Goal: Task Accomplishment & Management: Use online tool/utility

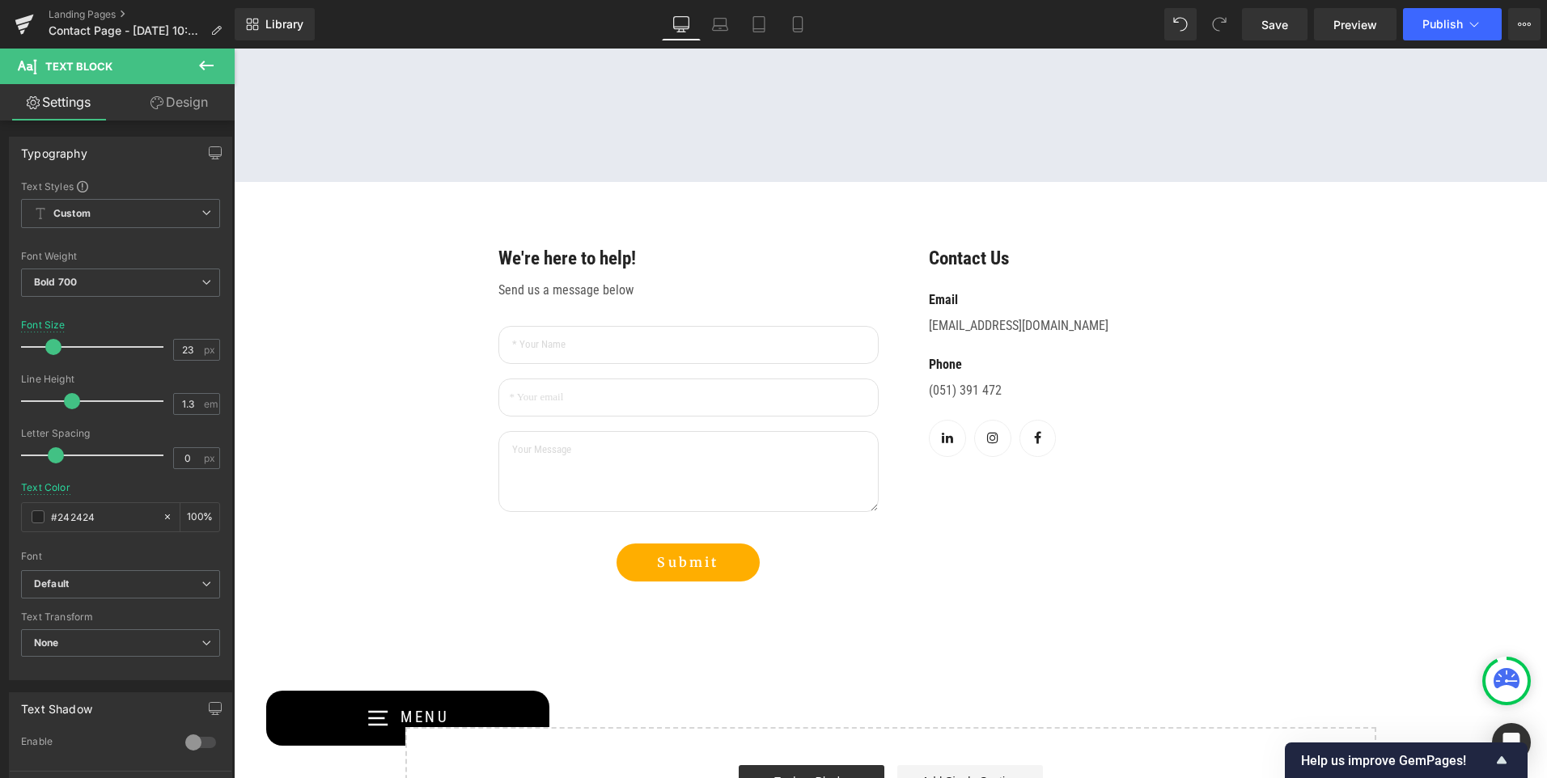
scroll to position [1295, 0]
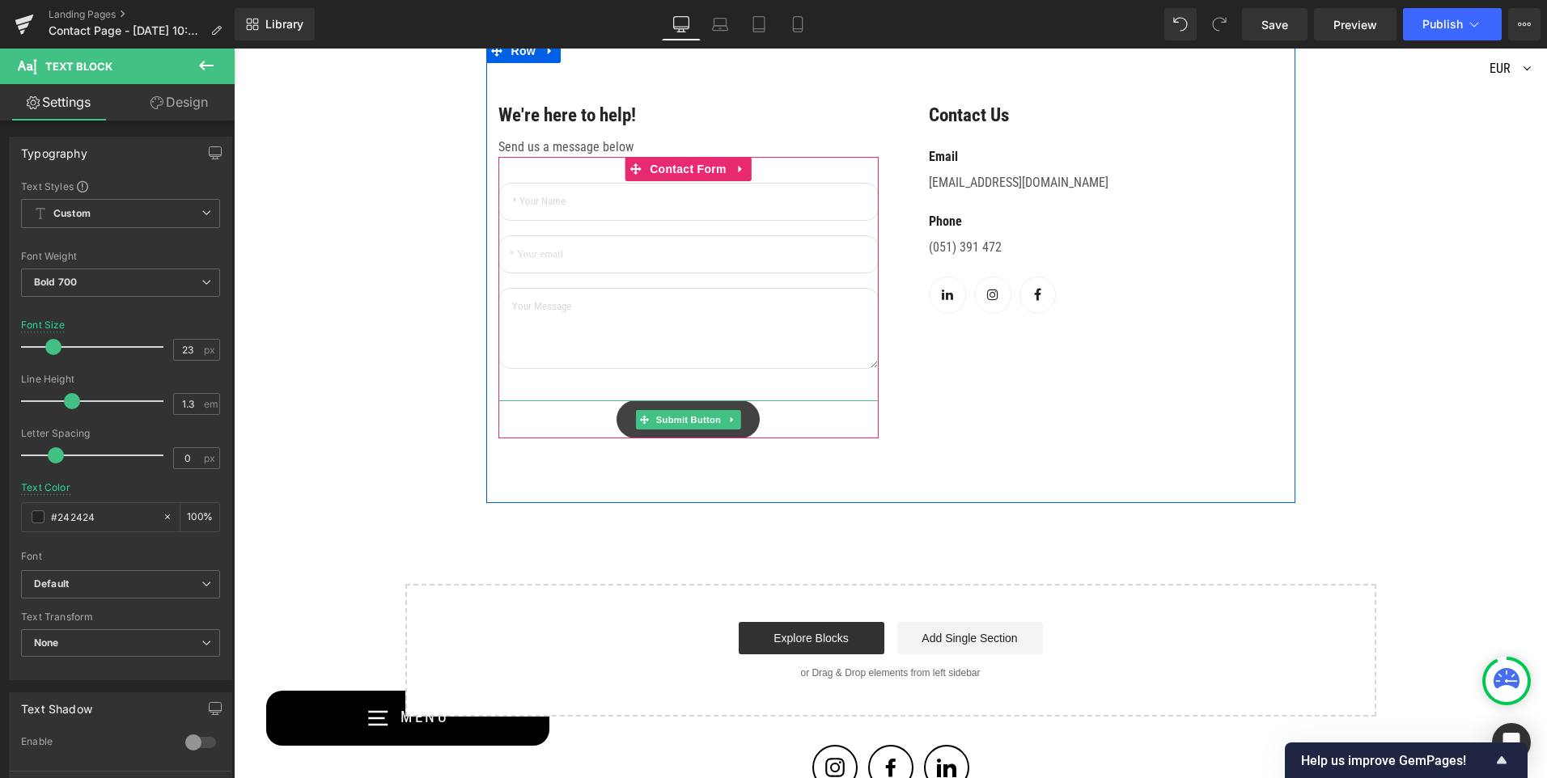
click at [750, 422] on button "Submit" at bounding box center [688, 420] width 142 height 38
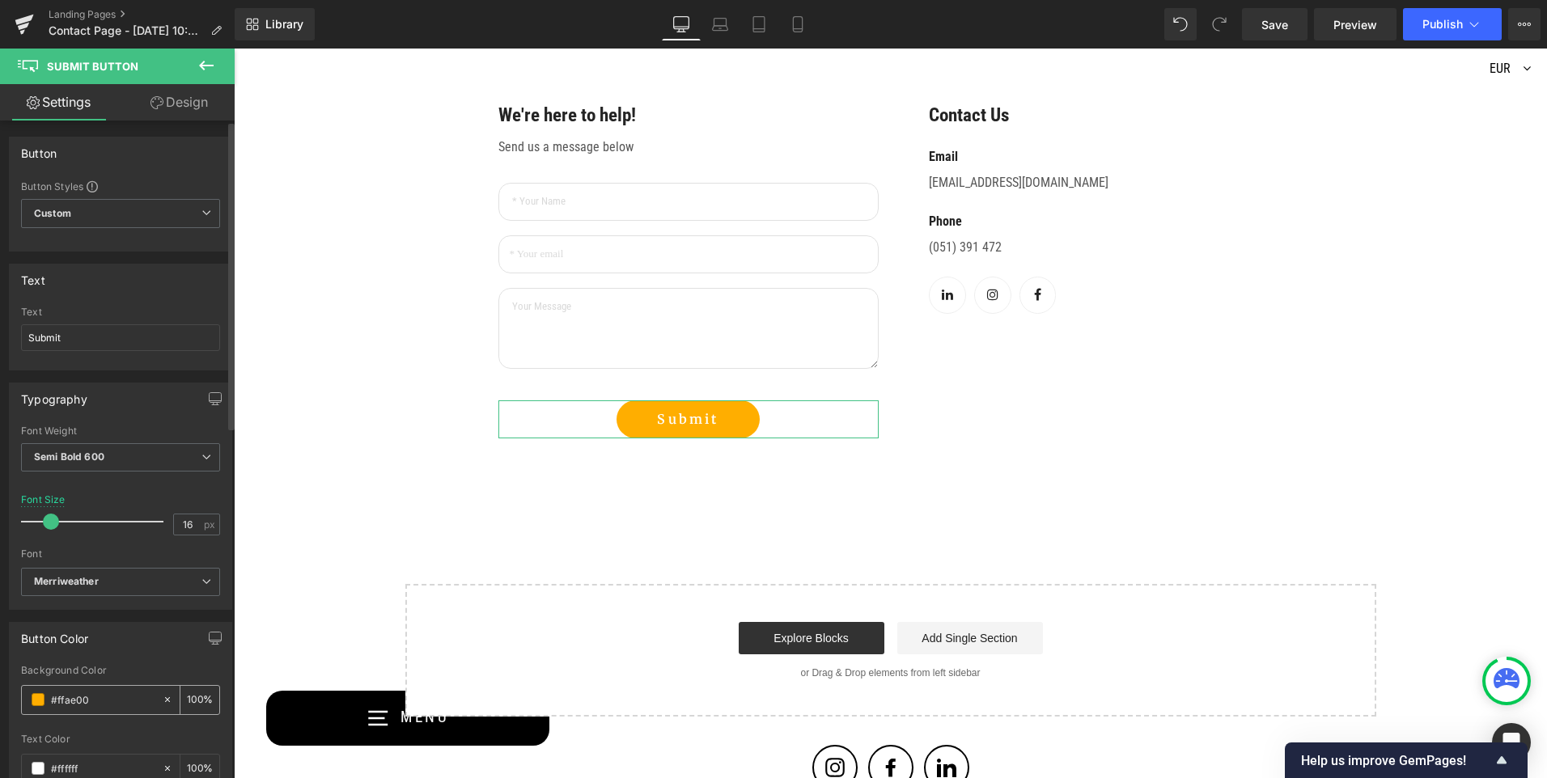
click at [40, 699] on span at bounding box center [38, 700] width 13 height 13
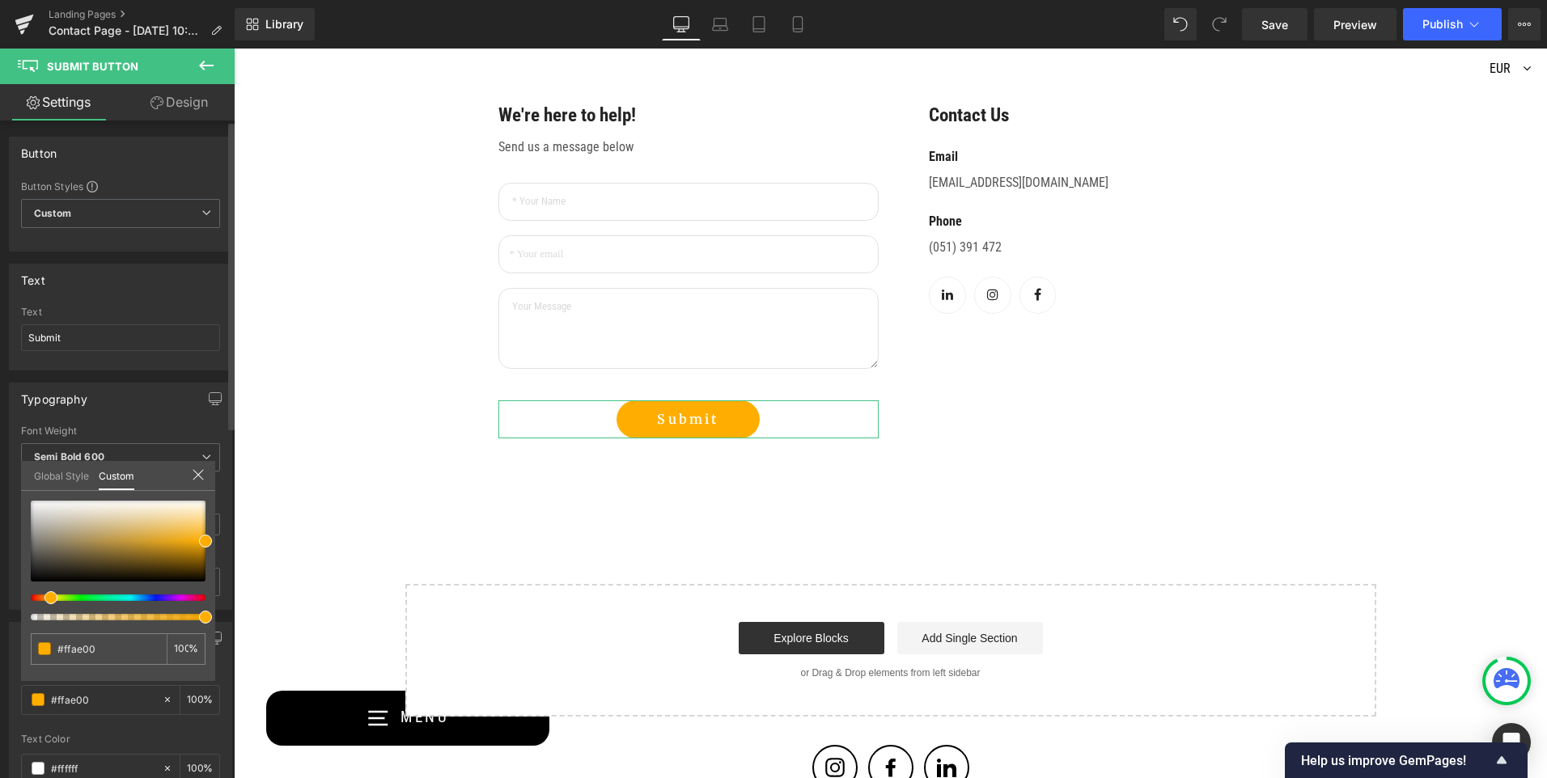
type input "#ffd800"
type input "#ffbb00"
type input "#ffae00"
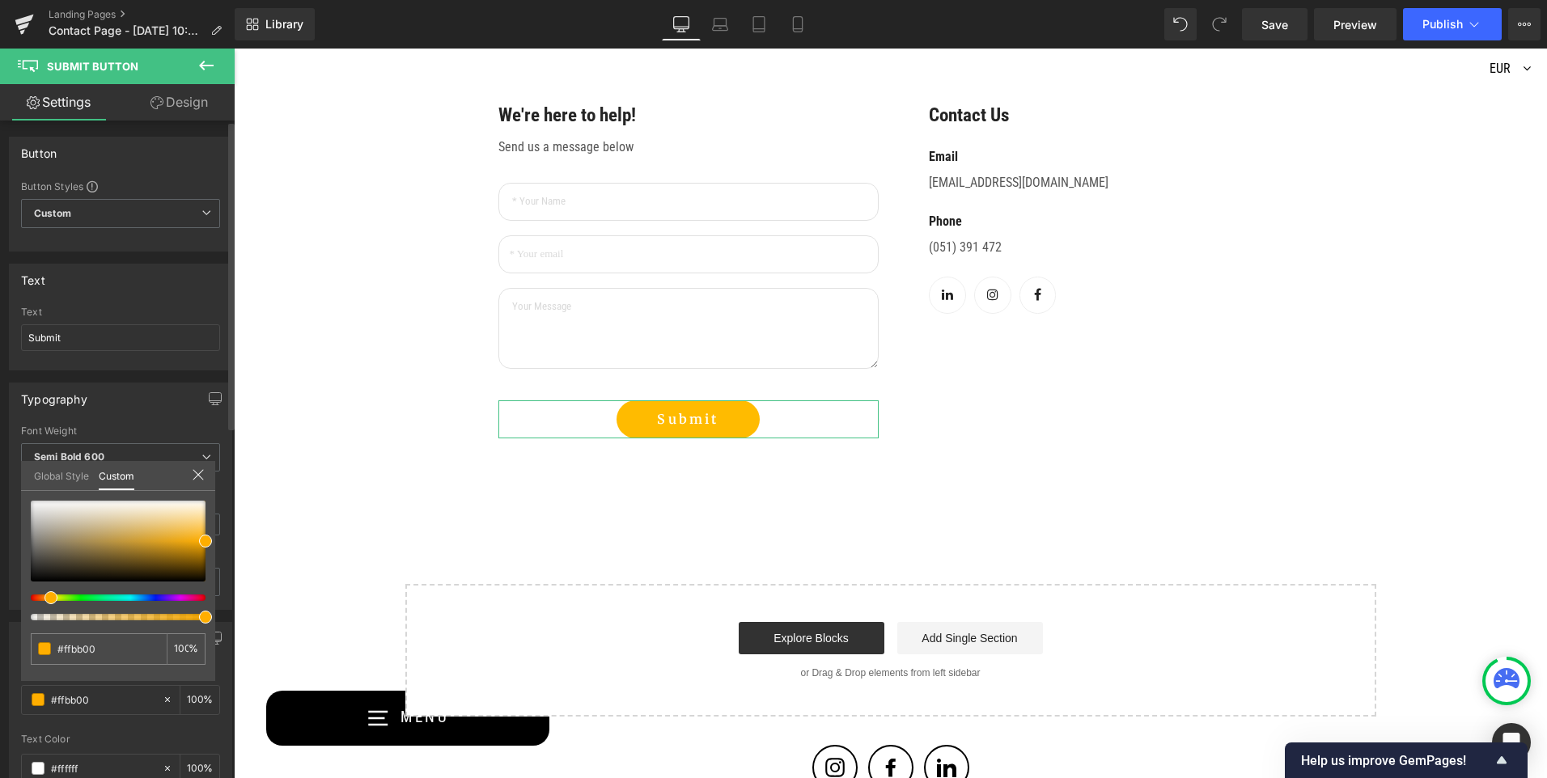
type input "#ffae00"
type input "#ffa500"
type input "#ff9900"
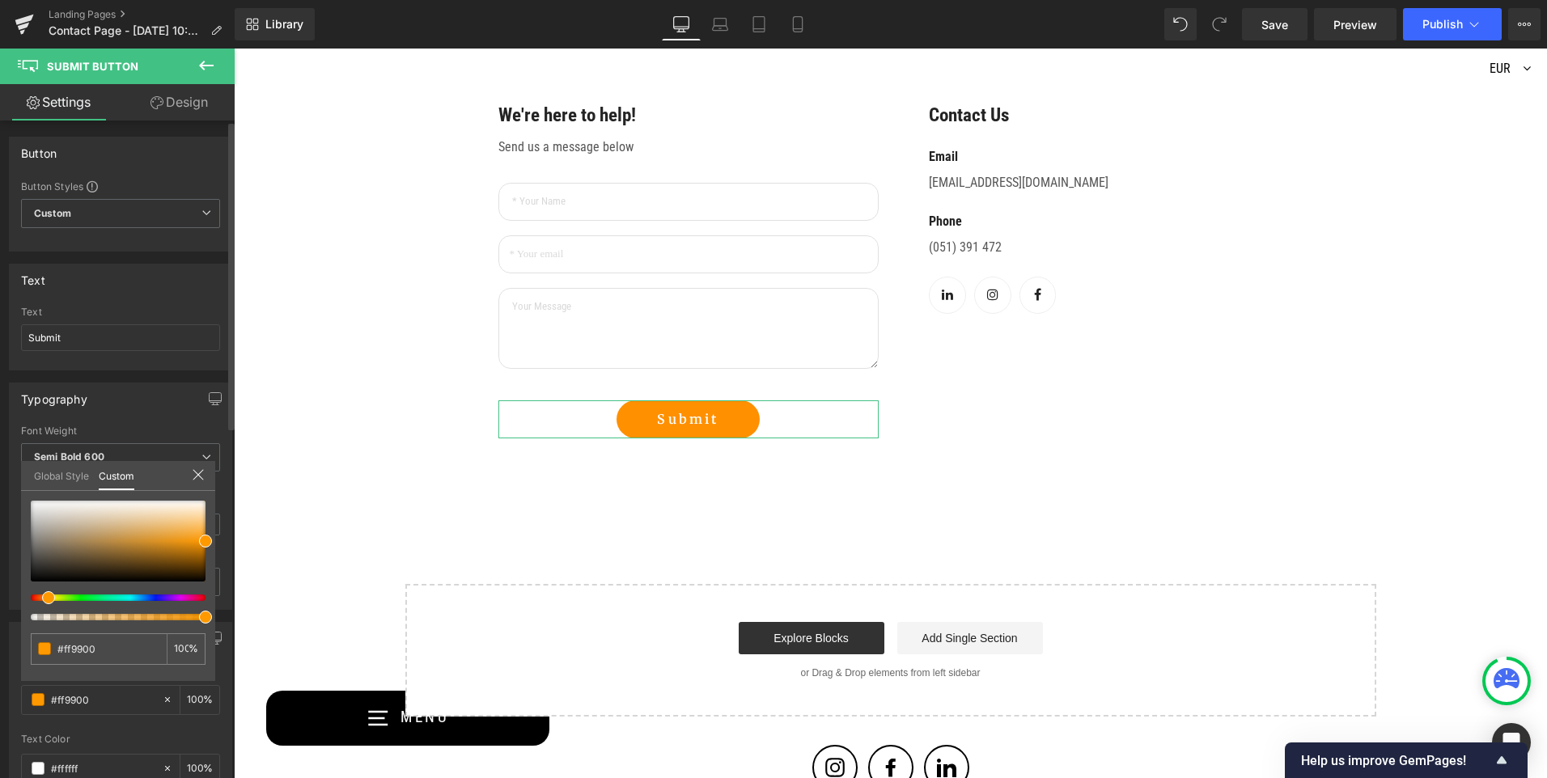
type input "#ff9000"
type input "#ff8300"
type input "#ff7b00"
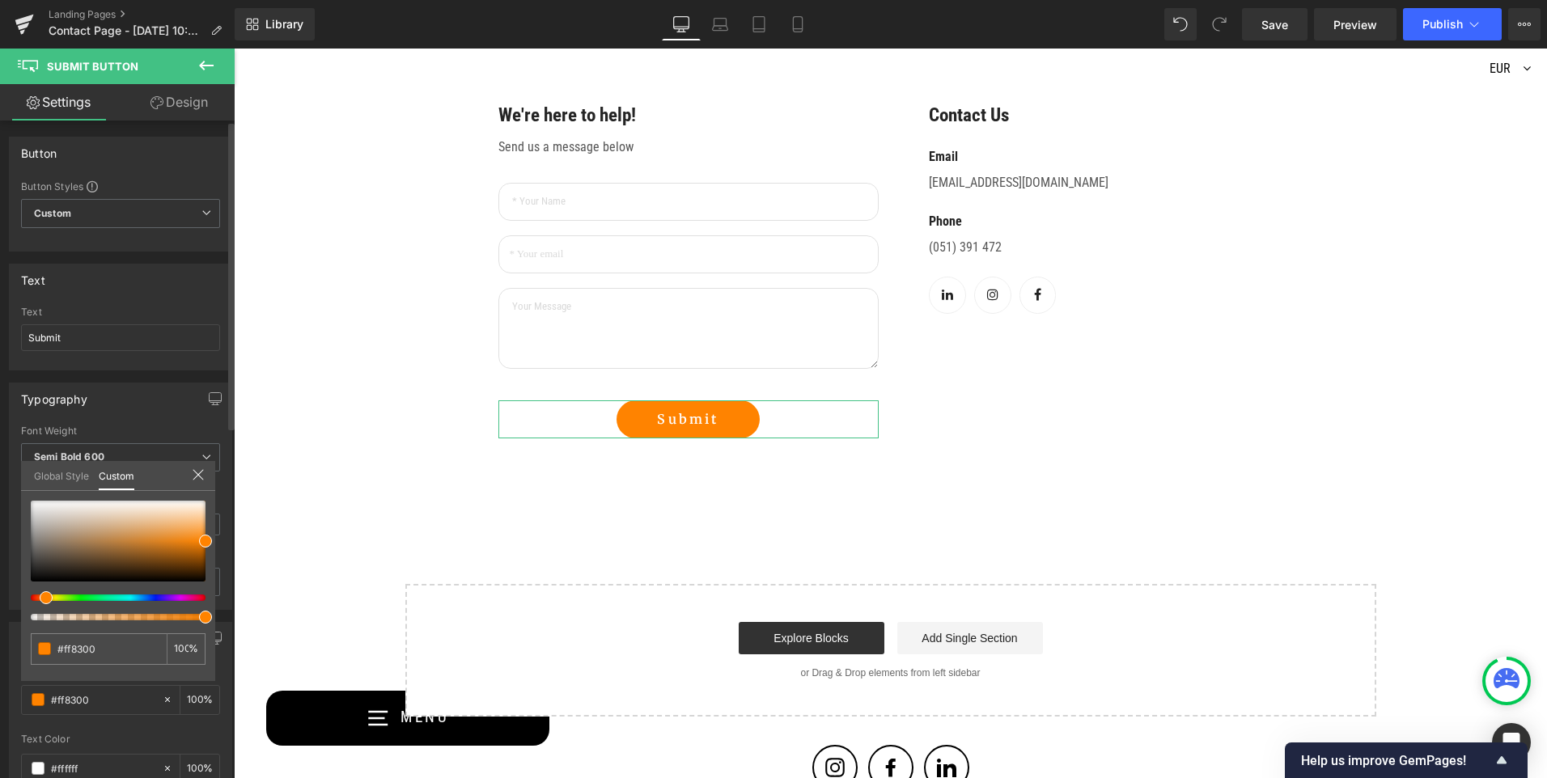
type input "#ff7b00"
drag, startPoint x: 53, startPoint y: 602, endPoint x: 41, endPoint y: 604, distance: 11.4
click at [41, 604] on span at bounding box center [44, 598] width 13 height 13
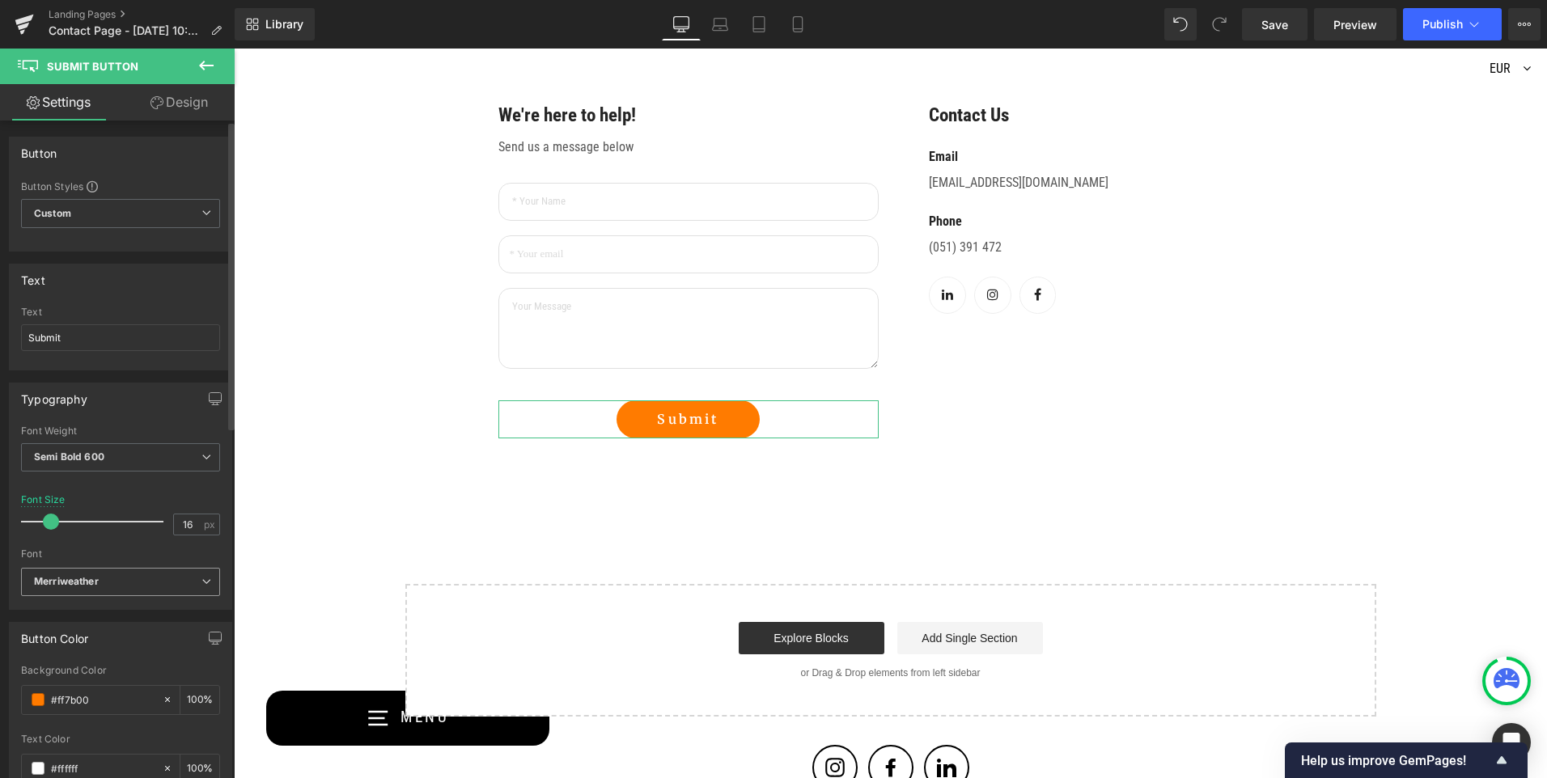
click at [180, 586] on b "Merriweather" at bounding box center [118, 582] width 168 height 14
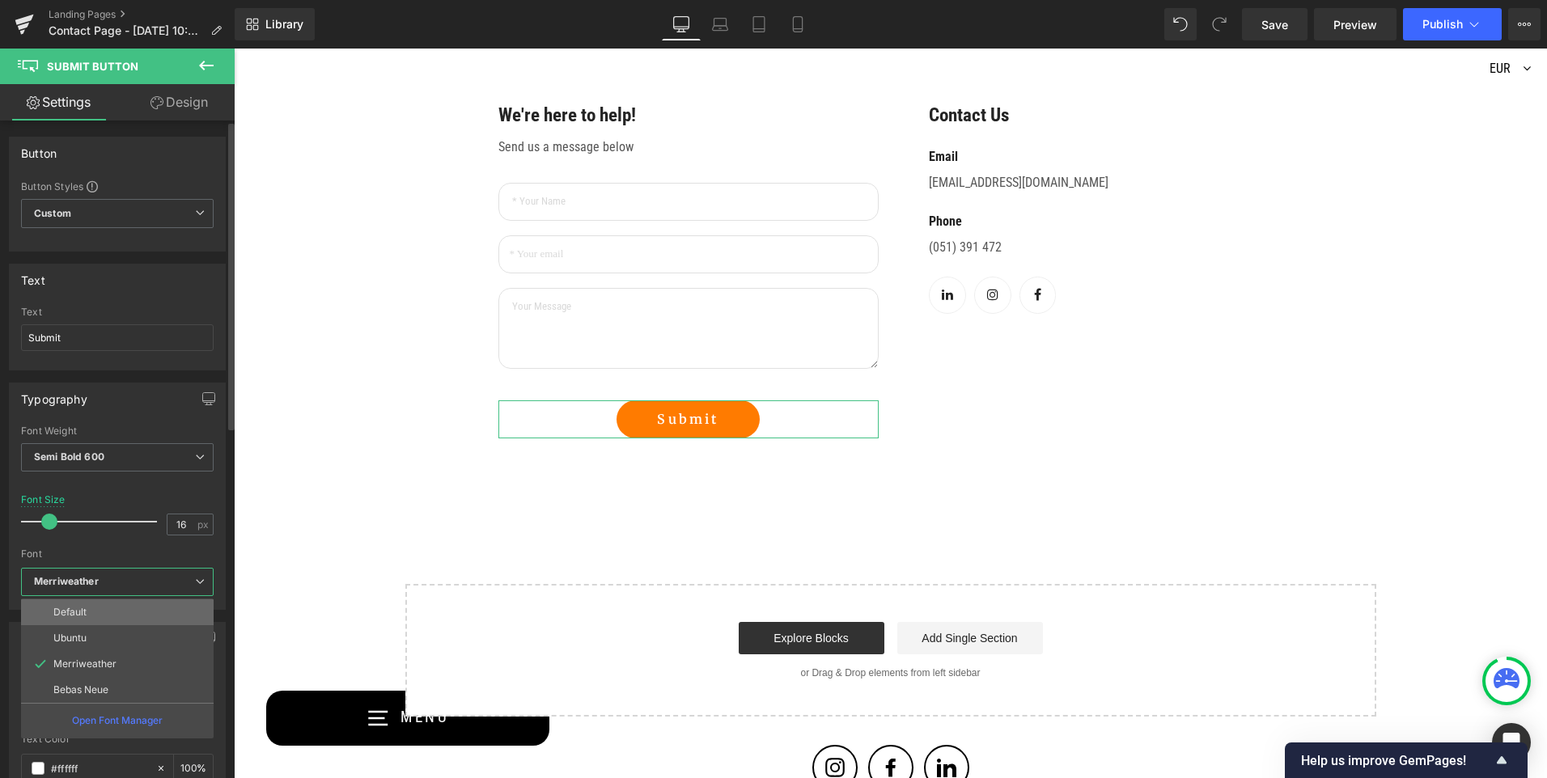
click at [133, 615] on li "Default" at bounding box center [117, 613] width 193 height 26
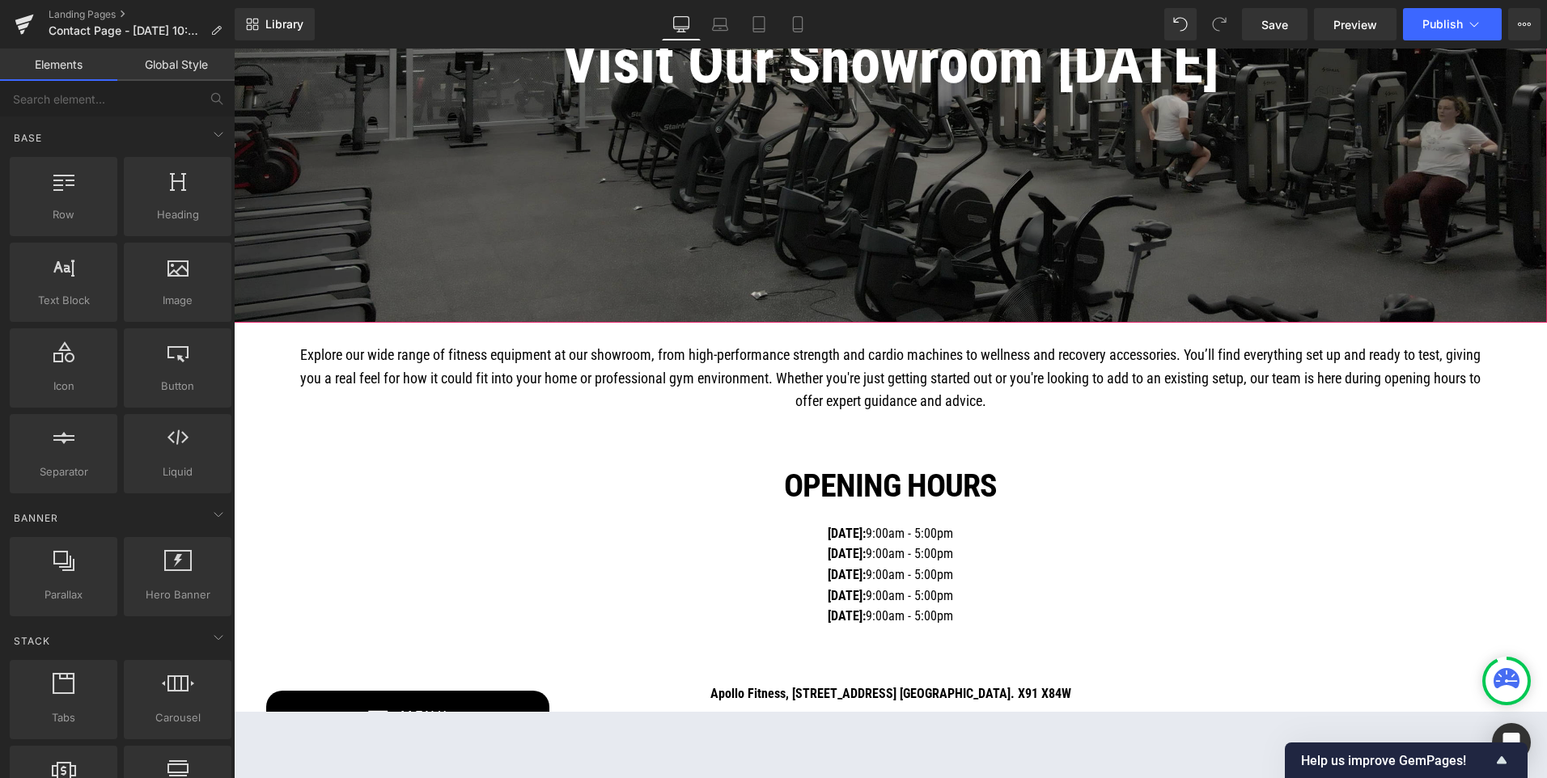
scroll to position [324, 0]
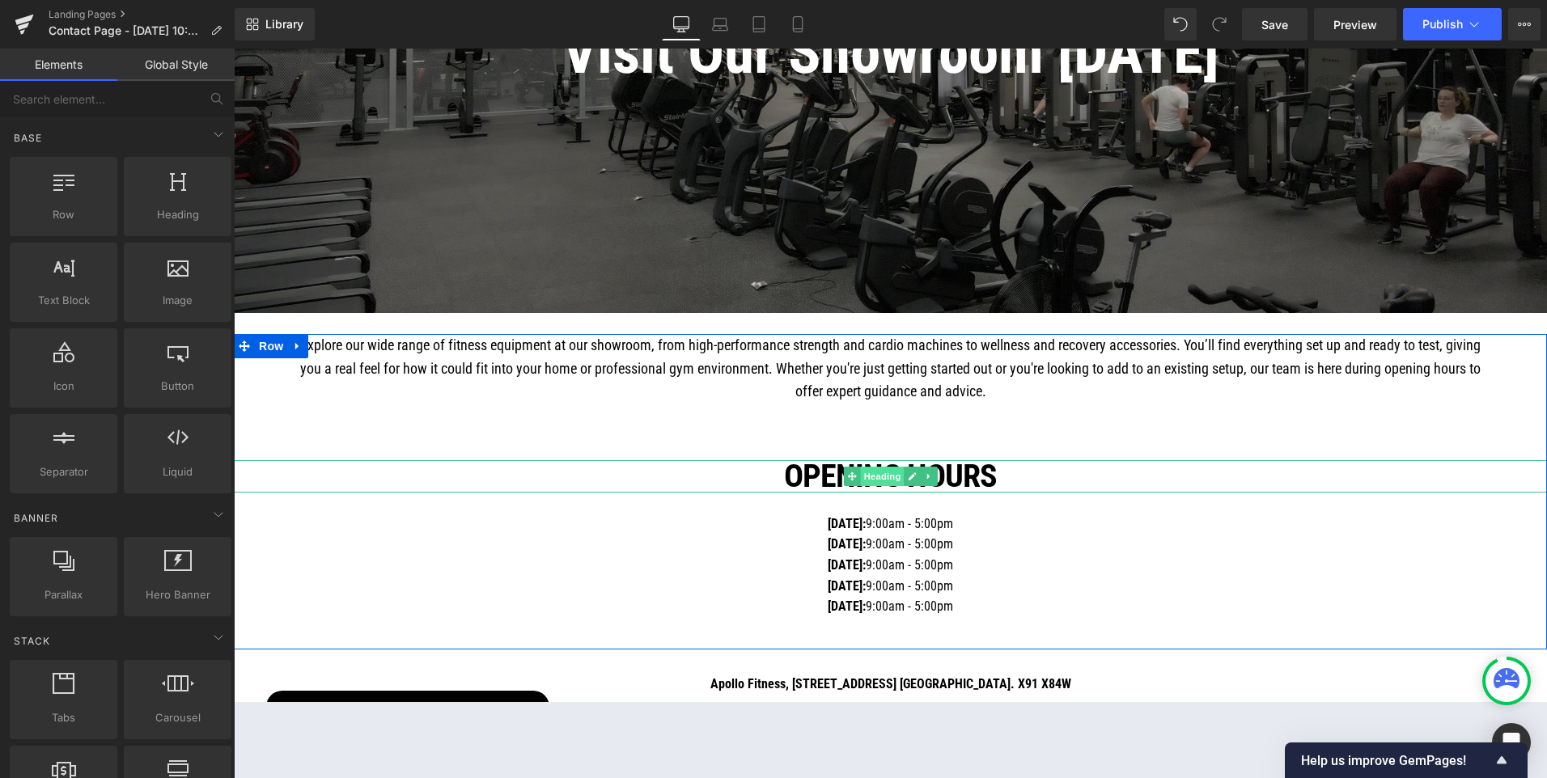
click at [888, 477] on span "Heading" at bounding box center [882, 476] width 44 height 19
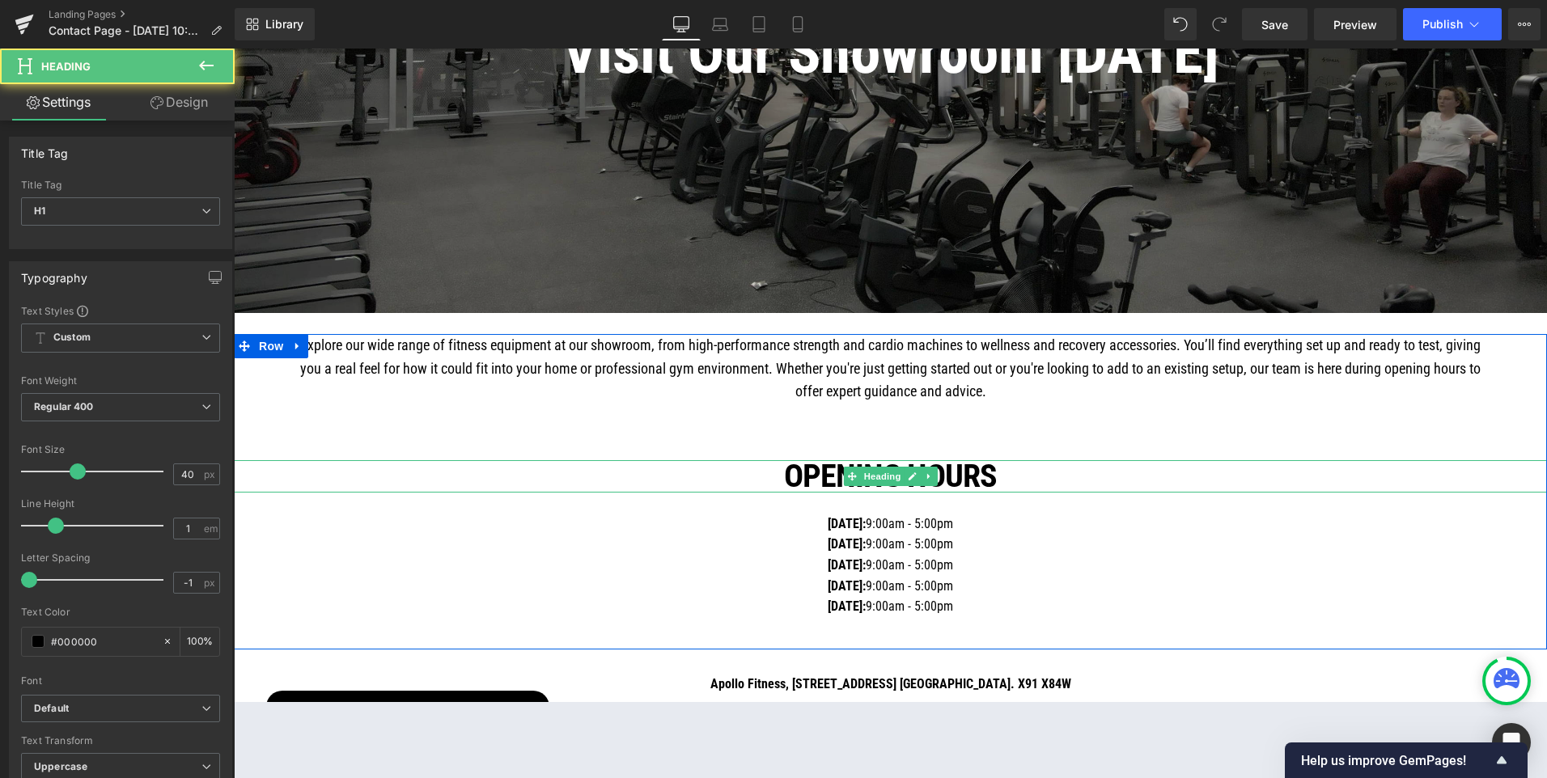
click at [816, 481] on strong "Opening Hours" at bounding box center [890, 476] width 213 height 38
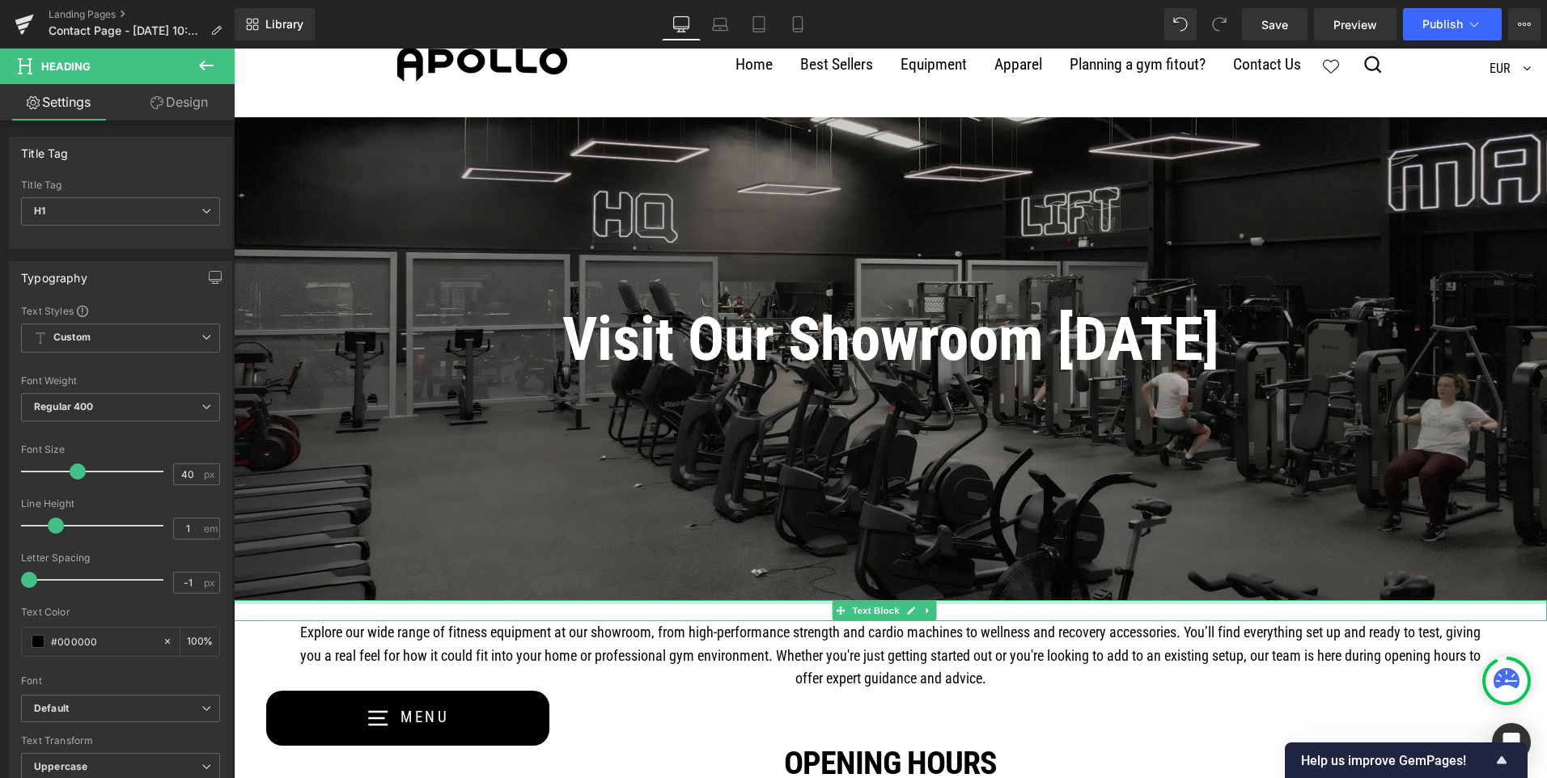
scroll to position [0, 0]
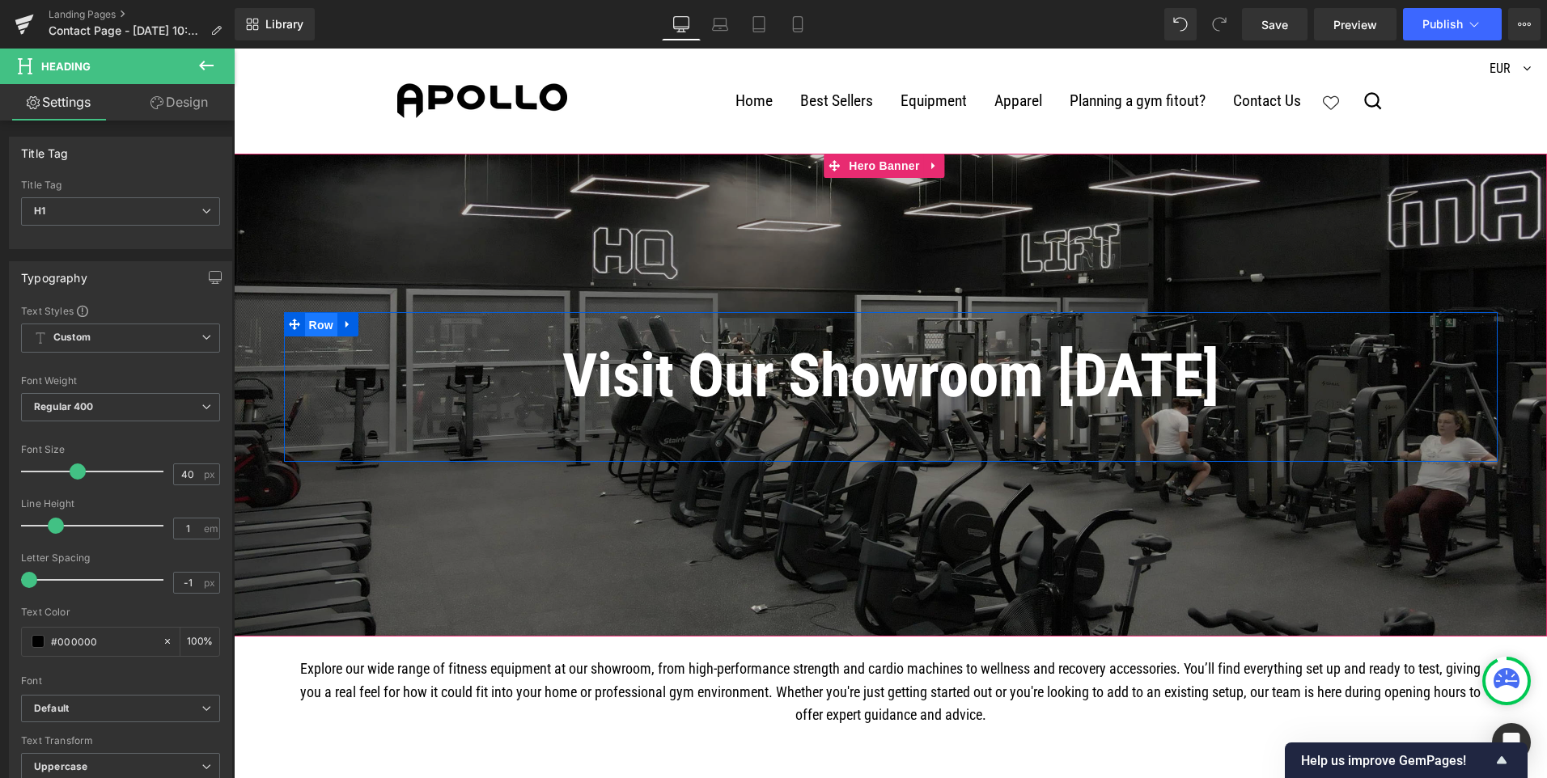
click at [319, 320] on span "Row" at bounding box center [321, 325] width 32 height 24
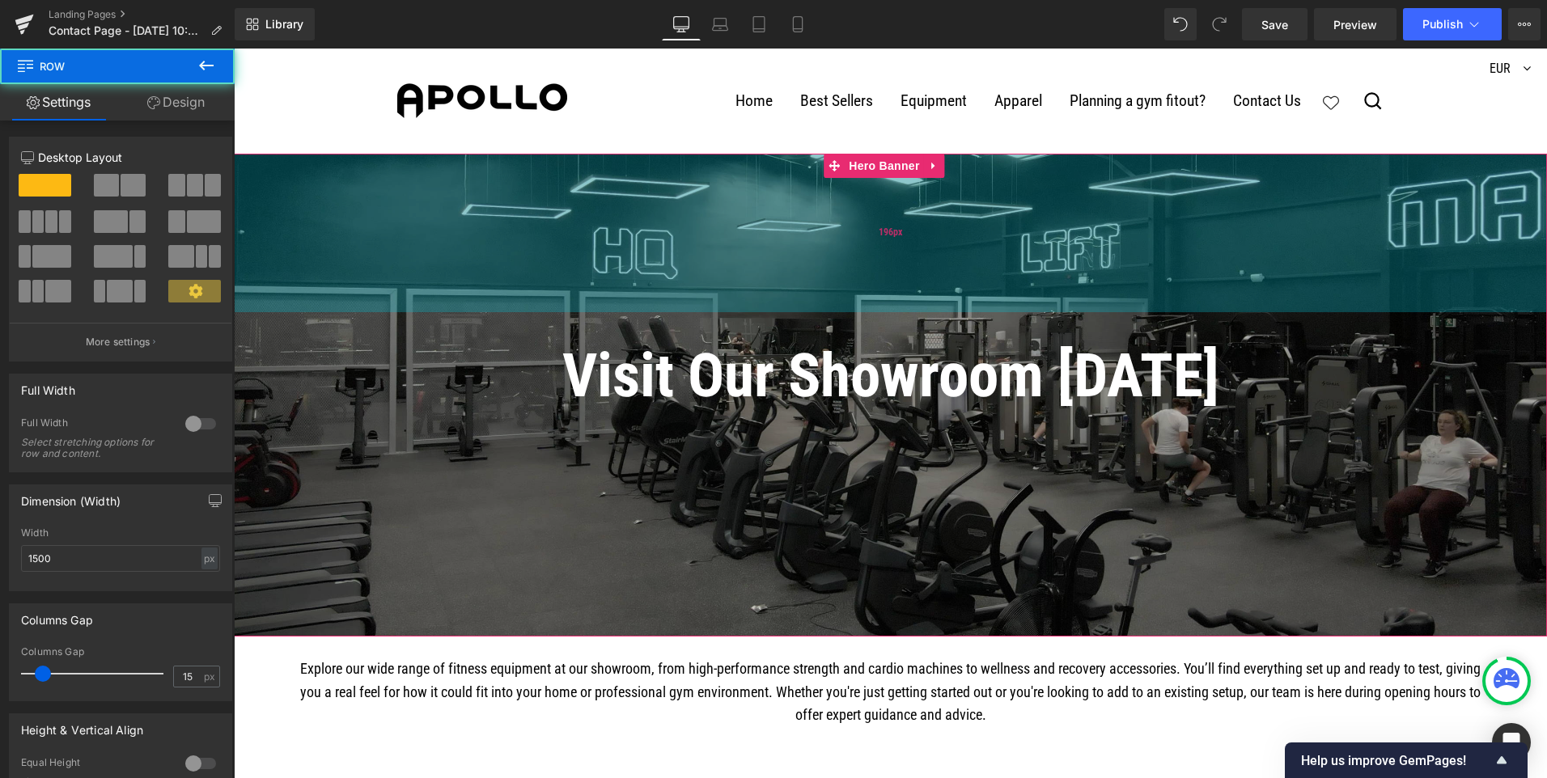
click at [355, 268] on div "196px" at bounding box center [890, 233] width 1313 height 159
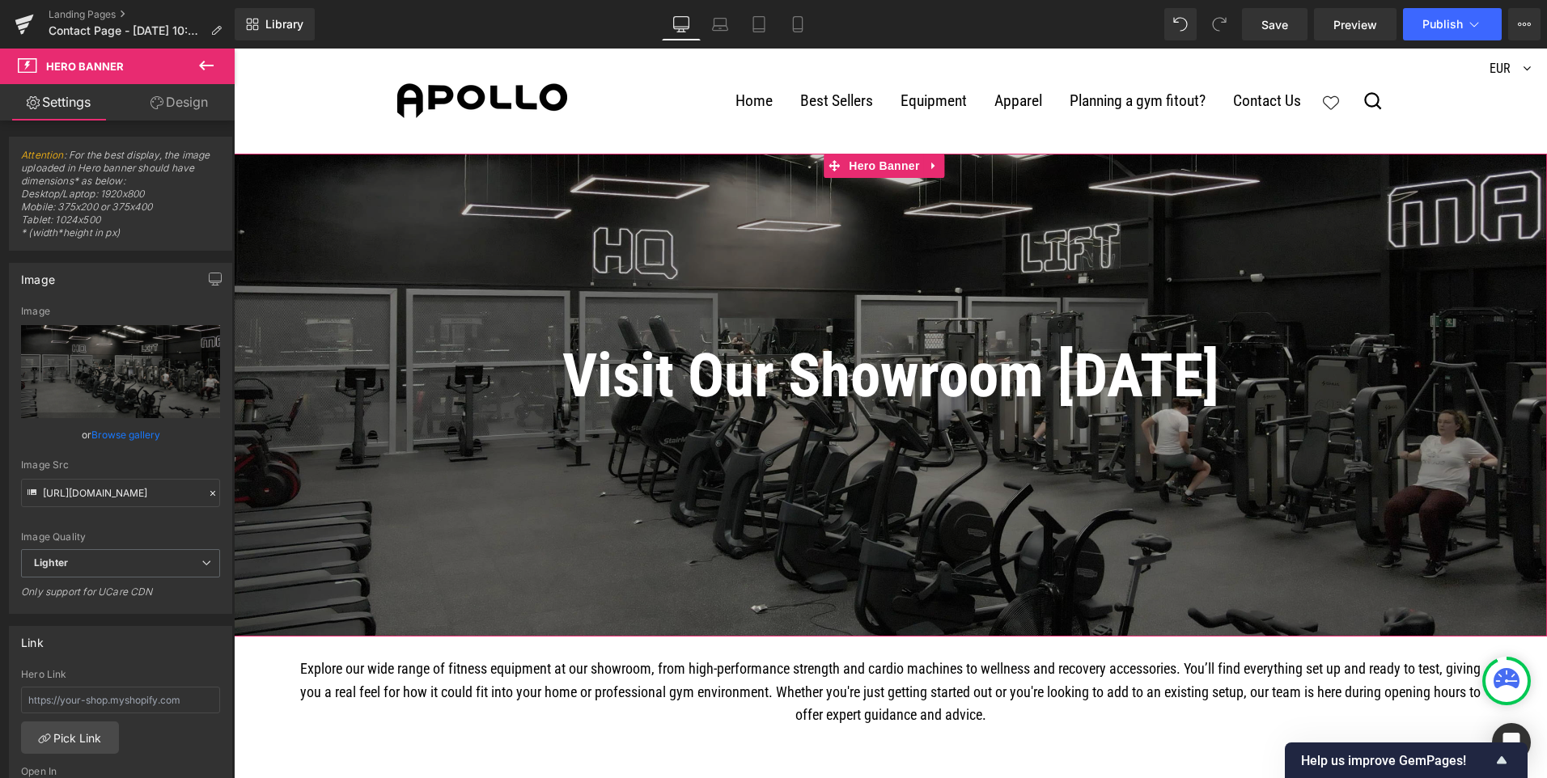
click at [172, 104] on link "Design" at bounding box center [179, 102] width 117 height 36
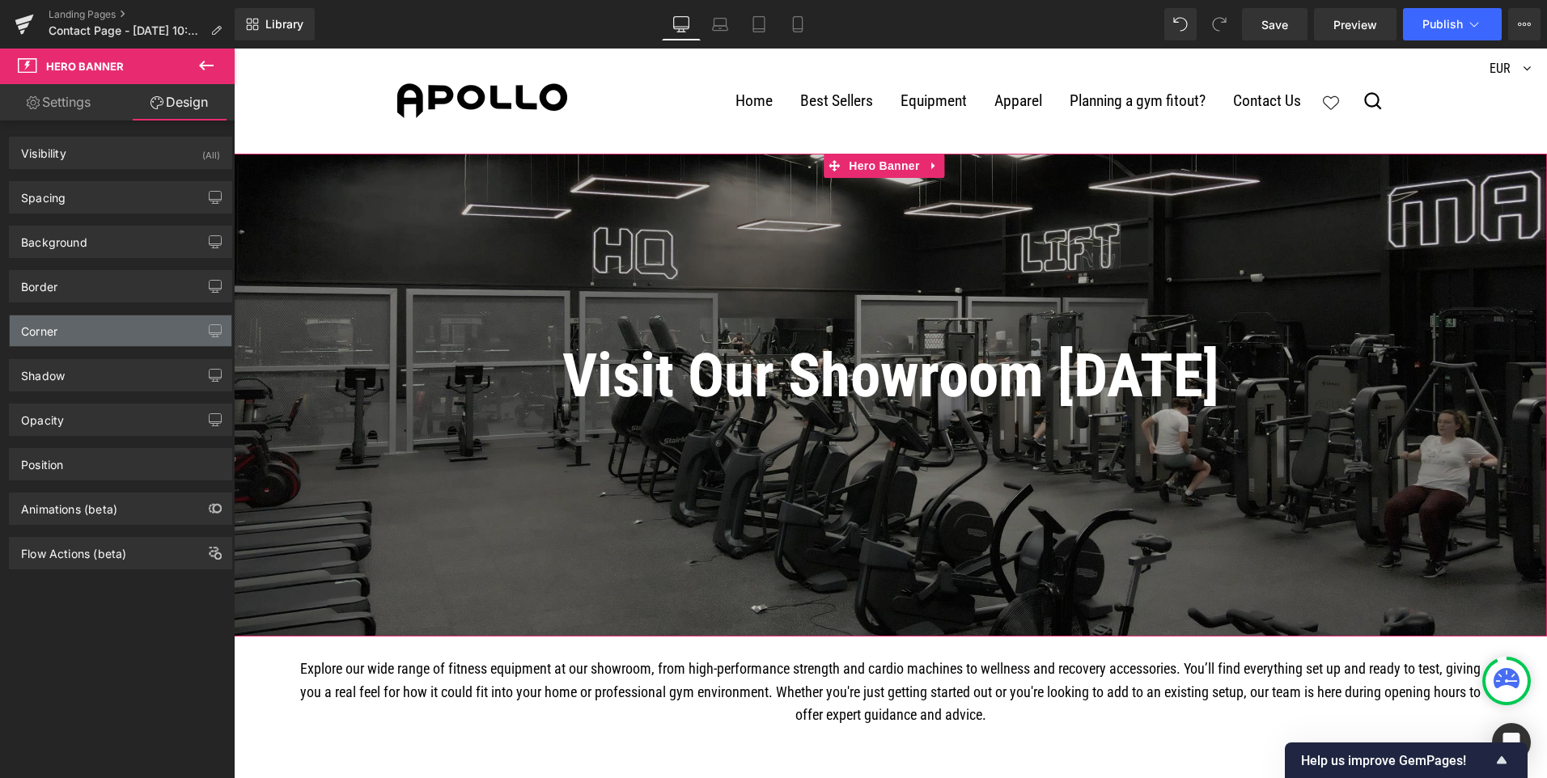
click at [161, 316] on div "Corner" at bounding box center [121, 331] width 222 height 31
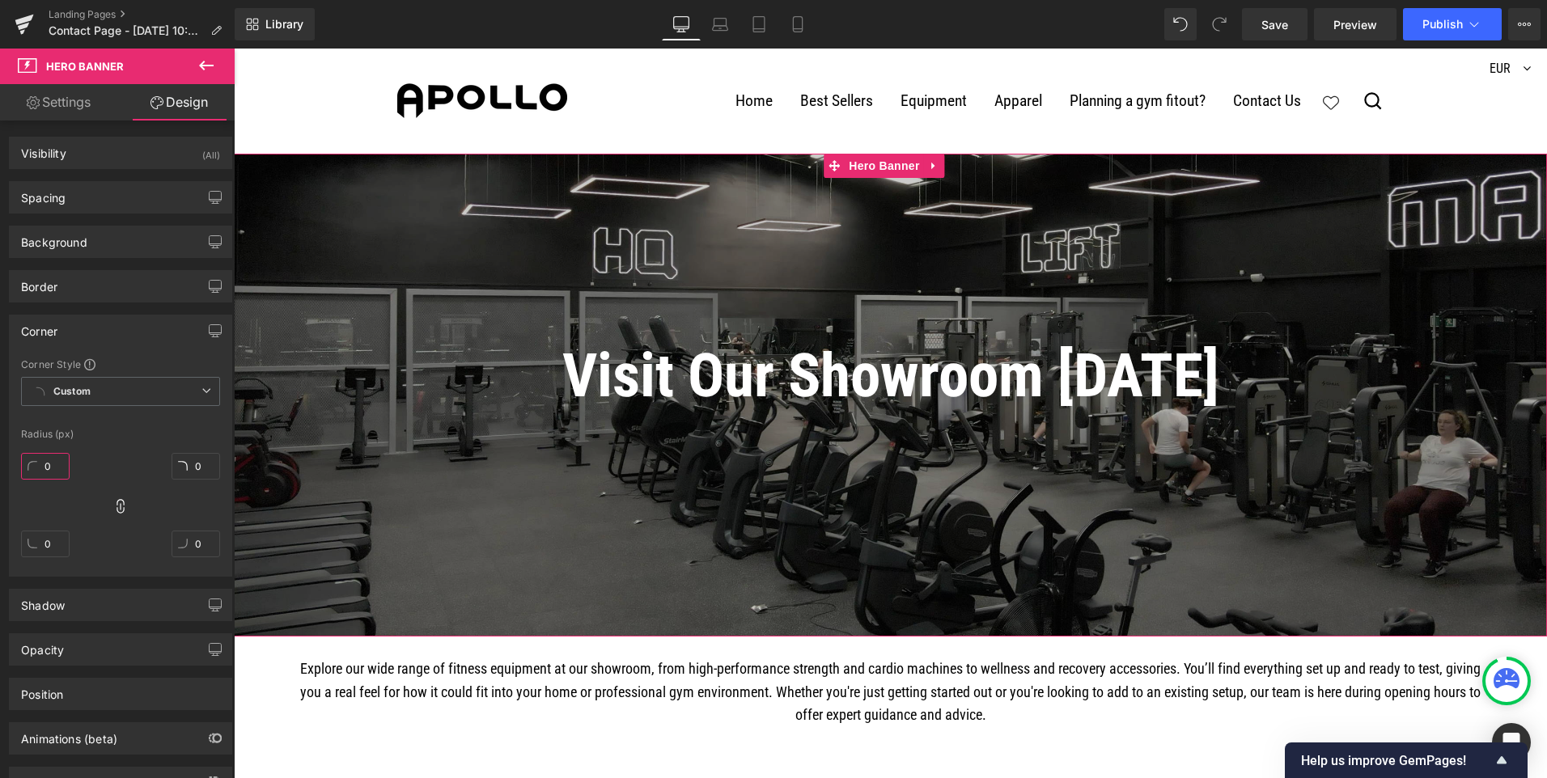
click at [45, 465] on input "0" at bounding box center [45, 466] width 49 height 27
click at [52, 465] on input "0" at bounding box center [45, 466] width 49 height 27
click at [50, 468] on input "0" at bounding box center [45, 466] width 49 height 27
type input "2"
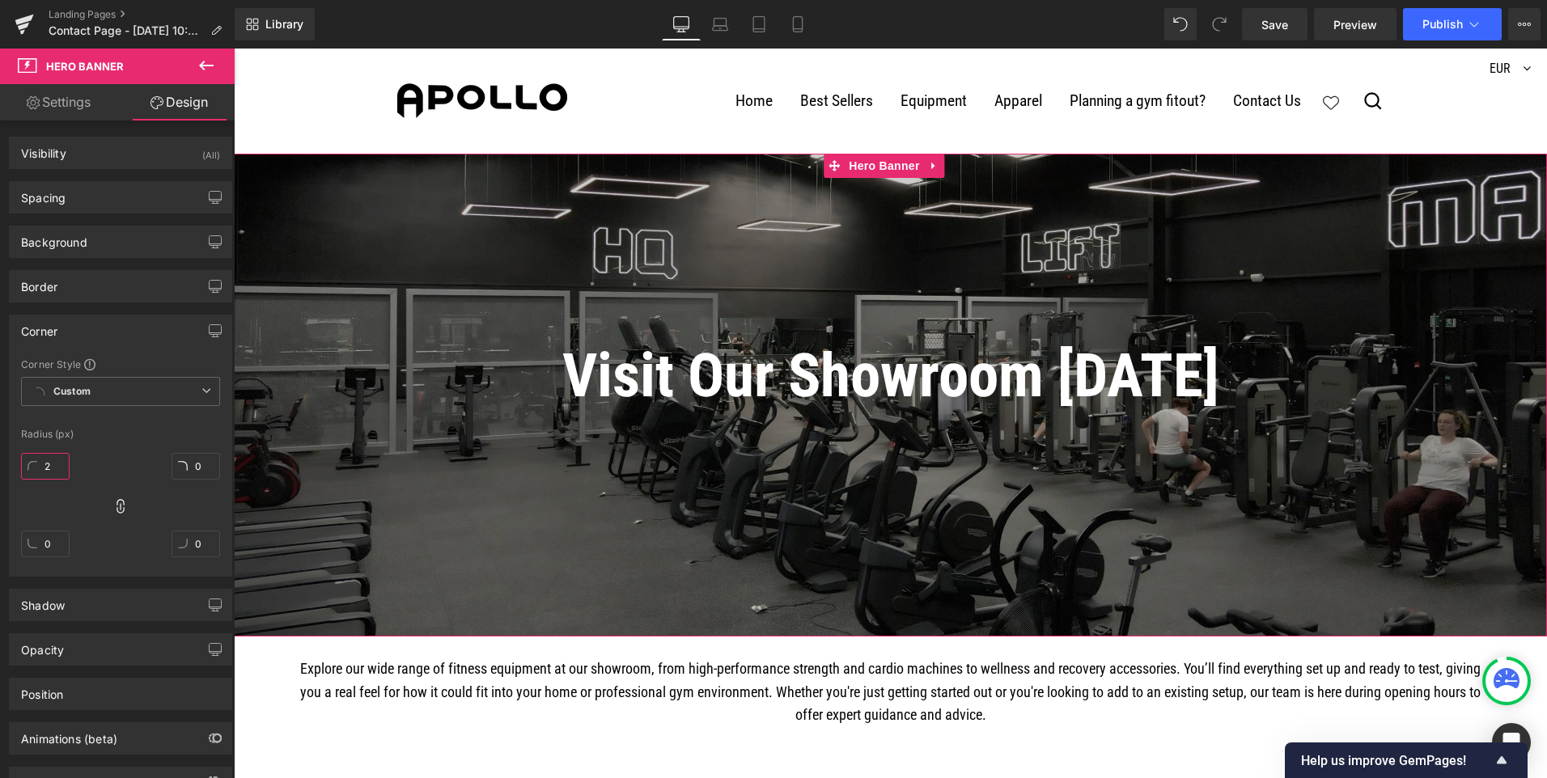
type input "2"
type input "20"
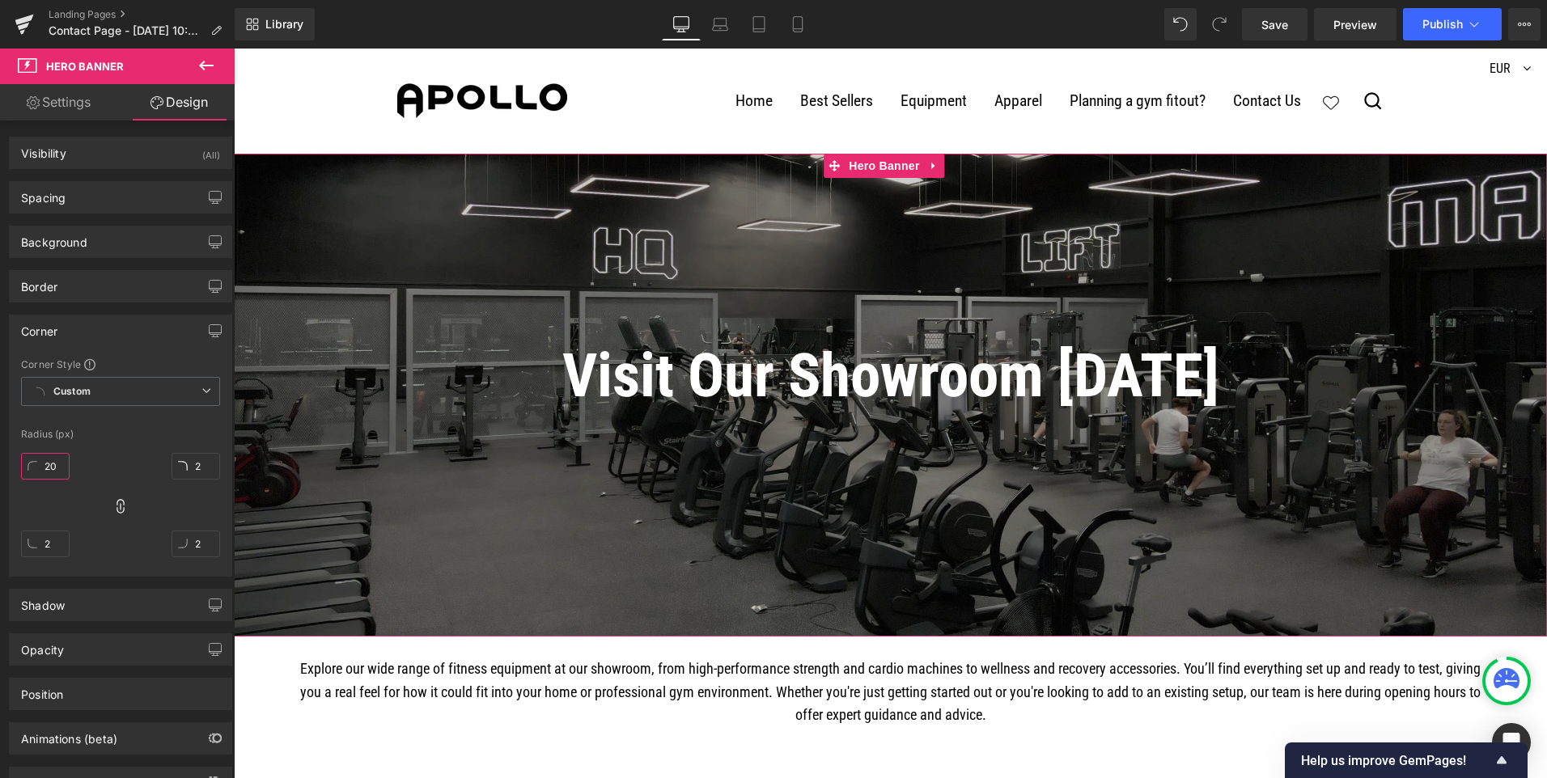
type input "20"
type input "2"
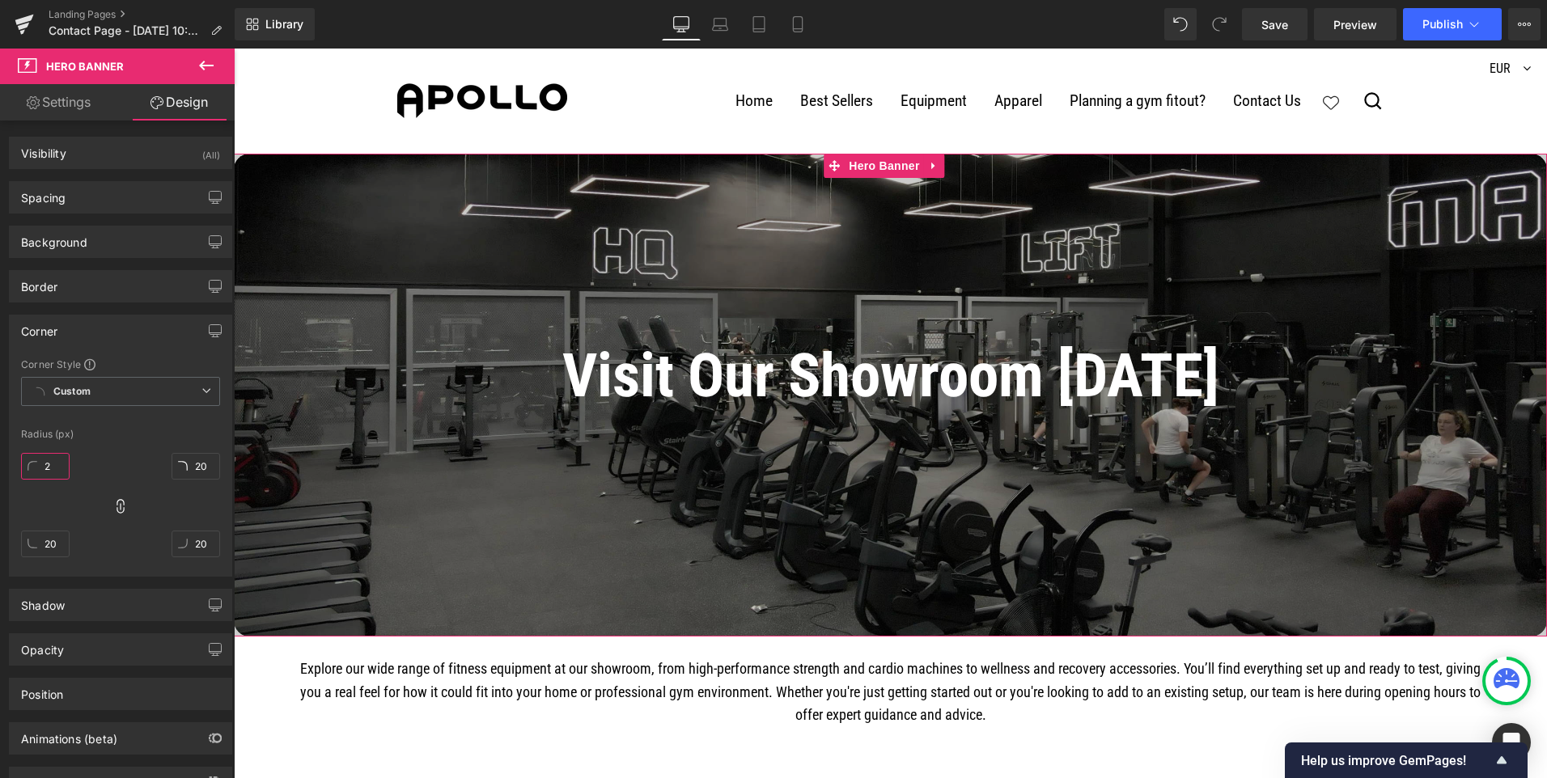
type input "2"
type input "40"
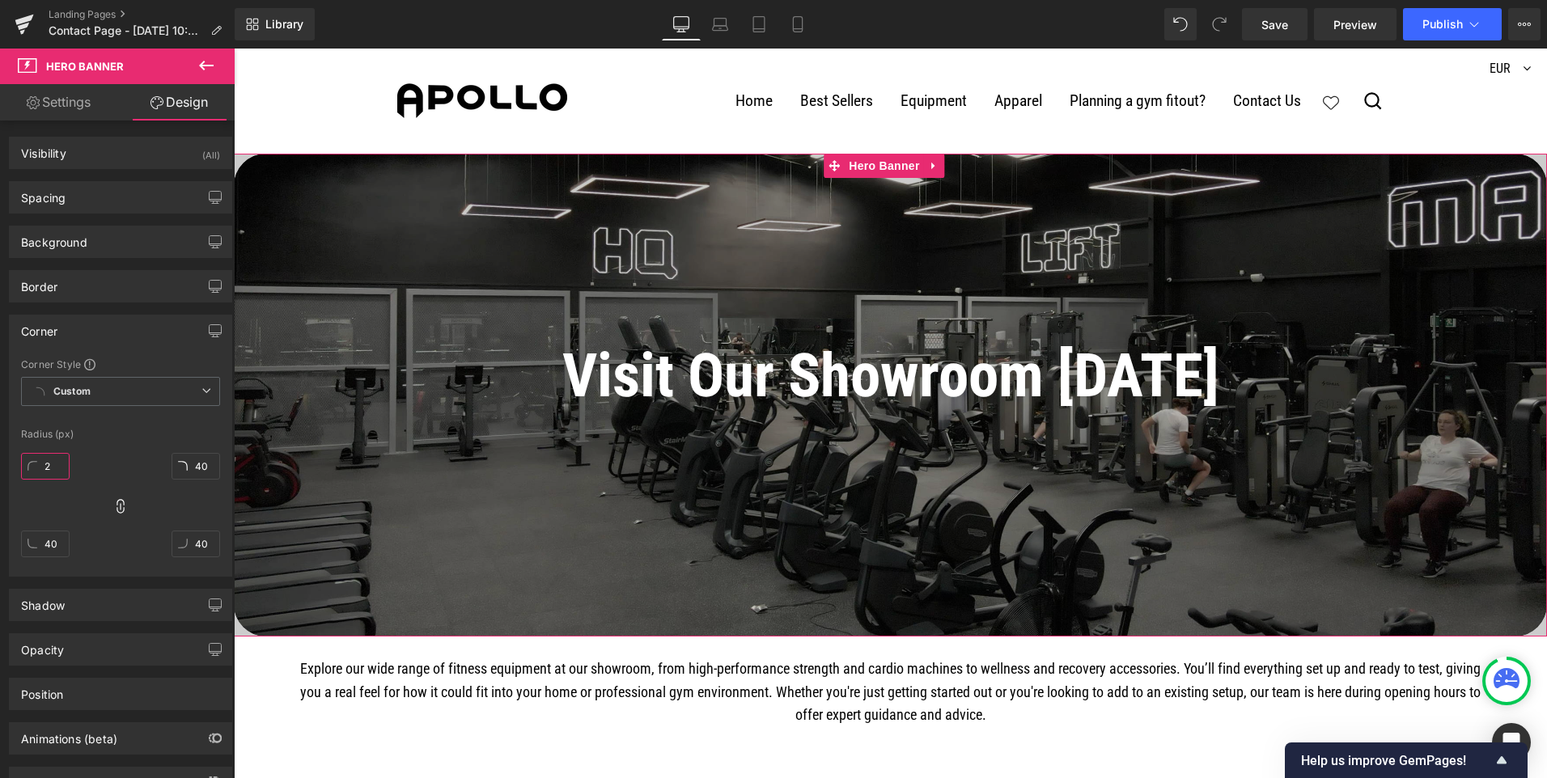
type input "20"
click at [55, 463] on input "20" at bounding box center [45, 466] width 49 height 27
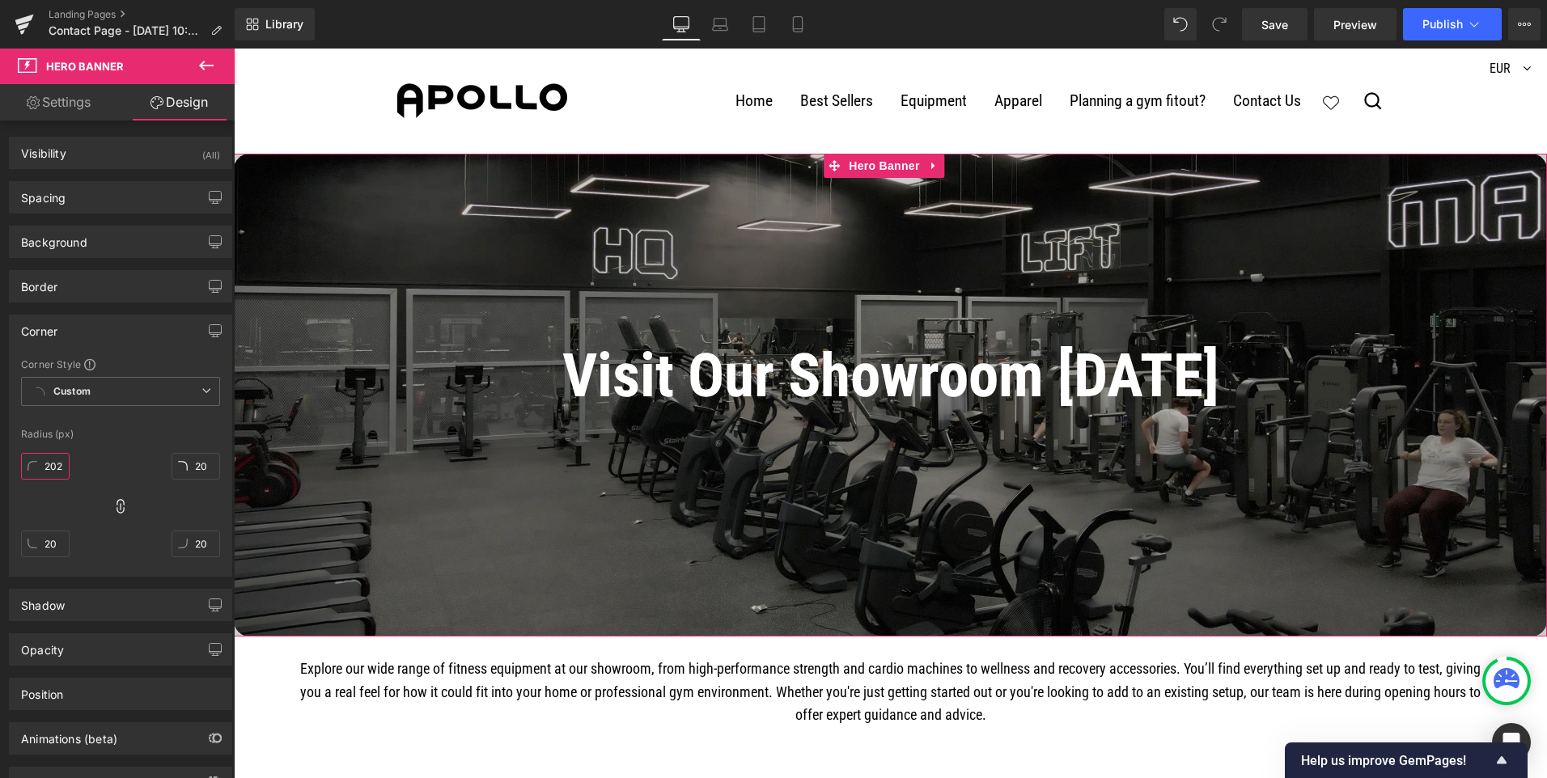
type input "2025"
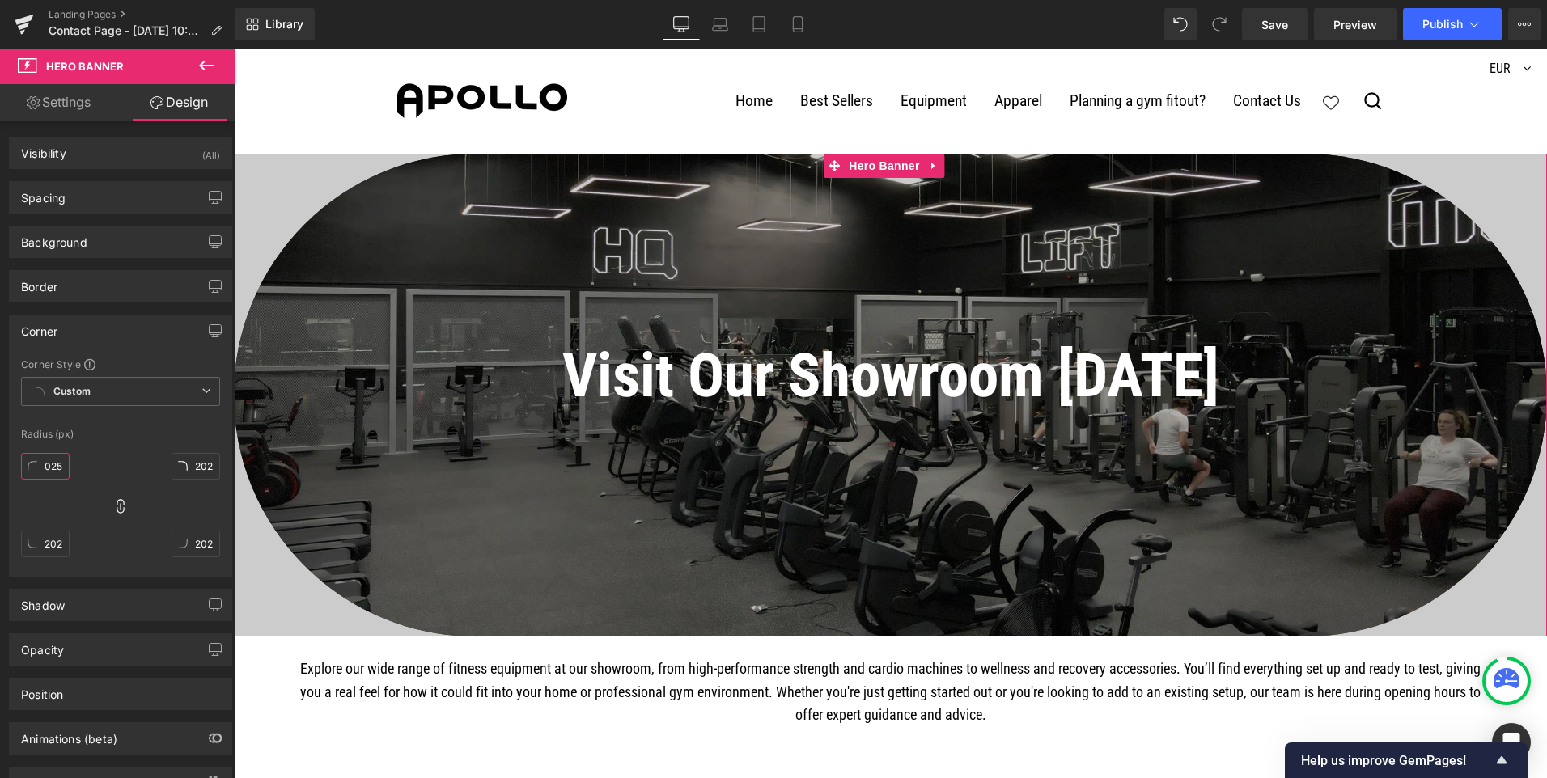
click at [52, 465] on input "2025" at bounding box center [45, 466] width 49 height 27
type input "25"
type input "225"
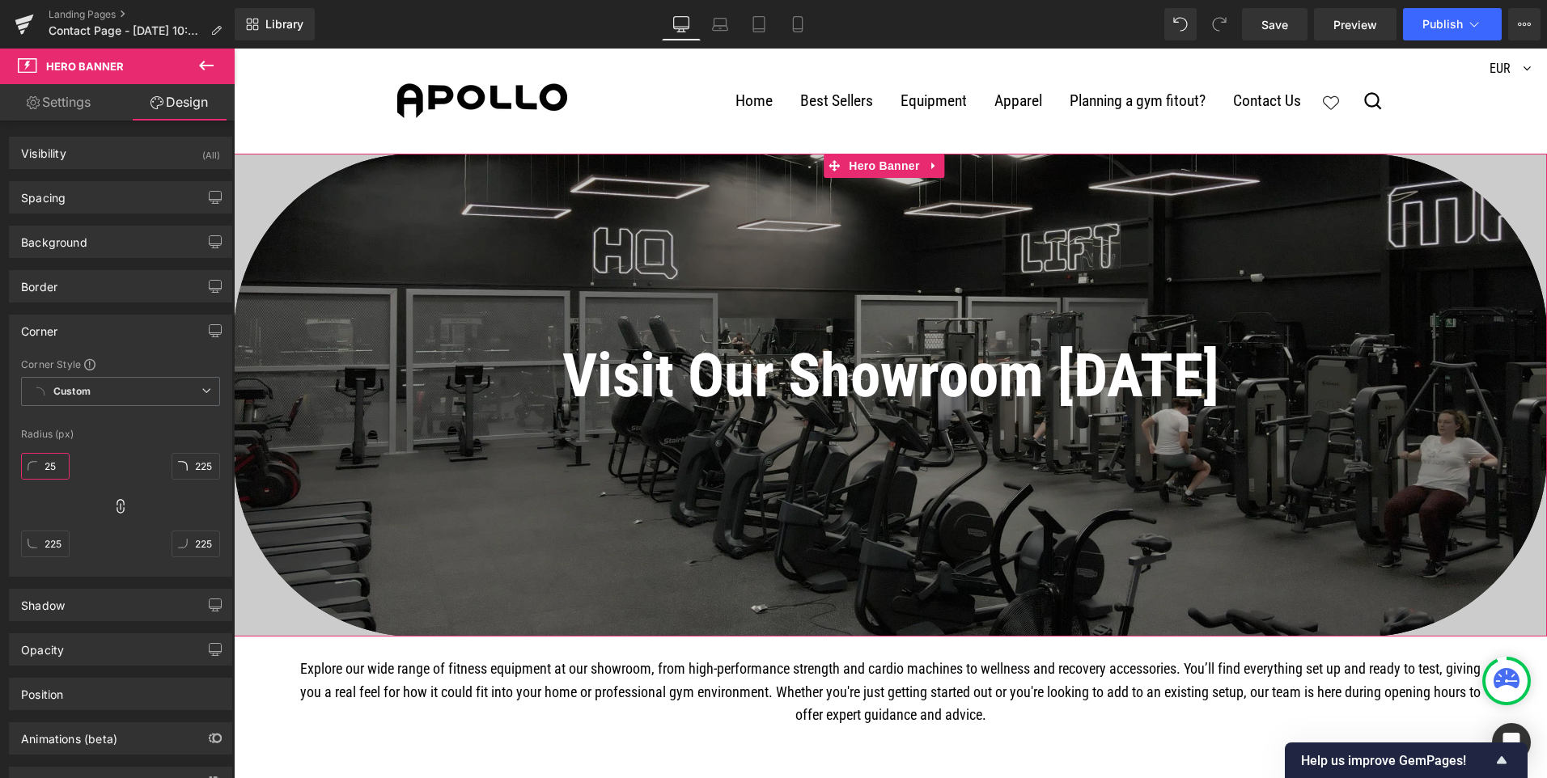
type input "25"
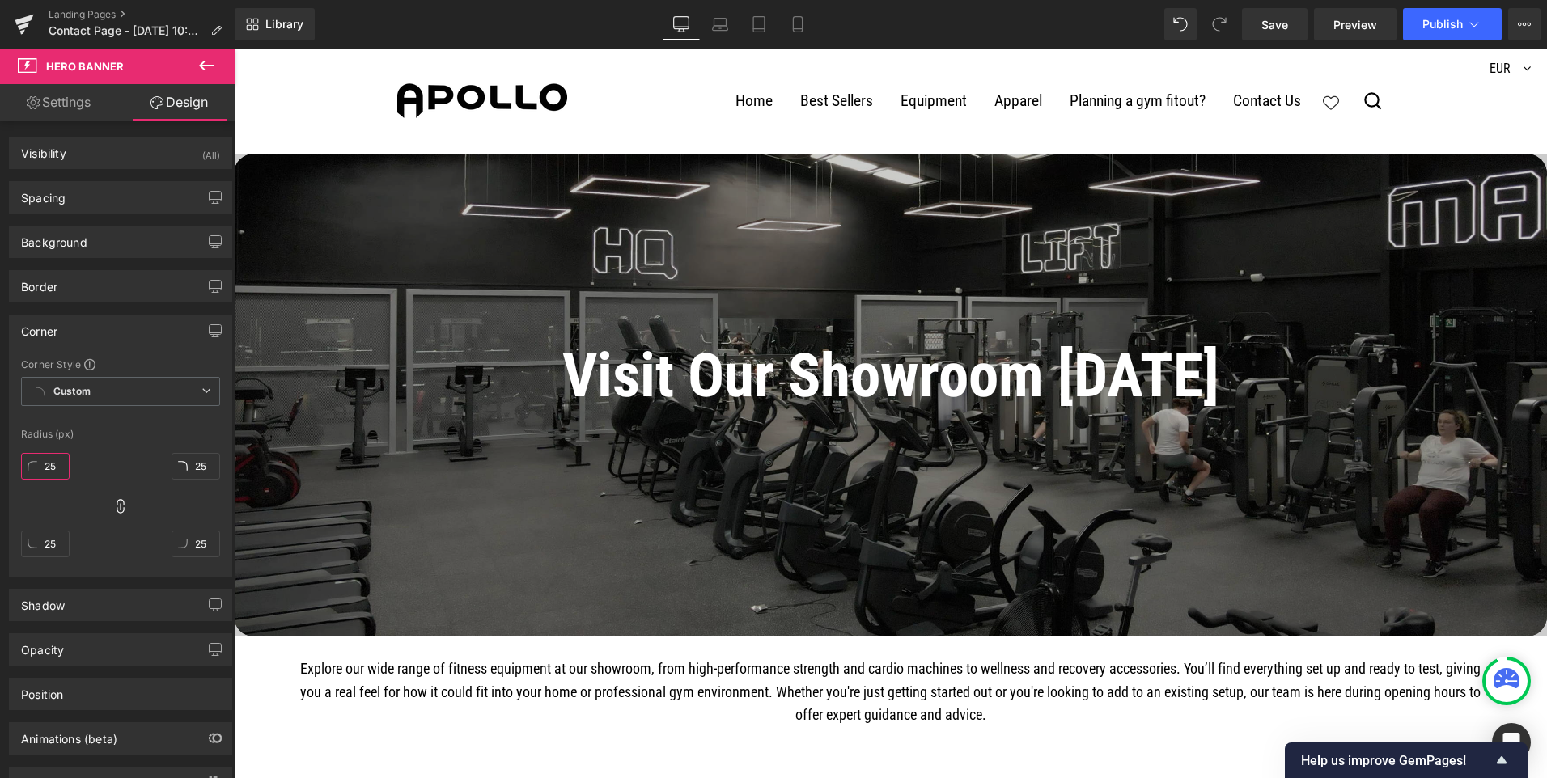
type input "25"
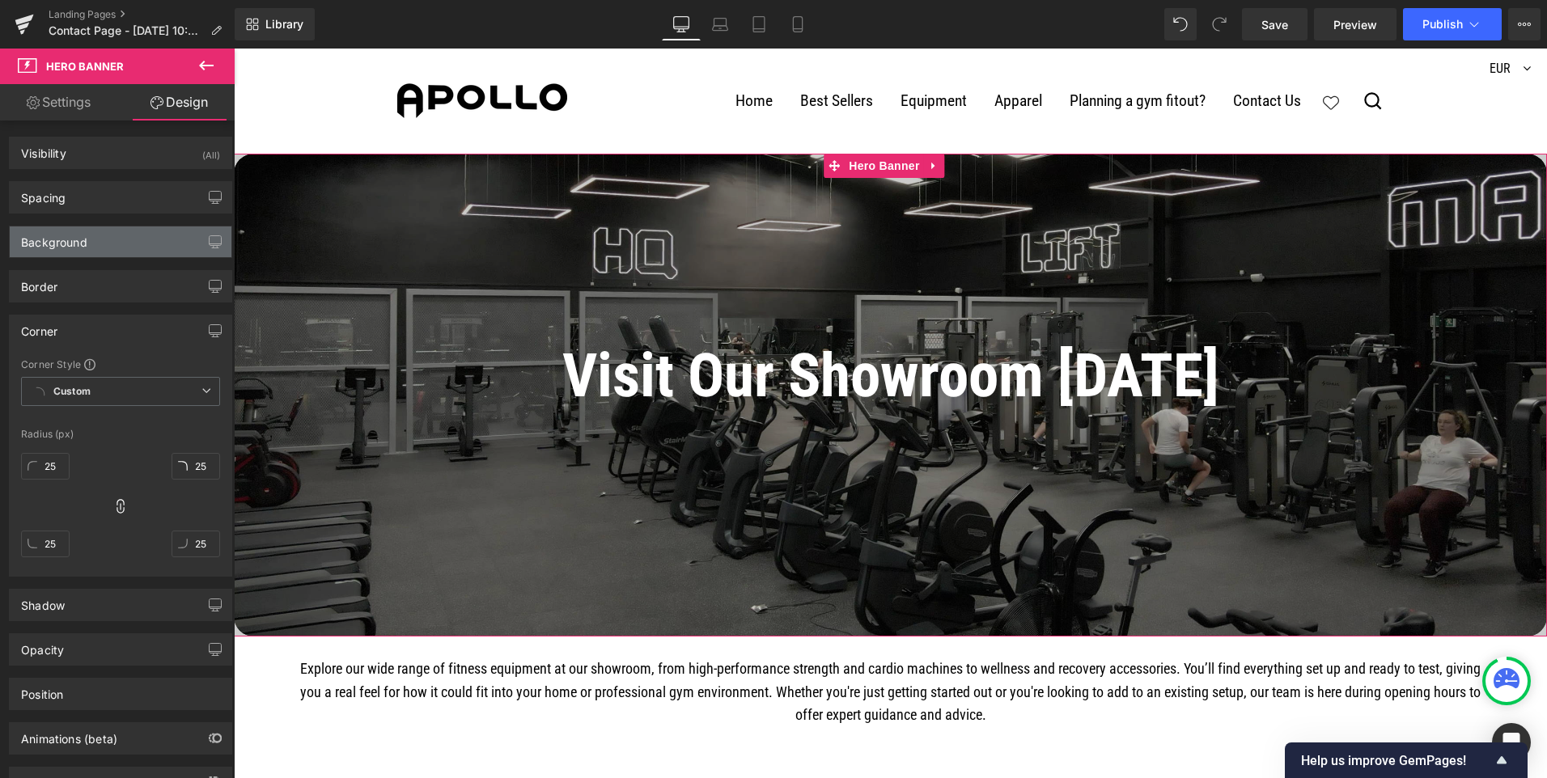
click at [138, 250] on div "Background" at bounding box center [121, 242] width 222 height 31
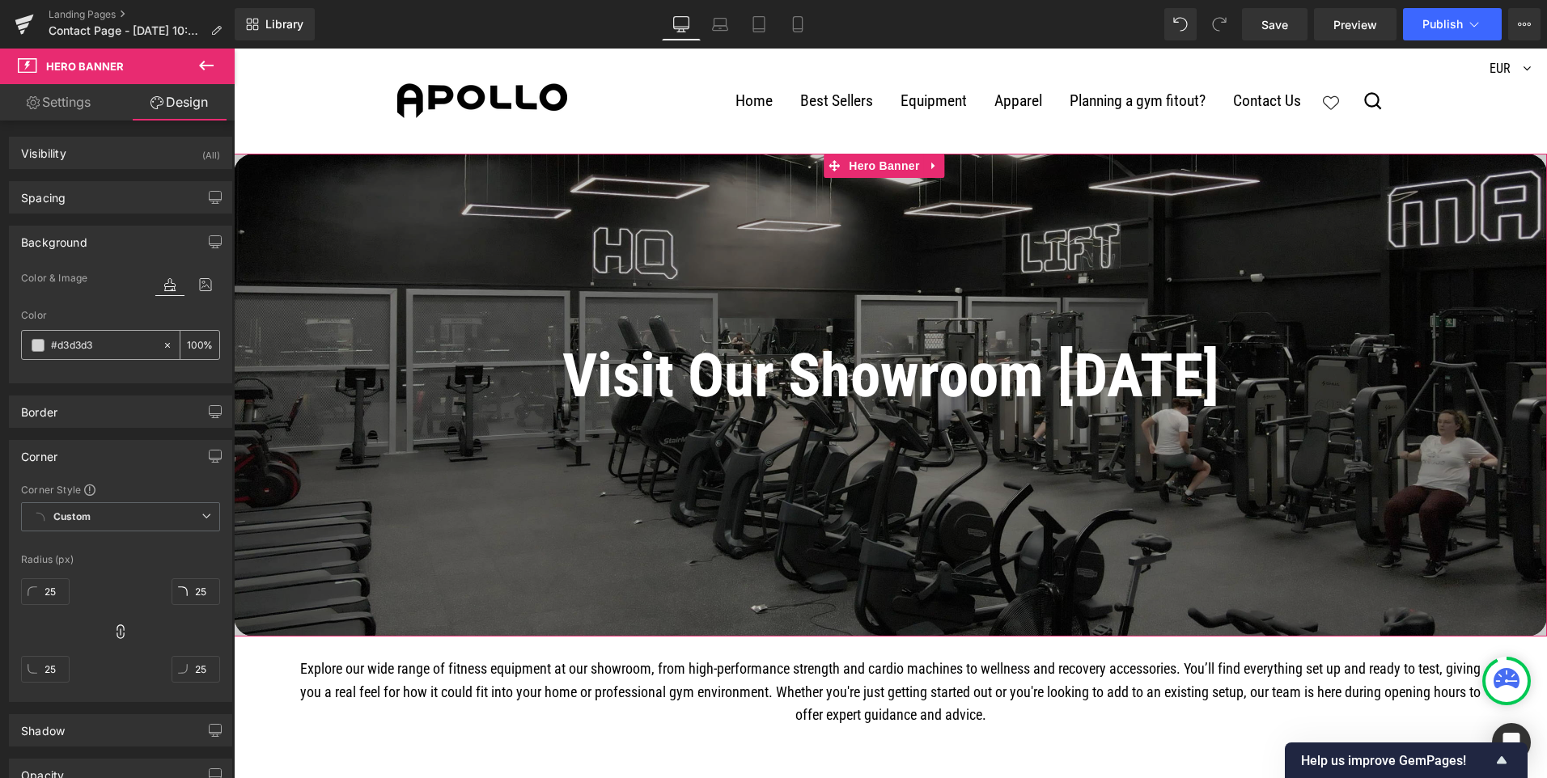
click at [39, 352] on div "#d3d3d3" at bounding box center [92, 345] width 140 height 28
click at [37, 341] on span at bounding box center [38, 345] width 13 height 13
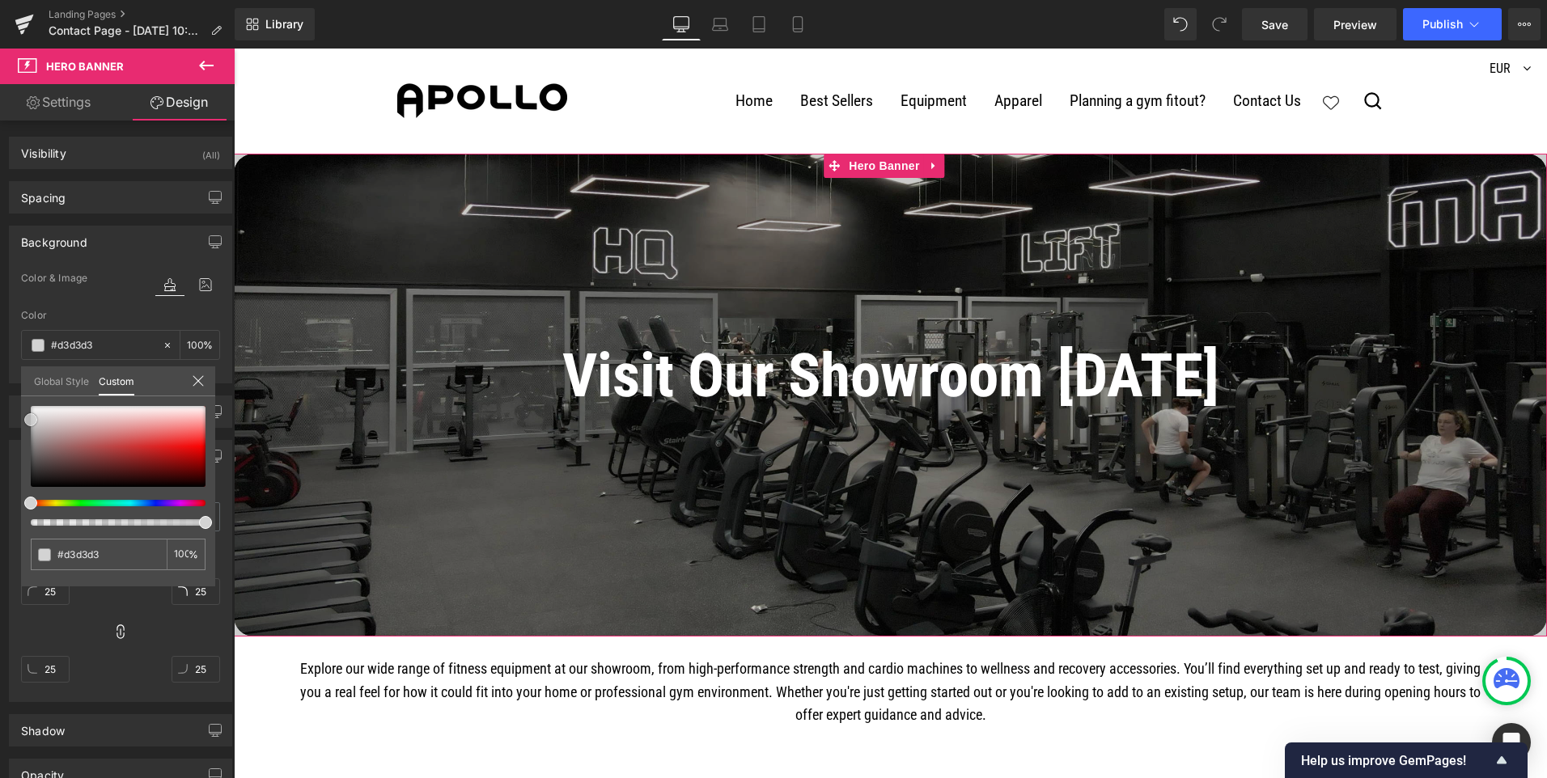
type input "#d3bfbf"
type input "#d5c2c2"
type input "#e3d7d7"
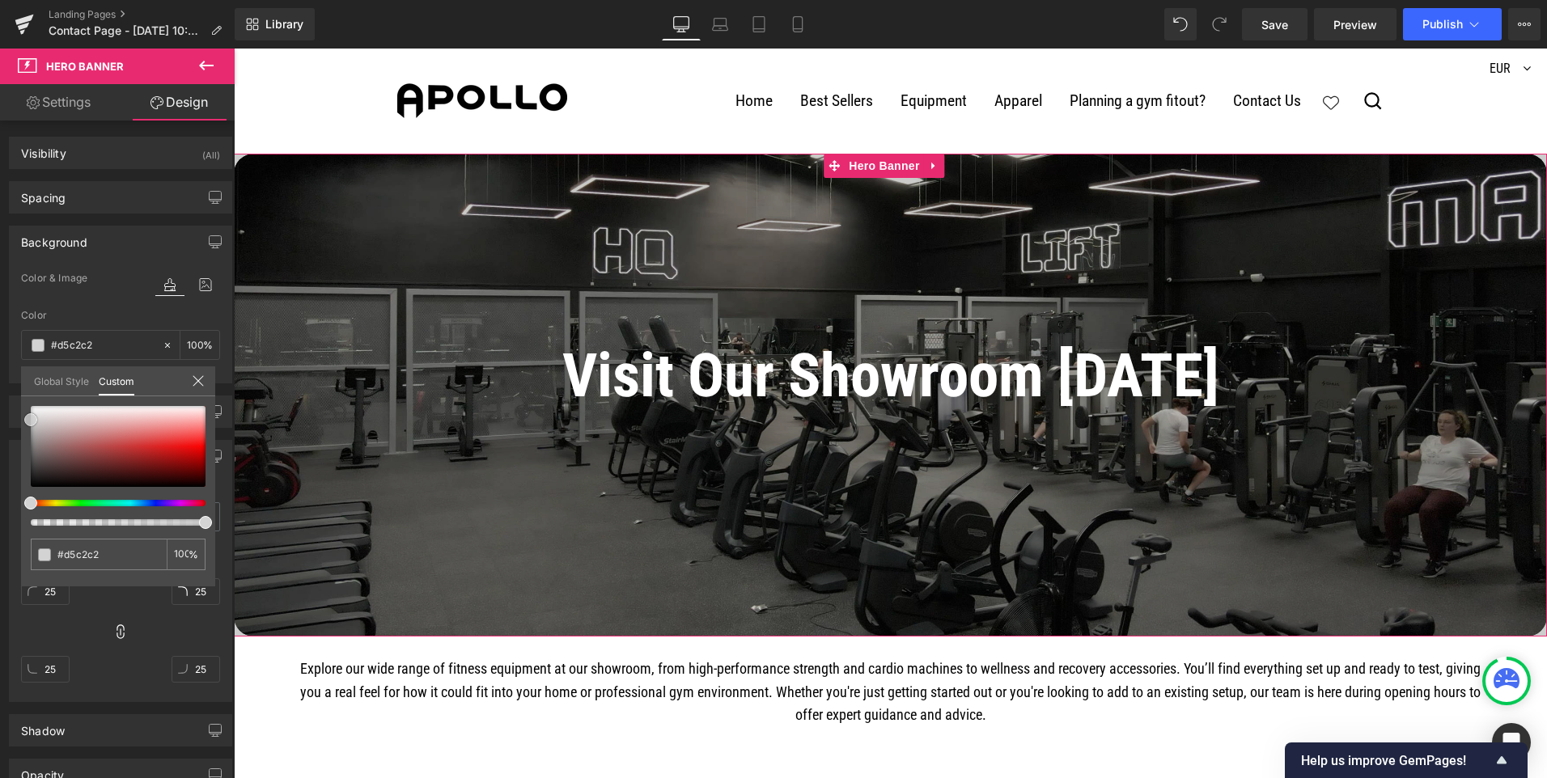
type input "#e3d7d7"
type input "#f0e9e9"
type input "#f6f2f2"
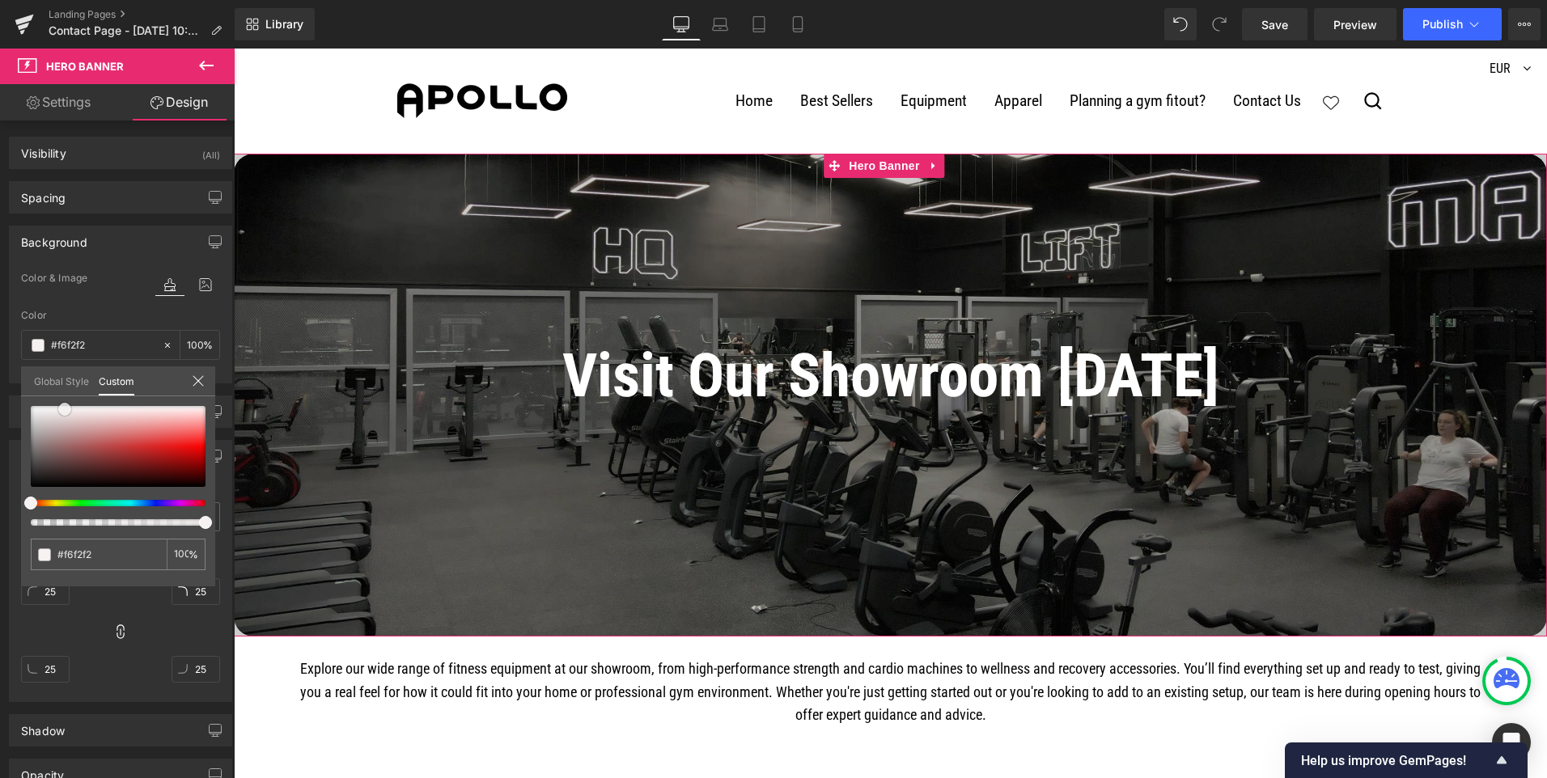
type input "#ffffff"
drag, startPoint x: 62, startPoint y: 423, endPoint x: 70, endPoint y: 383, distance: 41.3
click at [70, 383] on div "Global Style Custom Setup Global Style #ffffff 100 %" at bounding box center [118, 391] width 194 height 49
click at [70, 406] on link at bounding box center [70, 406] width 0 height 0
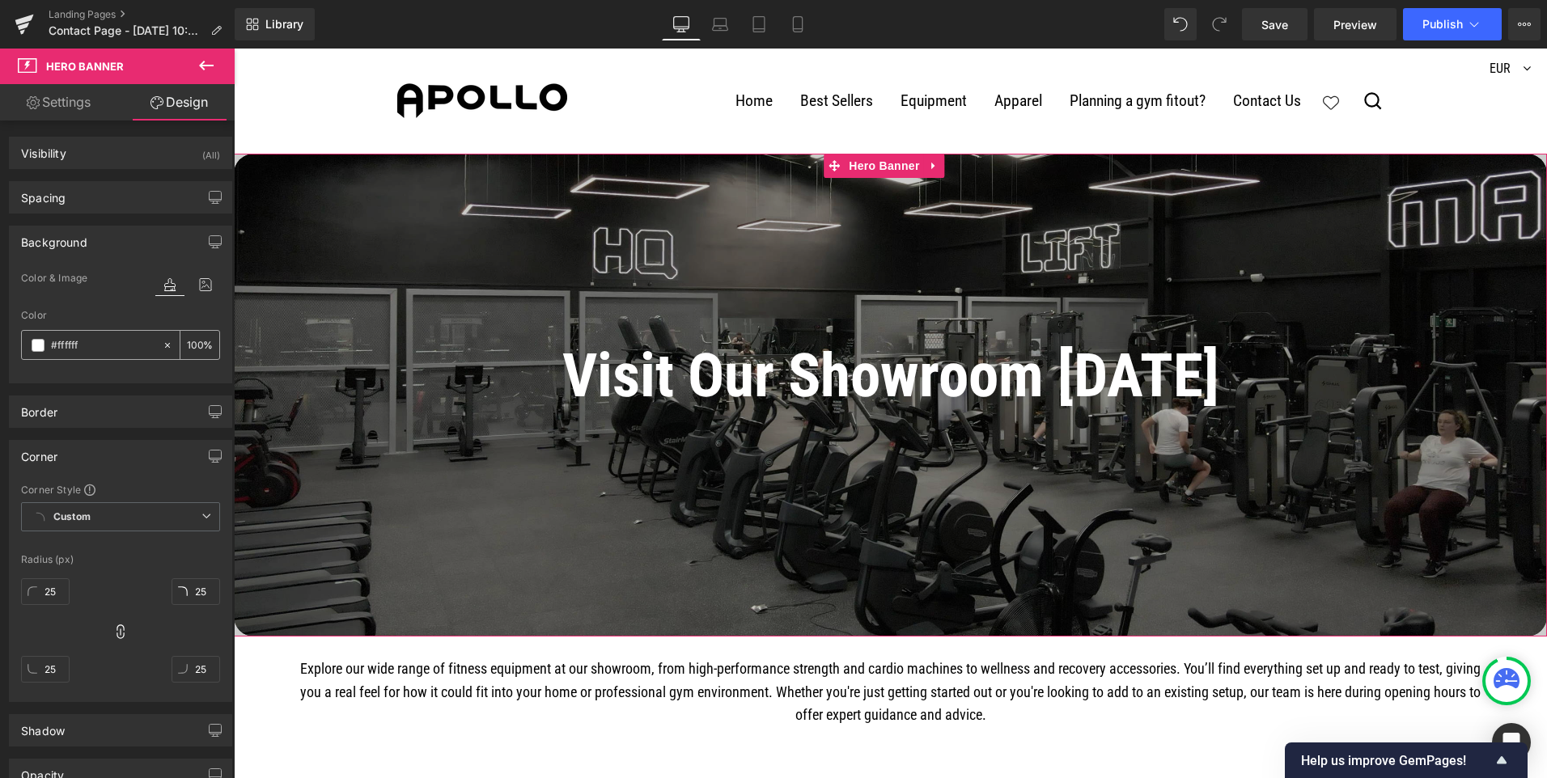
click at [74, 340] on input "#ffffff" at bounding box center [103, 346] width 104 height 18
click at [36, 349] on span at bounding box center [38, 345] width 13 height 13
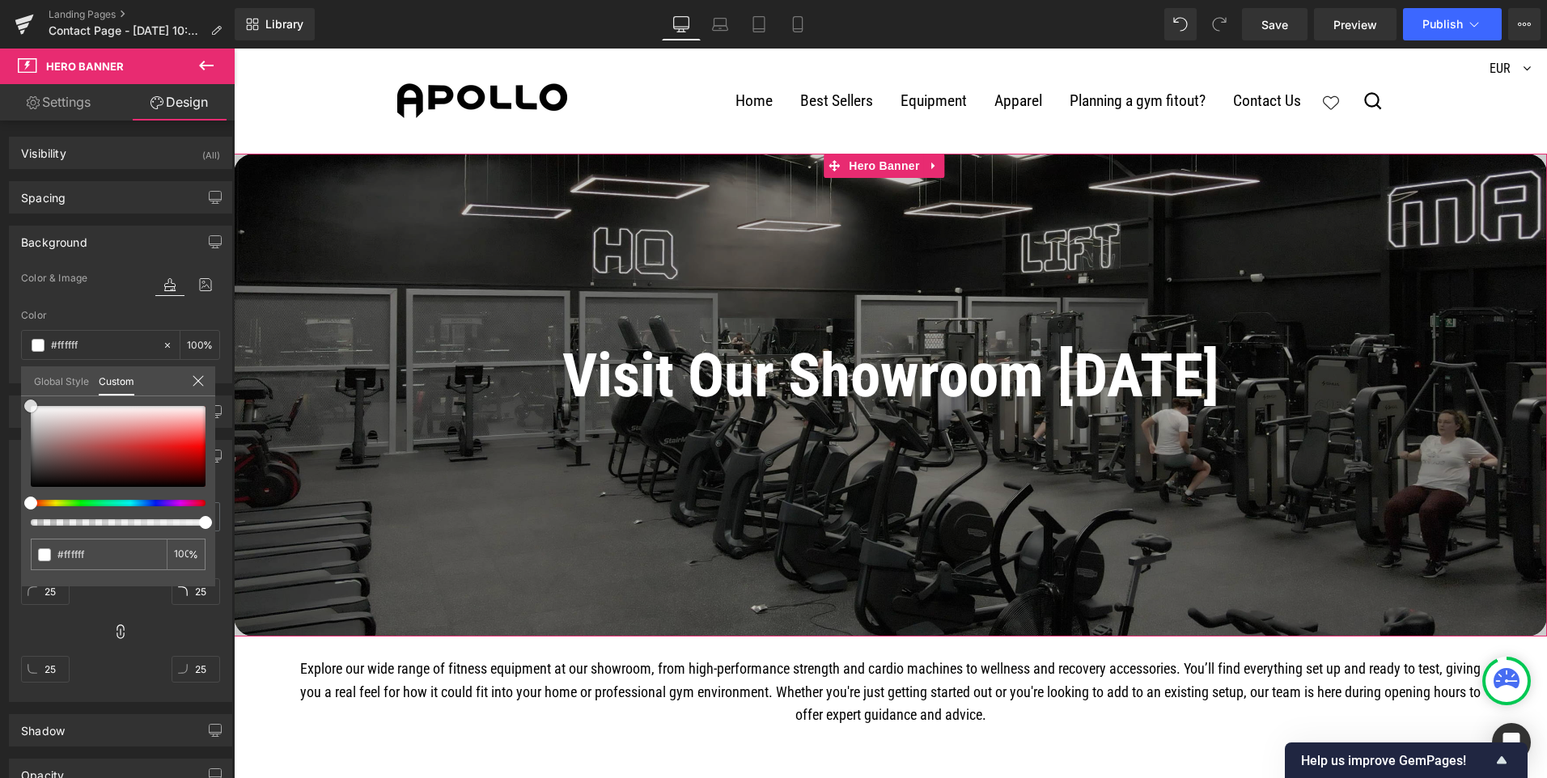
type input "#d8bfbf"
type input "#d8c4c4"
type input "#faf9f9"
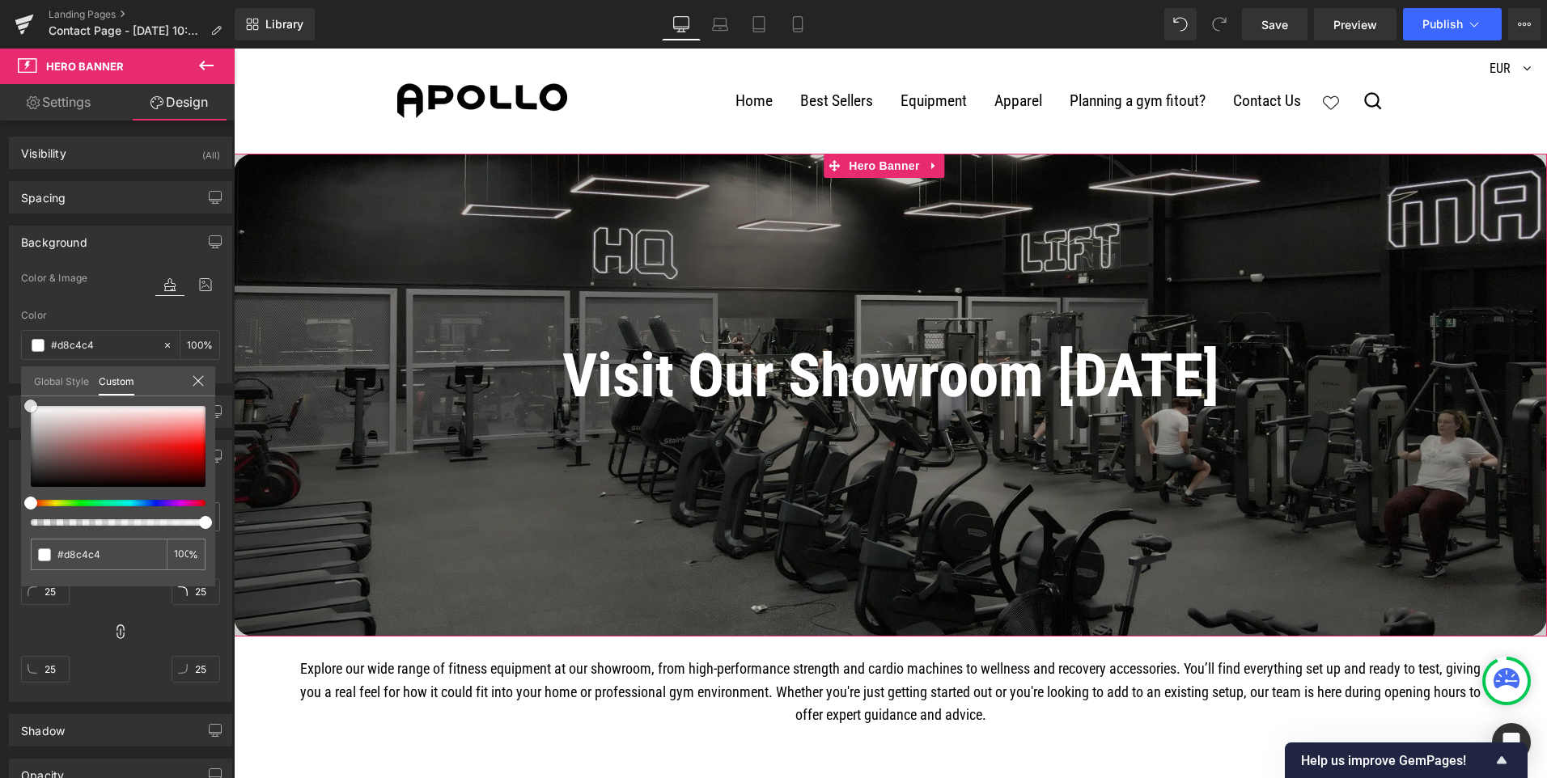
type input "#faf9f9"
type input "#ffffff"
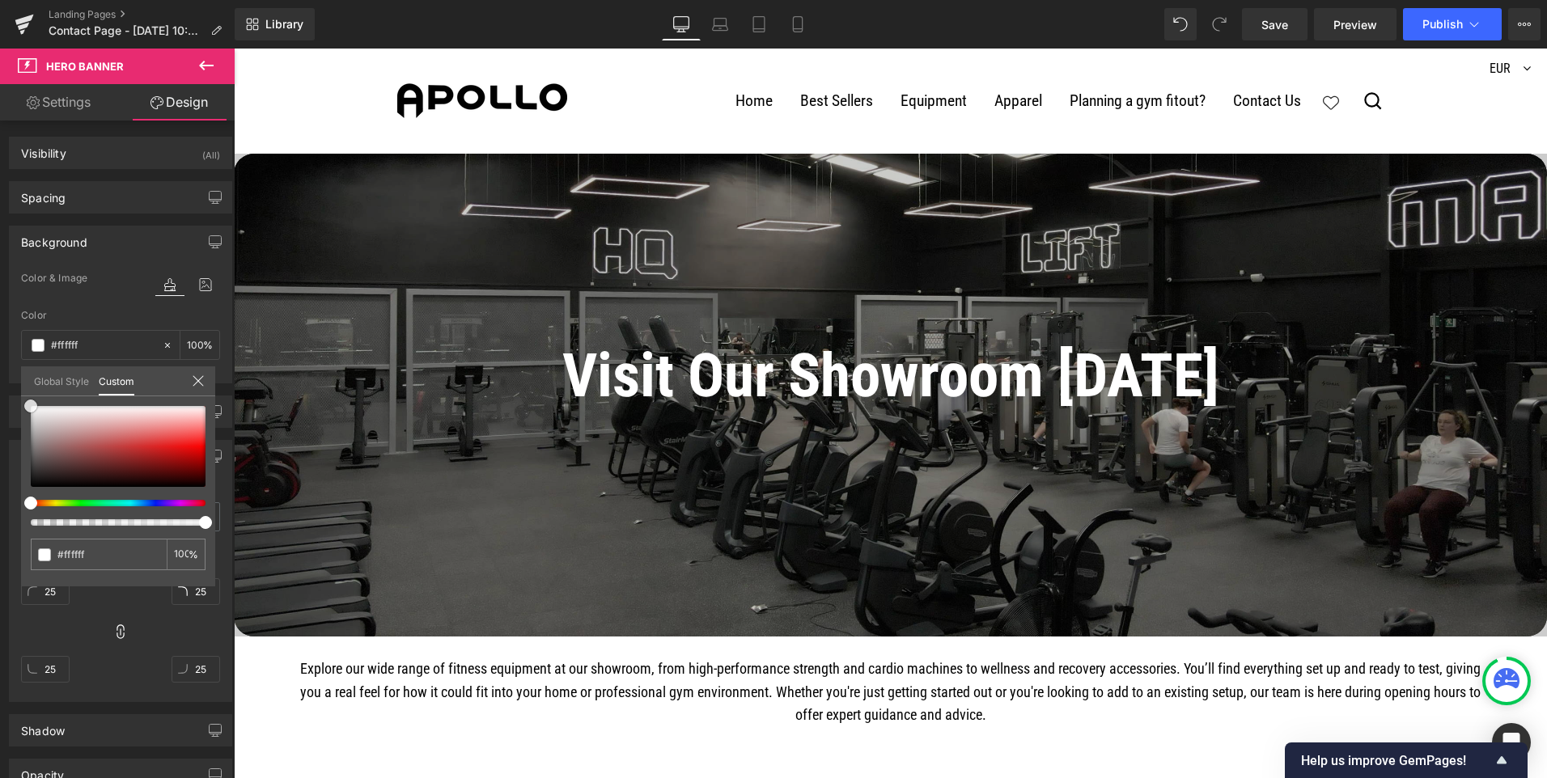
drag, startPoint x: 75, startPoint y: 422, endPoint x: -18, endPoint y: 375, distance: 104.6
click at [0, 375] on html "Row You are previewing how the will restyle your page. You can not edit Element…" at bounding box center [773, 389] width 1547 height 778
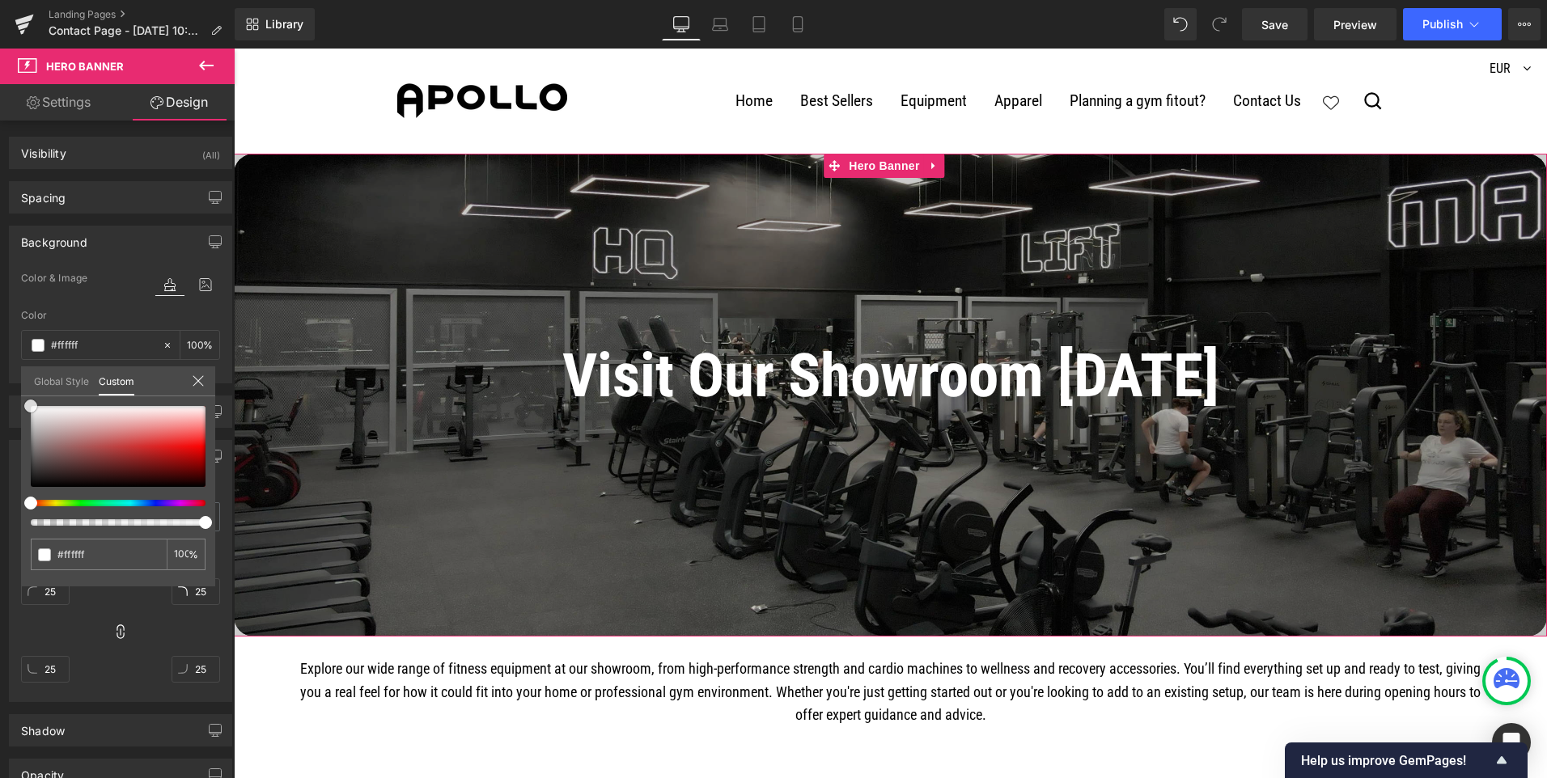
click at [31, 406] on link at bounding box center [31, 406] width 0 height 0
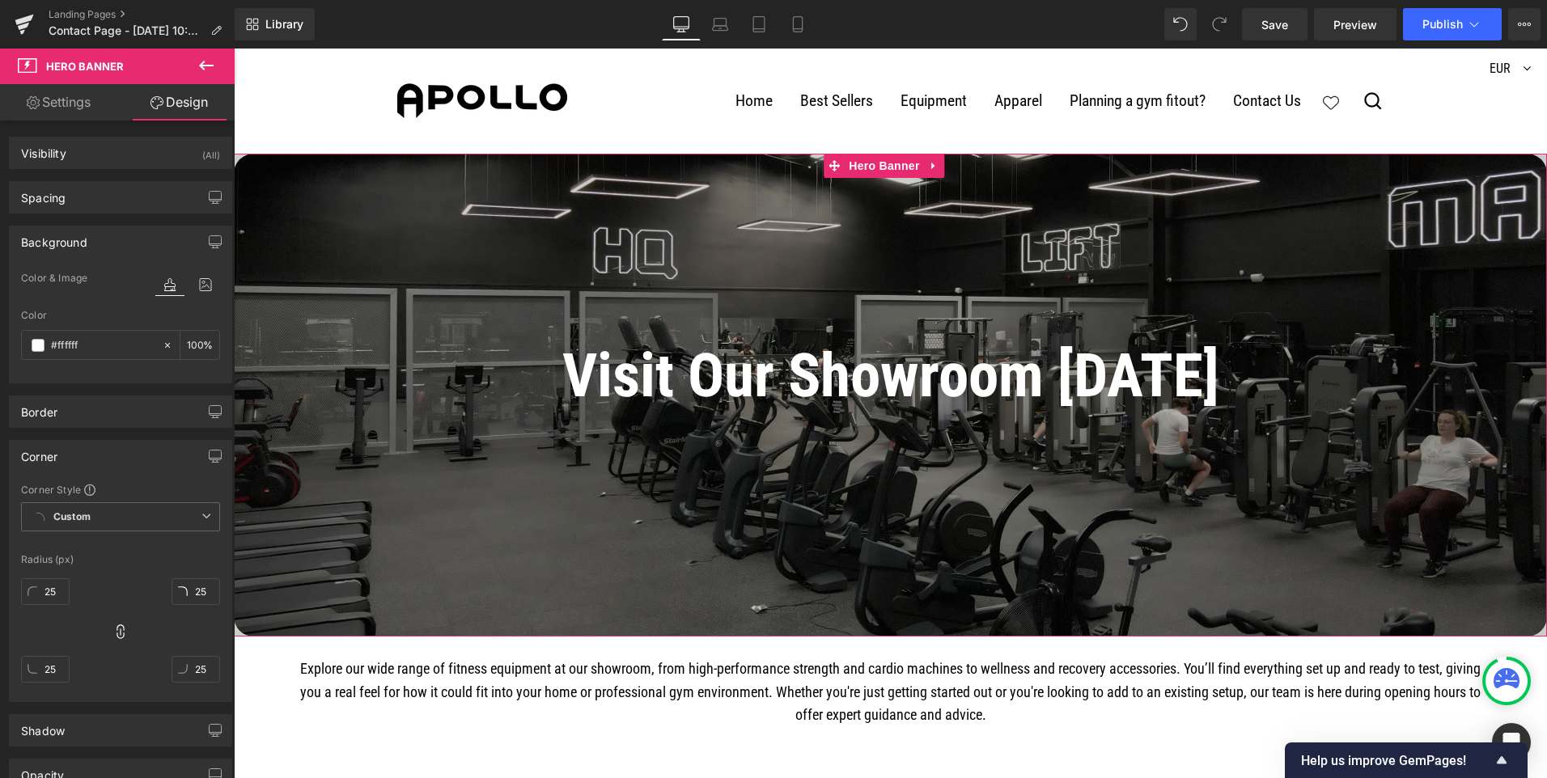
click at [254, 335] on span "Visit Our Showroom [DATE] Heading Text Block Row" at bounding box center [890, 387] width 1313 height 151
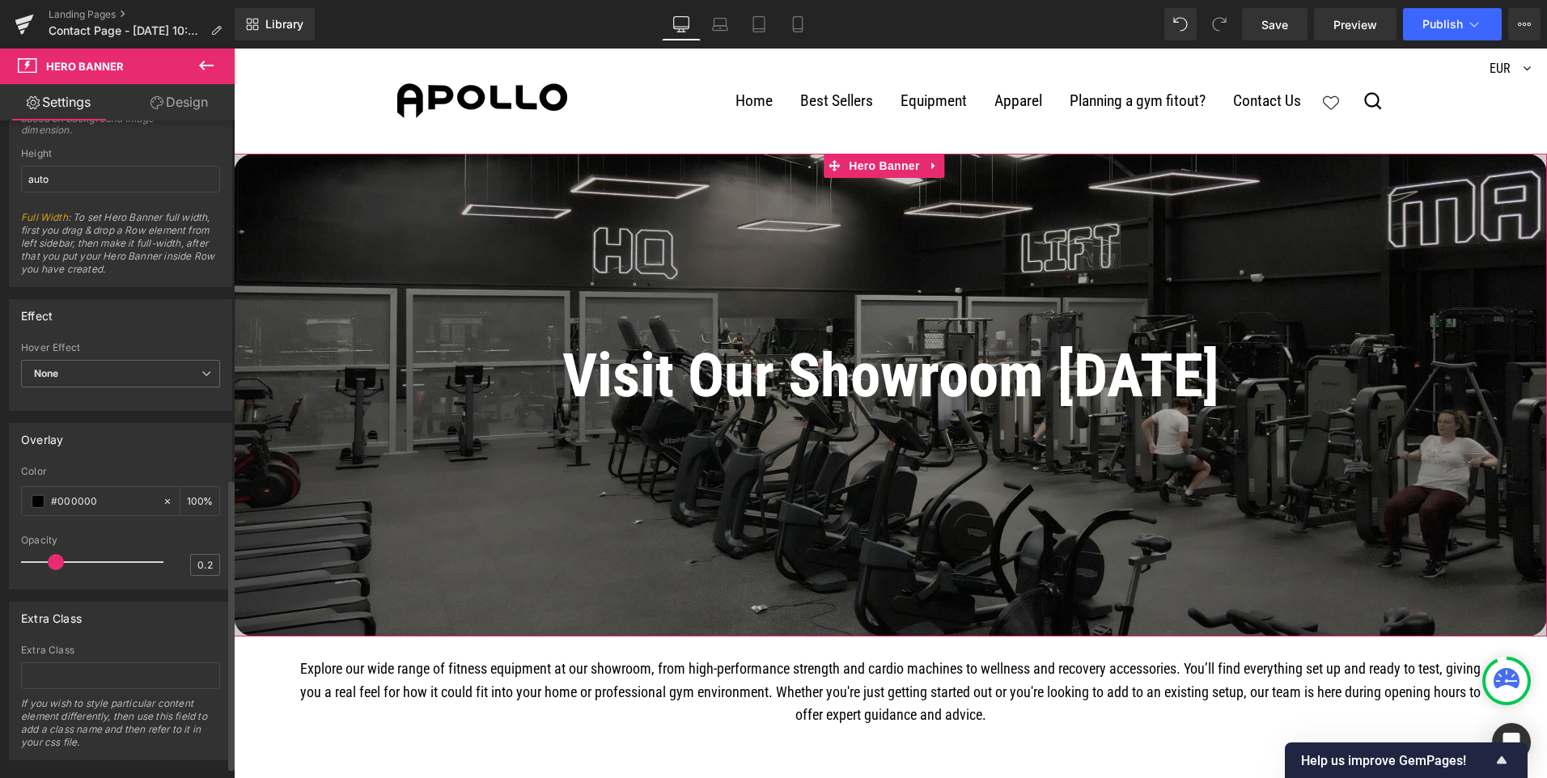
scroll to position [837, 0]
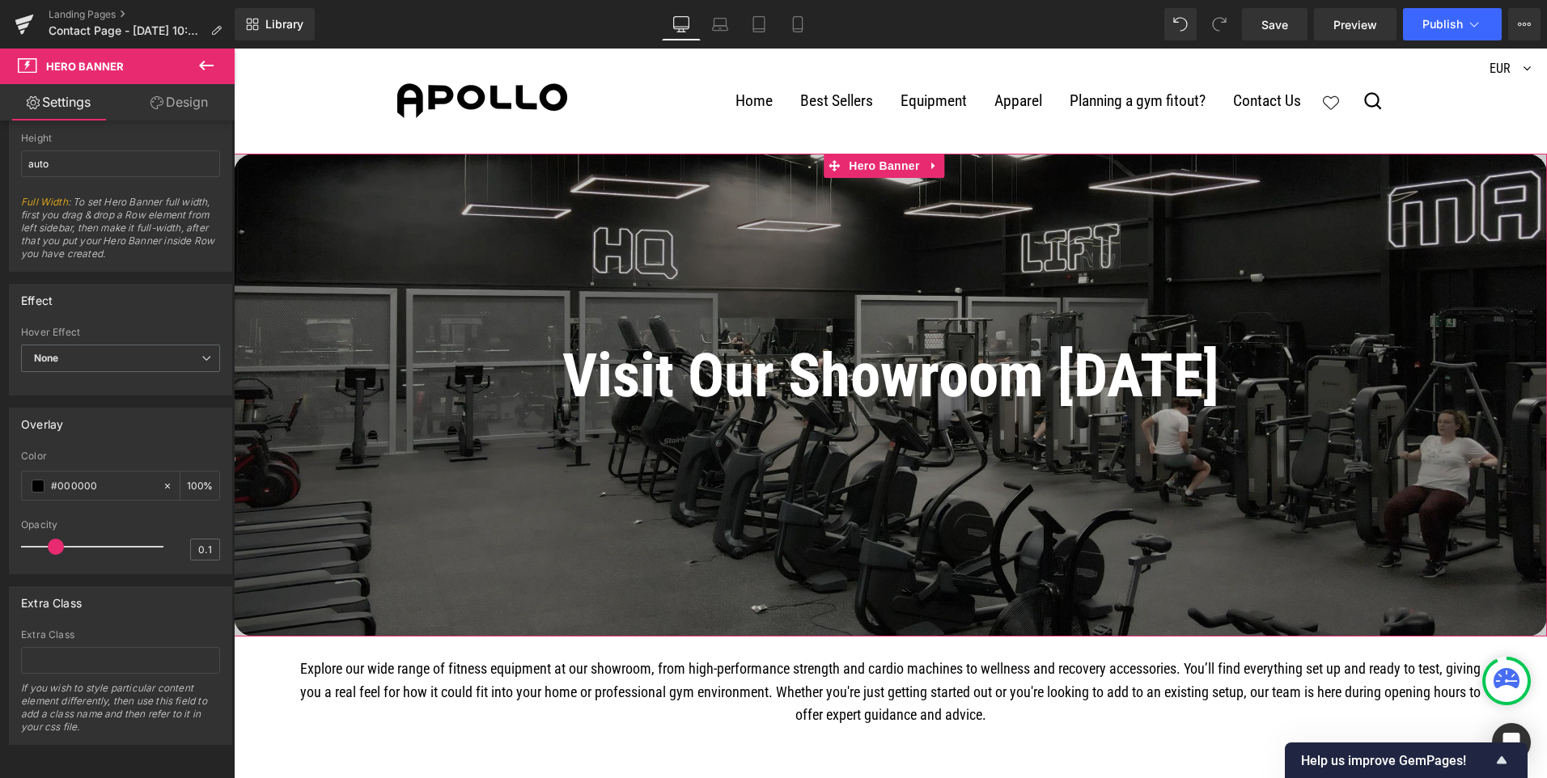
type input "0"
drag, startPoint x: 49, startPoint y: 532, endPoint x: -30, endPoint y: 532, distance: 78.5
click at [0, 532] on html "Row You are previewing how the will restyle your page. You can not edit Element…" at bounding box center [773, 389] width 1547 height 778
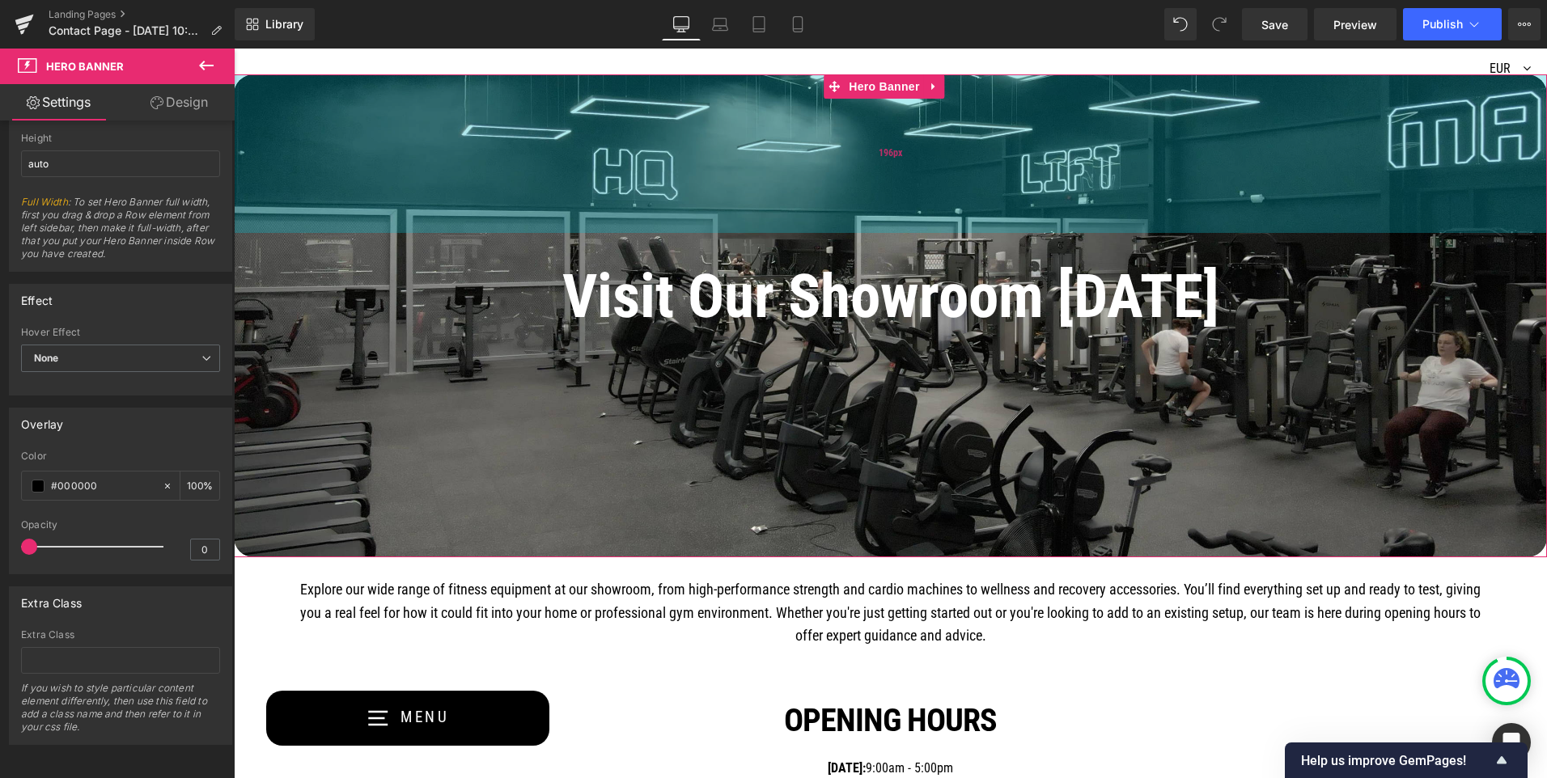
scroll to position [0, 0]
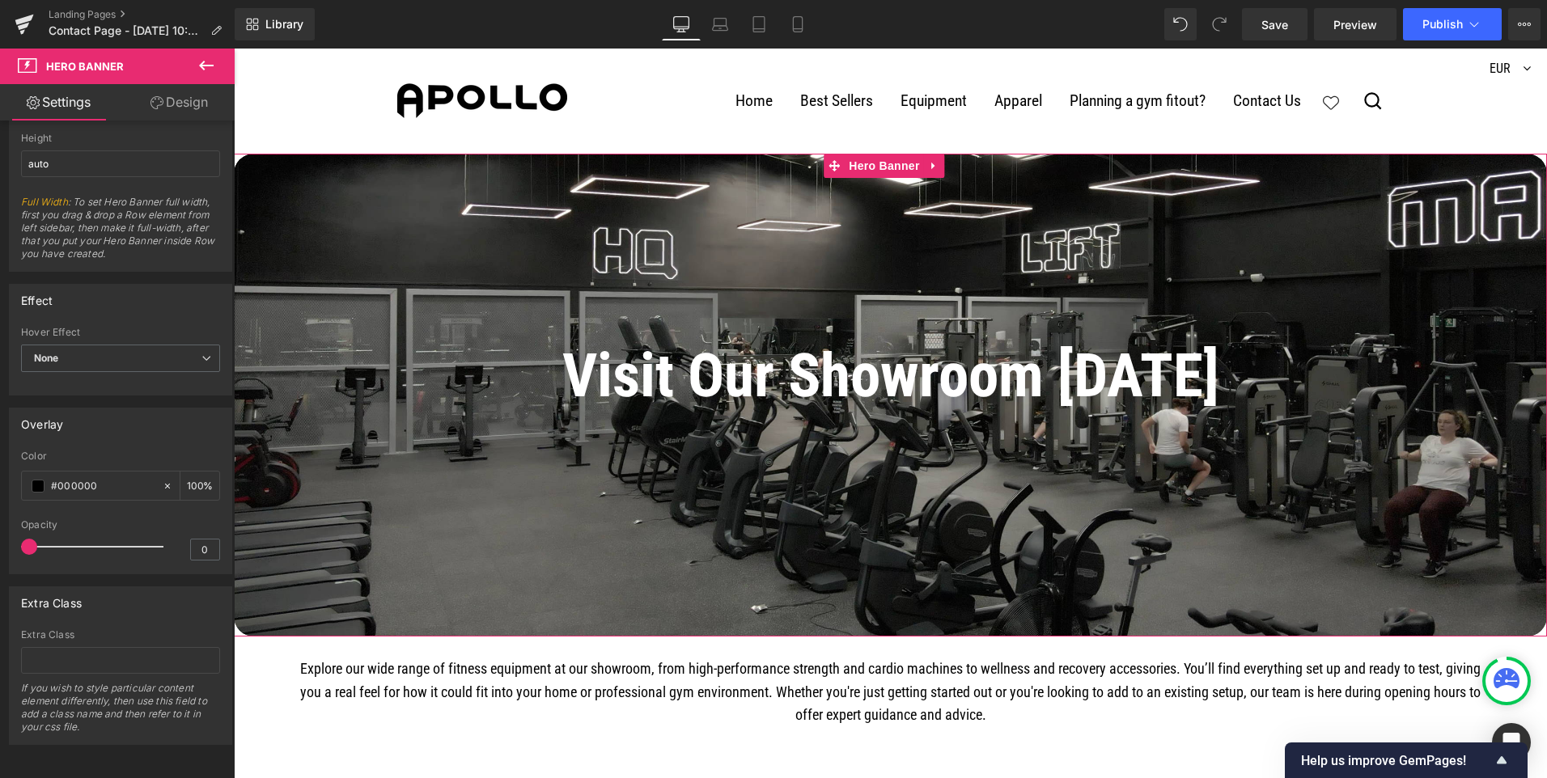
click at [255, 359] on span "Visit Our Showroom [DATE] Heading Text Block Row" at bounding box center [890, 387] width 1313 height 151
click at [265, 360] on span "Visit Our Showroom [DATE] Heading Text Block Row" at bounding box center [890, 387] width 1313 height 151
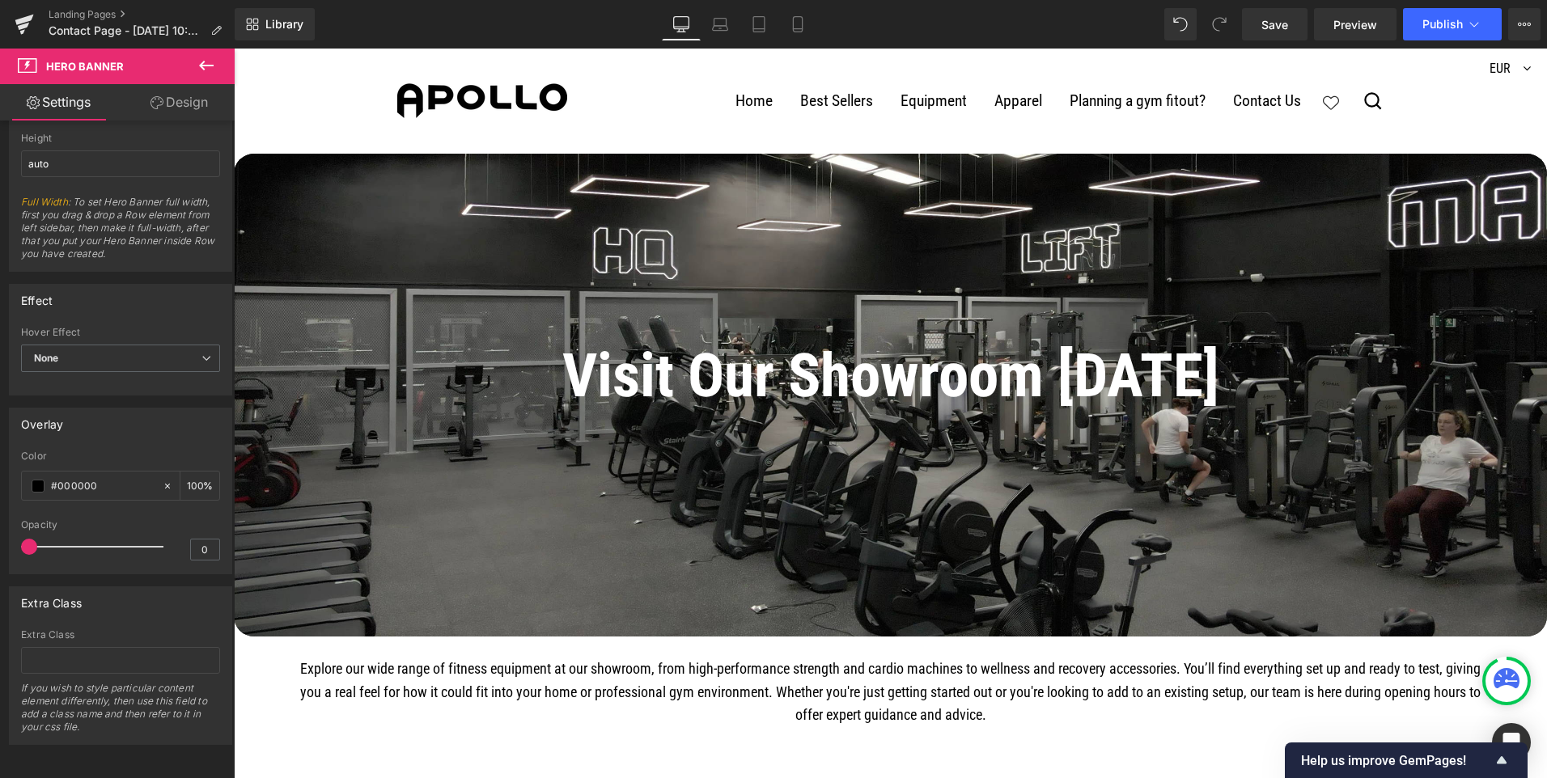
click at [212, 65] on icon at bounding box center [206, 66] width 15 height 10
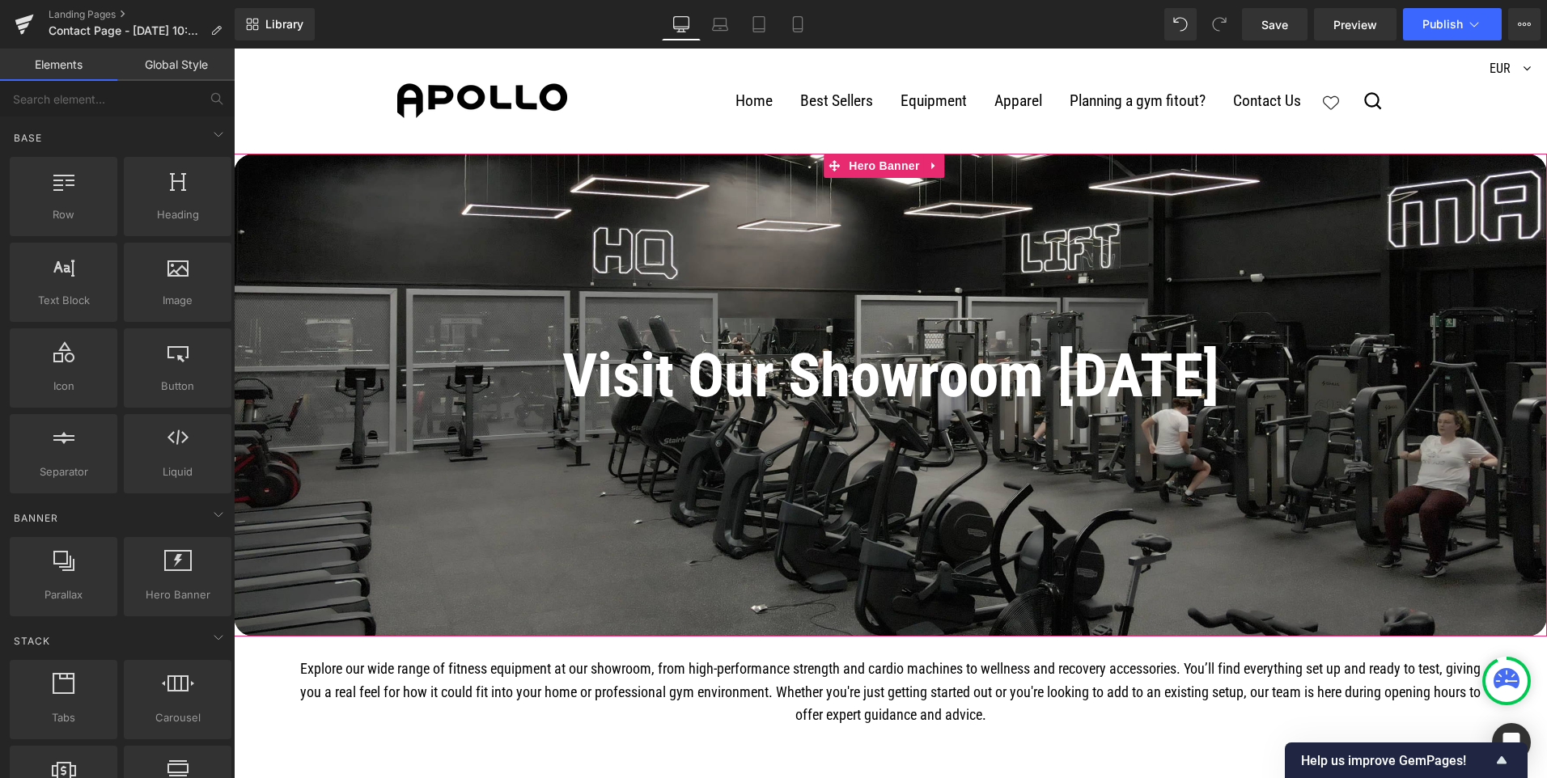
click at [248, 341] on span "Visit Our Showroom [DATE] Heading Text Block Row" at bounding box center [890, 387] width 1313 height 151
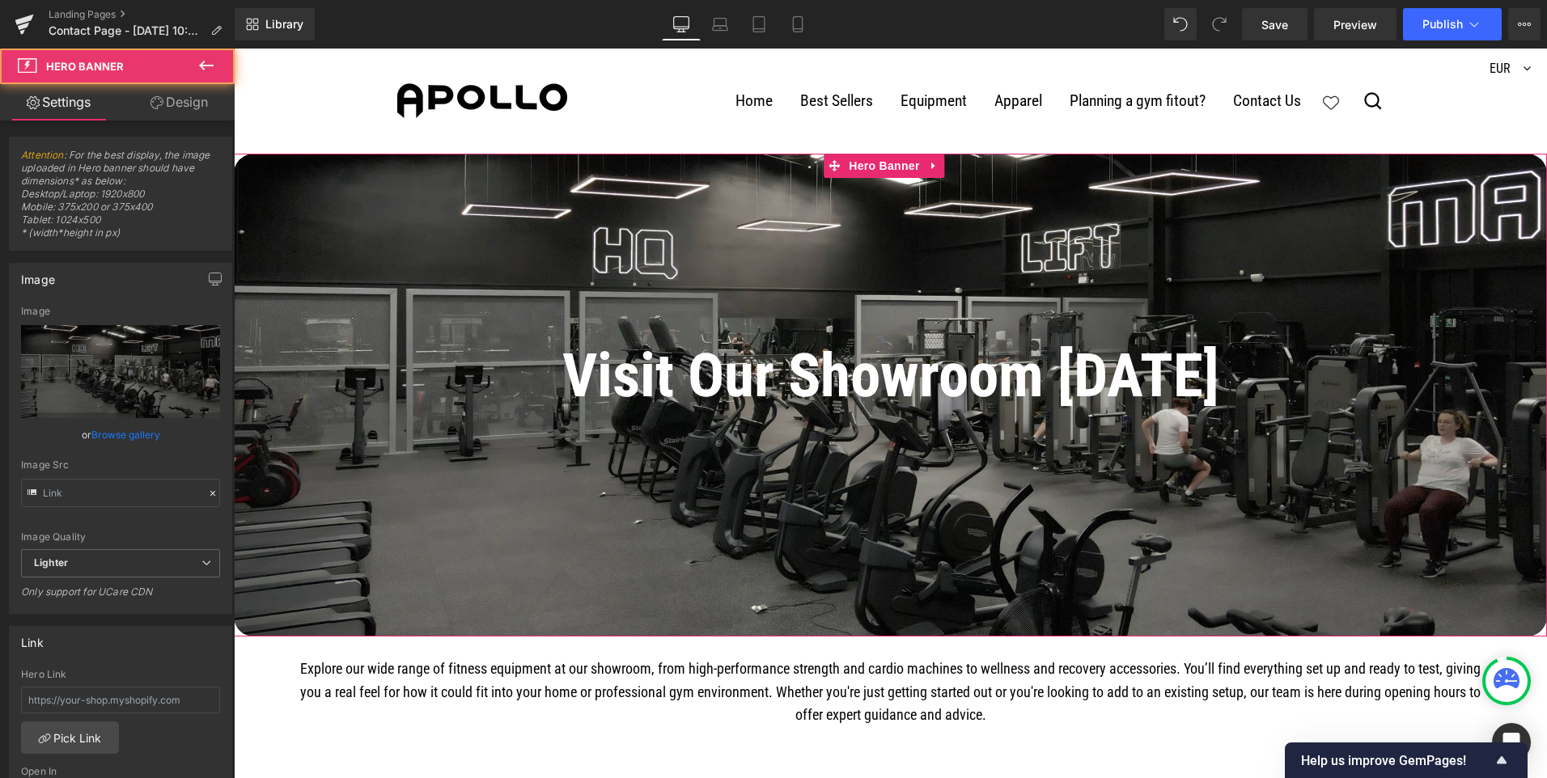
type input "[URL][DOMAIN_NAME]"
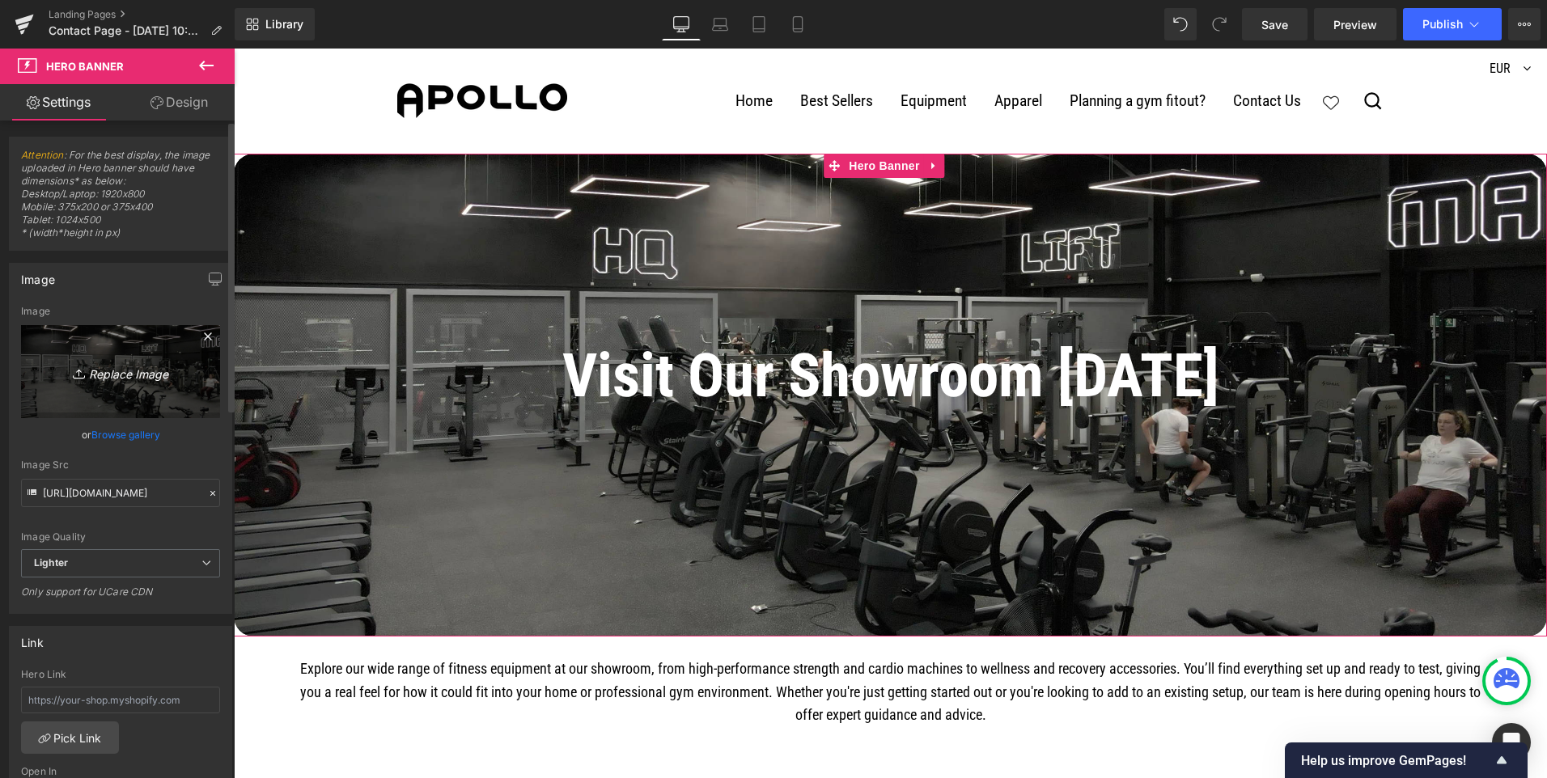
click at [121, 375] on icon "Replace Image" at bounding box center [120, 372] width 129 height 20
type input "C:\fakepath\hqgym copy 2.jpg"
type input "[URL][DOMAIN_NAME]"
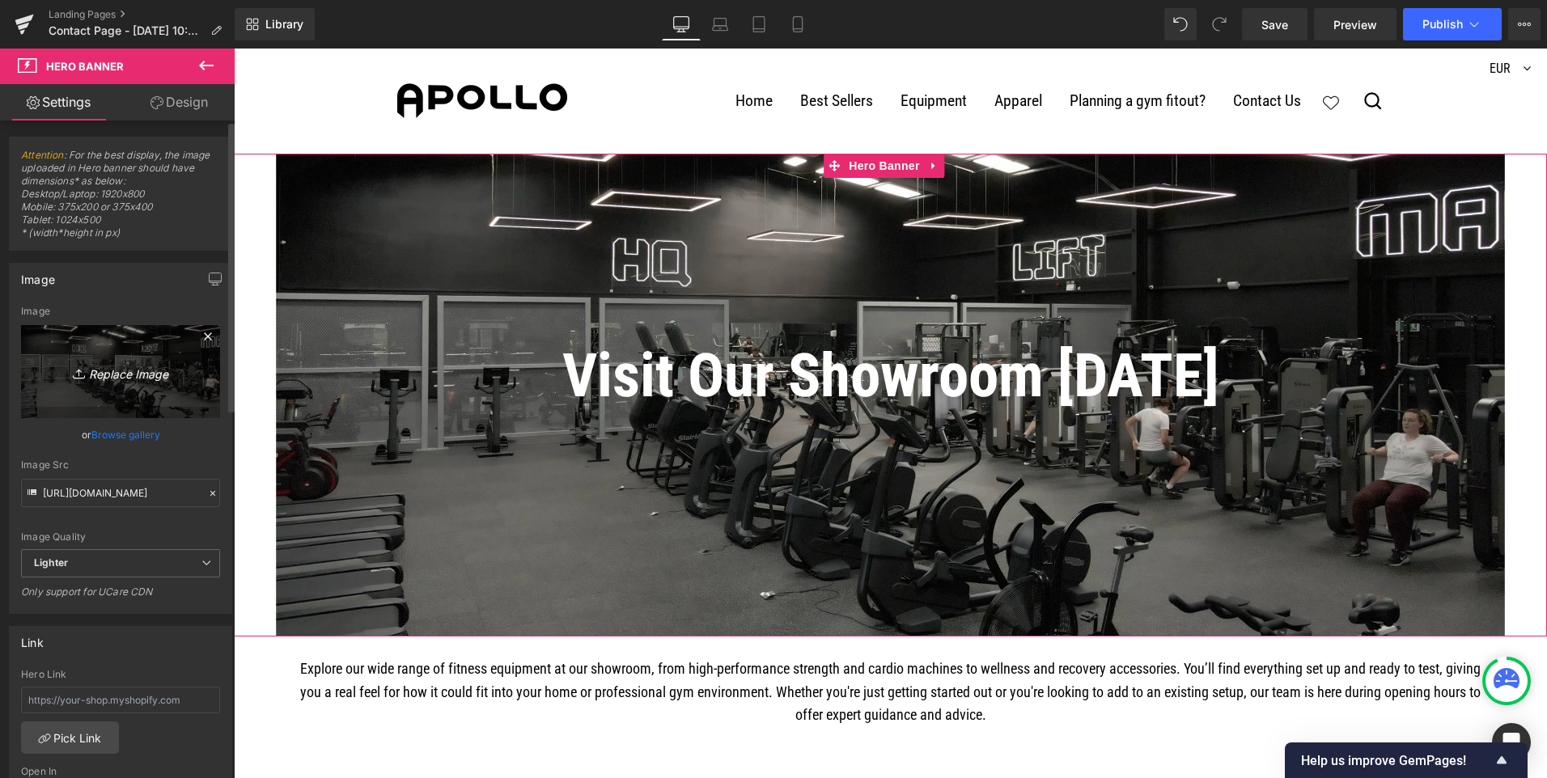
click at [121, 368] on icon "Replace Image" at bounding box center [120, 372] width 129 height 20
type input "C:\fakepath\hqgym copy 2.jpg"
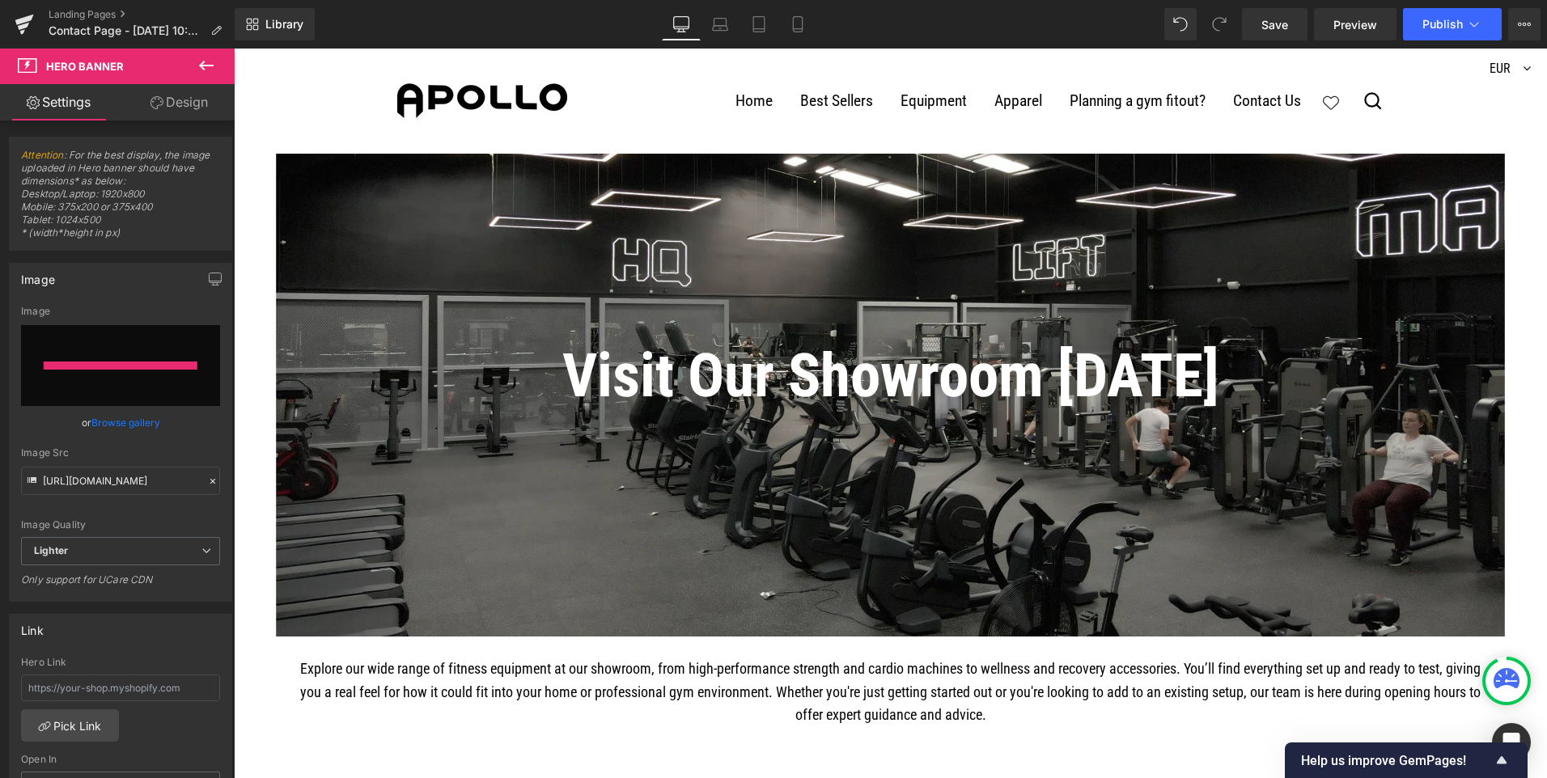
type input "[URL][DOMAIN_NAME]"
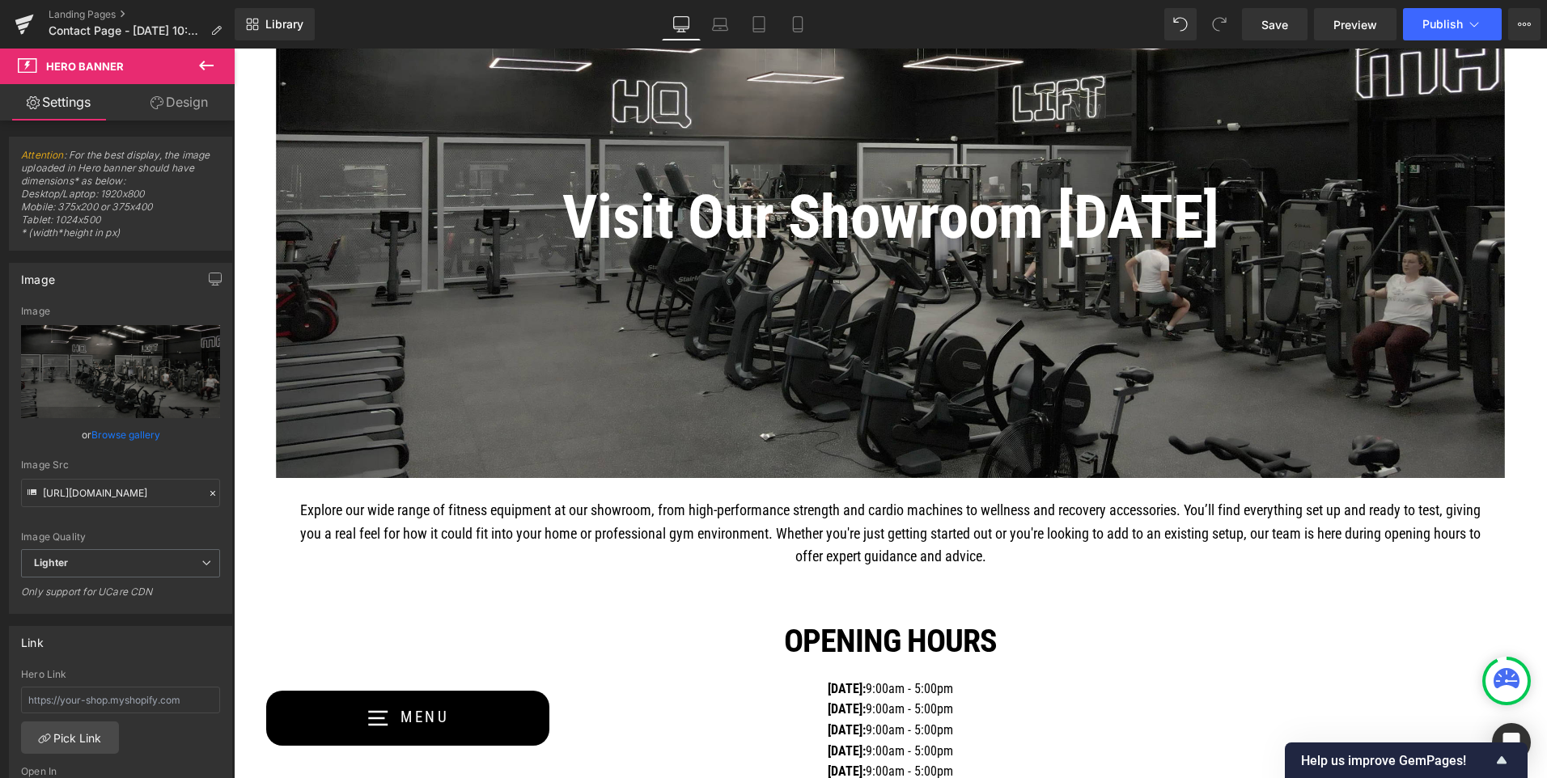
scroll to position [81, 0]
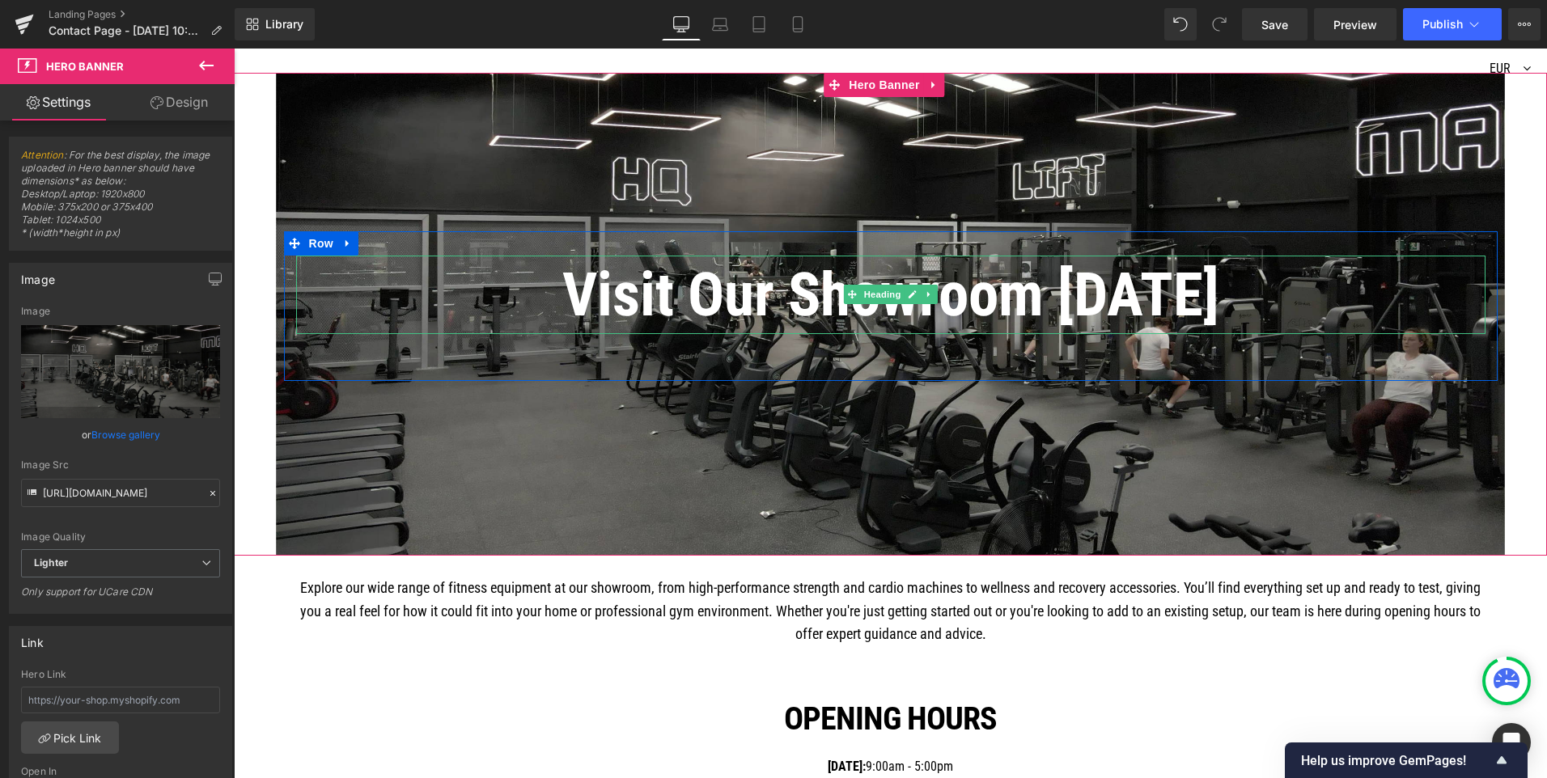
drag, startPoint x: 403, startPoint y: 320, endPoint x: 349, endPoint y: 173, distance: 156.2
click at [403, 320] on h1 "Visit Our Showroom [DATE]" at bounding box center [891, 295] width 1190 height 79
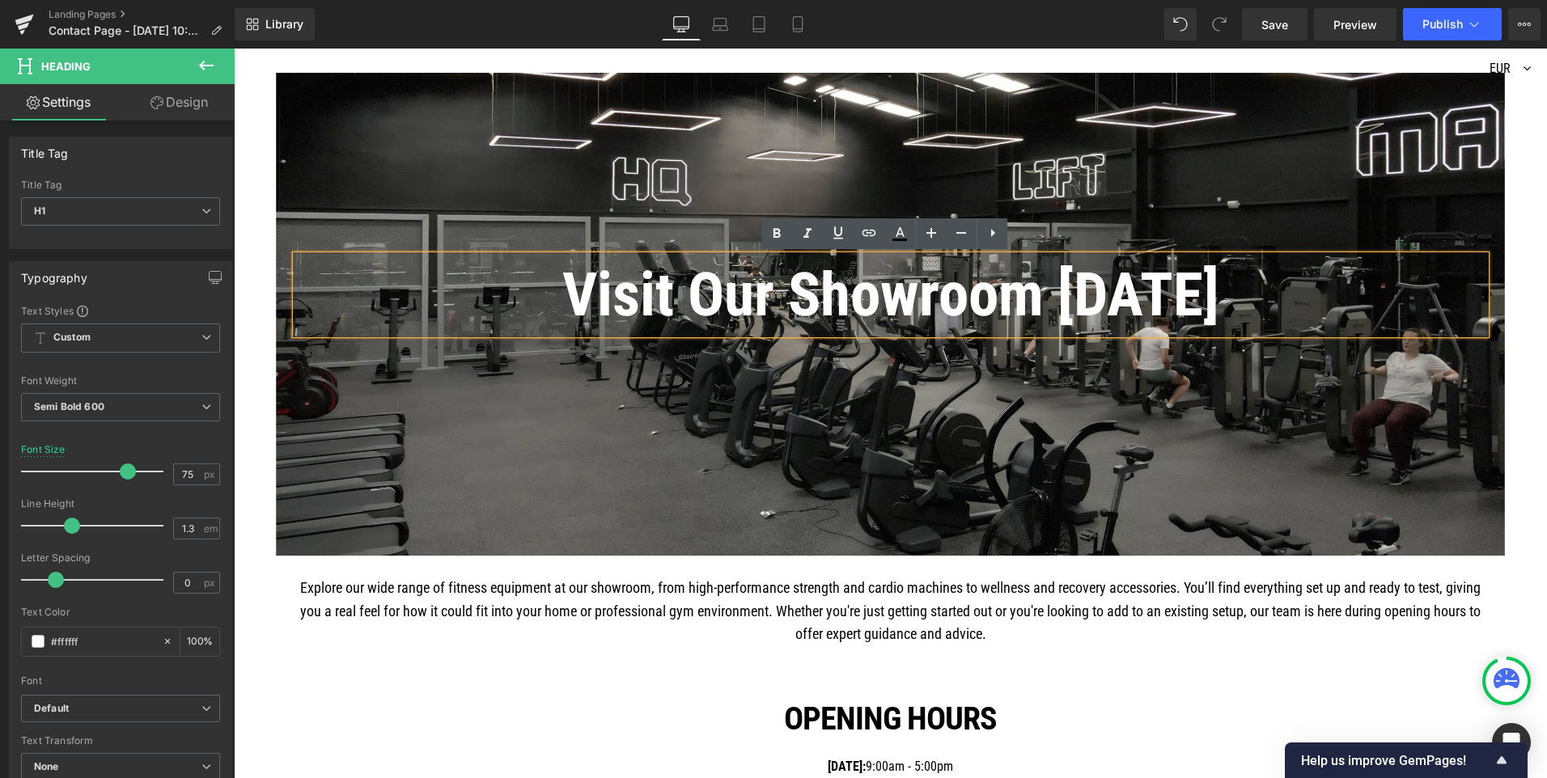
click at [296, 198] on div at bounding box center [890, 315] width 1313 height 484
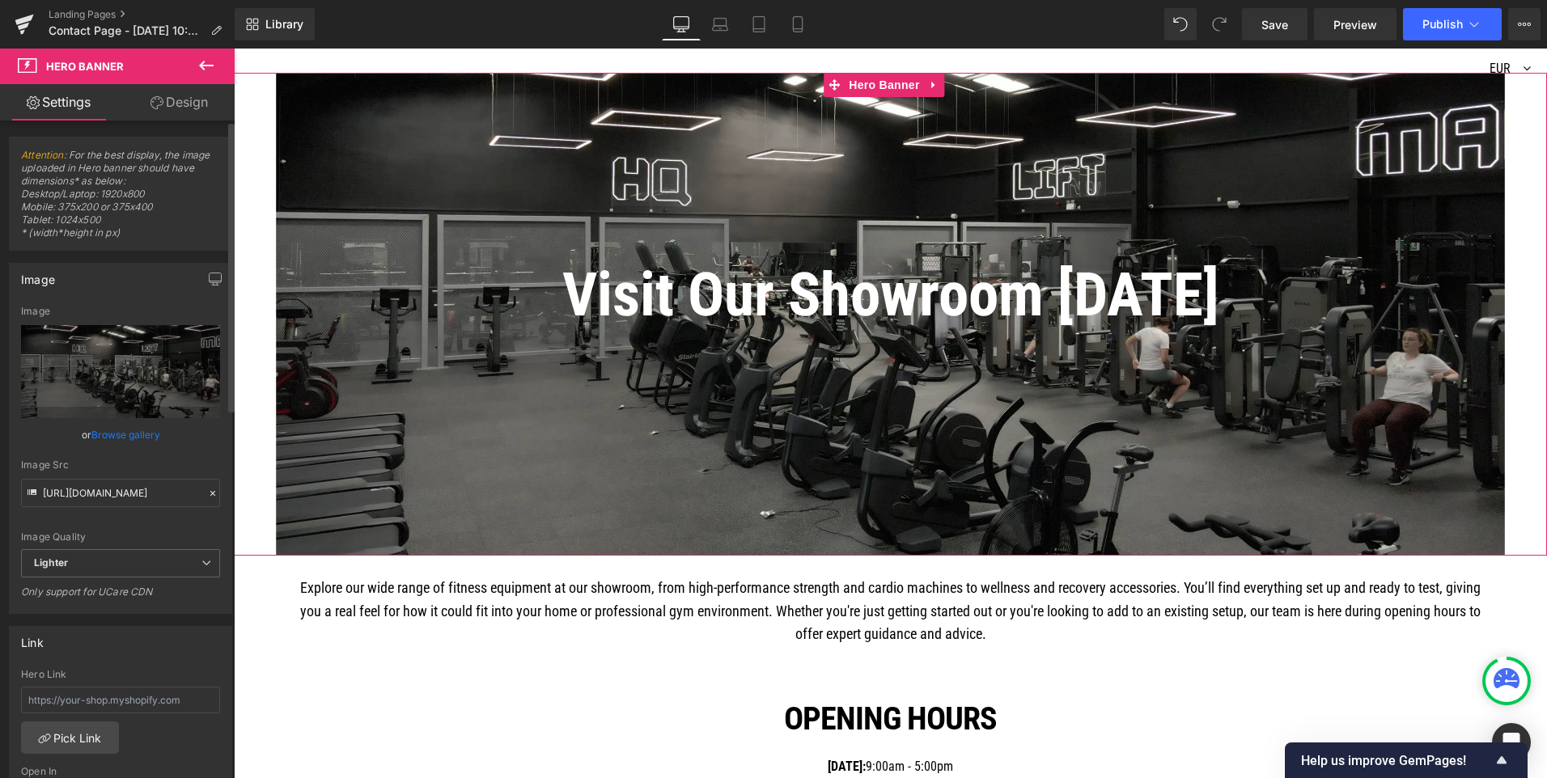
click at [112, 433] on link "Browse gallery" at bounding box center [125, 435] width 69 height 28
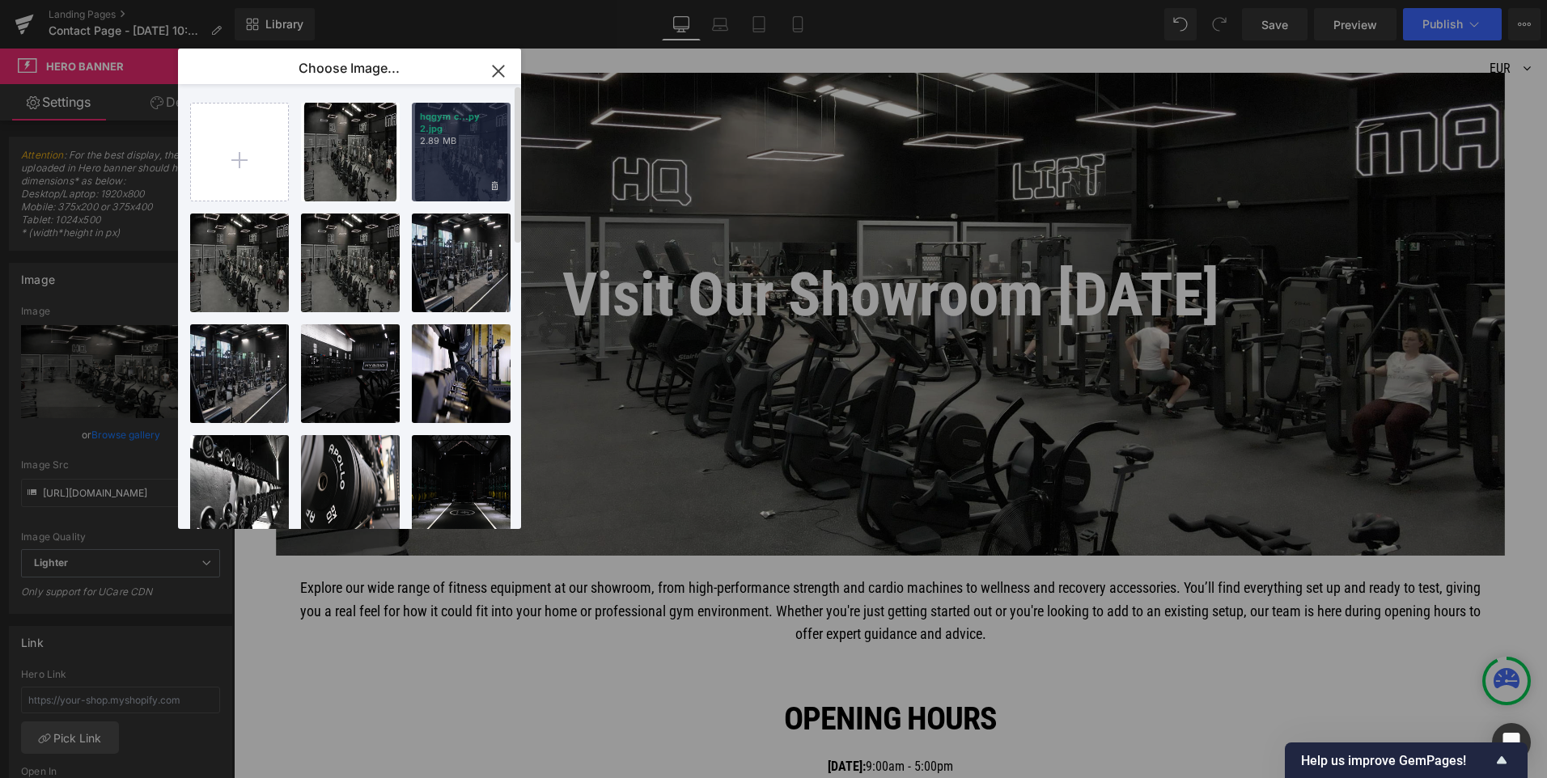
click at [443, 176] on div "hqgym c...py 2.jpg 2.89 MB" at bounding box center [461, 152] width 99 height 99
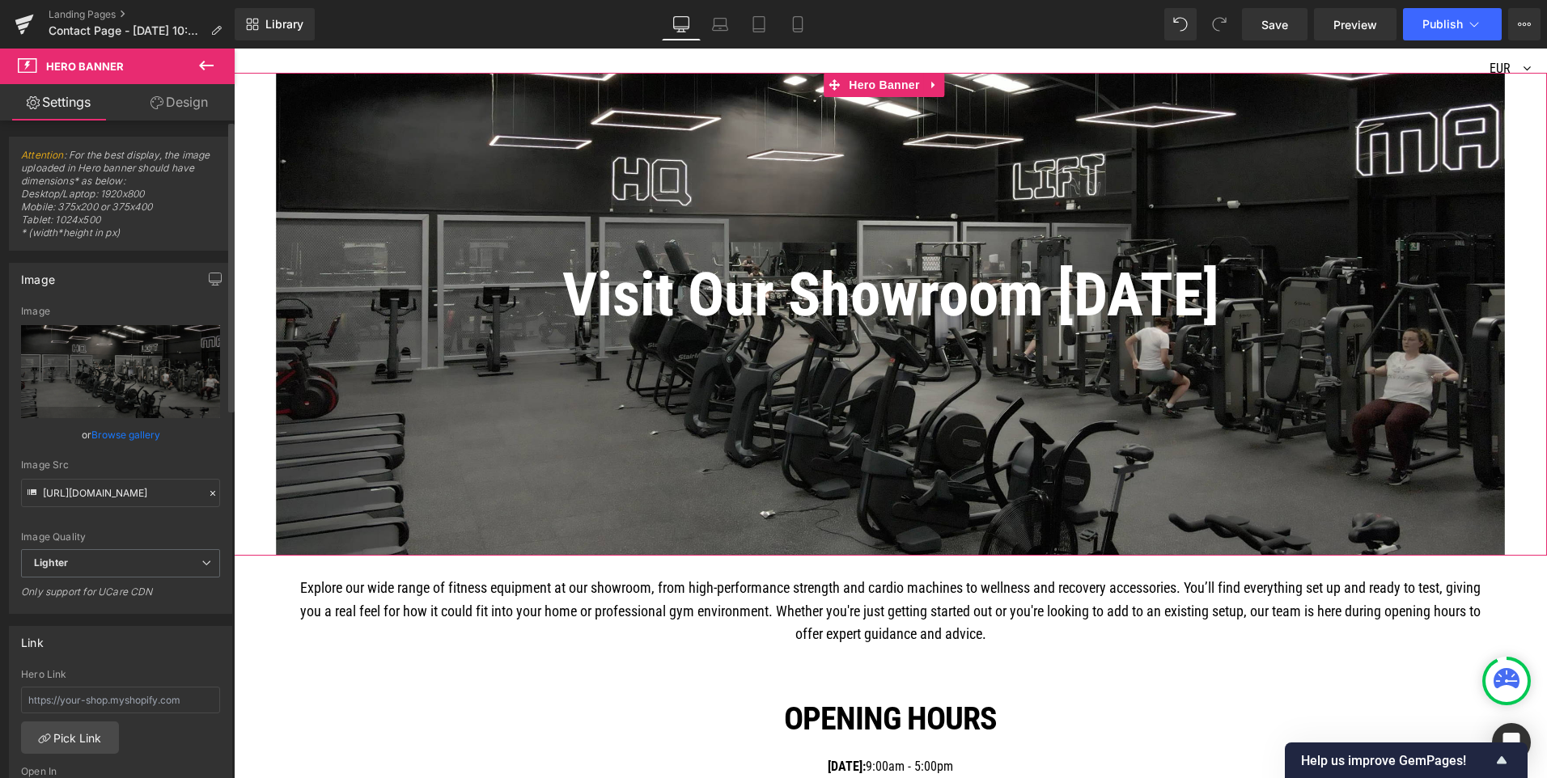
click at [117, 438] on link "Browse gallery" at bounding box center [125, 435] width 69 height 28
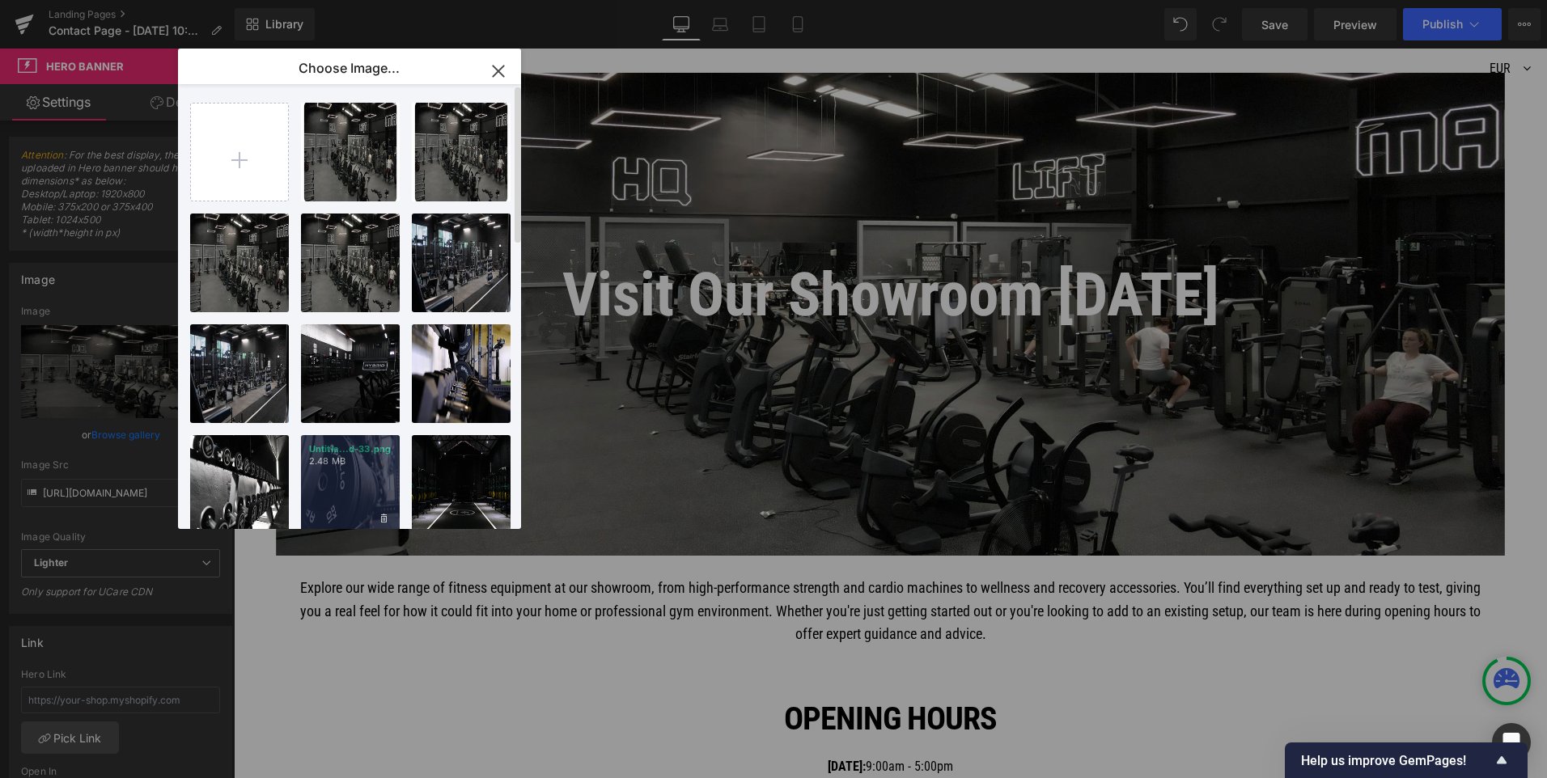
click at [343, 485] on div "Untitle...d-33.png 2.48 MB" at bounding box center [350, 484] width 99 height 99
type input "[URL][DOMAIN_NAME]"
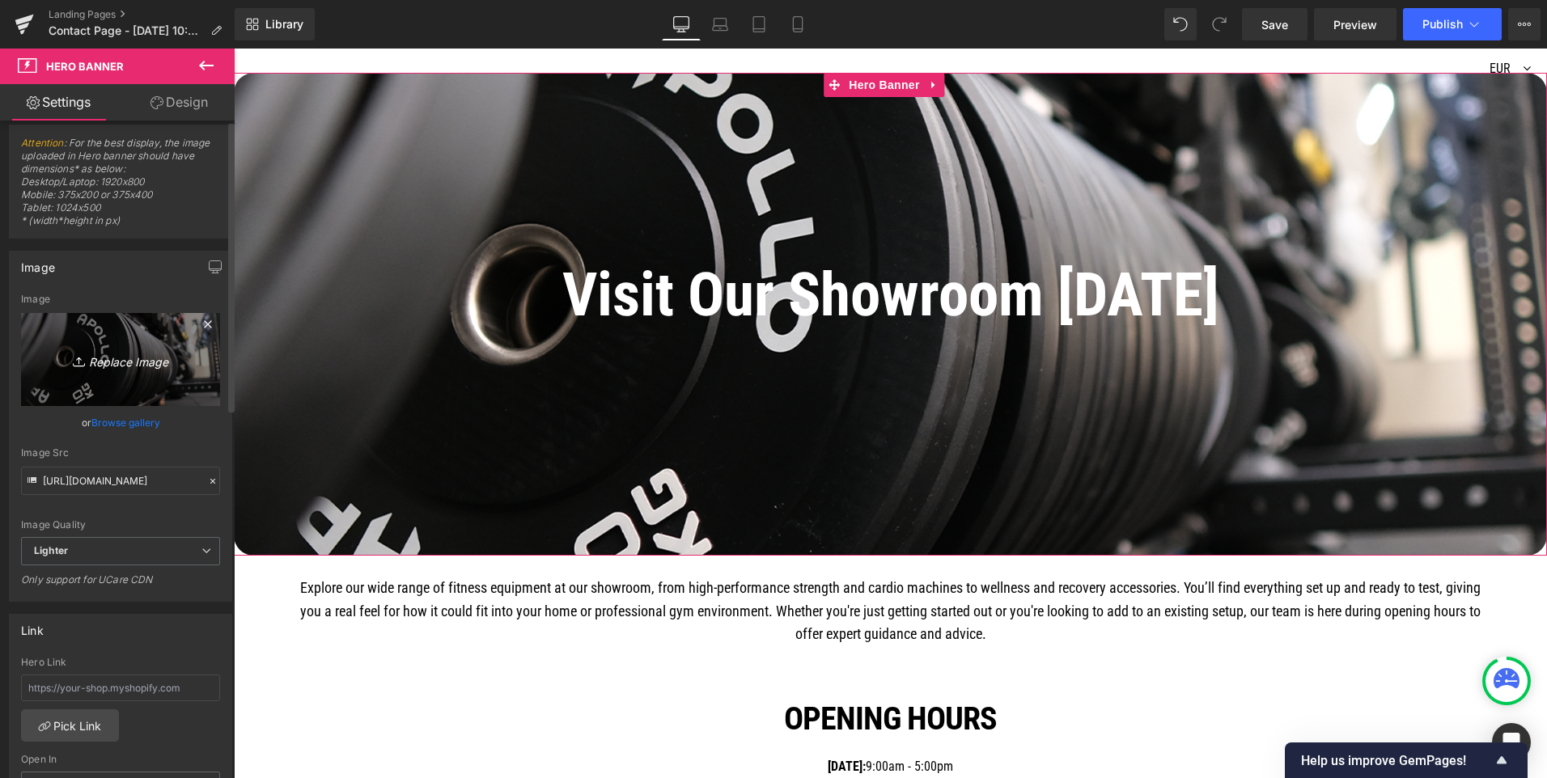
scroll to position [0, 0]
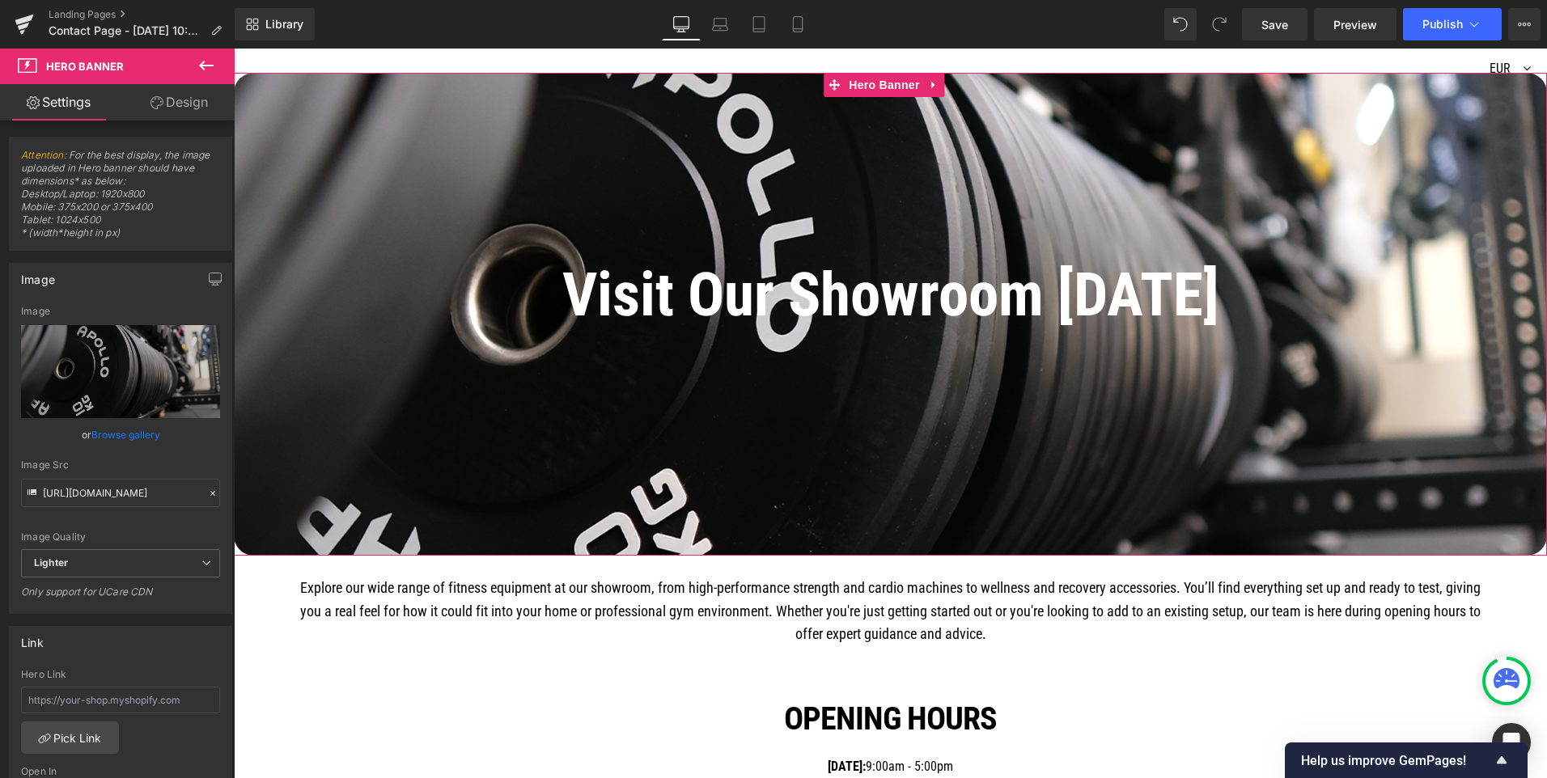
click at [177, 104] on link "Design" at bounding box center [179, 102] width 117 height 36
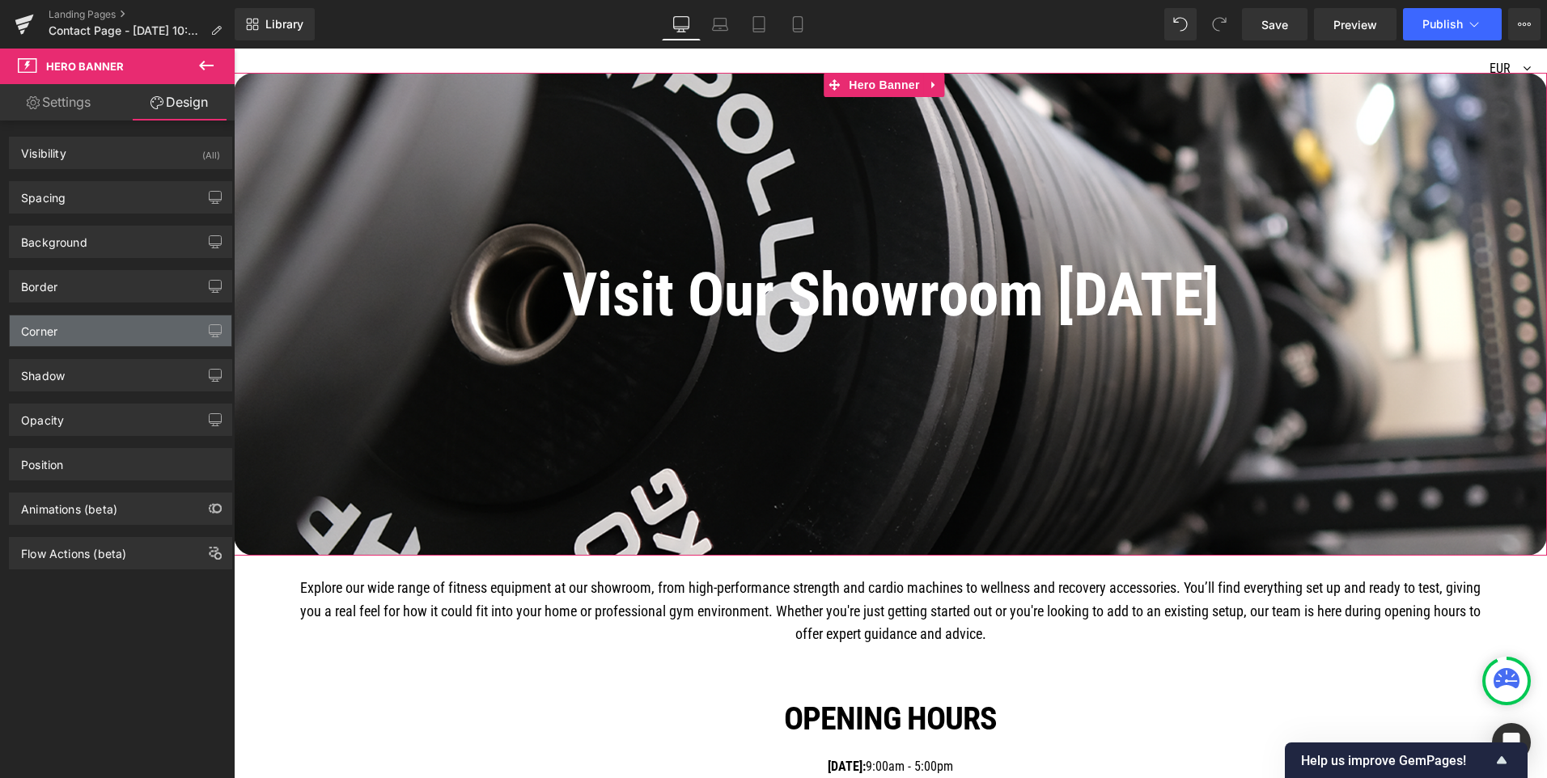
type input "25"
click at [87, 329] on div "Corner" at bounding box center [121, 331] width 222 height 31
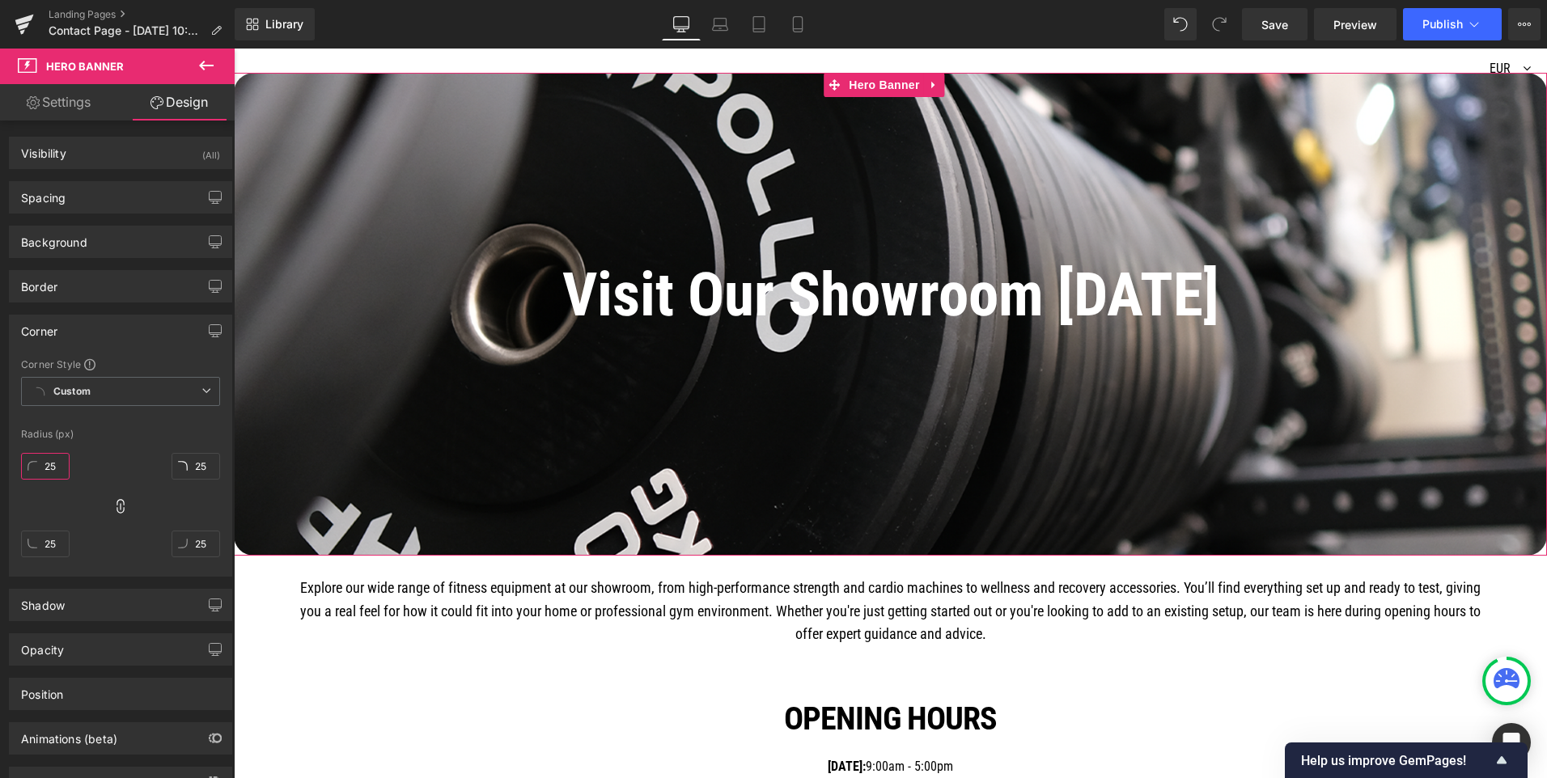
click at [51, 462] on input "25" at bounding box center [45, 466] width 49 height 27
type input "0"
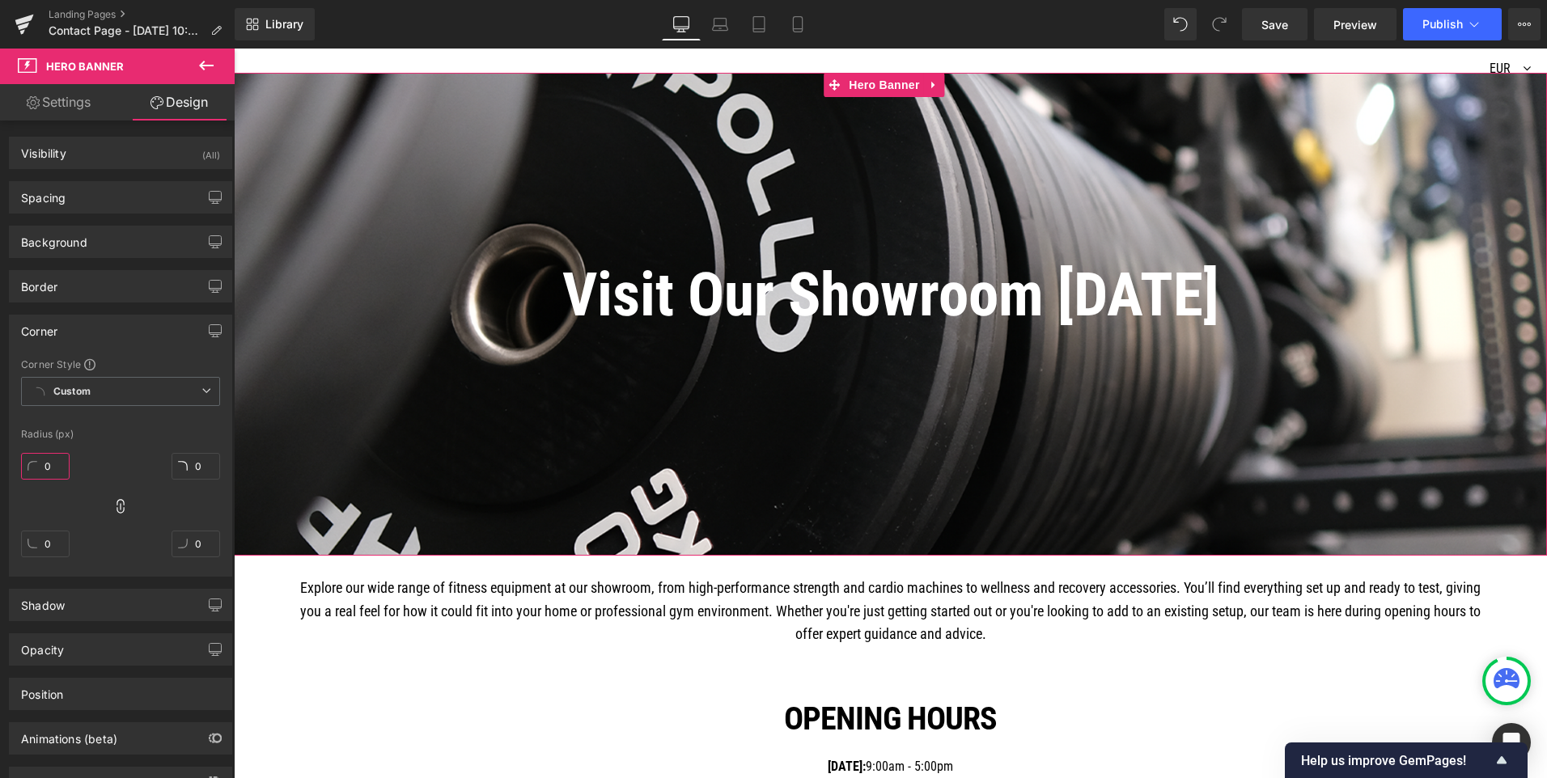
type input "0"
click at [105, 428] on div "Corner Style Custom Custom Setup Global Style Custom Setup Global Style Radius …" at bounding box center [121, 467] width 222 height 218
click at [70, 104] on link "Settings" at bounding box center [58, 102] width 117 height 36
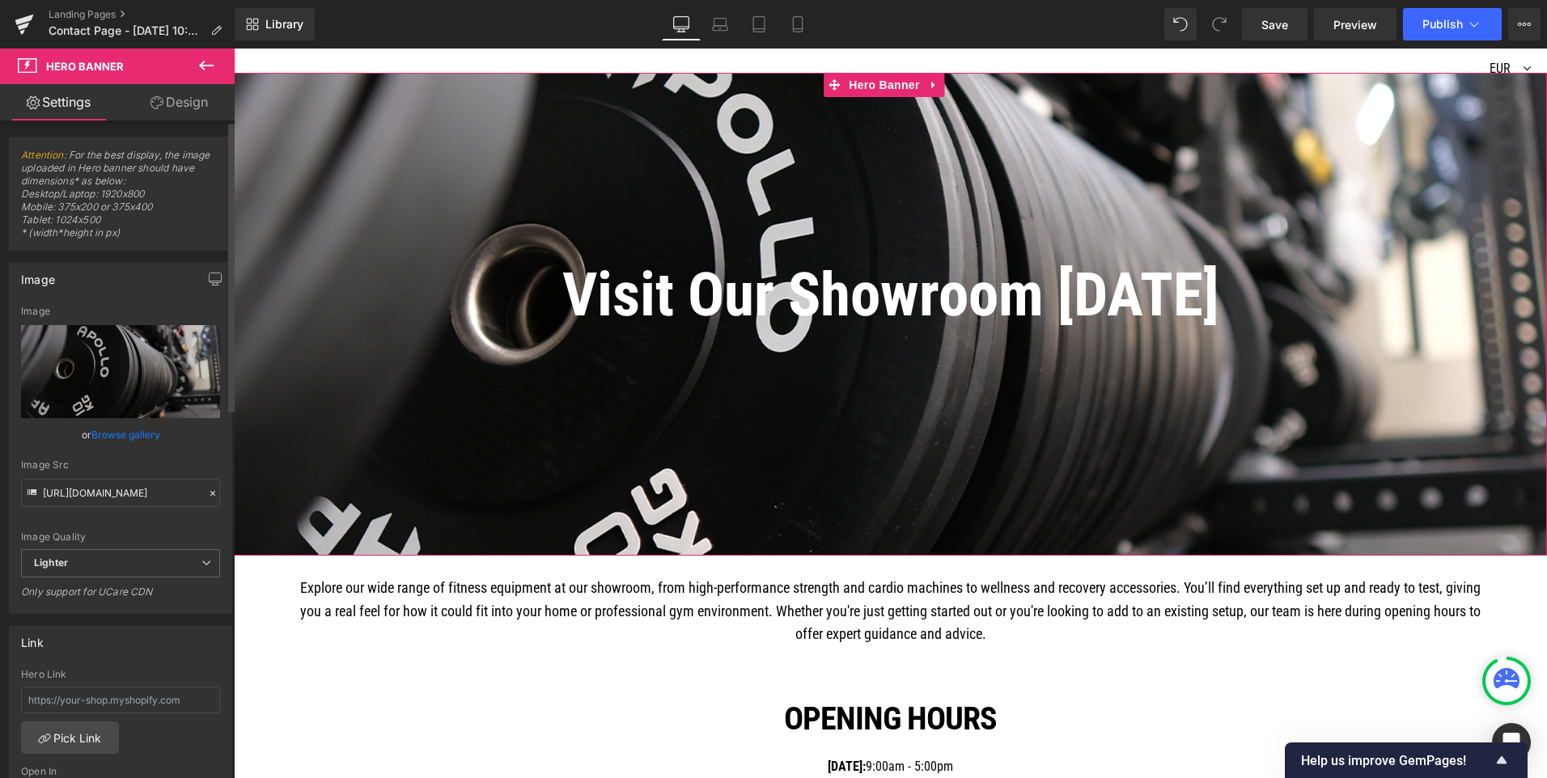
click at [118, 435] on link "Browse gallery" at bounding box center [125, 435] width 69 height 28
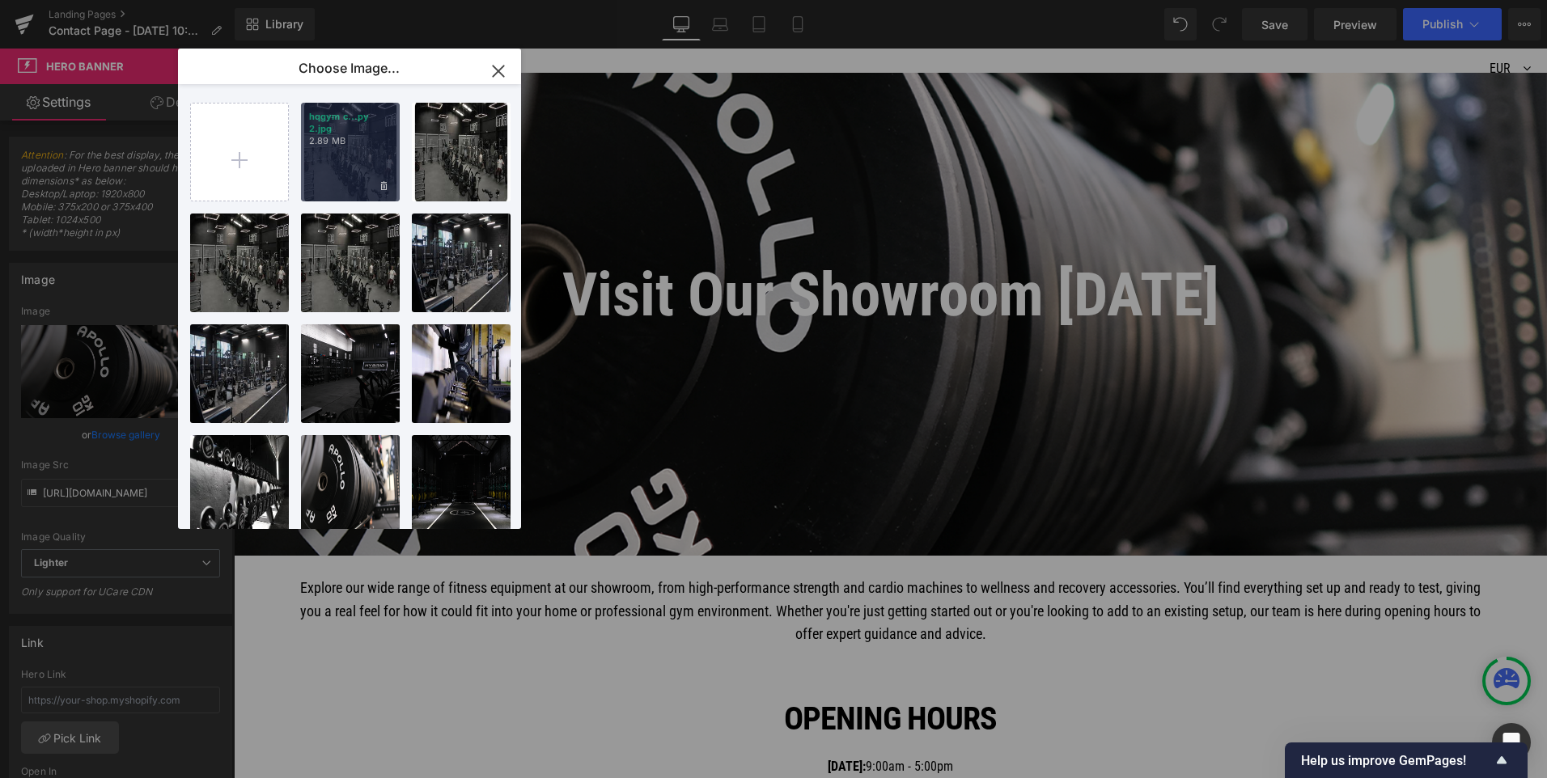
click at [360, 172] on div "hqgym c...py 2.jpg 2.89 MB" at bounding box center [350, 152] width 99 height 99
type input "[URL][DOMAIN_NAME]"
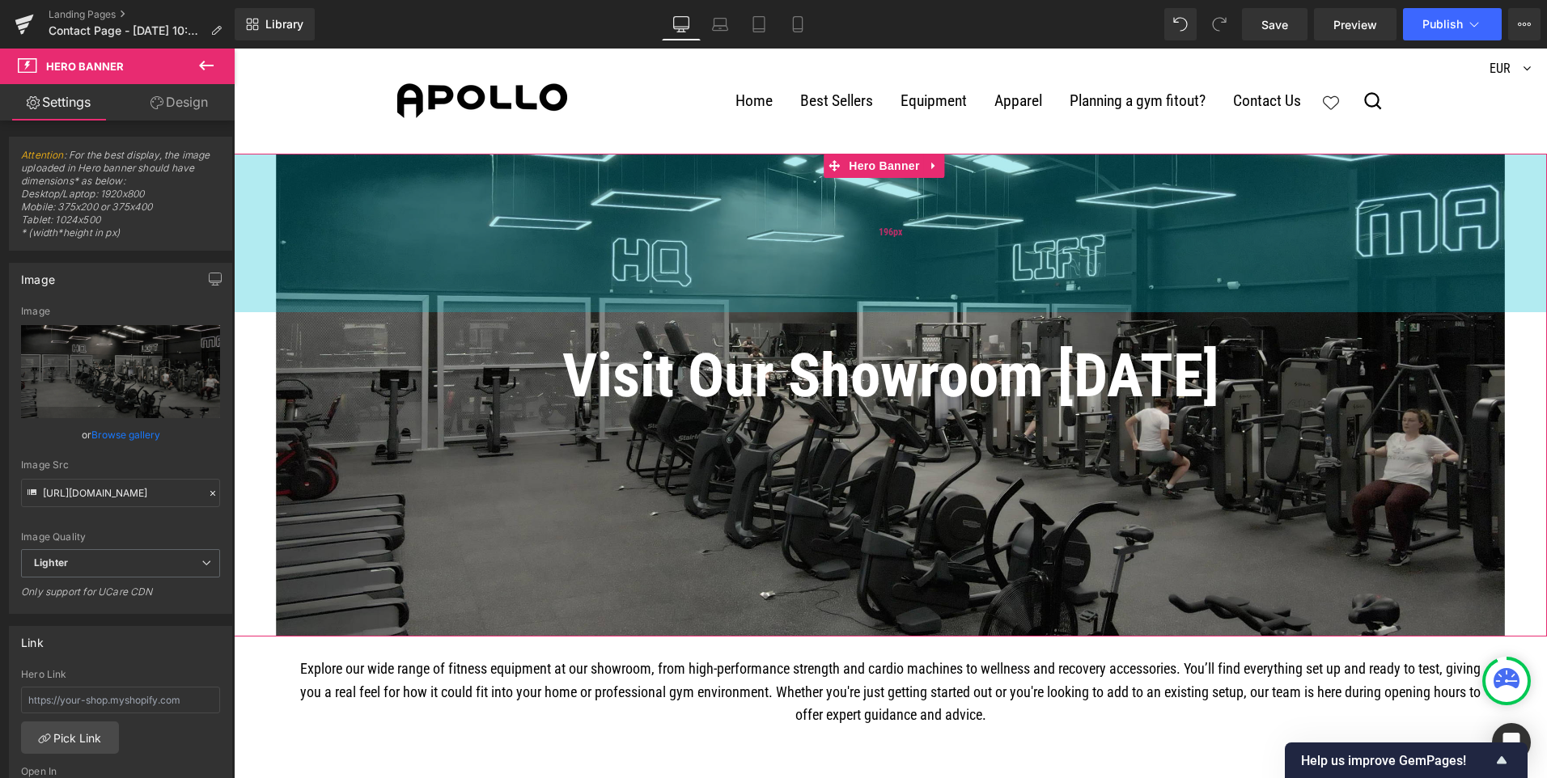
click at [673, 225] on div "196px" at bounding box center [890, 233] width 1313 height 159
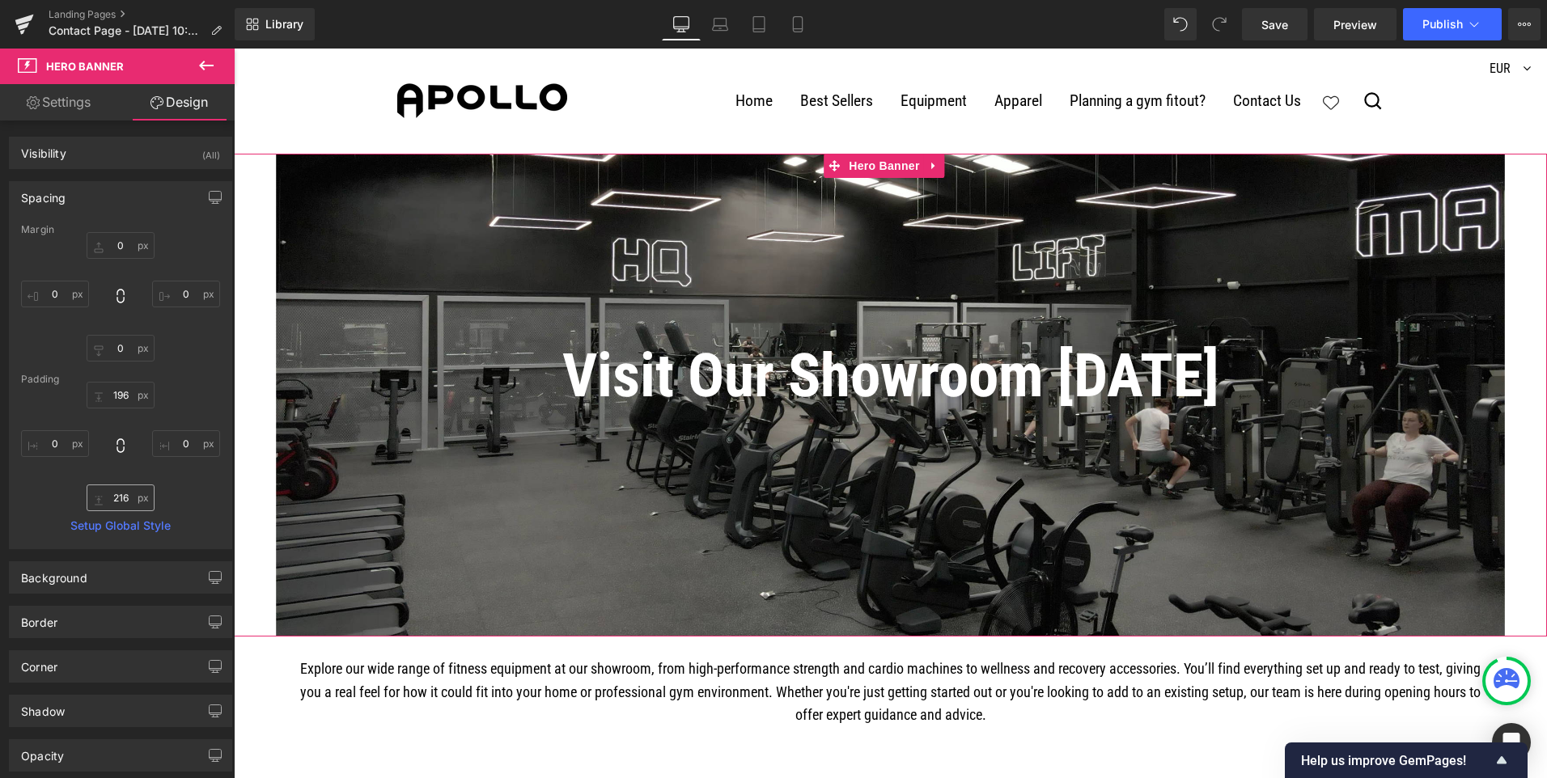
scroll to position [81, 0]
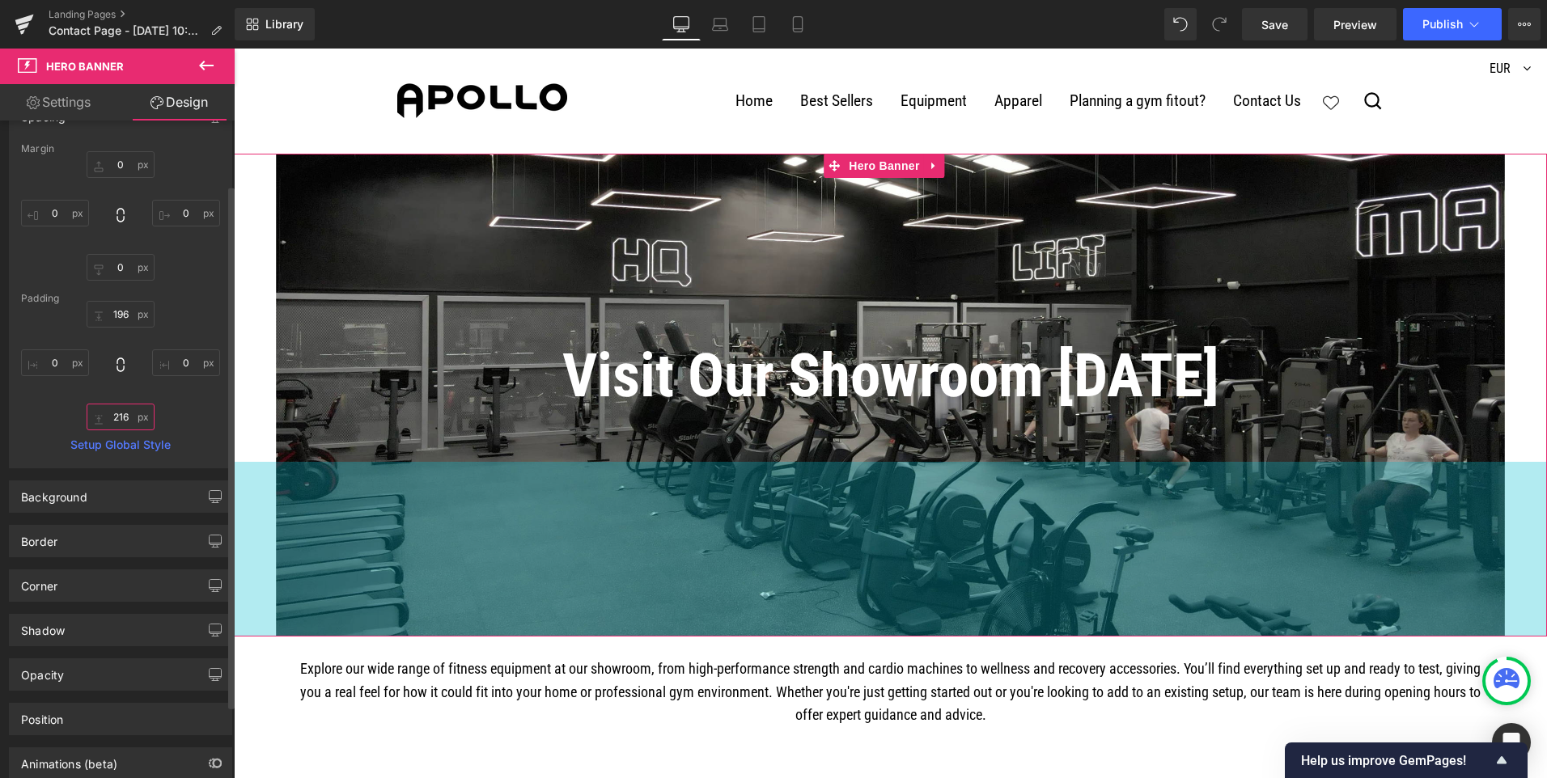
click at [125, 416] on input "216" at bounding box center [121, 417] width 68 height 27
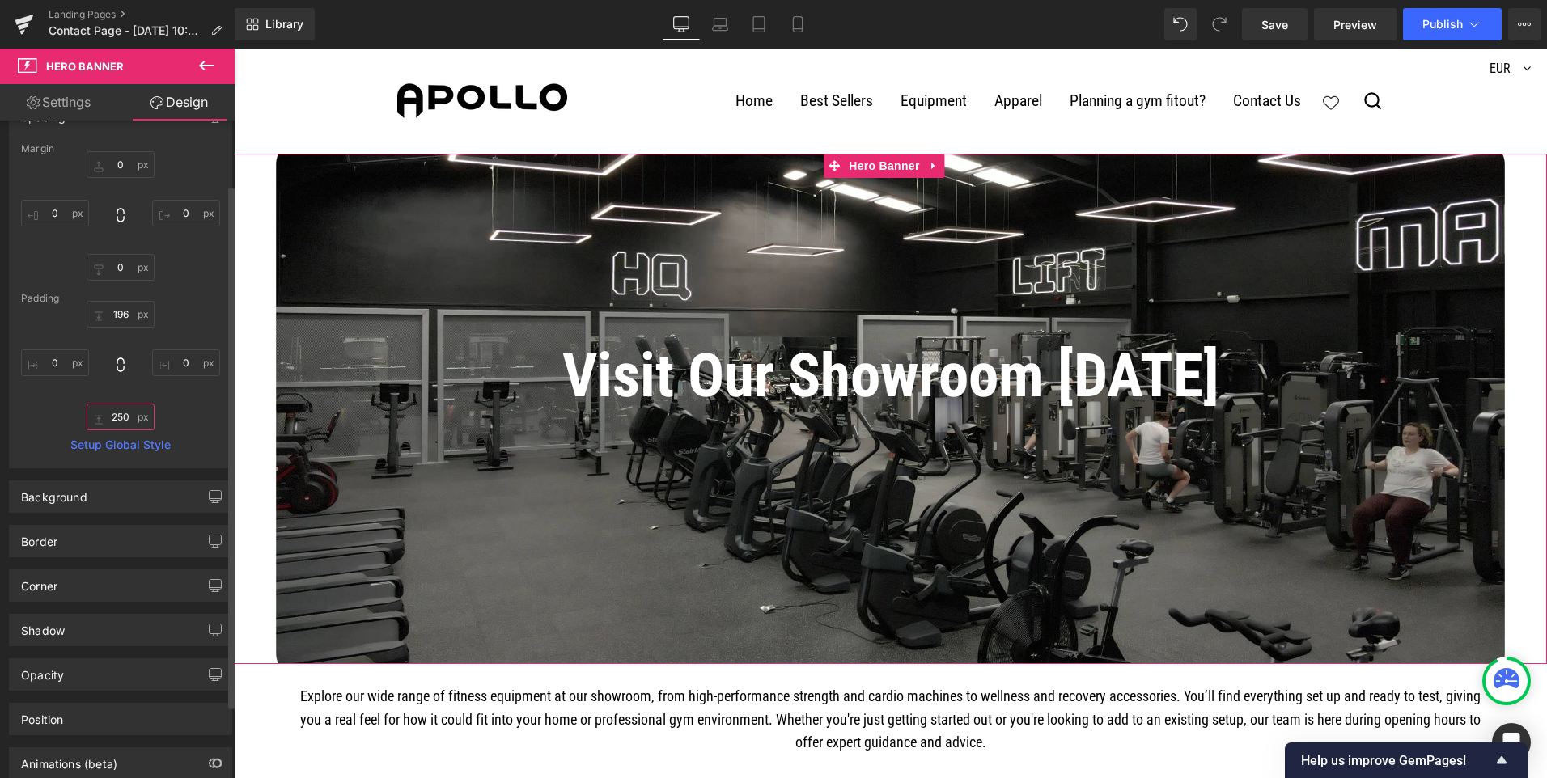
drag, startPoint x: 135, startPoint y: 417, endPoint x: 94, endPoint y: 423, distance: 41.8
click at [94, 423] on input "250" at bounding box center [121, 417] width 68 height 27
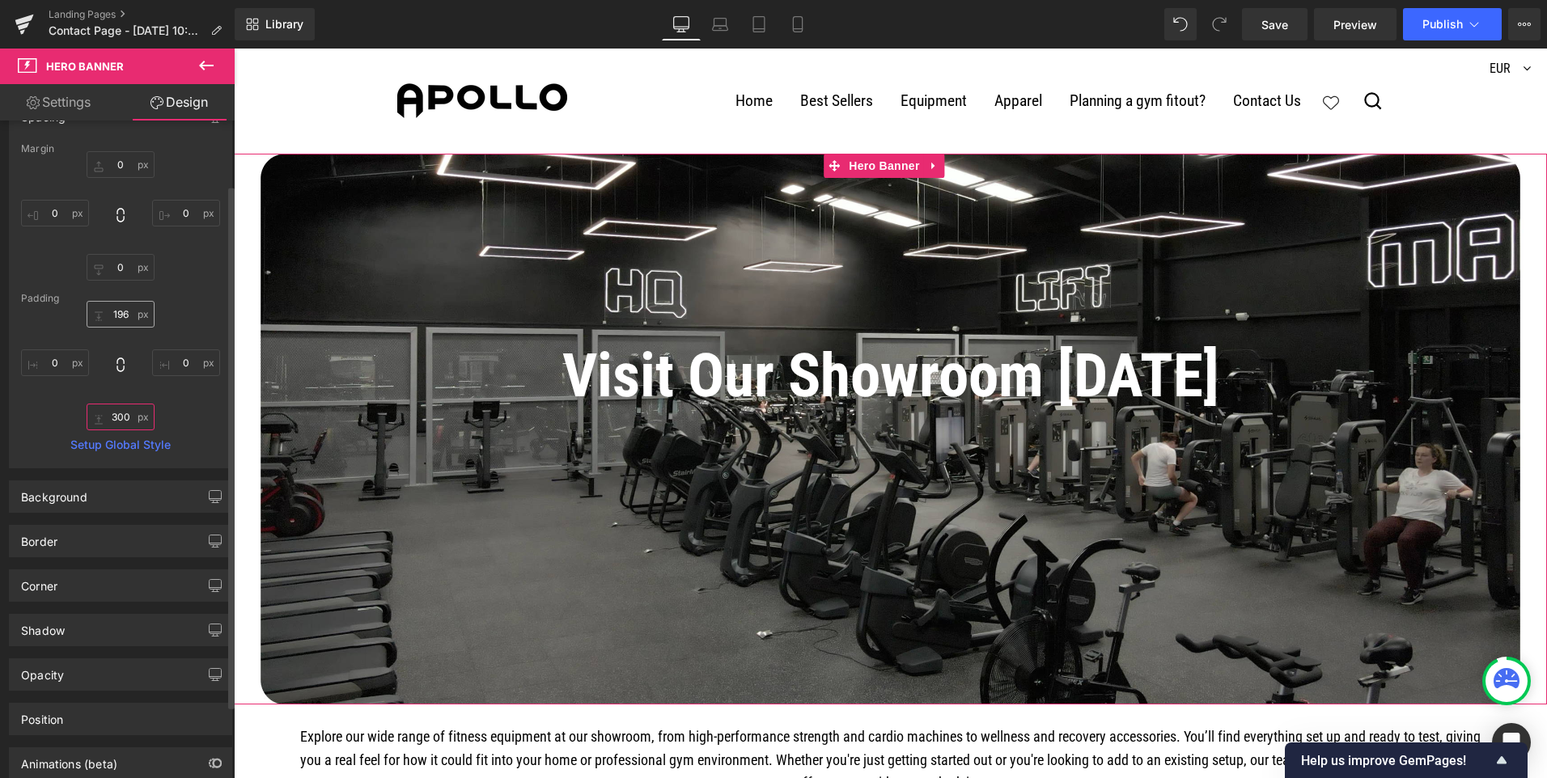
type input "300"
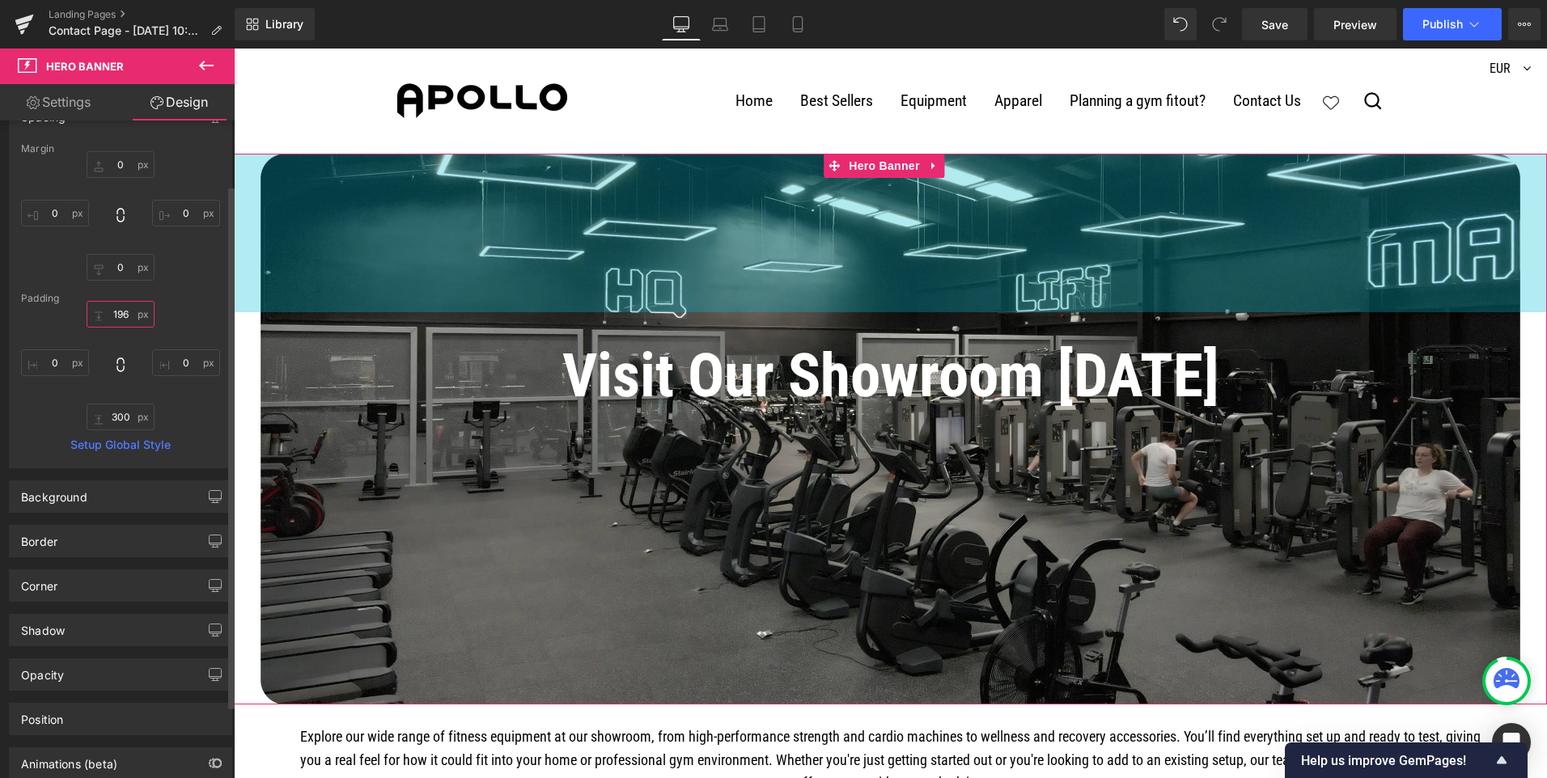
click at [124, 320] on input "196" at bounding box center [121, 314] width 68 height 27
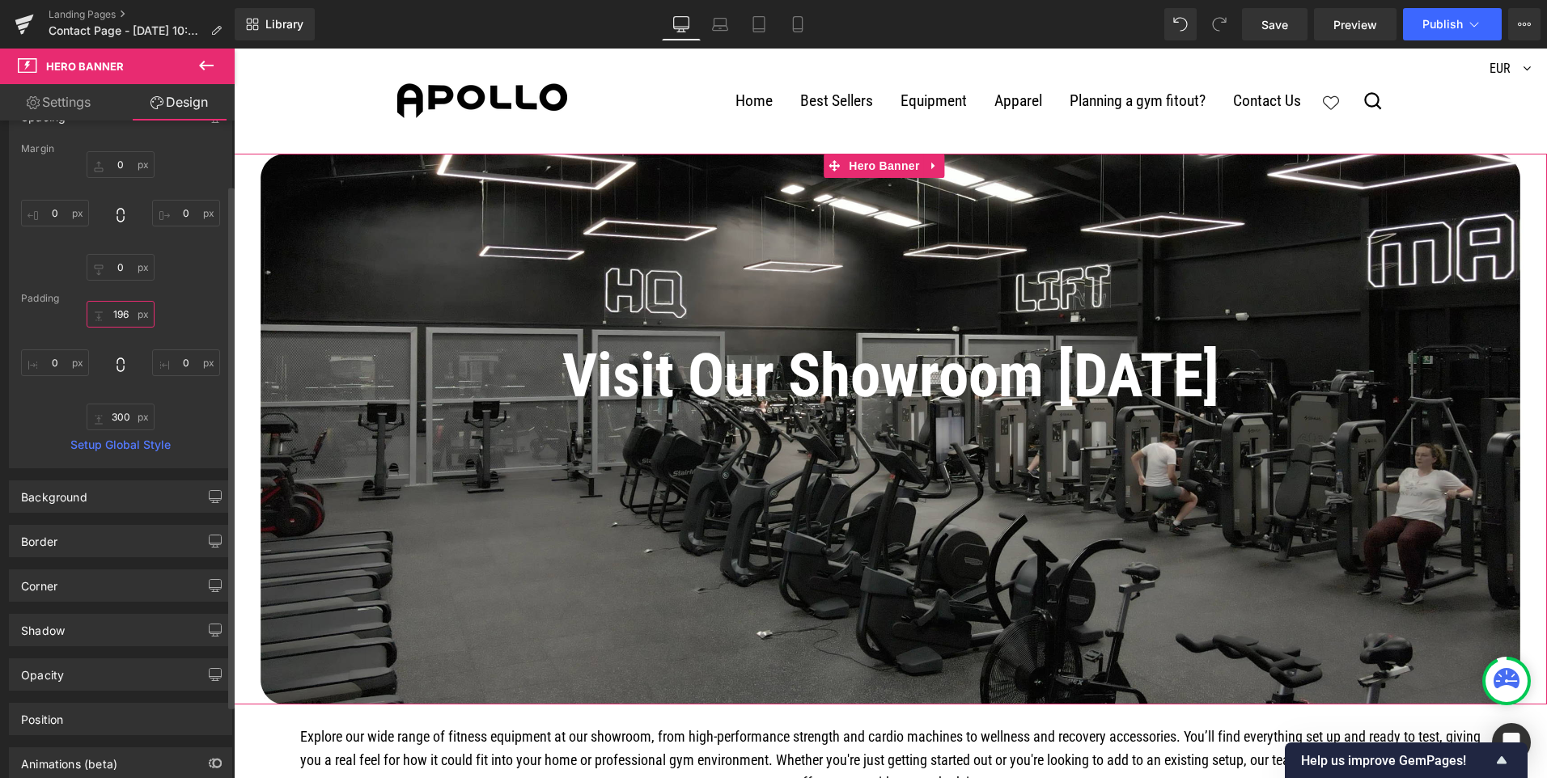
drag, startPoint x: 123, startPoint y: 318, endPoint x: 106, endPoint y: 317, distance: 17.0
click at [106, 317] on input "196" at bounding box center [121, 314] width 68 height 27
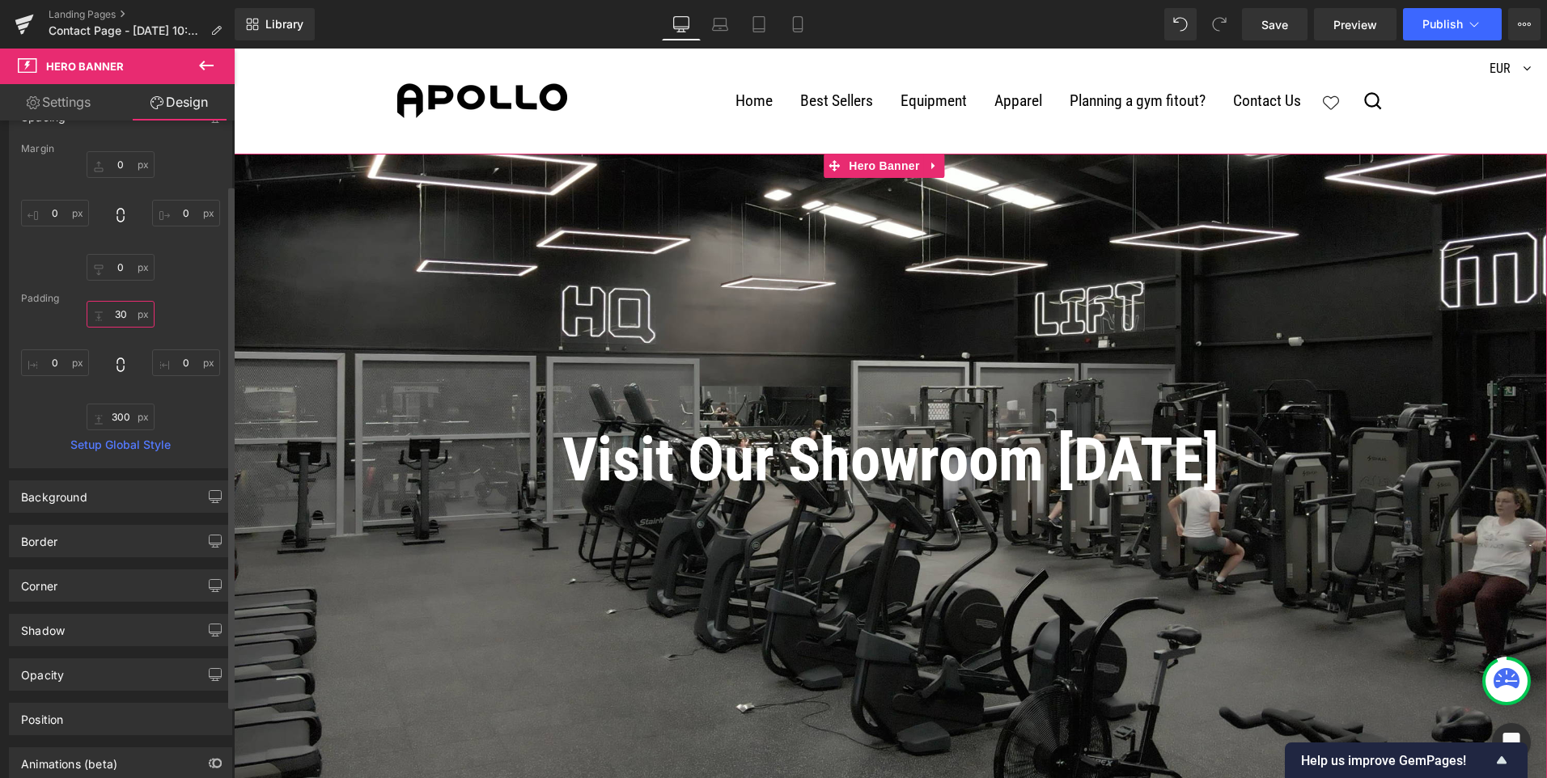
type input "3"
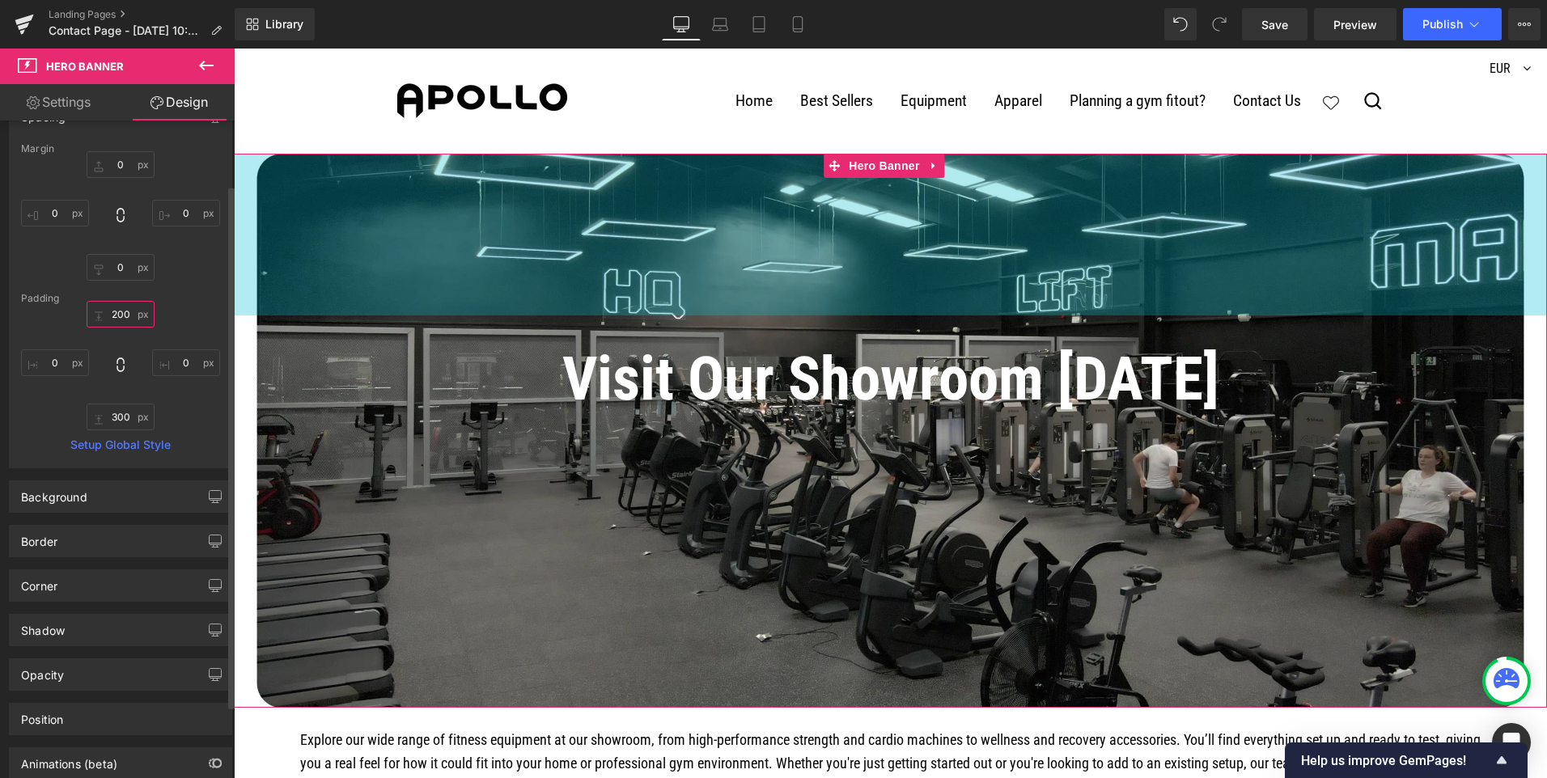
click at [119, 316] on input "200" at bounding box center [121, 314] width 68 height 27
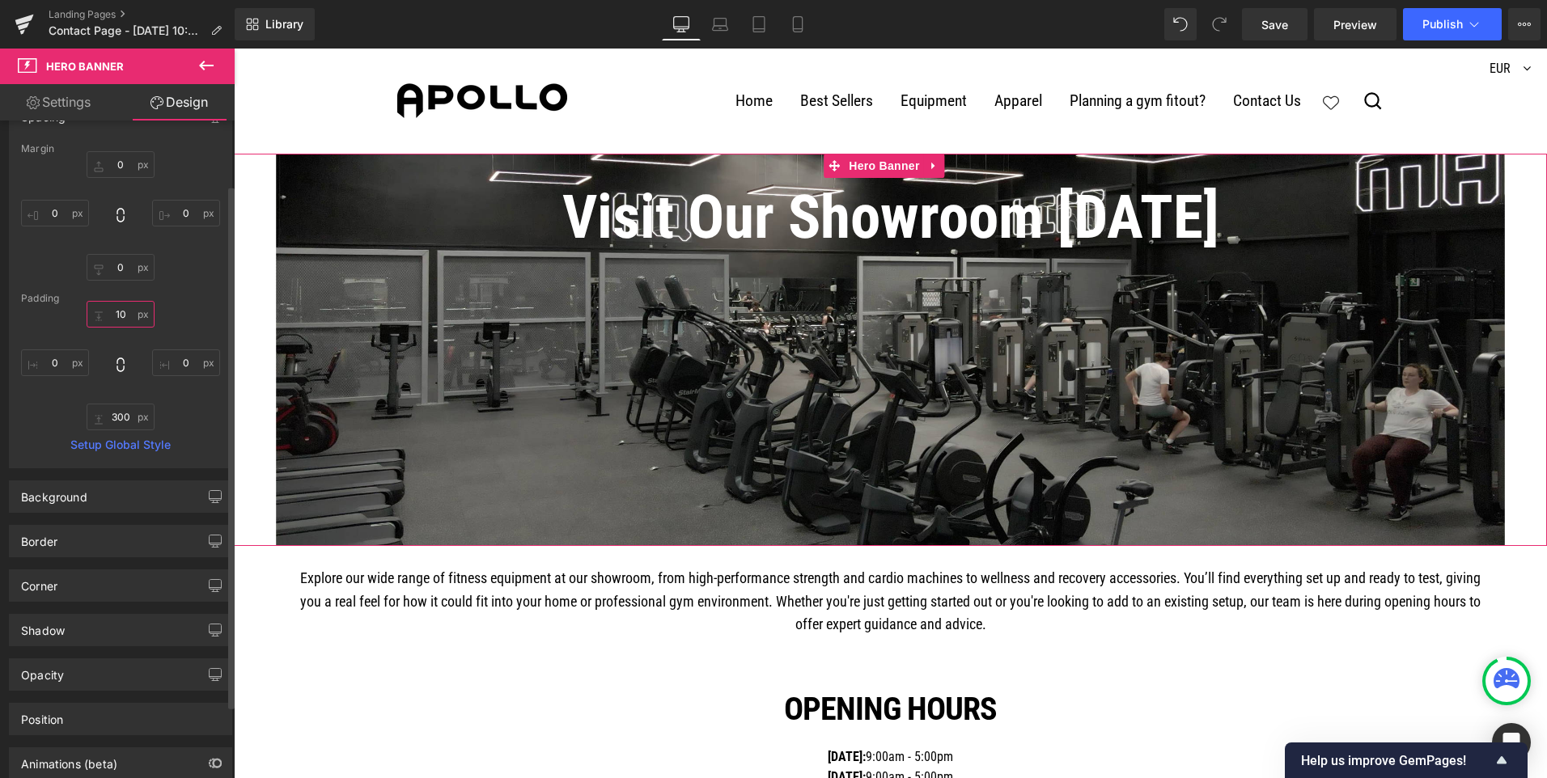
type input "180"
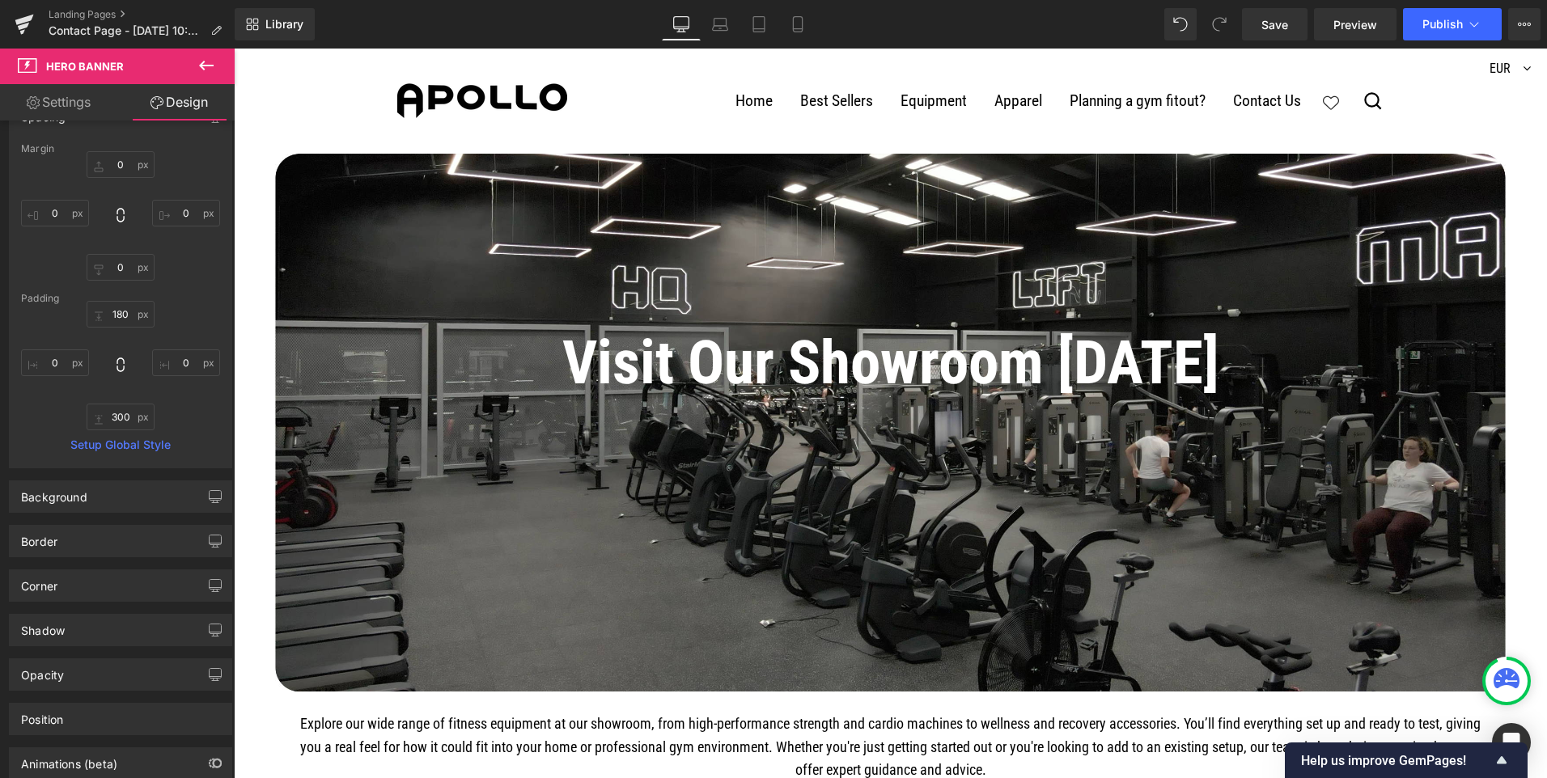
click at [277, 125] on header "Home Best Sellers Equipment Cardio [GEOGRAPHIC_DATA] Exercise Bikes" at bounding box center [890, 101] width 1313 height 105
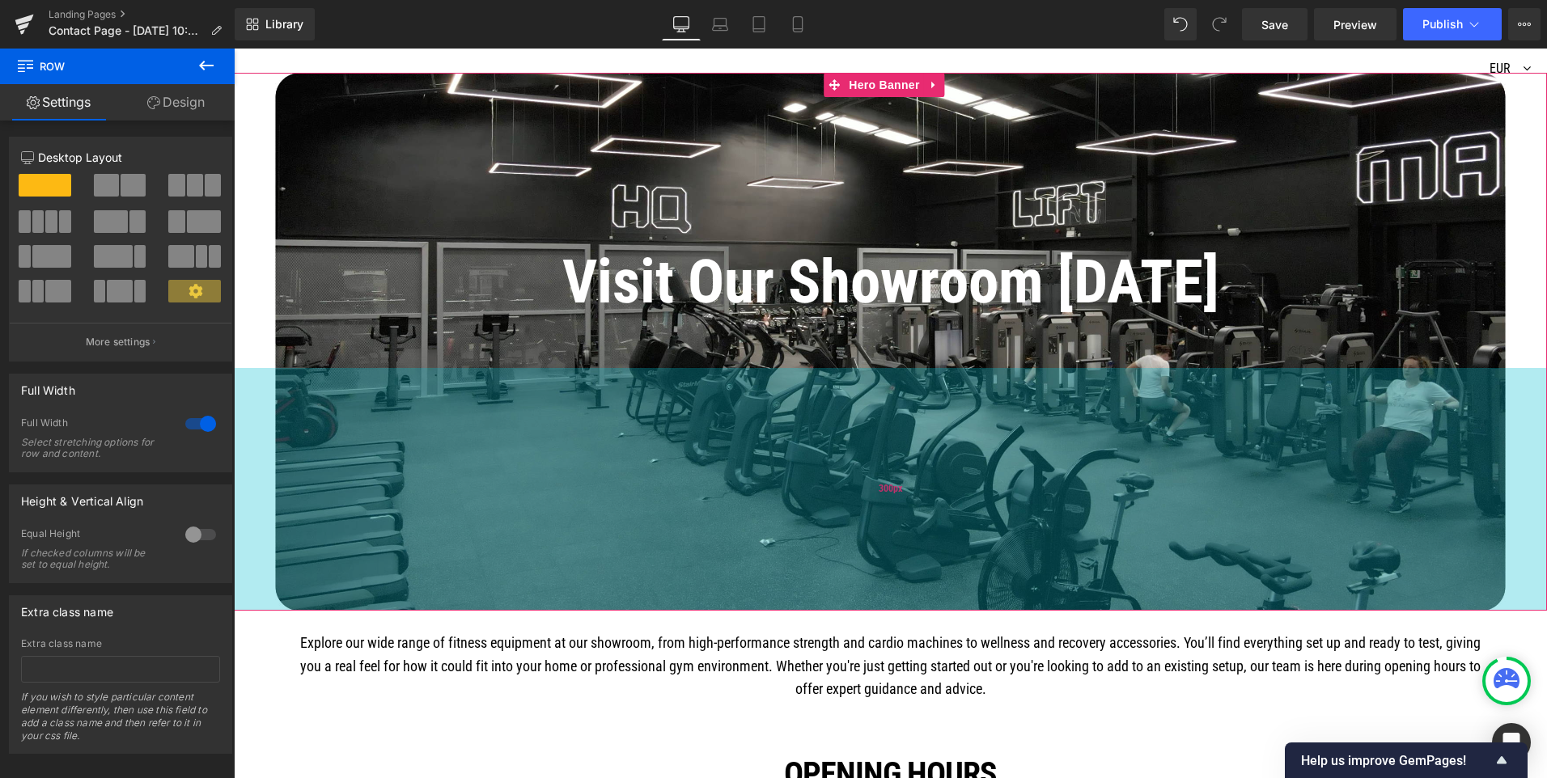
click at [328, 579] on div "300px" at bounding box center [890, 489] width 1313 height 243
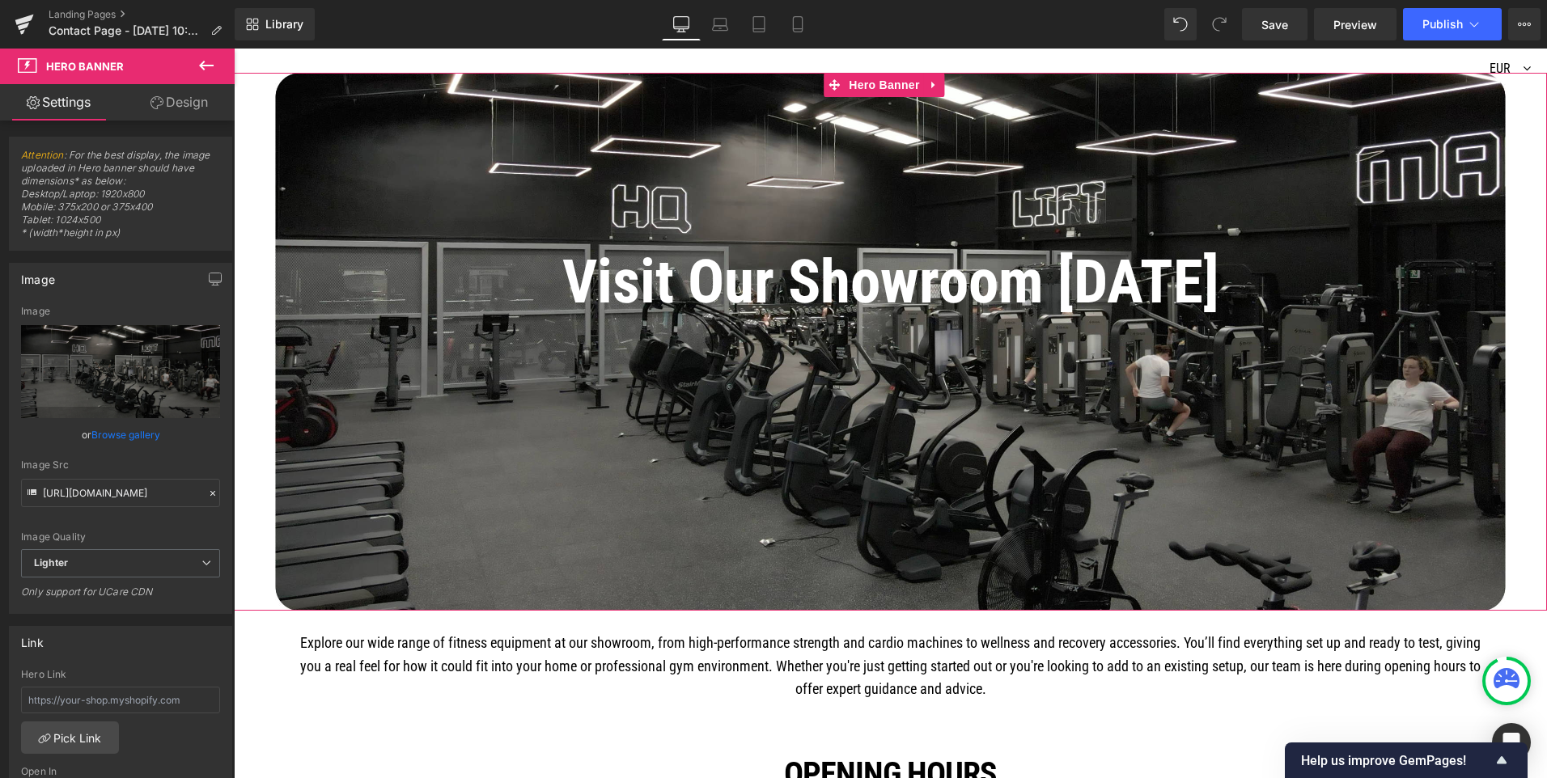
click at [182, 99] on link "Design" at bounding box center [179, 102] width 117 height 36
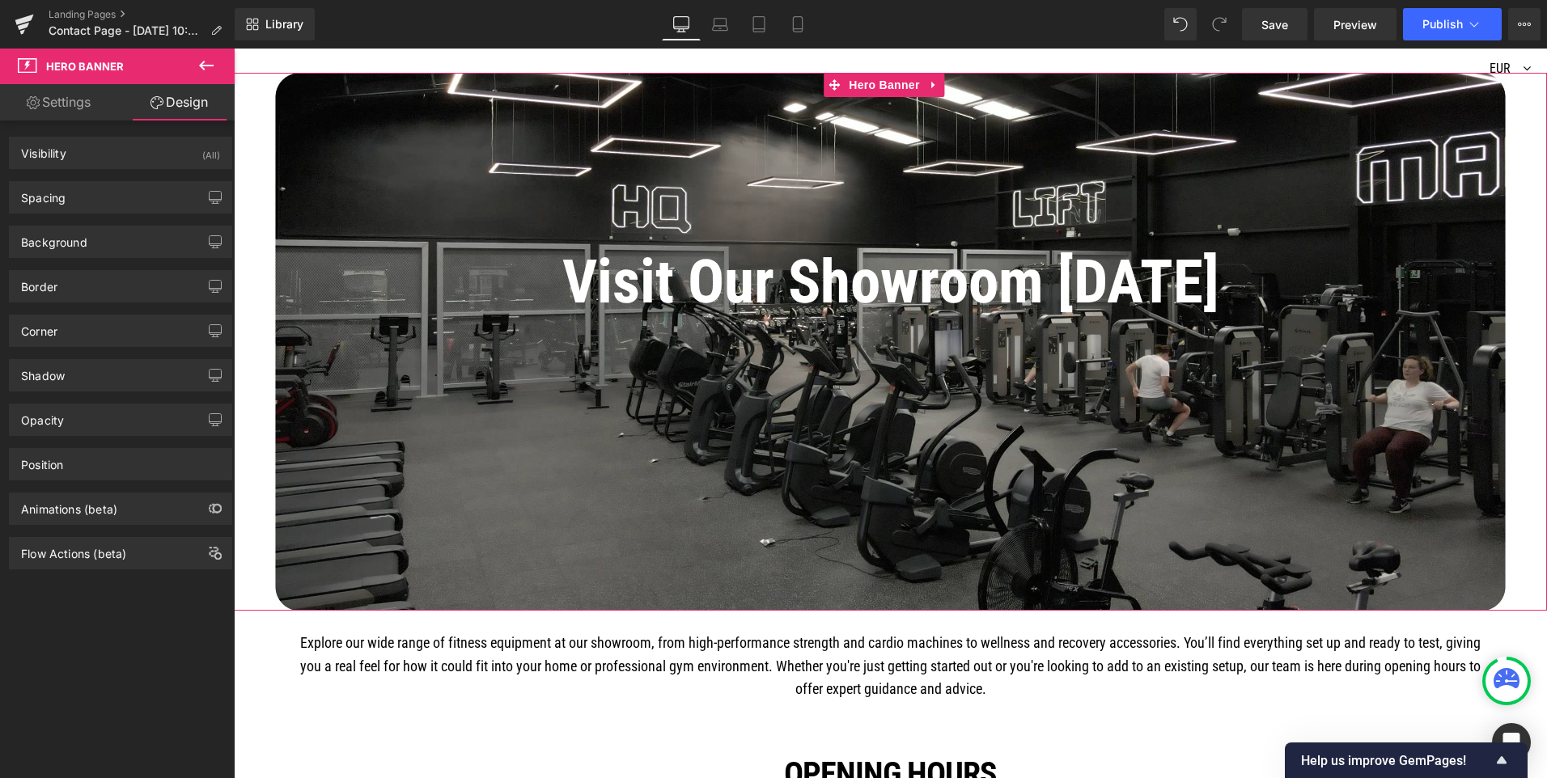
type input "0"
type input "180"
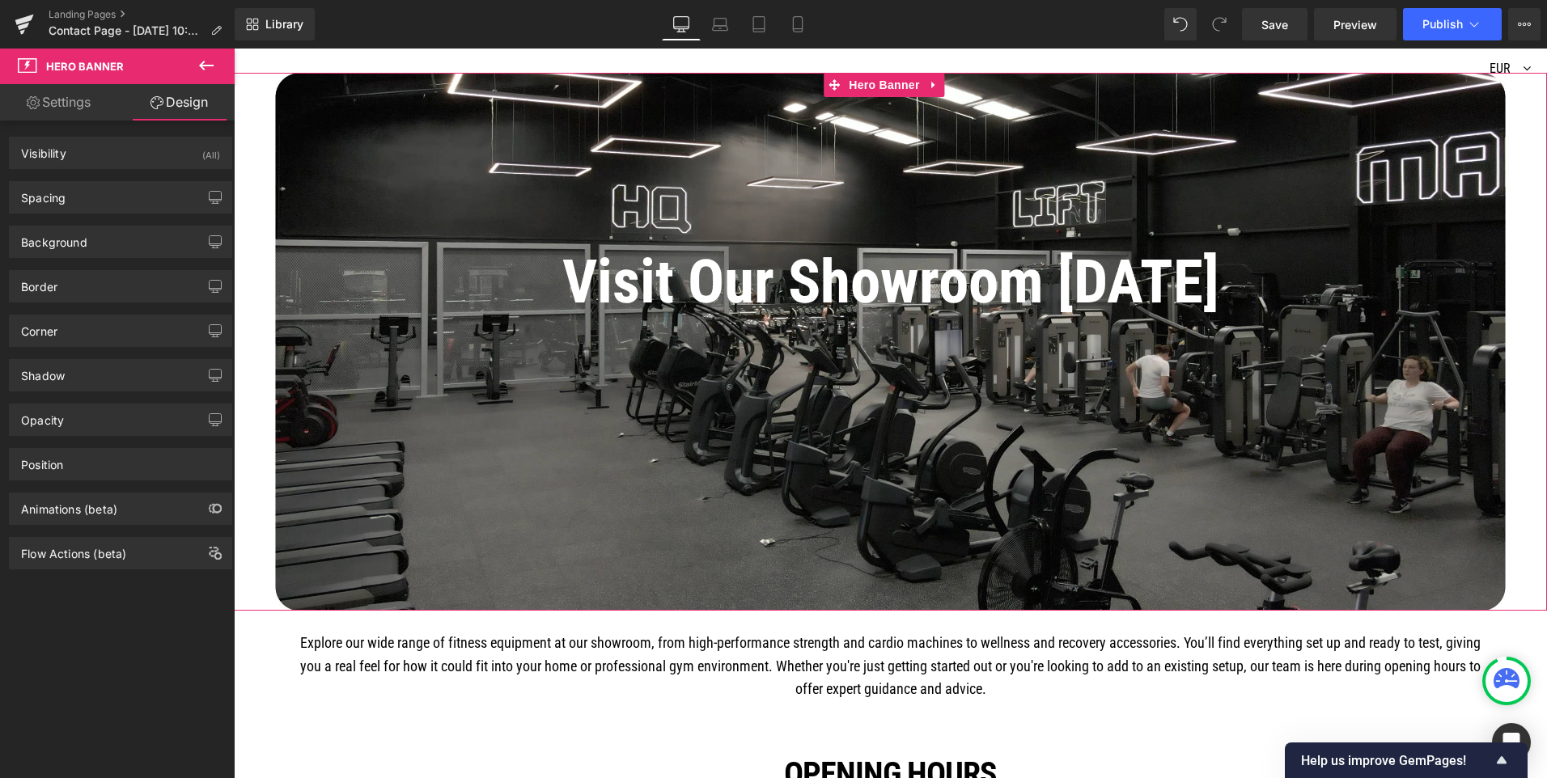
type input "0"
type input "300"
type input "0"
click at [87, 198] on div "Spacing" at bounding box center [121, 197] width 222 height 31
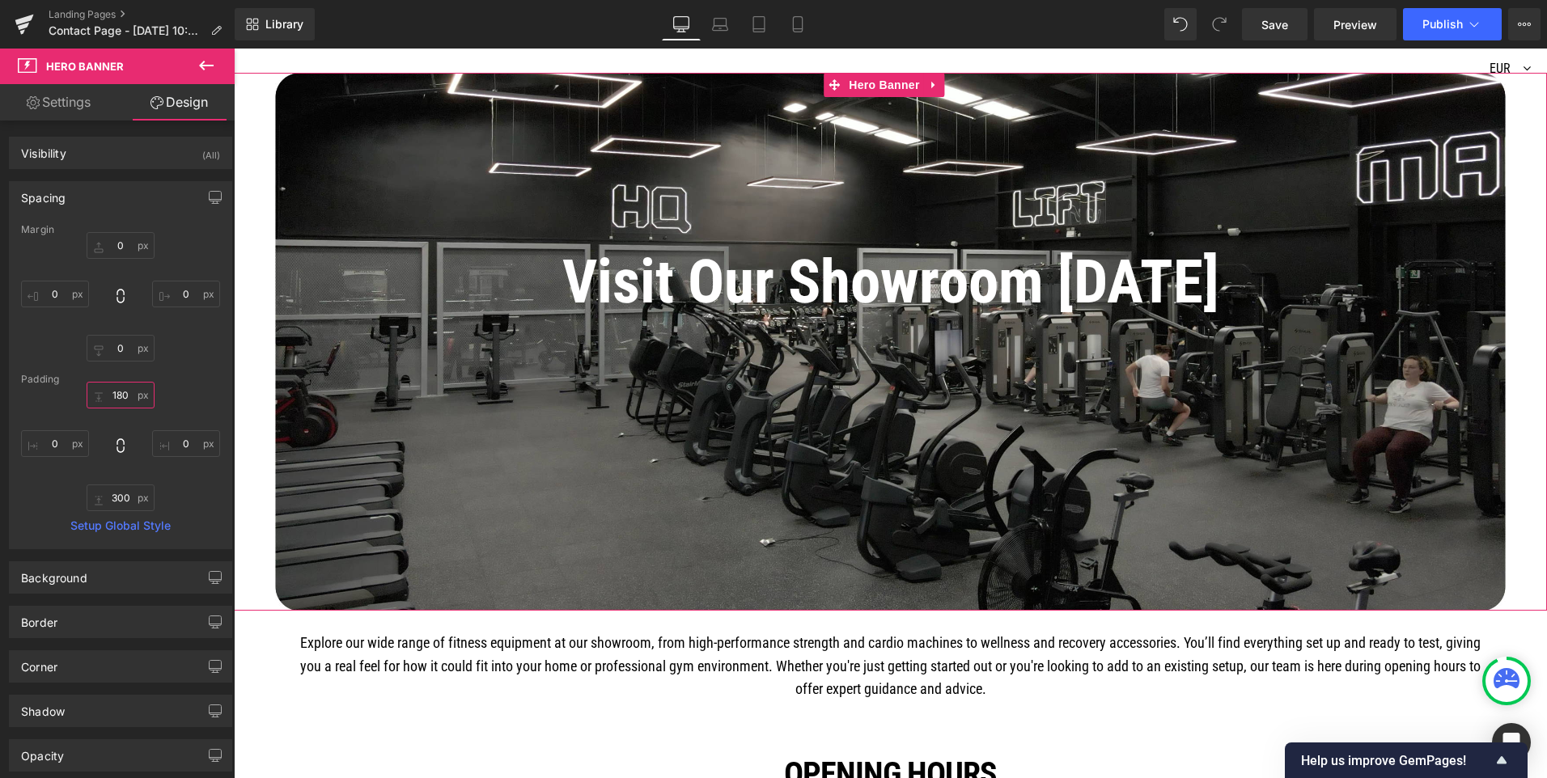
click at [121, 392] on input "180" at bounding box center [121, 395] width 68 height 27
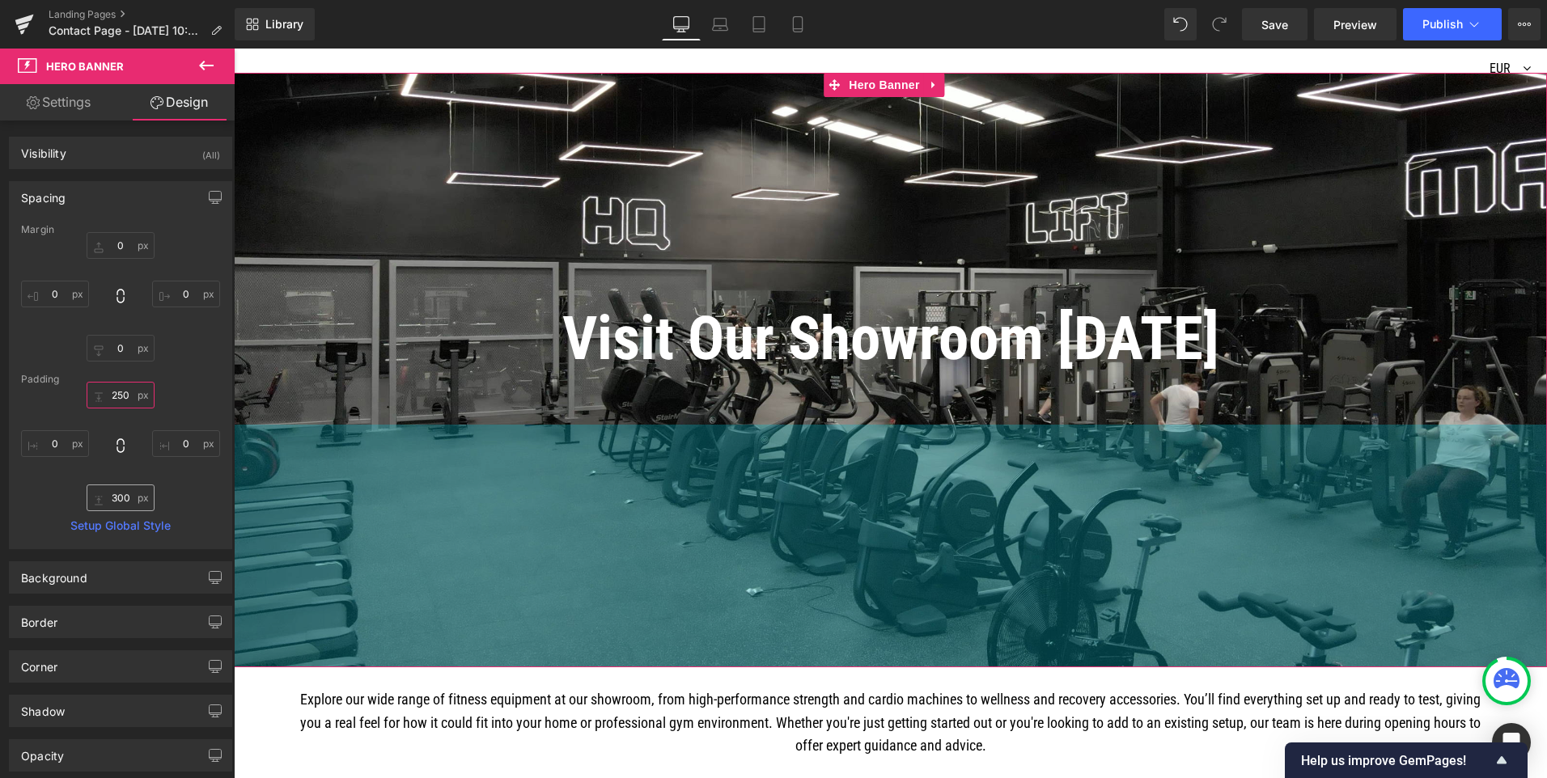
type input "250"
click at [123, 495] on input "300" at bounding box center [121, 498] width 68 height 27
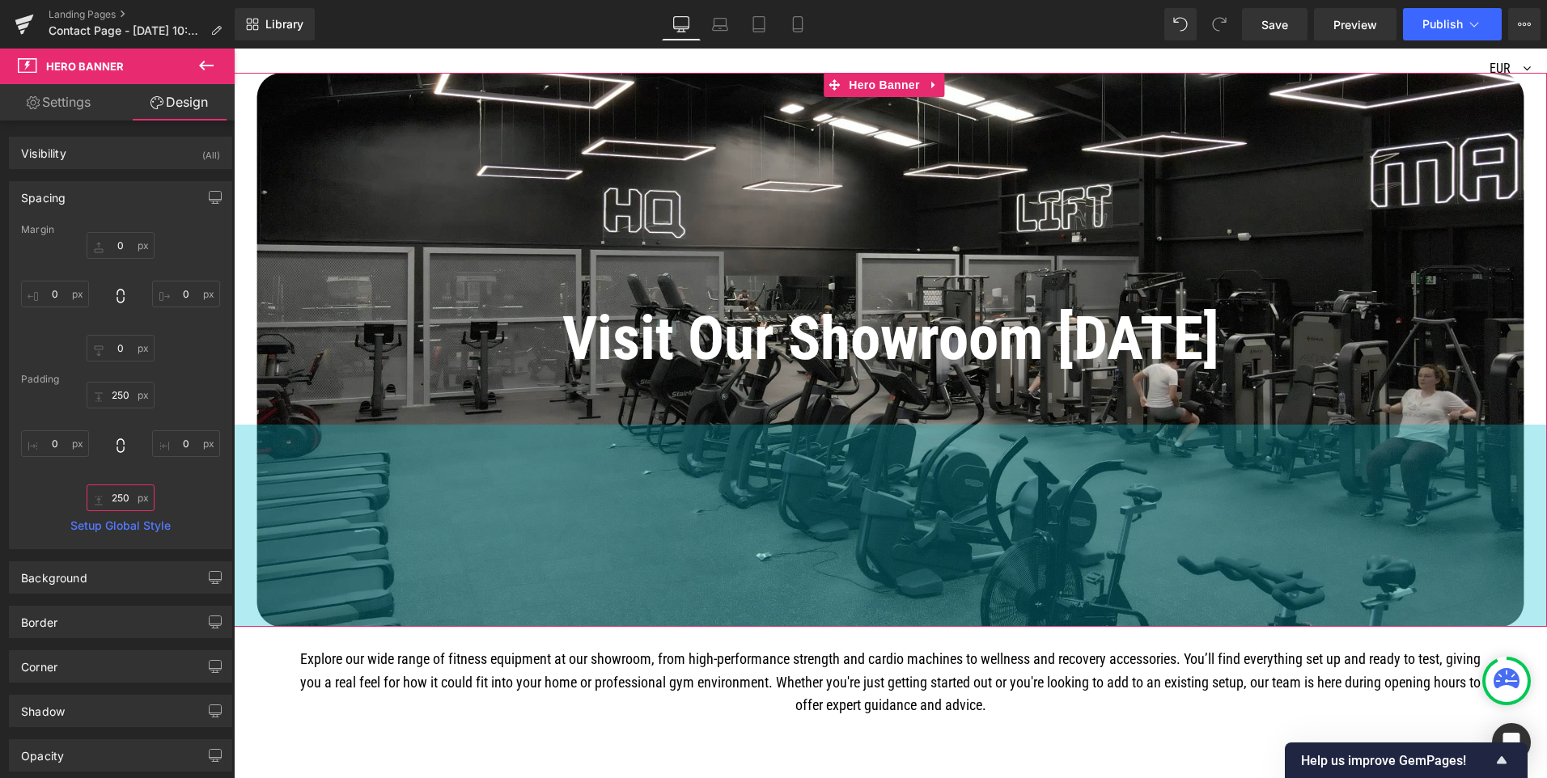
click at [121, 495] on input "250" at bounding box center [121, 498] width 68 height 27
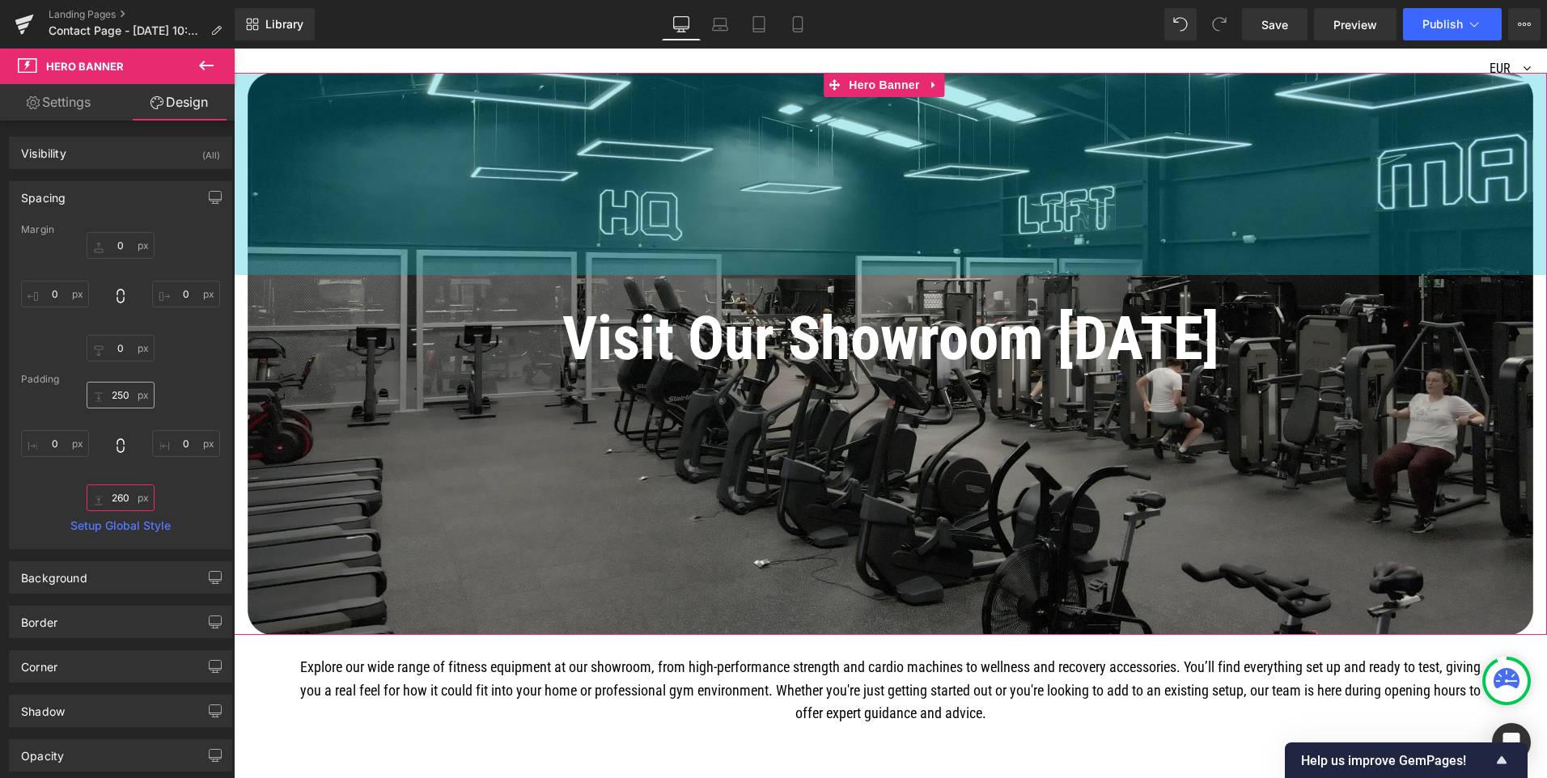
type input "260"
click at [124, 392] on input "250" at bounding box center [121, 395] width 68 height 27
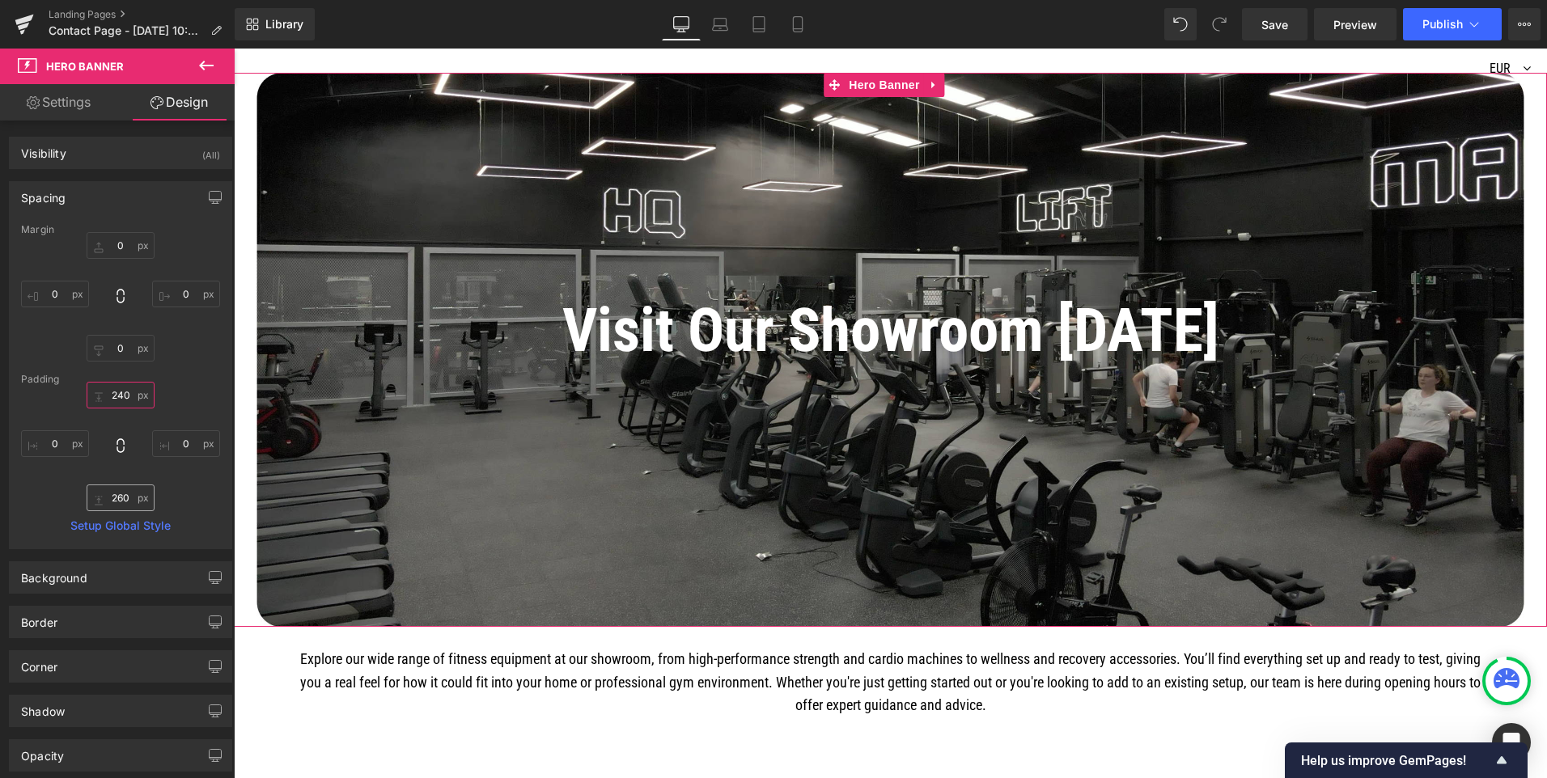
type input "240"
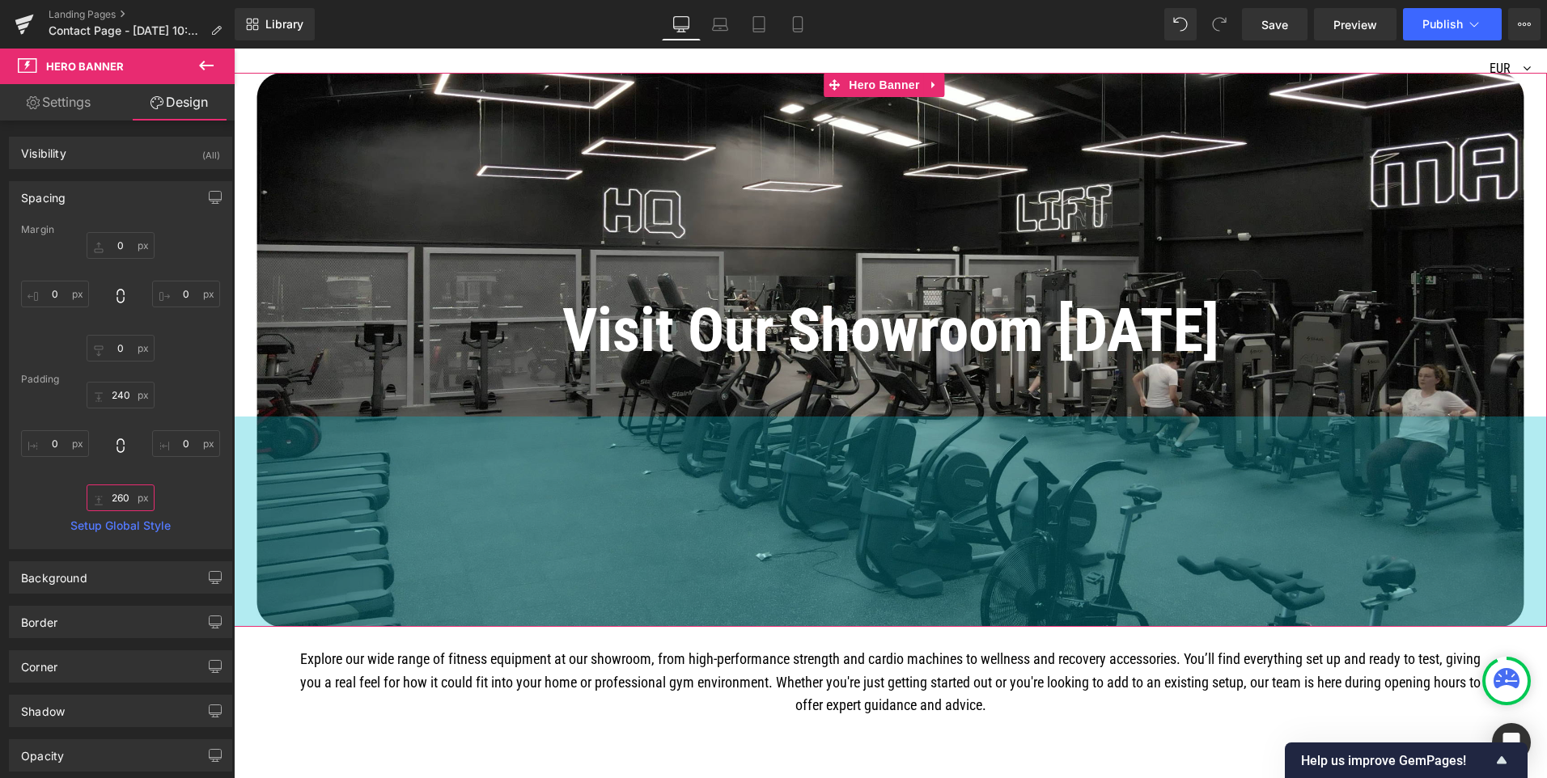
click at [115, 501] on input "260" at bounding box center [121, 498] width 68 height 27
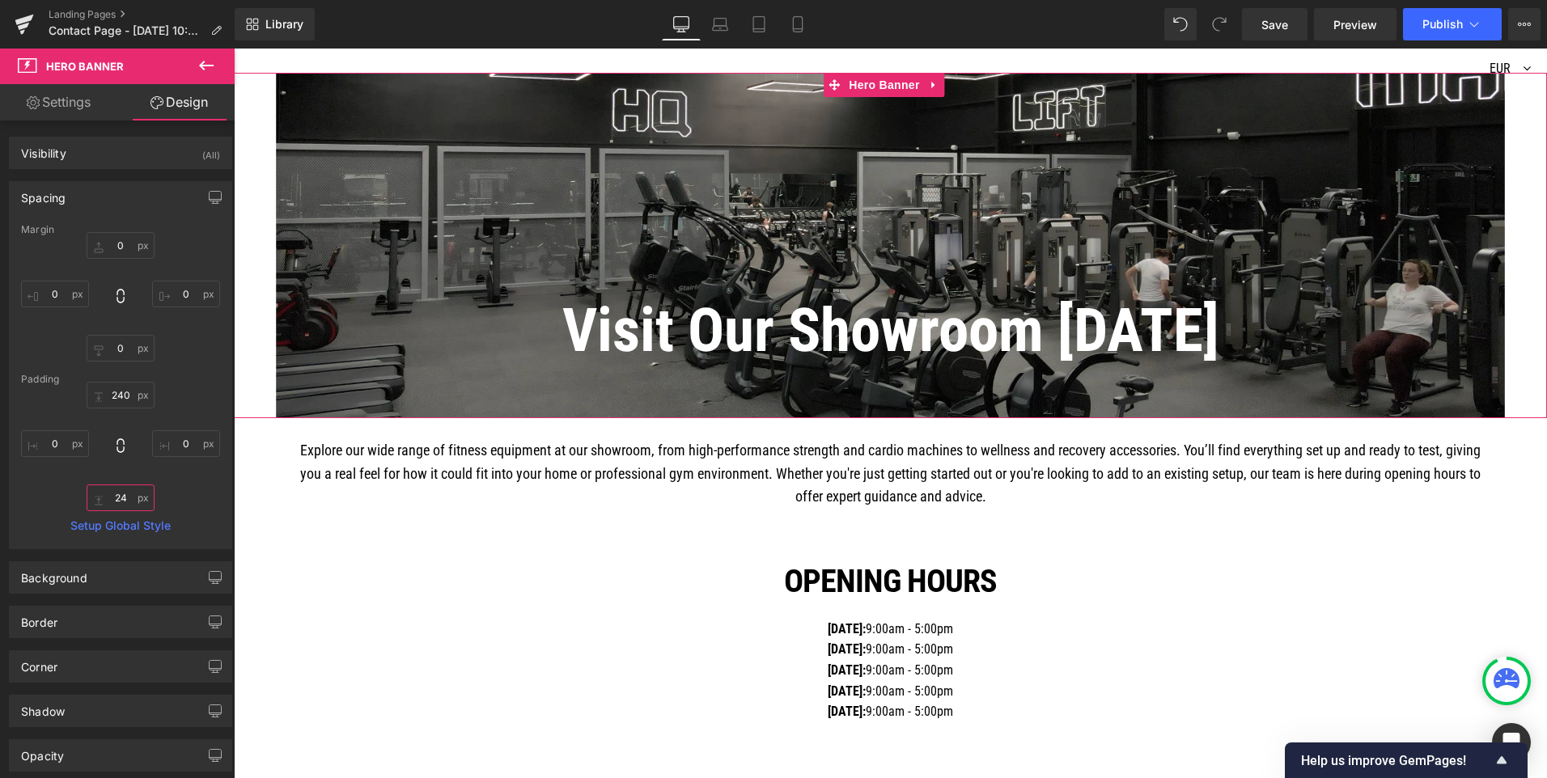
type input "240"
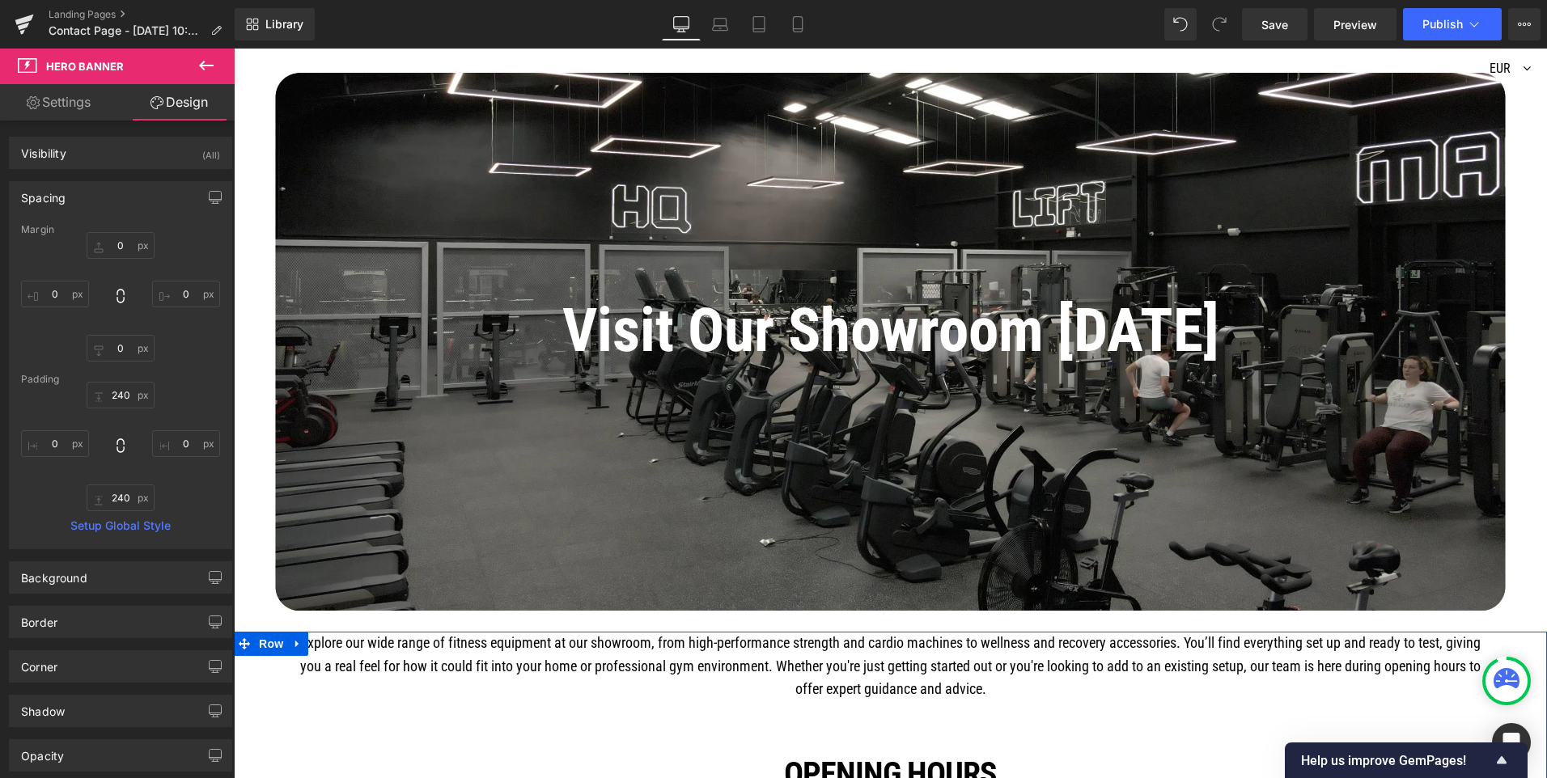
click at [257, 735] on div "Explore our wide range of fitness equipment at our showroom, from high-performa…" at bounding box center [890, 773] width 1313 height 283
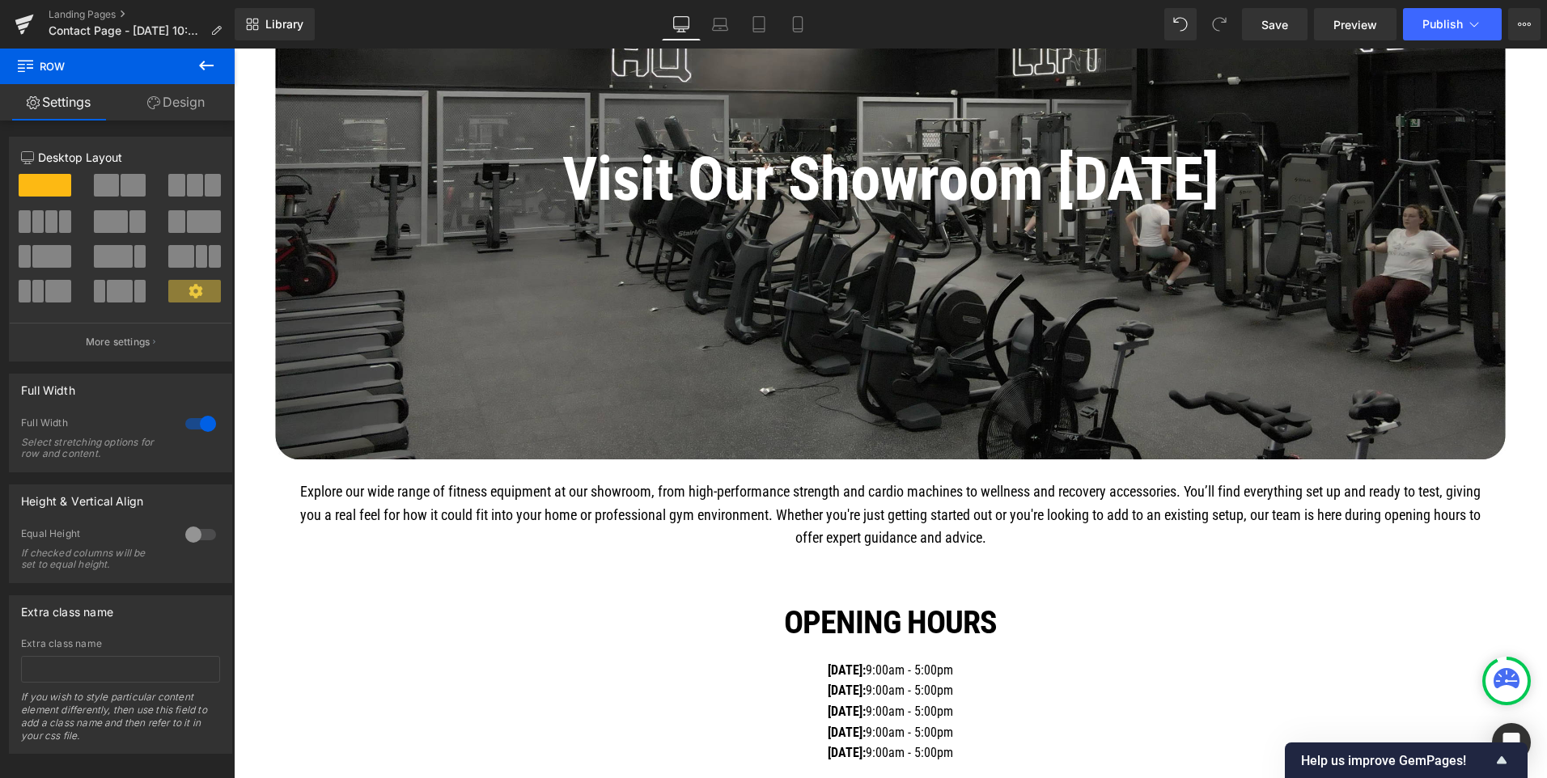
scroll to position [243, 0]
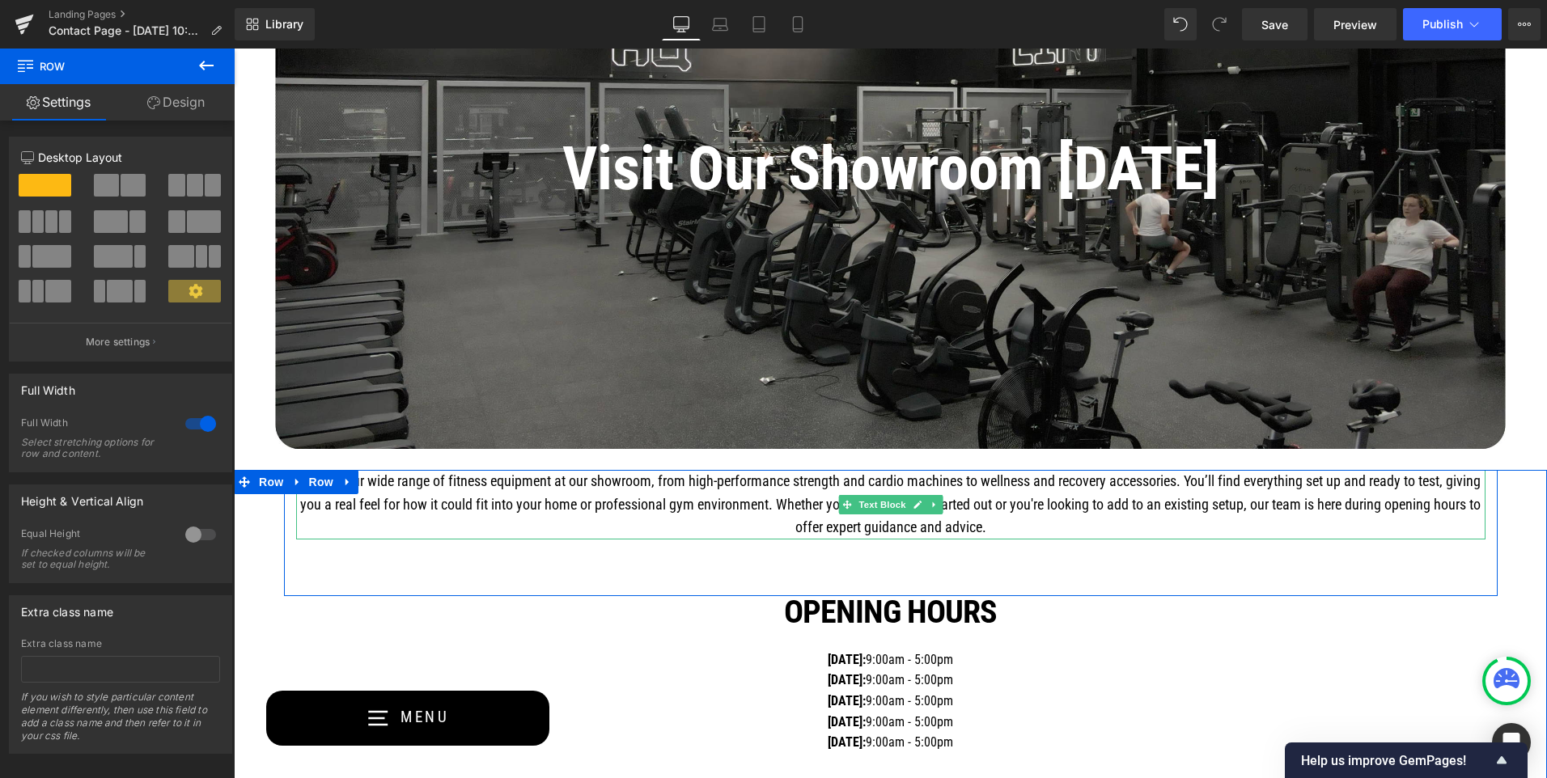
click at [758, 498] on p "Explore our wide range of fitness equipment at our showroom, from high-performa…" at bounding box center [891, 505] width 1190 height 70
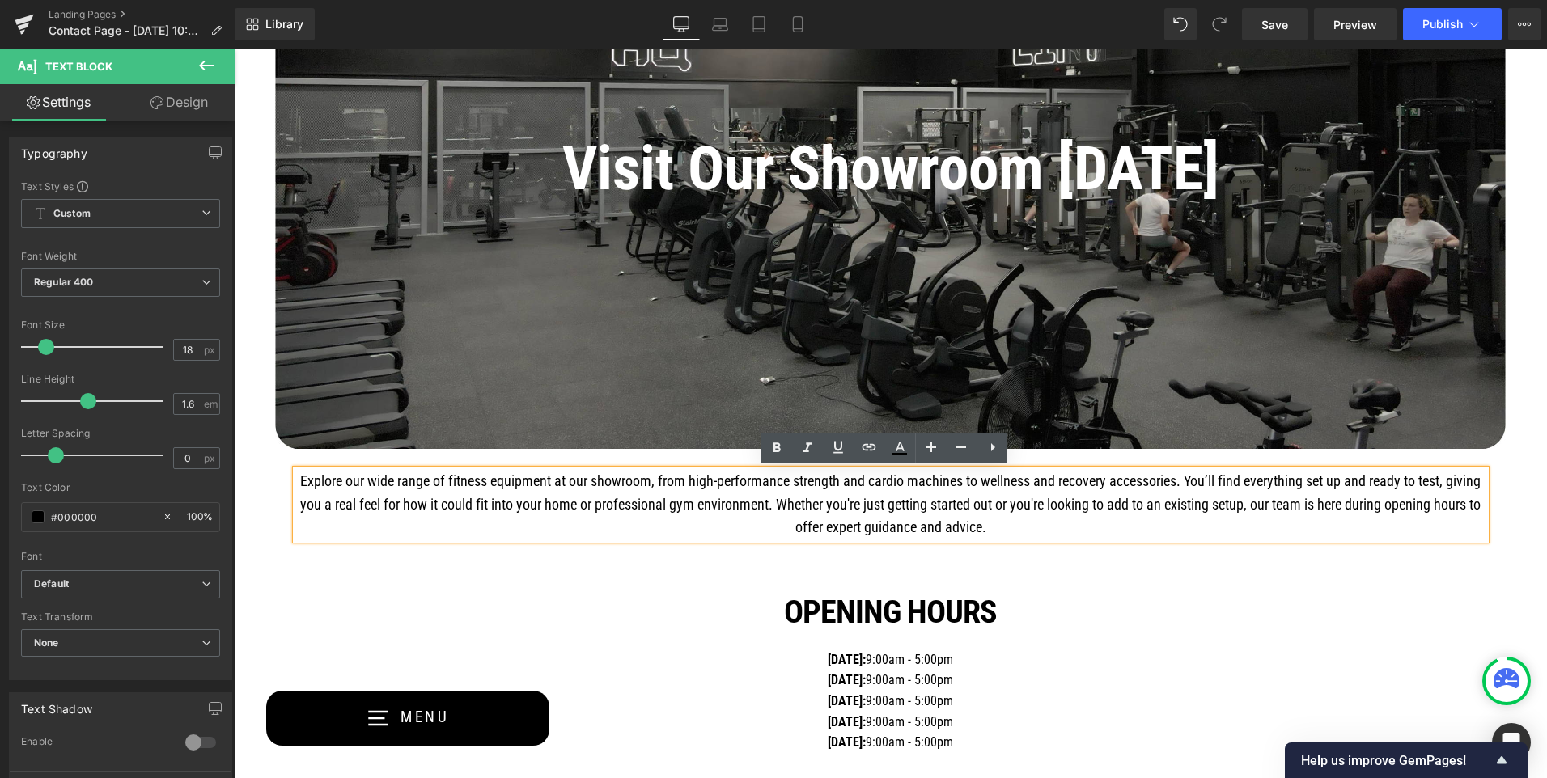
click at [284, 566] on div "Explore our wide range of fitness equipment at our showroom, from high-performa…" at bounding box center [891, 533] width 1214 height 126
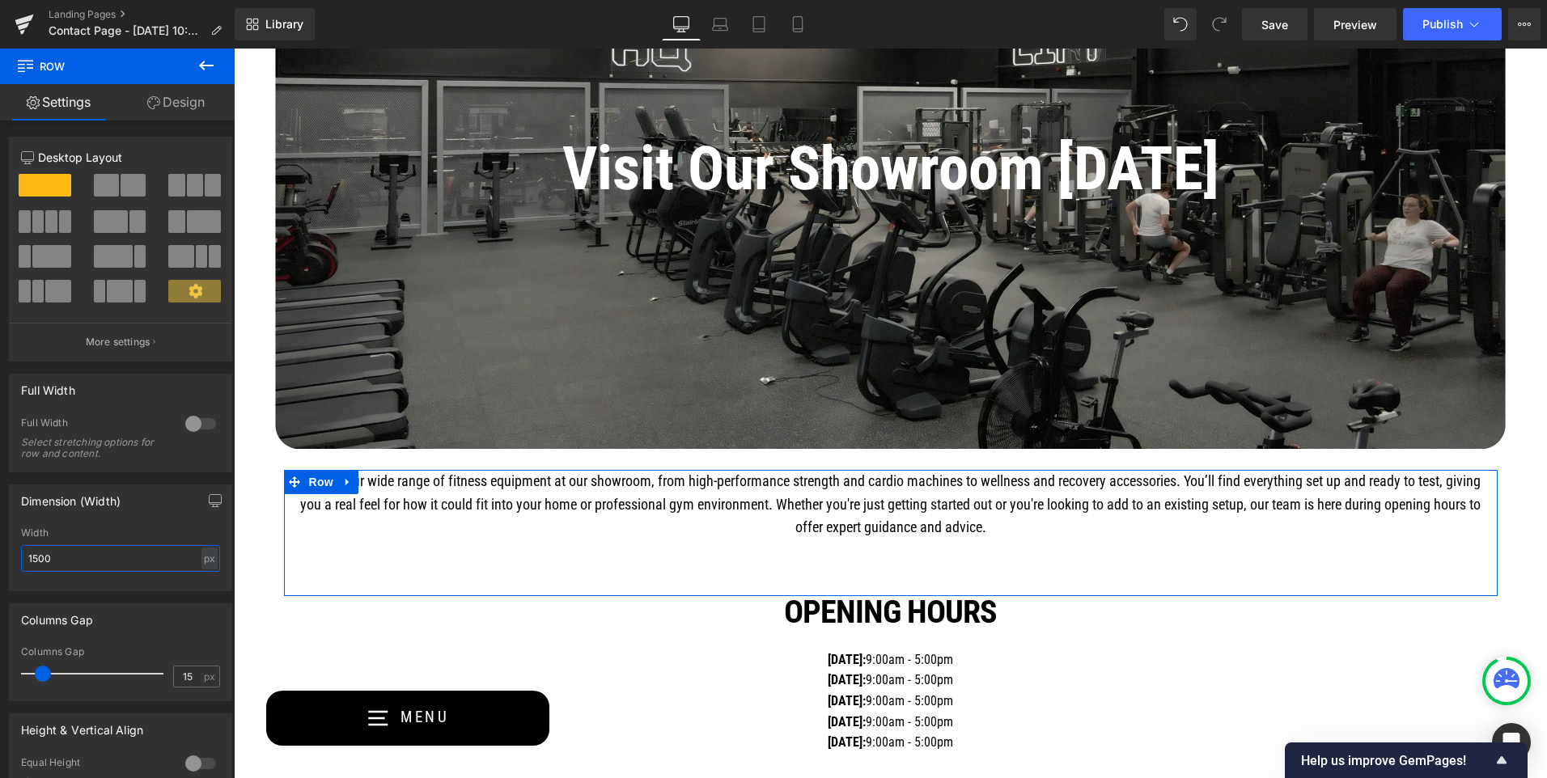
click at [38, 558] on input "1500" at bounding box center [120, 558] width 199 height 27
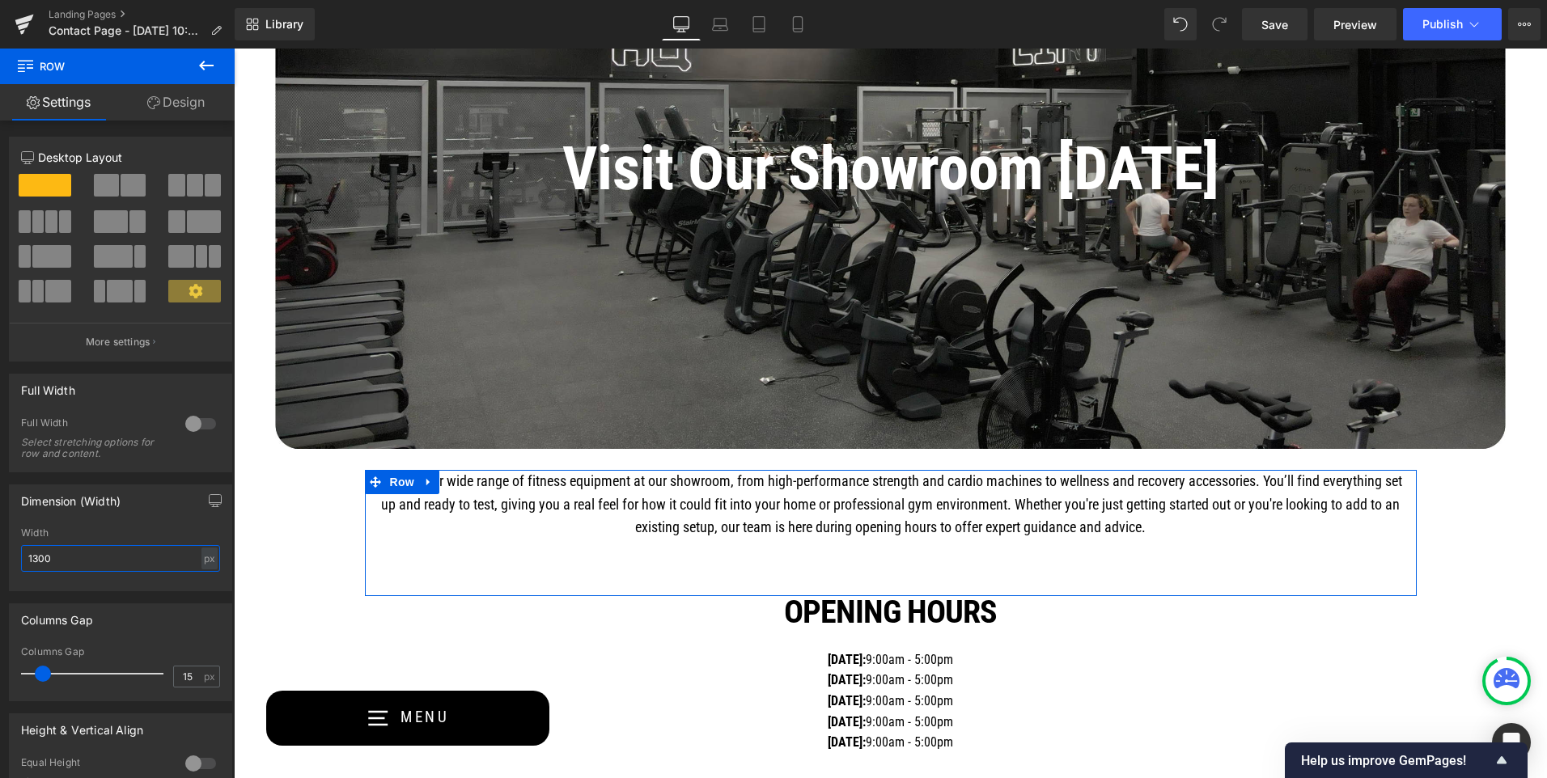
type input "1300"
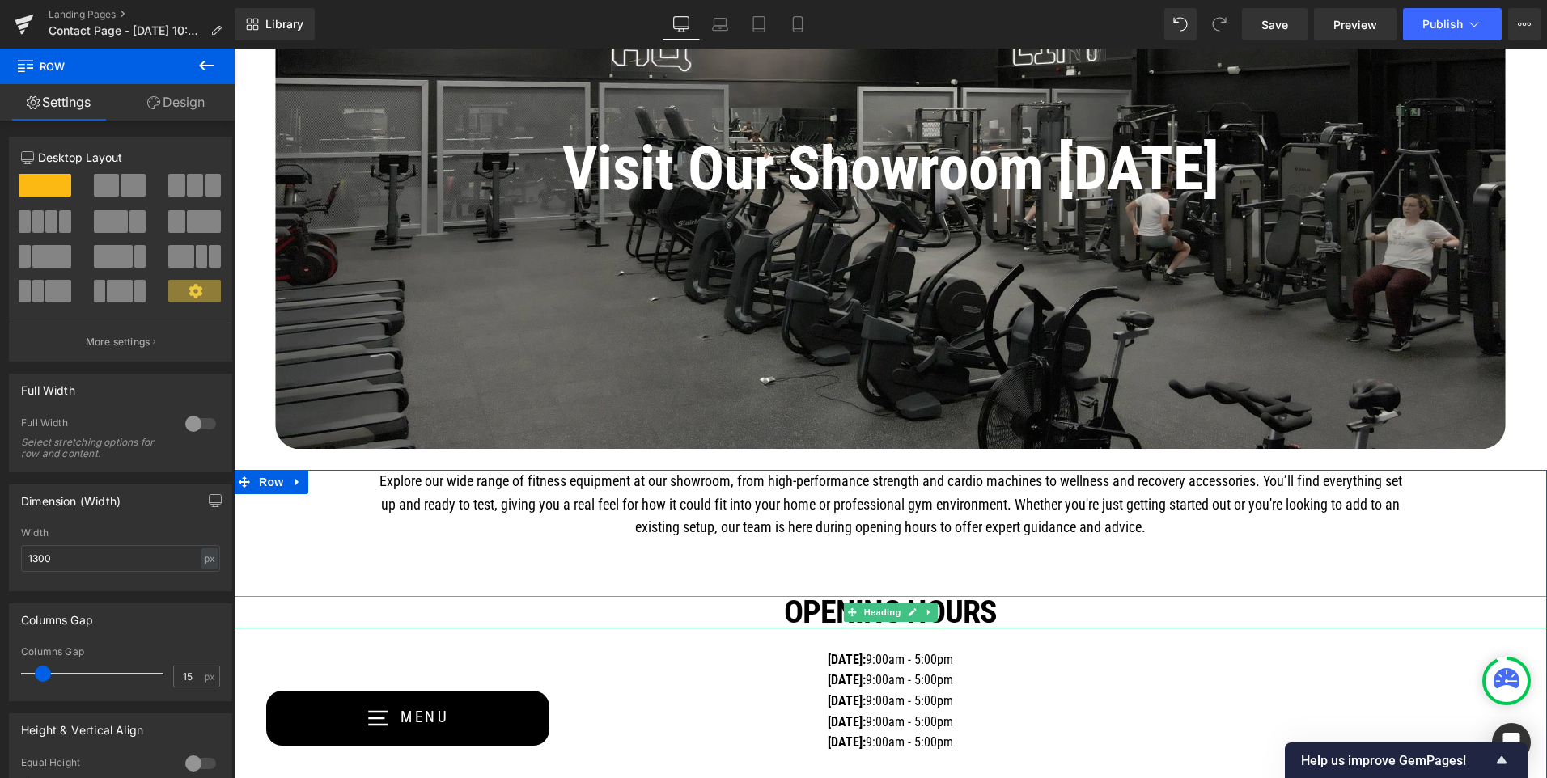
click at [337, 623] on h1 "Opening Hours" at bounding box center [890, 612] width 1313 height 32
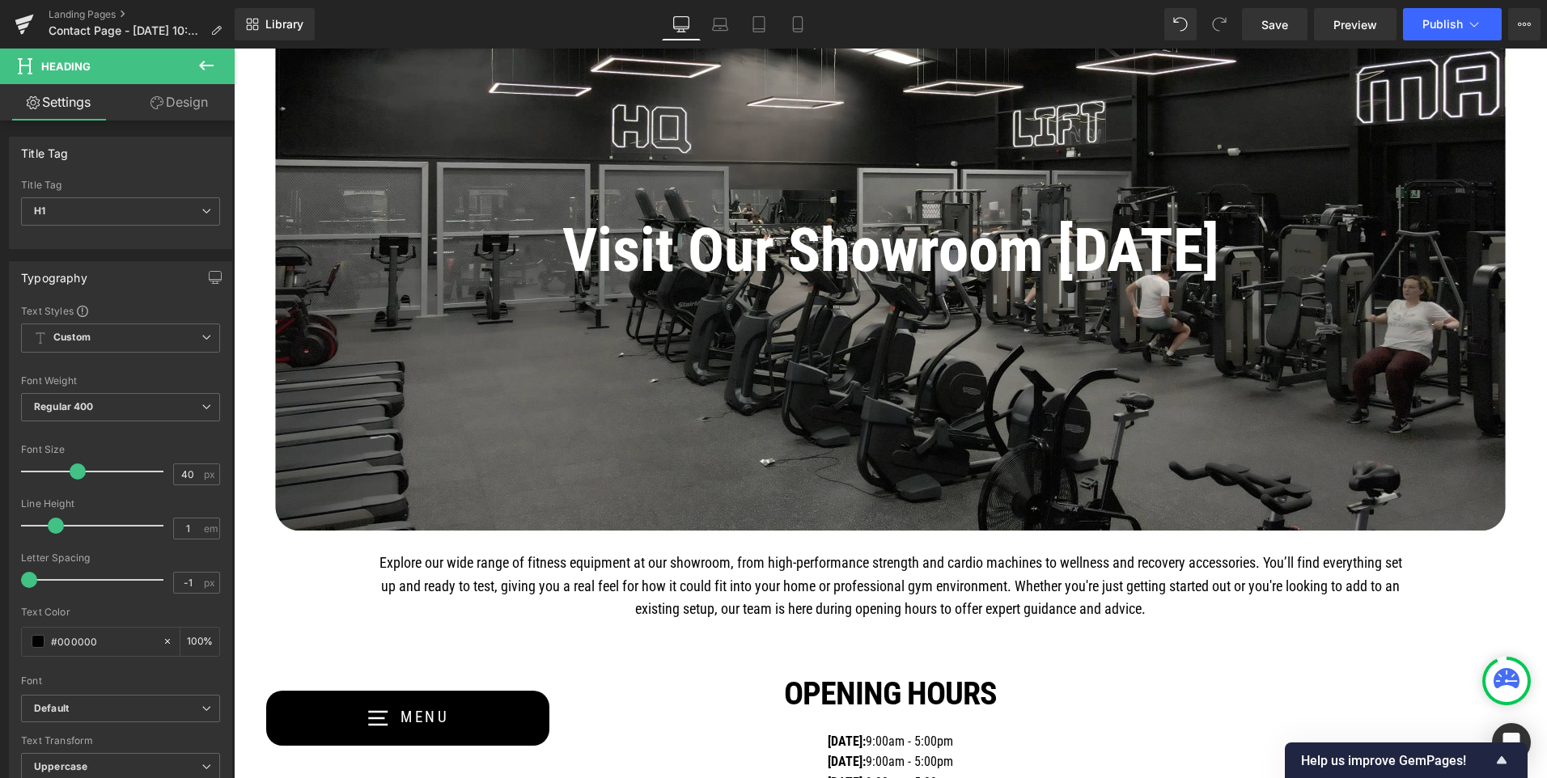
scroll to position [162, 0]
click at [755, 241] on h1 "Visit Our Showroom [DATE]" at bounding box center [891, 249] width 1190 height 79
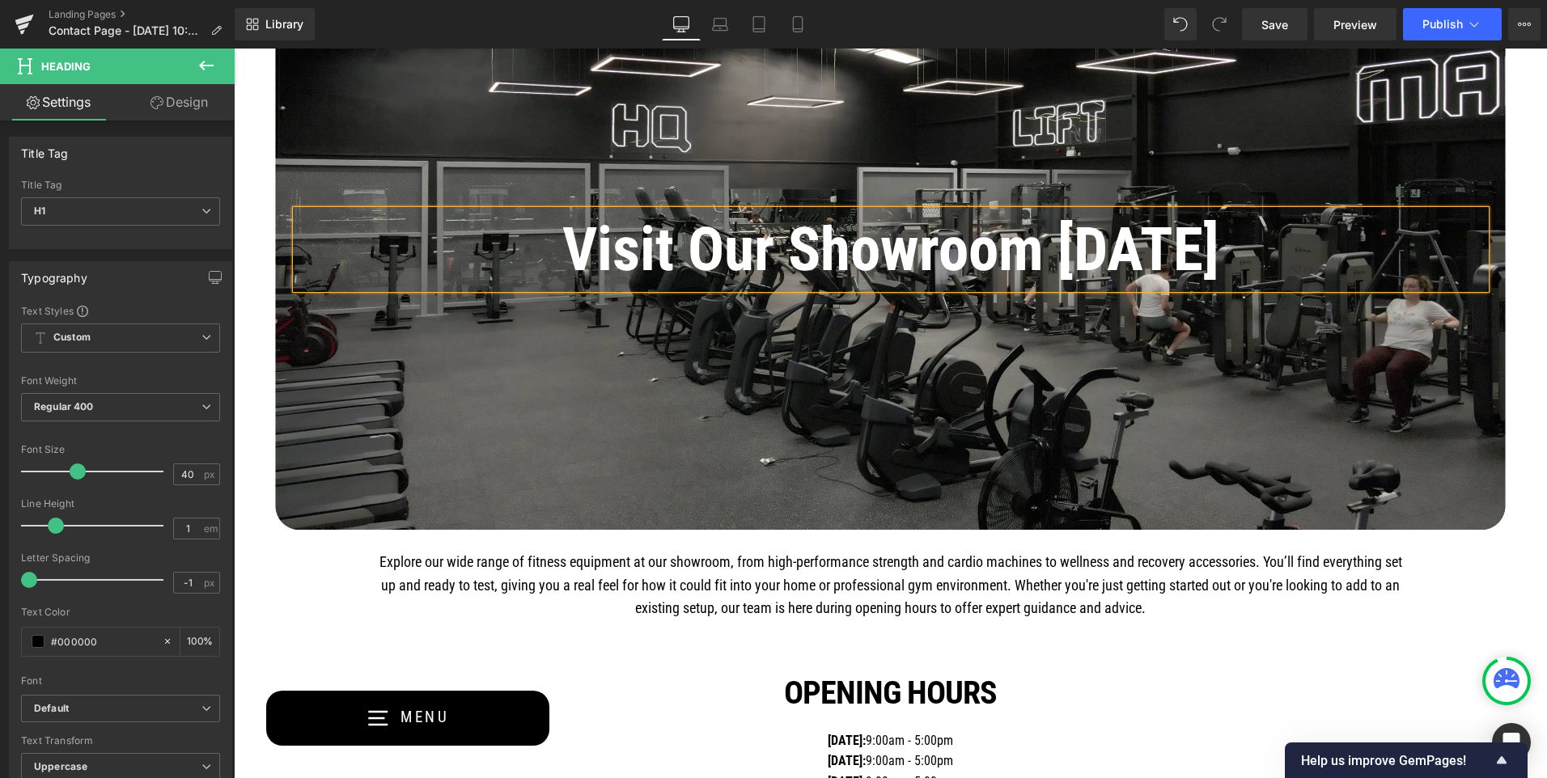
click at [817, 249] on h1 "Visit Our Showroom [DATE]" at bounding box center [891, 249] width 1190 height 79
click at [987, 182] on icon at bounding box center [992, 187] width 19 height 19
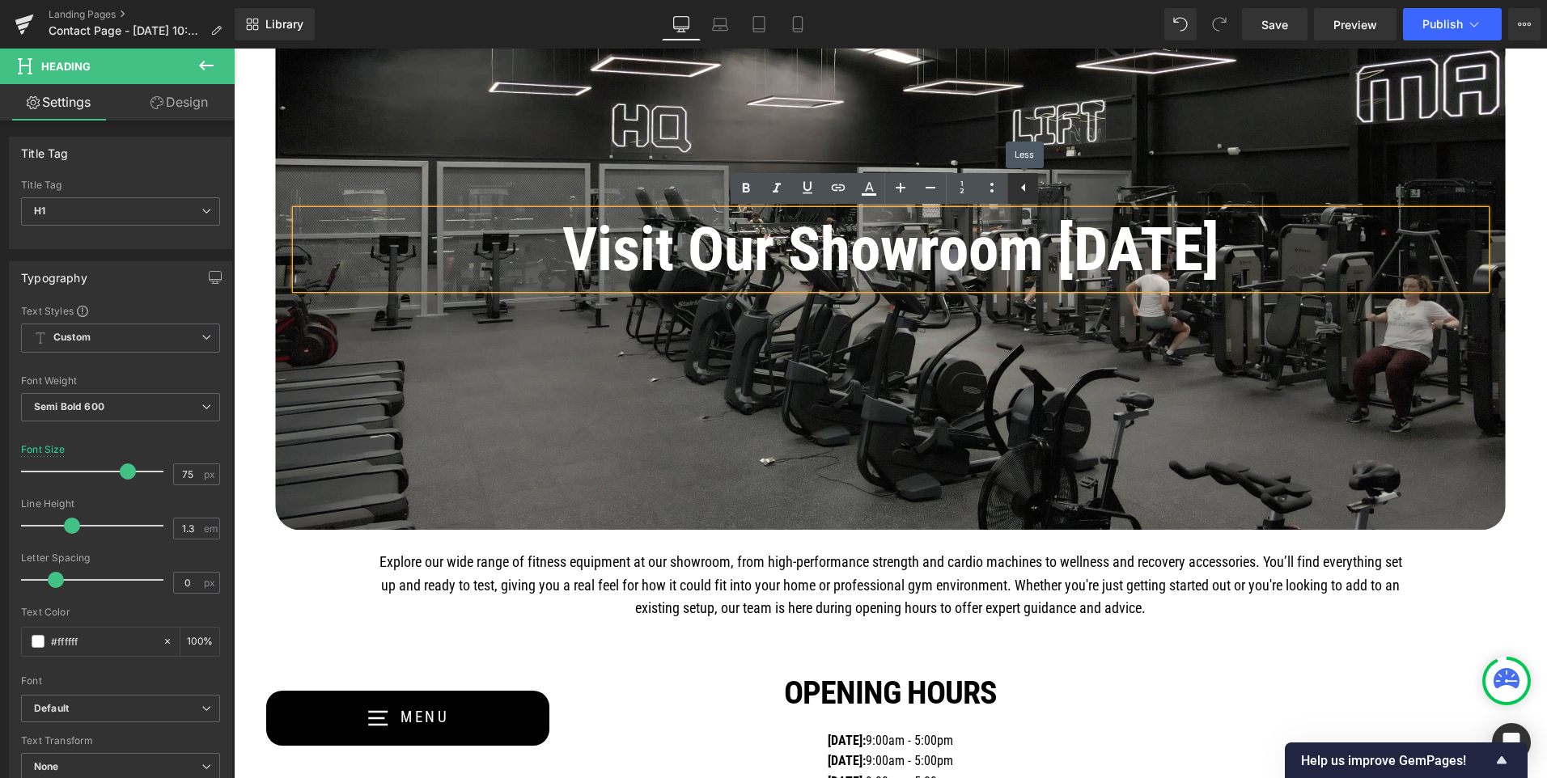
click at [1019, 187] on icon at bounding box center [1023, 187] width 19 height 19
drag, startPoint x: 422, startPoint y: 84, endPoint x: 491, endPoint y: 161, distance: 103.7
click at [421, 83] on div at bounding box center [890, 261] width 1313 height 539
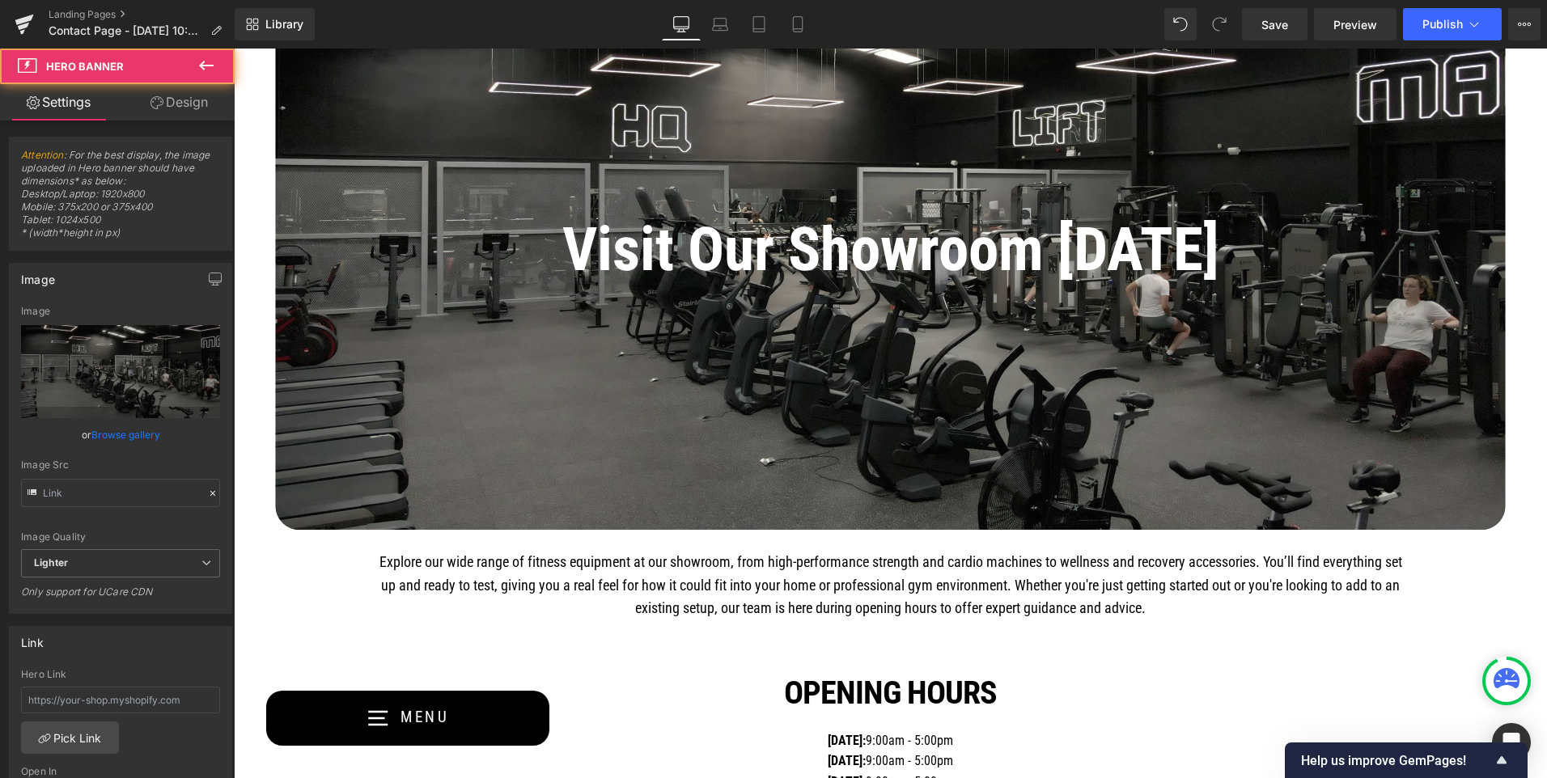
type input "[URL][DOMAIN_NAME]"
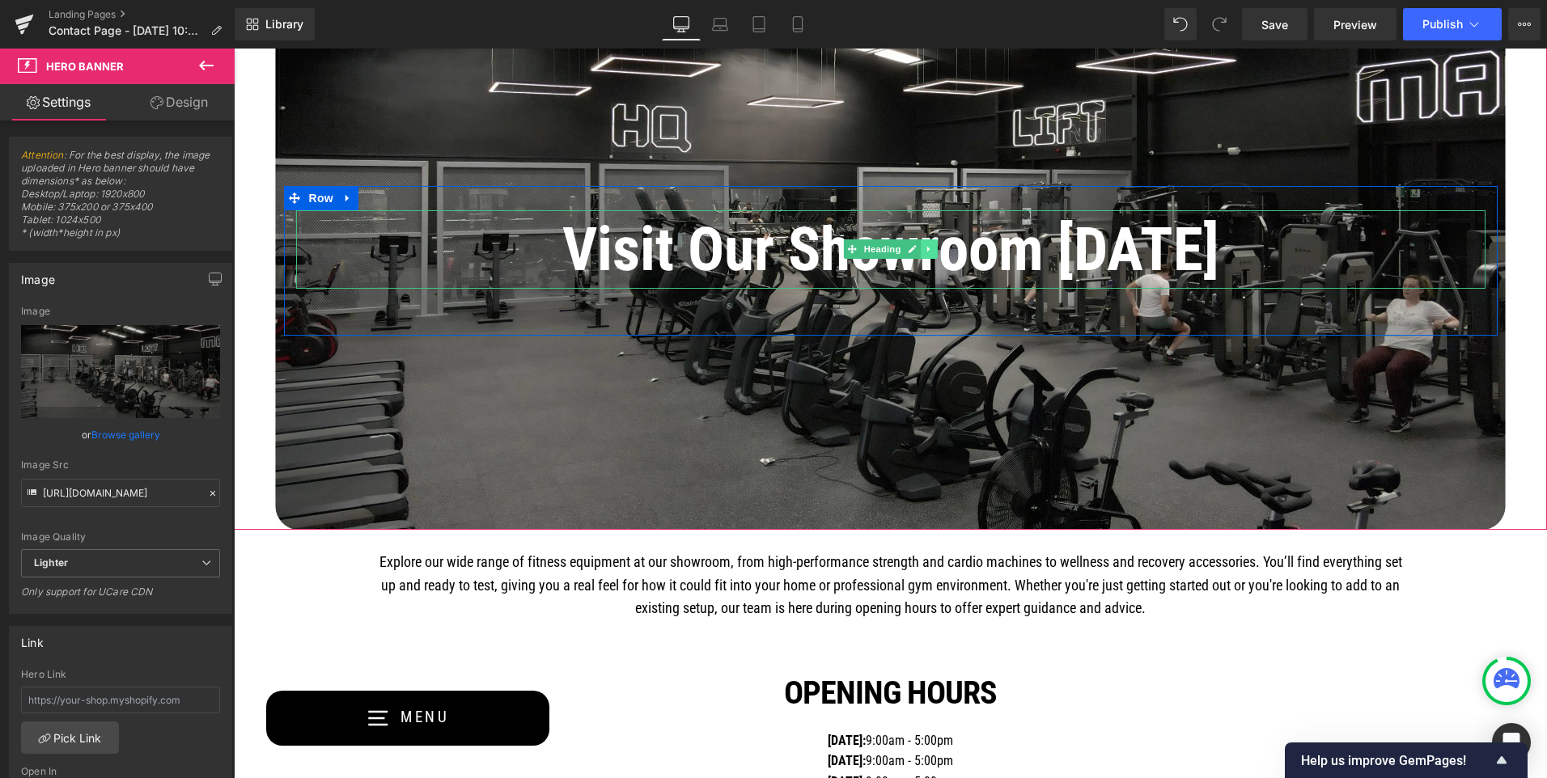
click at [927, 248] on icon at bounding box center [928, 250] width 2 height 6
click at [918, 248] on link at bounding box center [920, 249] width 17 height 19
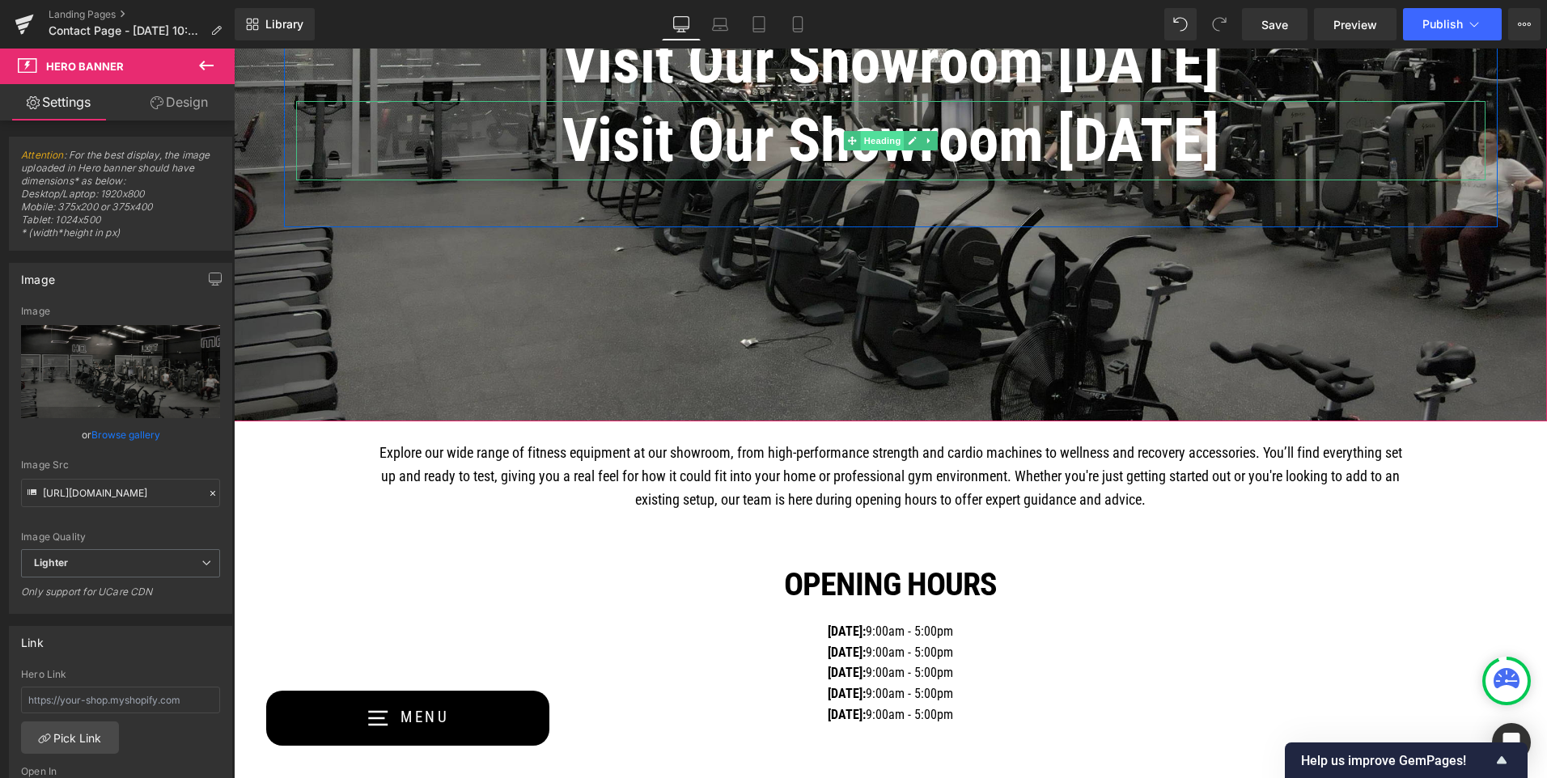
scroll to position [324, 0]
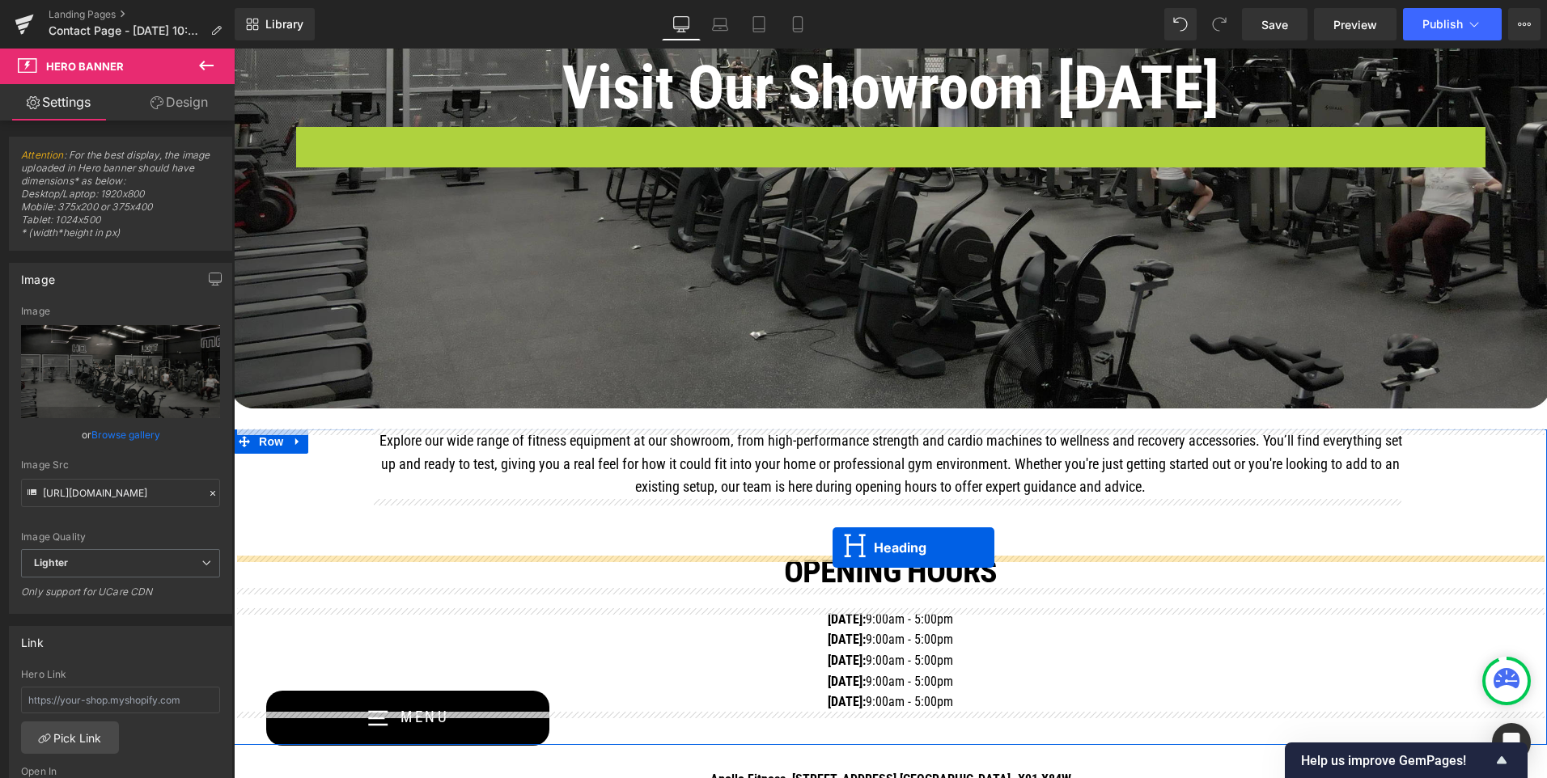
drag, startPoint x: 847, startPoint y: 163, endPoint x: 833, endPoint y: 548, distance: 385.5
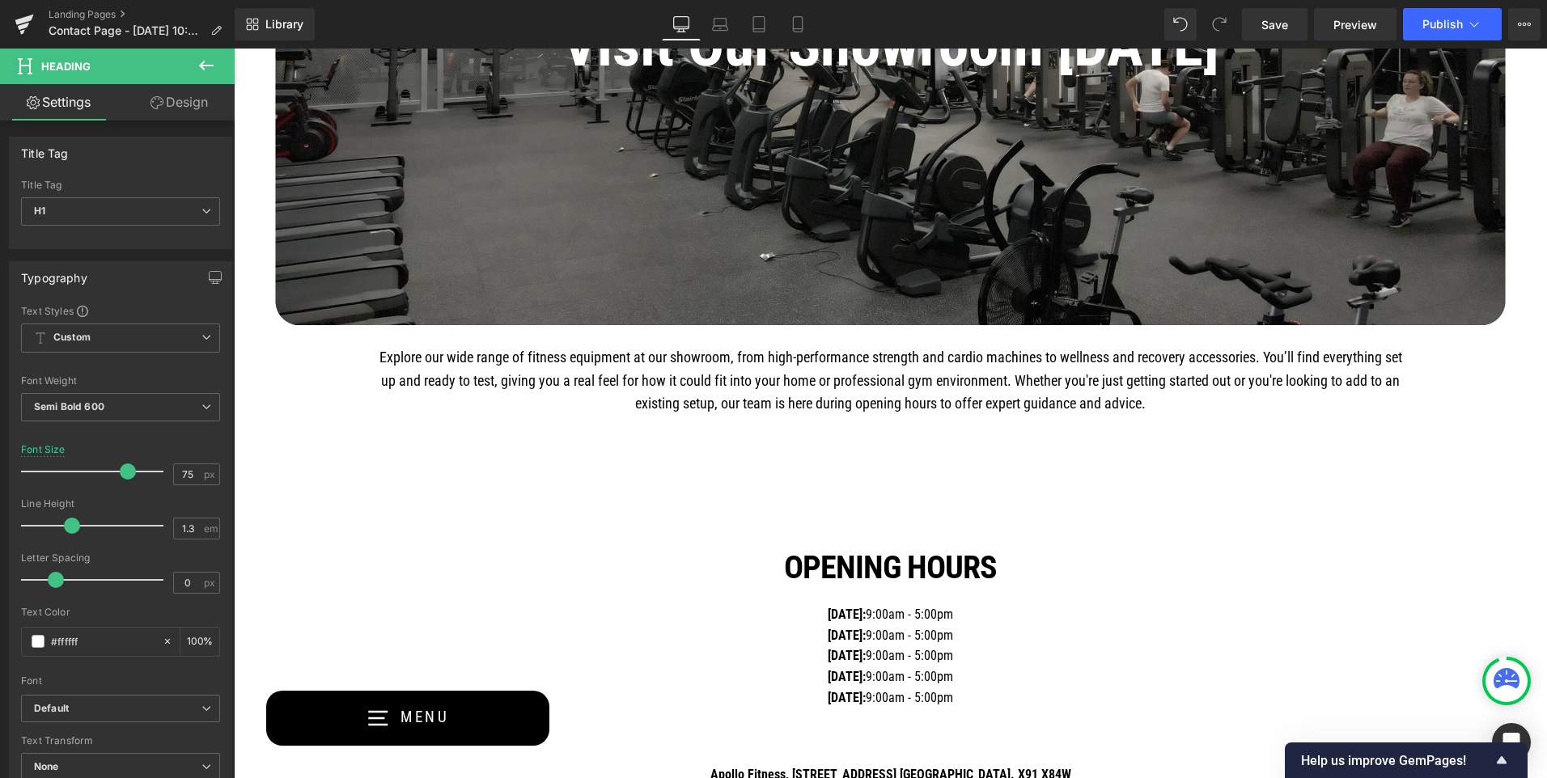
scroll to position [405, 0]
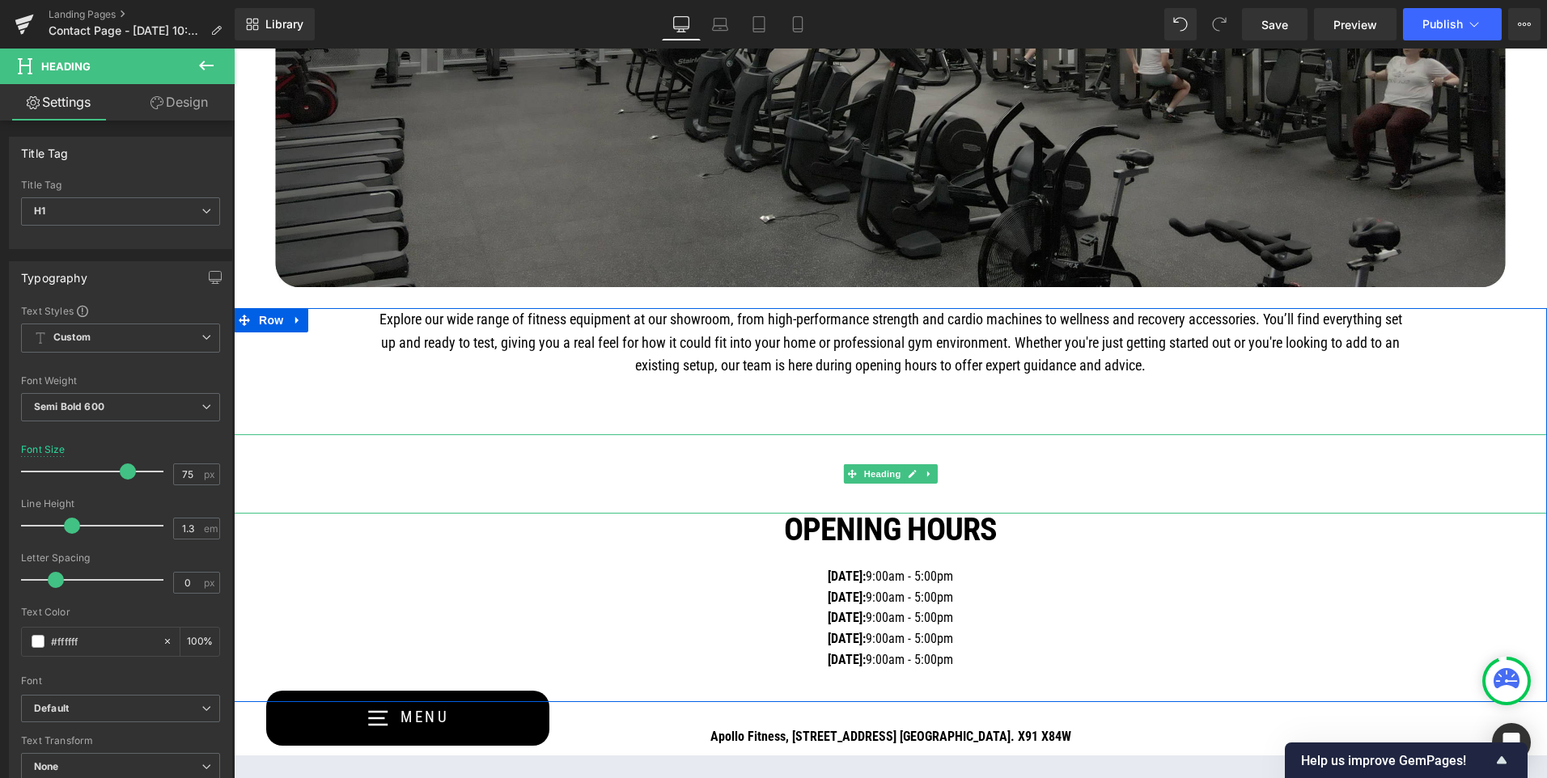
click at [1011, 471] on h1 "Visit Our Showroom [DATE]" at bounding box center [890, 474] width 1313 height 79
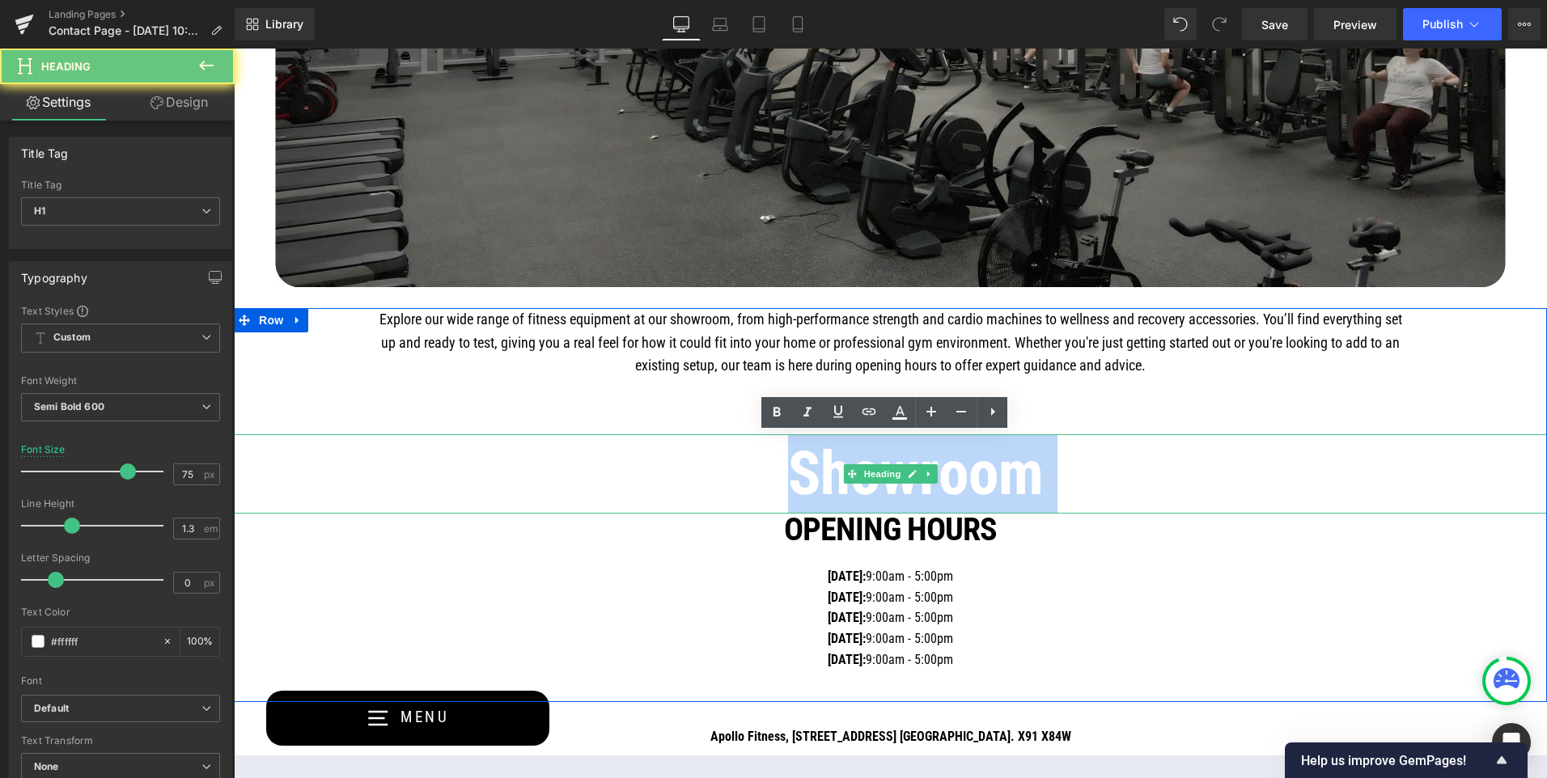
click at [1011, 471] on h1 "Visit Our Showroom [DATE]" at bounding box center [890, 474] width 1313 height 79
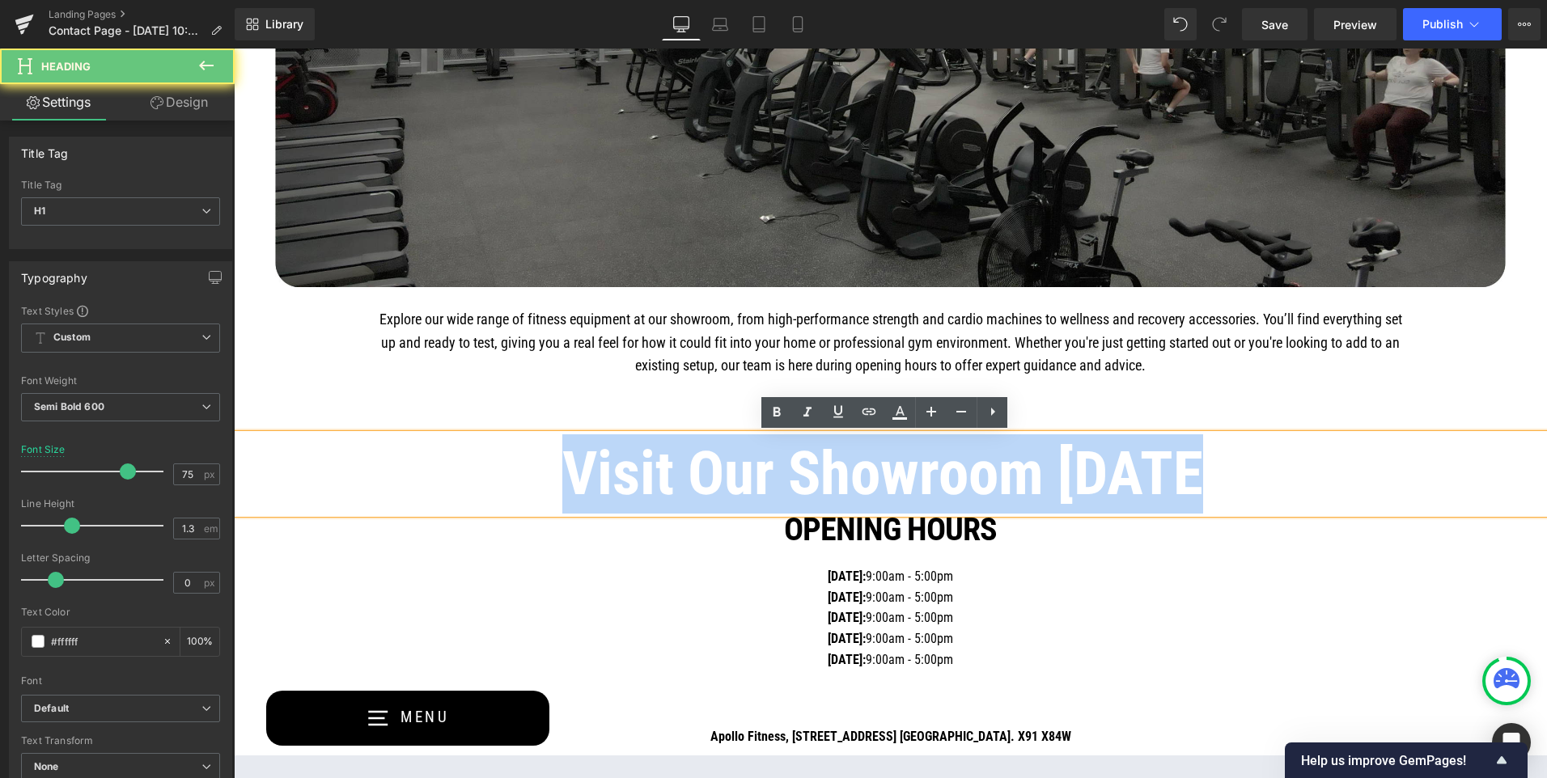
click at [1011, 471] on h1 "Visit Our Showroom [DATE]" at bounding box center [890, 474] width 1313 height 79
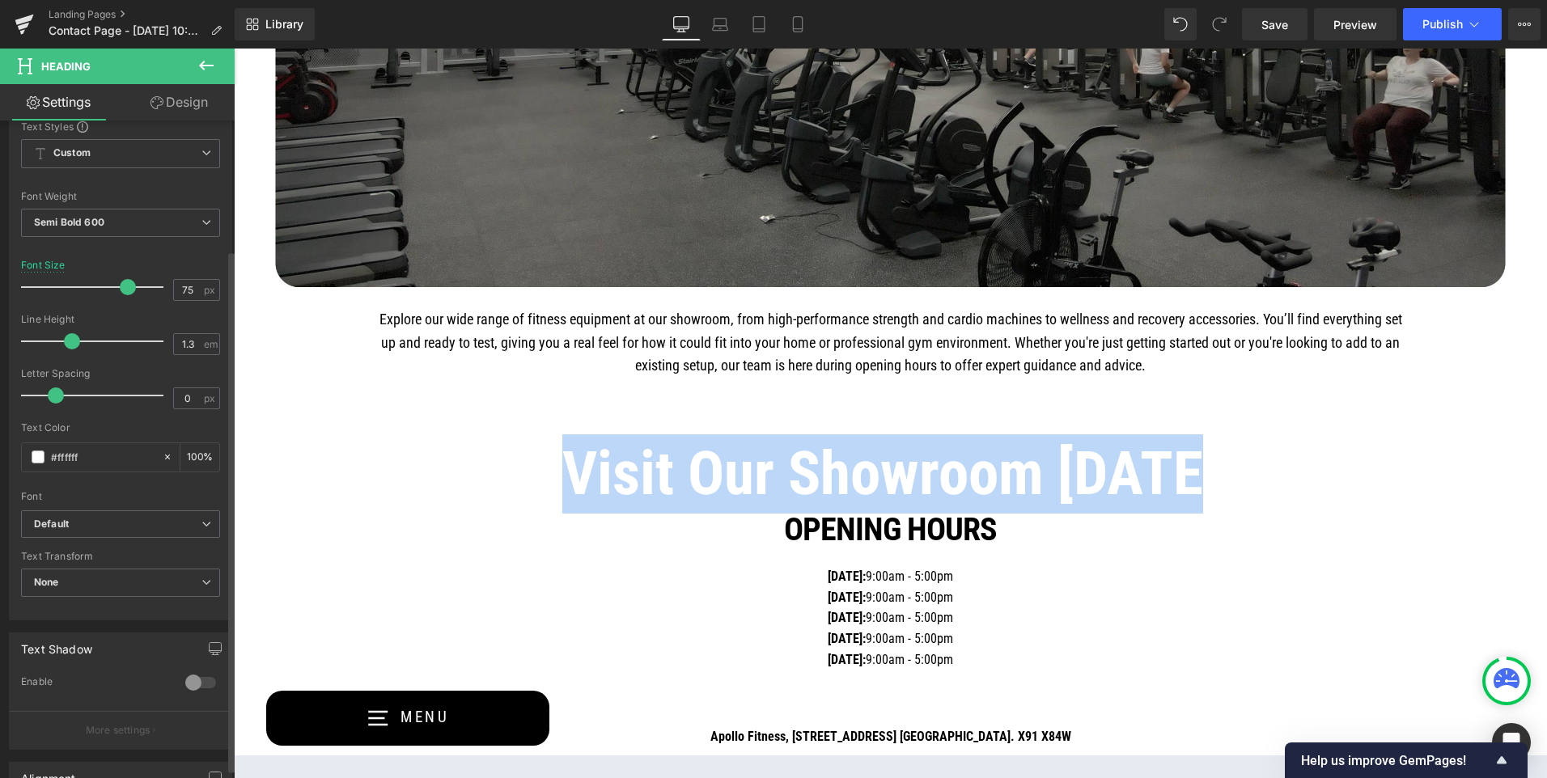
scroll to position [243, 0]
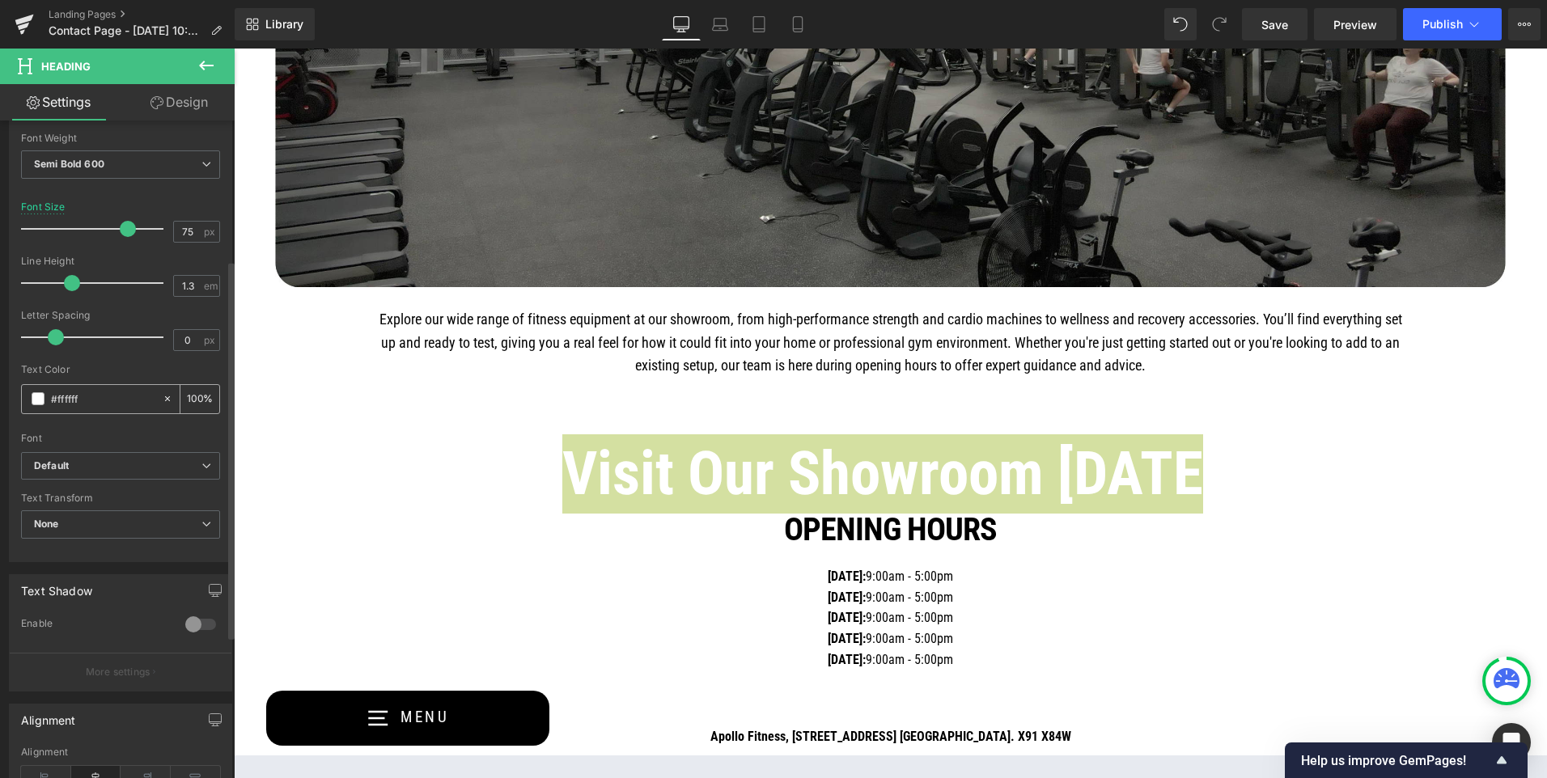
click at [37, 398] on span at bounding box center [38, 398] width 13 height 13
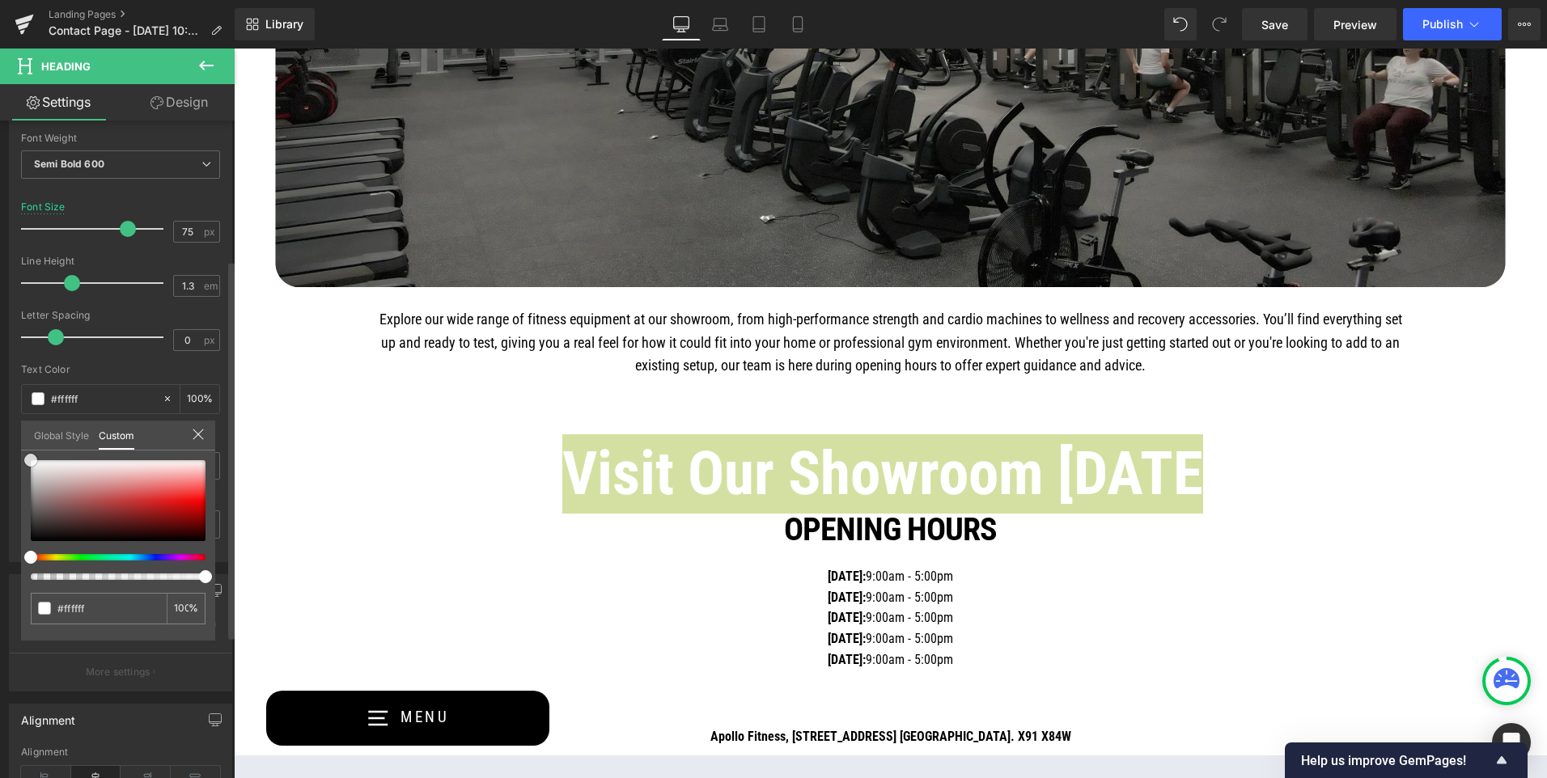
type input "#854141"
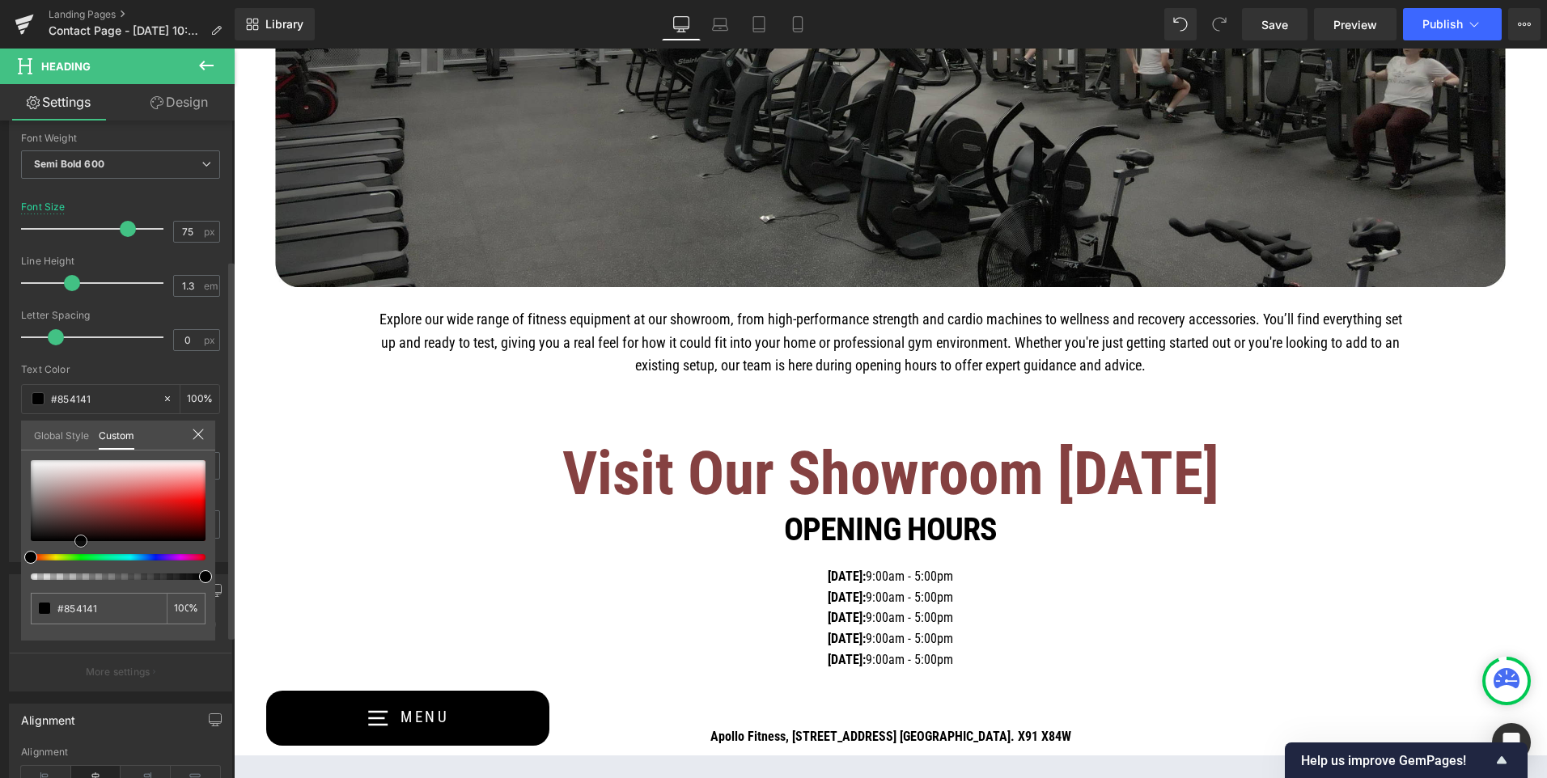
type input "#000000"
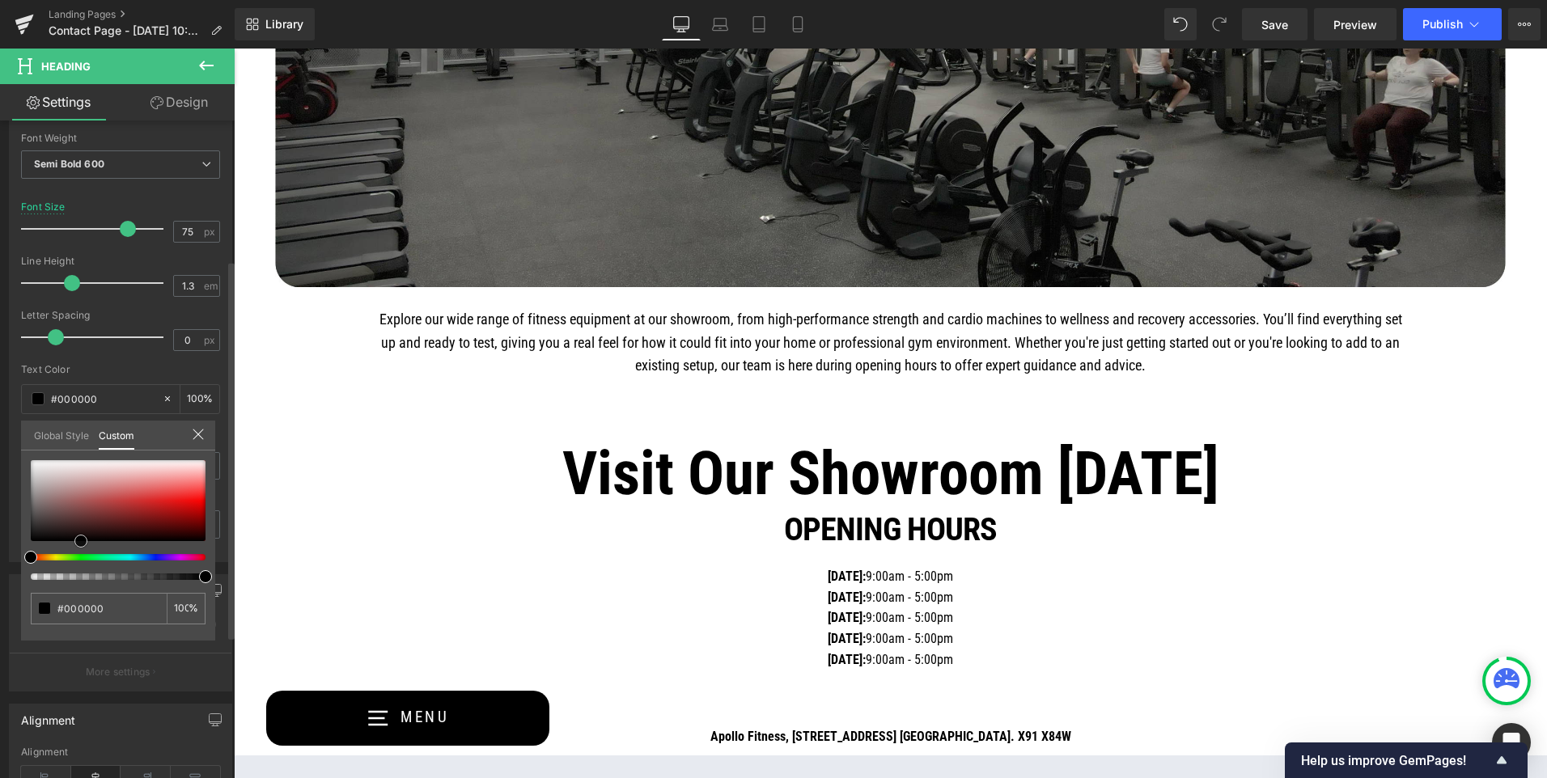
drag, startPoint x: 90, startPoint y: 510, endPoint x: 79, endPoint y: 566, distance: 57.6
click at [79, 566] on div at bounding box center [118, 520] width 175 height 120
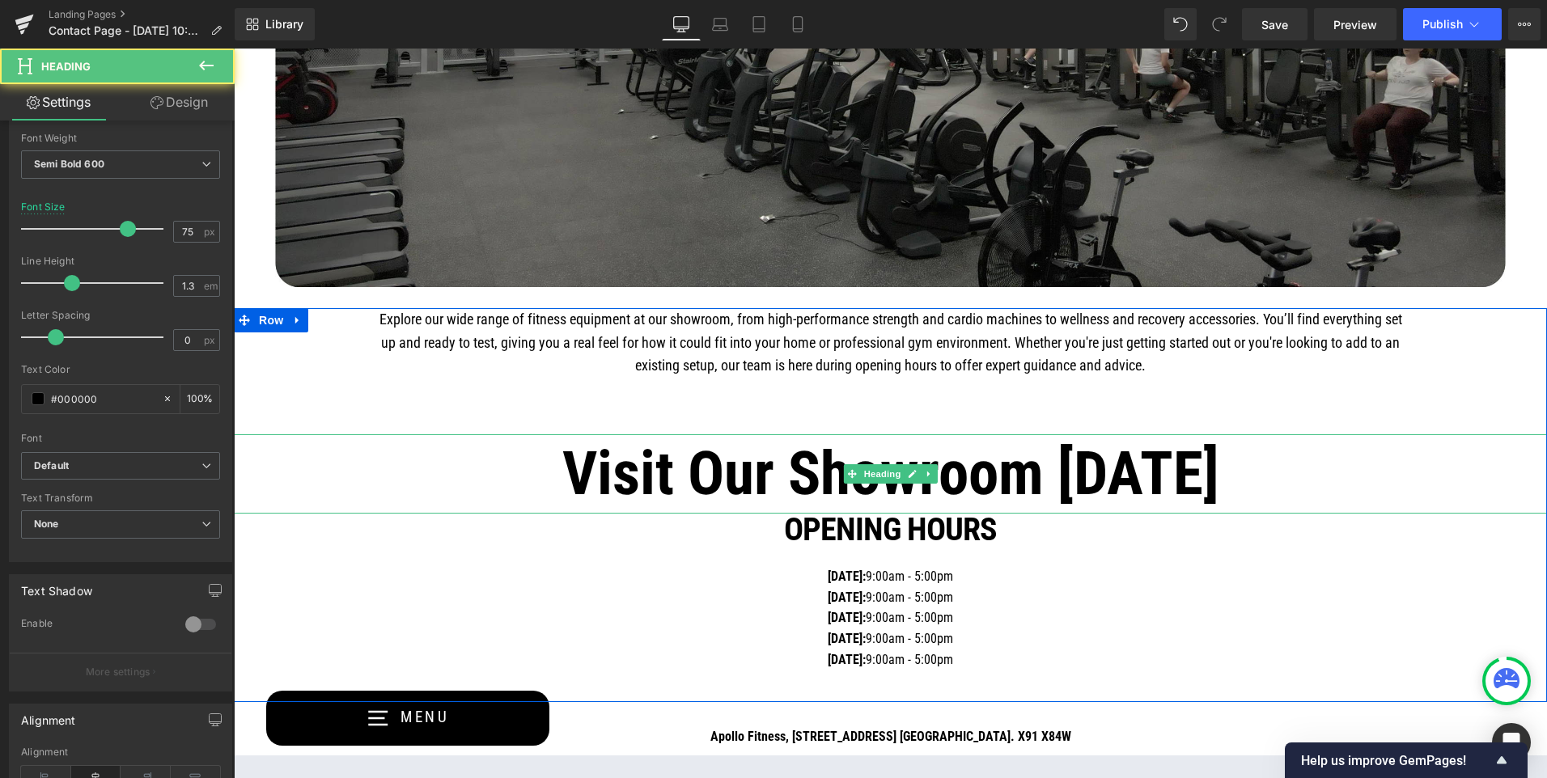
click at [753, 481] on h1 "Visit Our Showroom [DATE]" at bounding box center [890, 474] width 1313 height 79
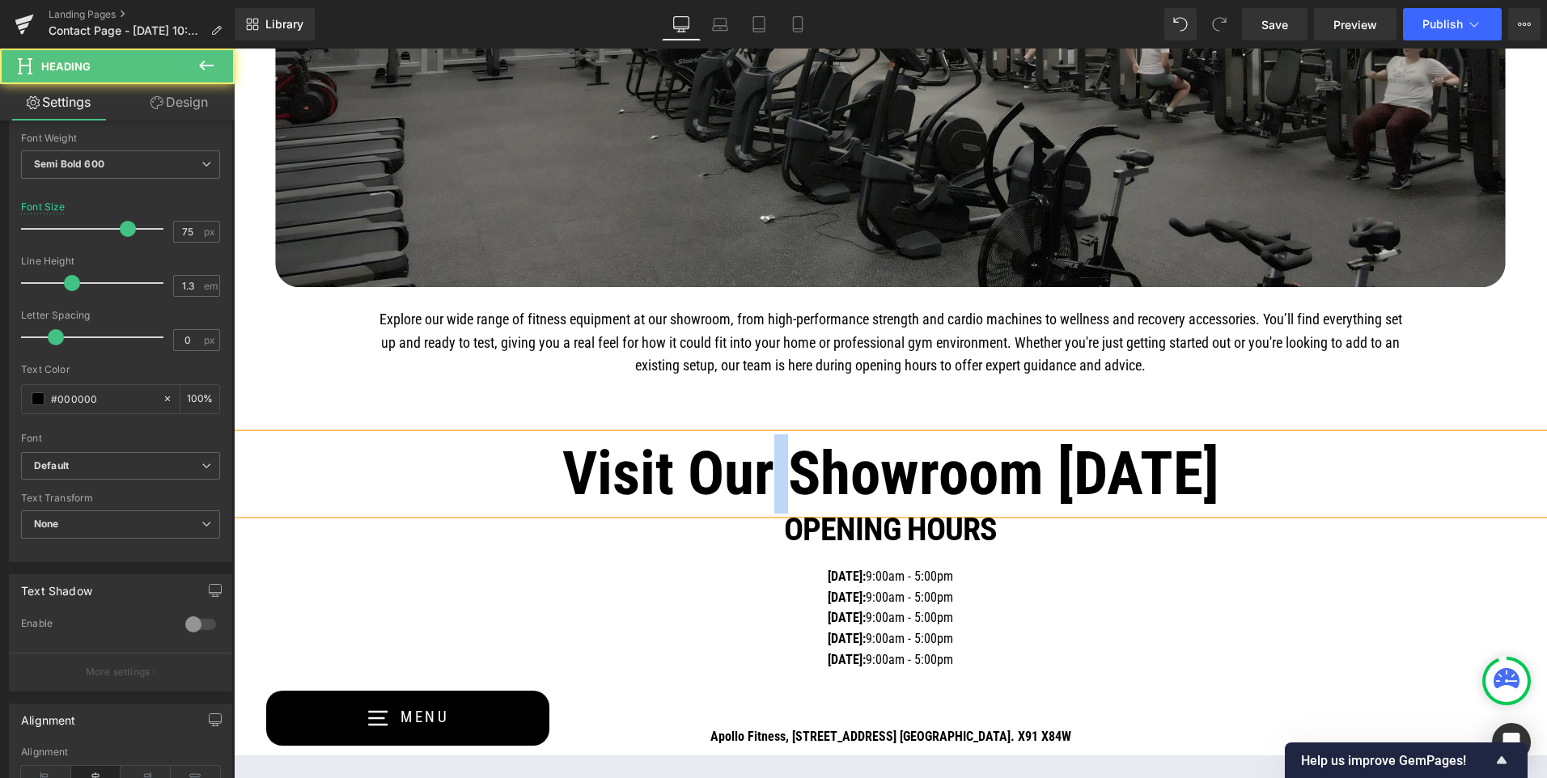
click at [753, 481] on h1 "Visit Our Showroom [DATE]" at bounding box center [890, 474] width 1313 height 79
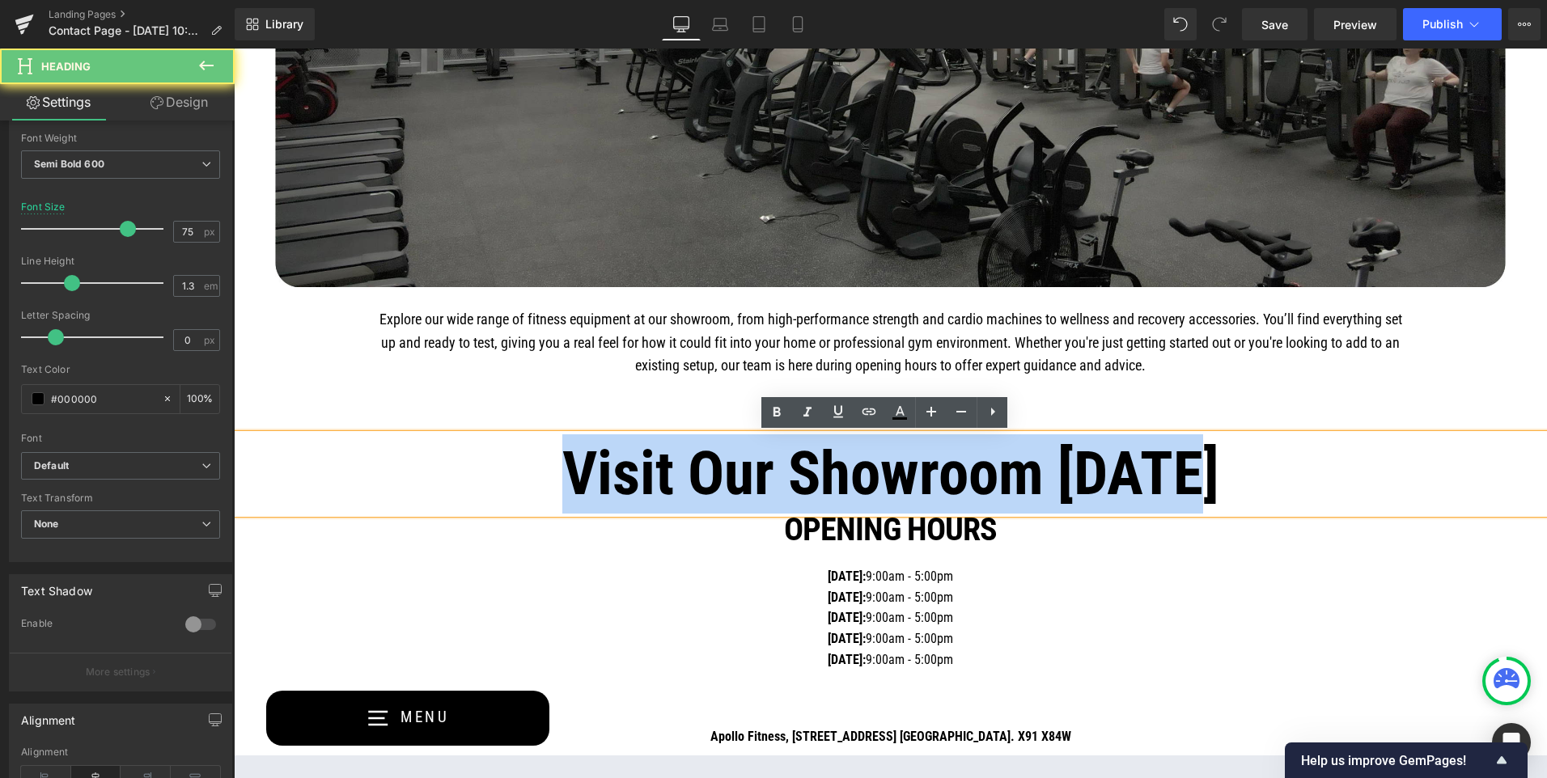
click at [753, 481] on h1 "Visit Our Showroom [DATE]" at bounding box center [890, 474] width 1313 height 79
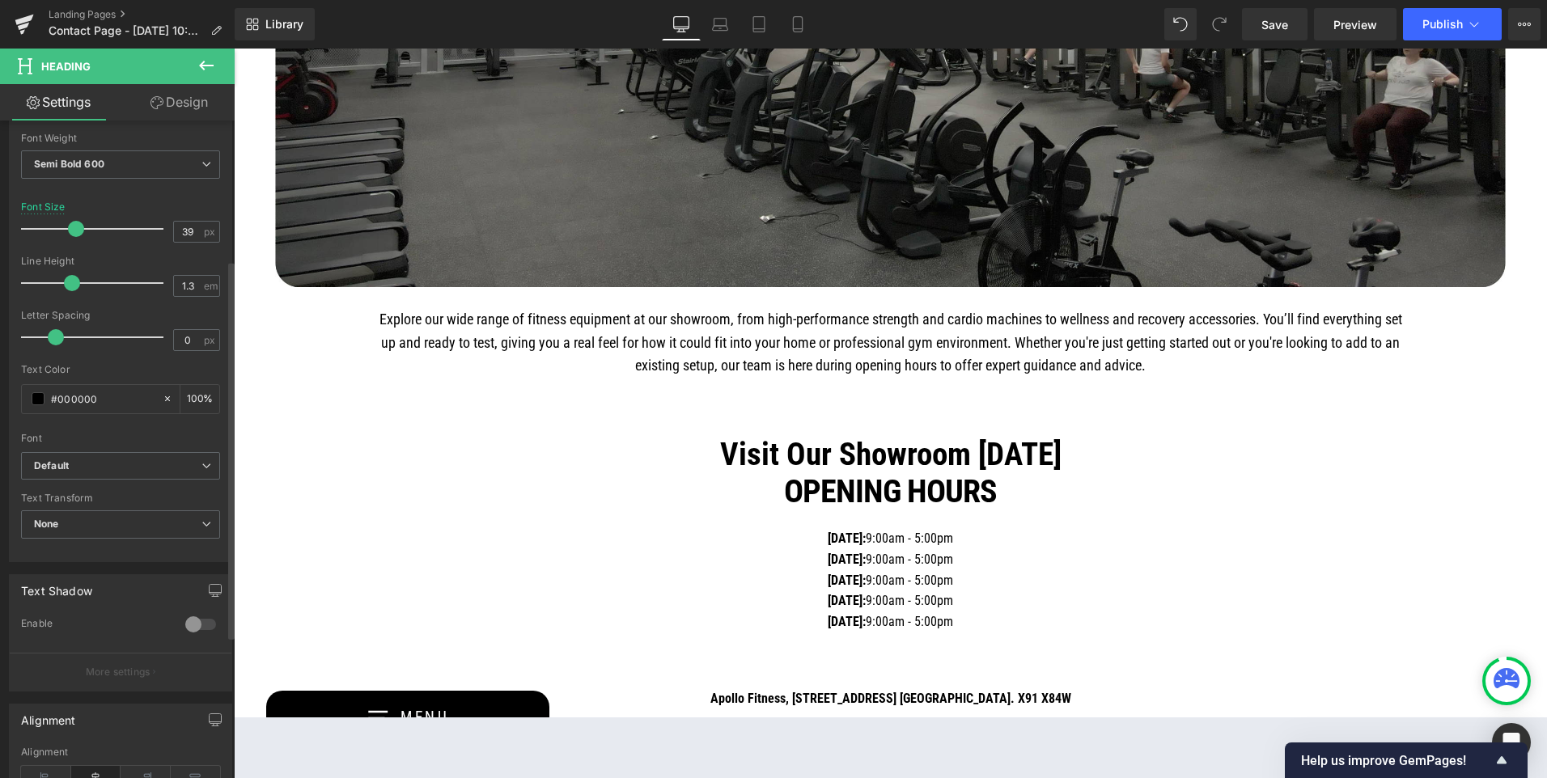
drag, startPoint x: 124, startPoint y: 230, endPoint x: 74, endPoint y: 235, distance: 49.7
click at [74, 235] on span at bounding box center [76, 229] width 16 height 16
click at [185, 231] on input "39" at bounding box center [188, 232] width 28 height 20
type input "3"
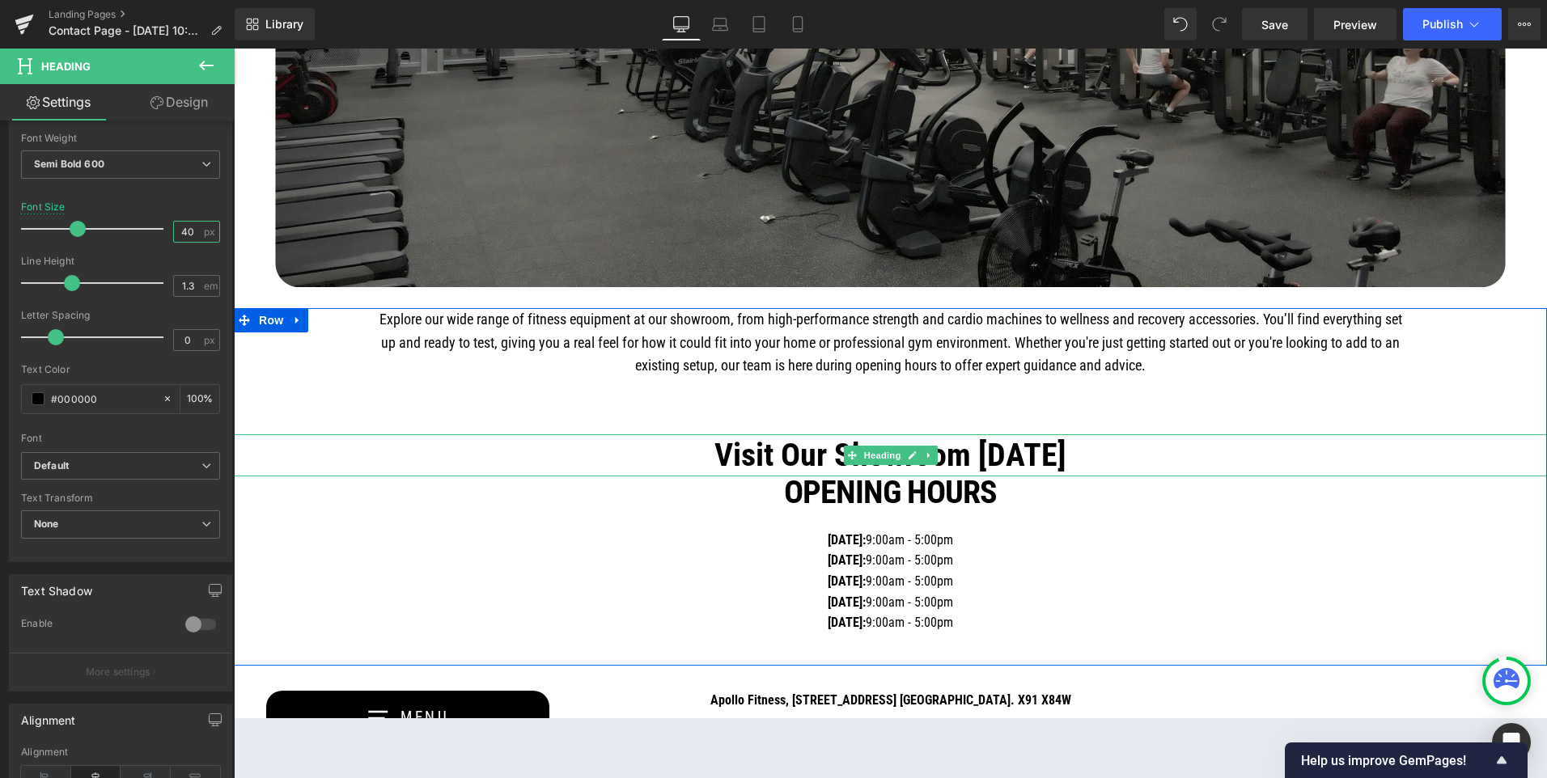
type input "40"
click at [973, 457] on h1 "Visit Our Showroom [DATE]" at bounding box center [890, 456] width 1313 height 42
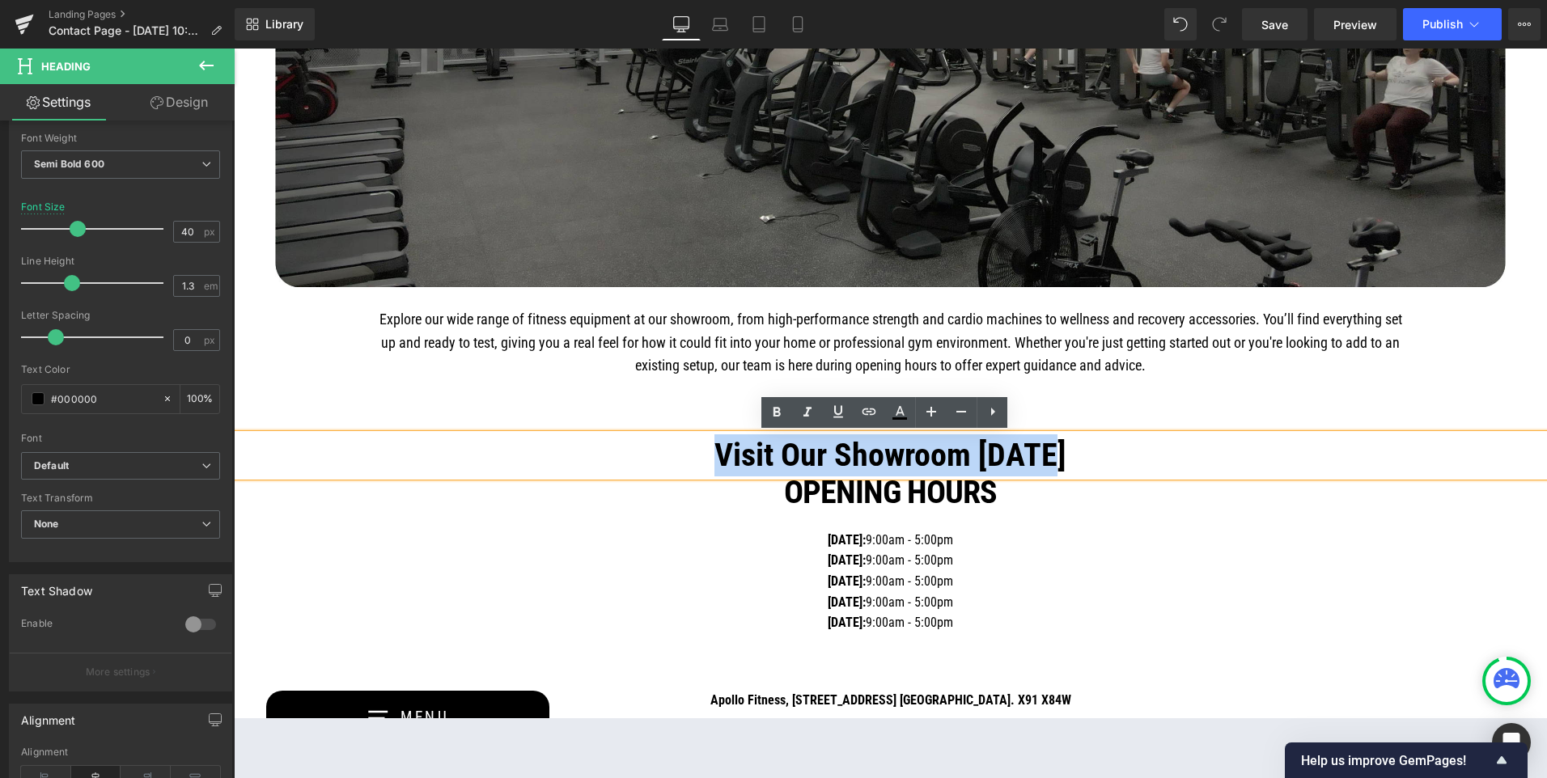
drag, startPoint x: 1077, startPoint y: 465, endPoint x: 679, endPoint y: 462, distance: 398.2
click at [679, 462] on h1 "Visit Our Showroom [DATE]" at bounding box center [890, 456] width 1313 height 42
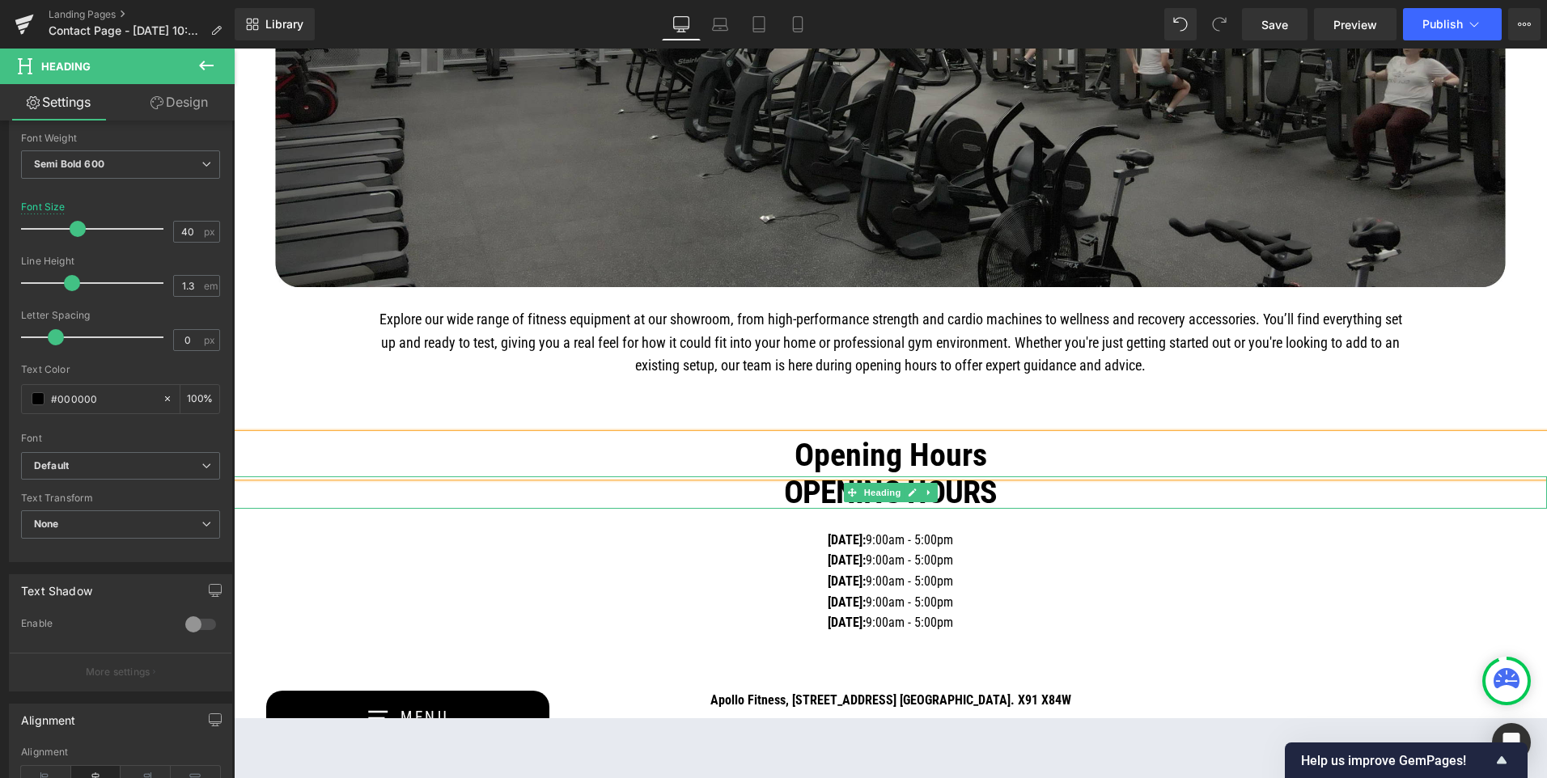
click at [1051, 499] on h1 "Opening Hours" at bounding box center [890, 493] width 1313 height 32
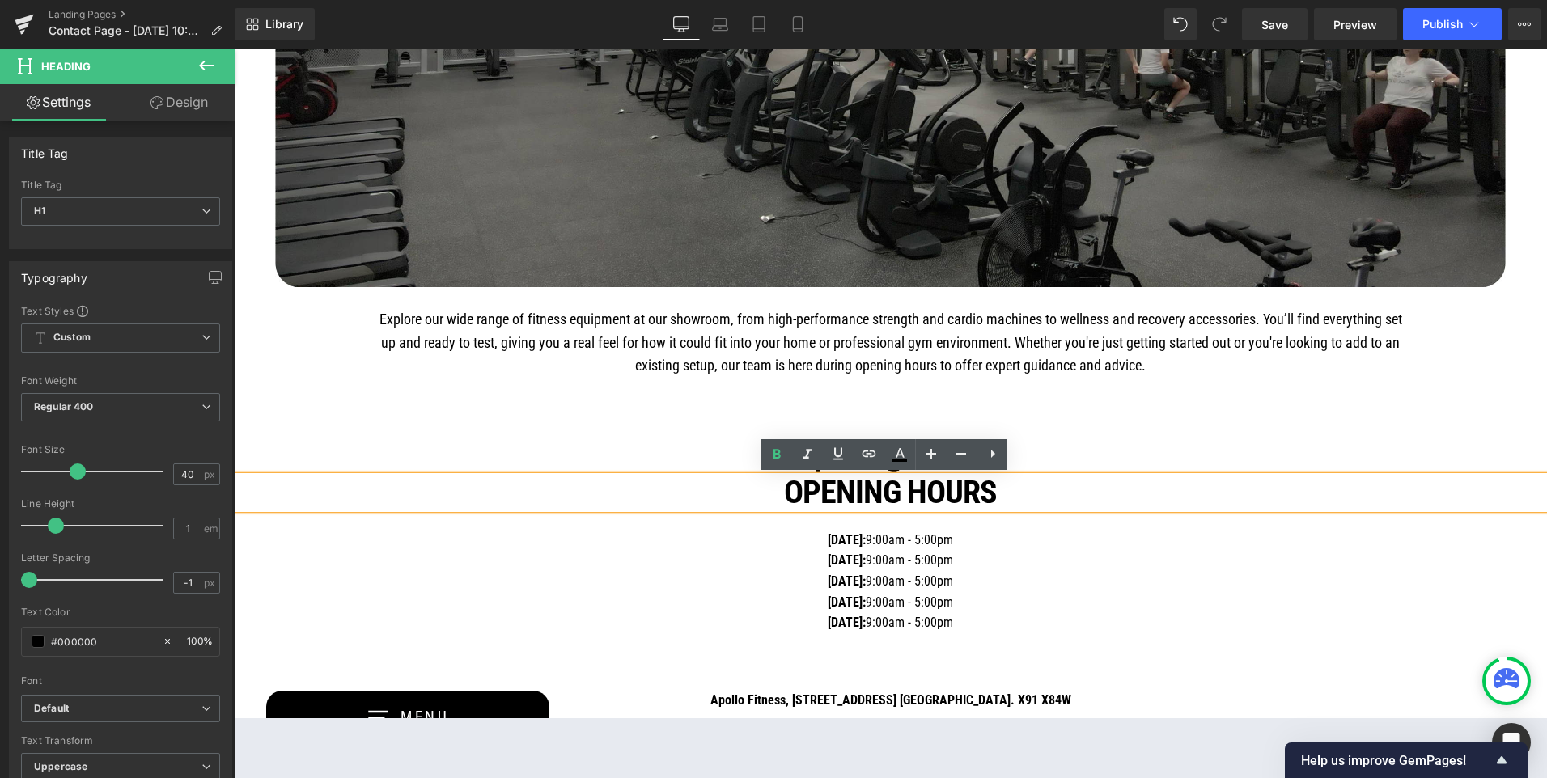
click at [1055, 447] on h1 "Opening Hours" at bounding box center [890, 456] width 1313 height 42
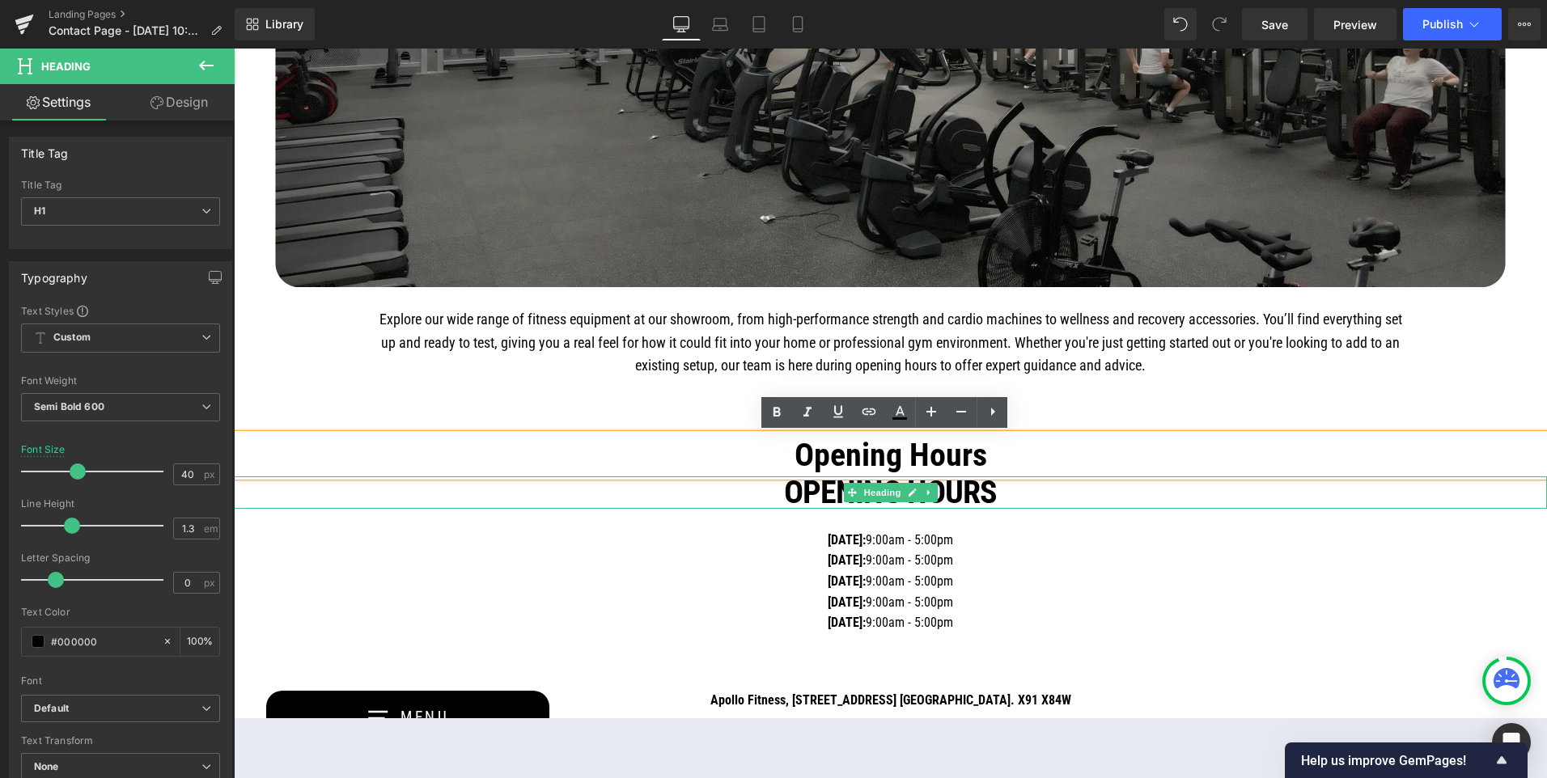
click at [921, 486] on link at bounding box center [929, 492] width 17 height 19
click at [934, 490] on icon at bounding box center [937, 493] width 9 height 9
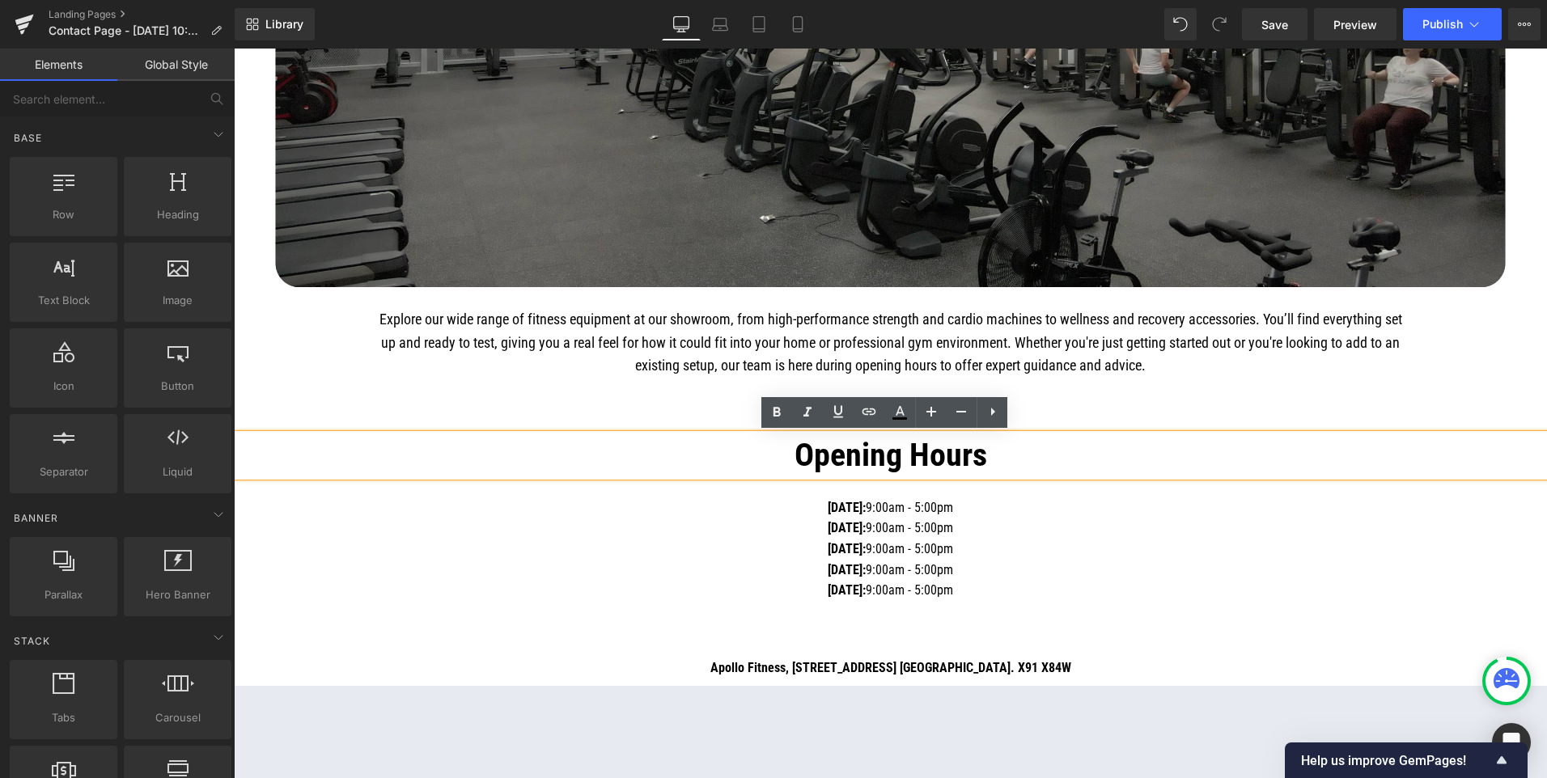
click at [304, 358] on div "Explore our wide range of fitness equipment at our showroom, from high-performa…" at bounding box center [890, 454] width 1313 height 293
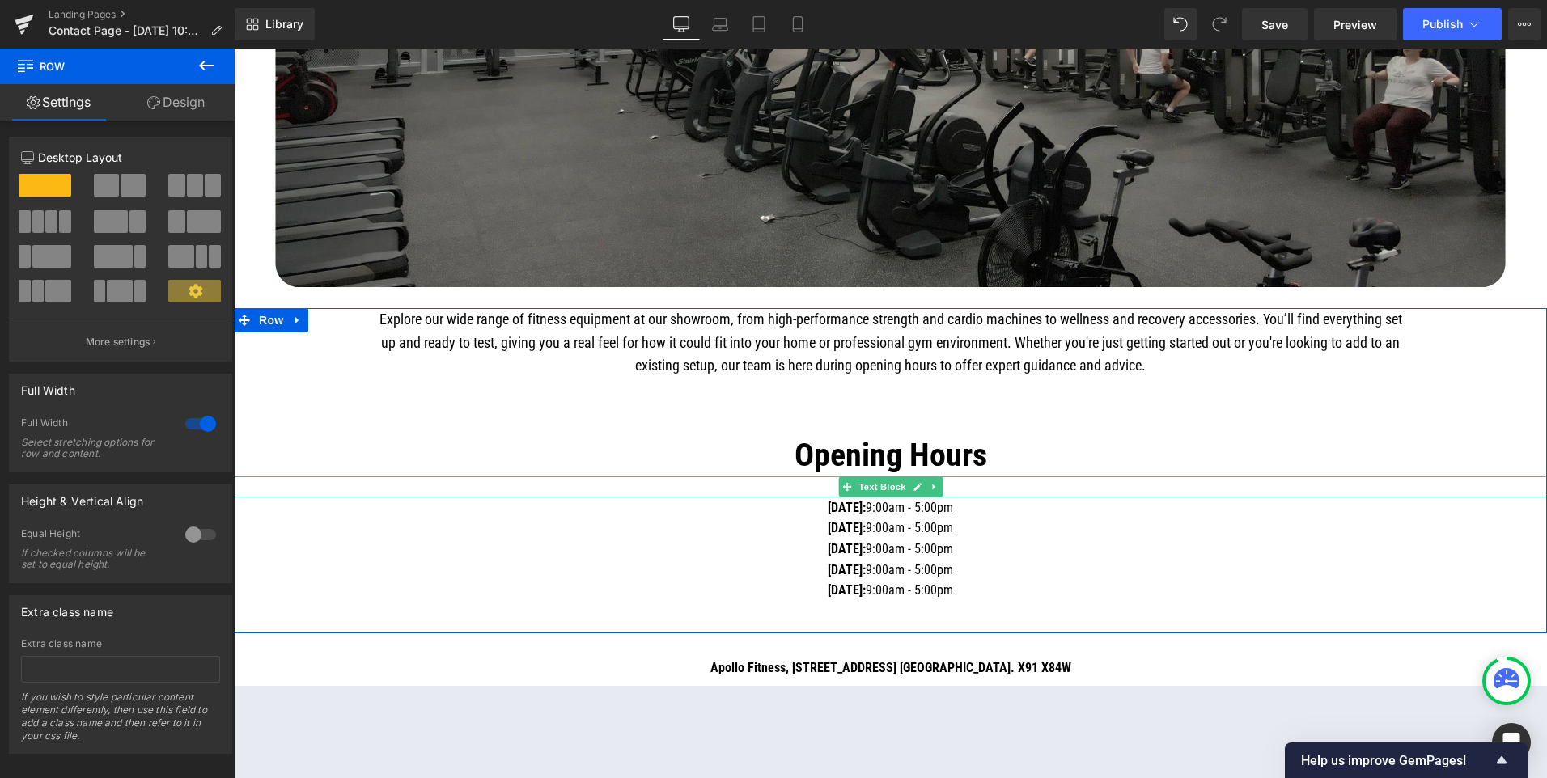
click at [926, 486] on link at bounding box center [934, 486] width 17 height 19
click at [939, 488] on icon at bounding box center [942, 486] width 9 height 9
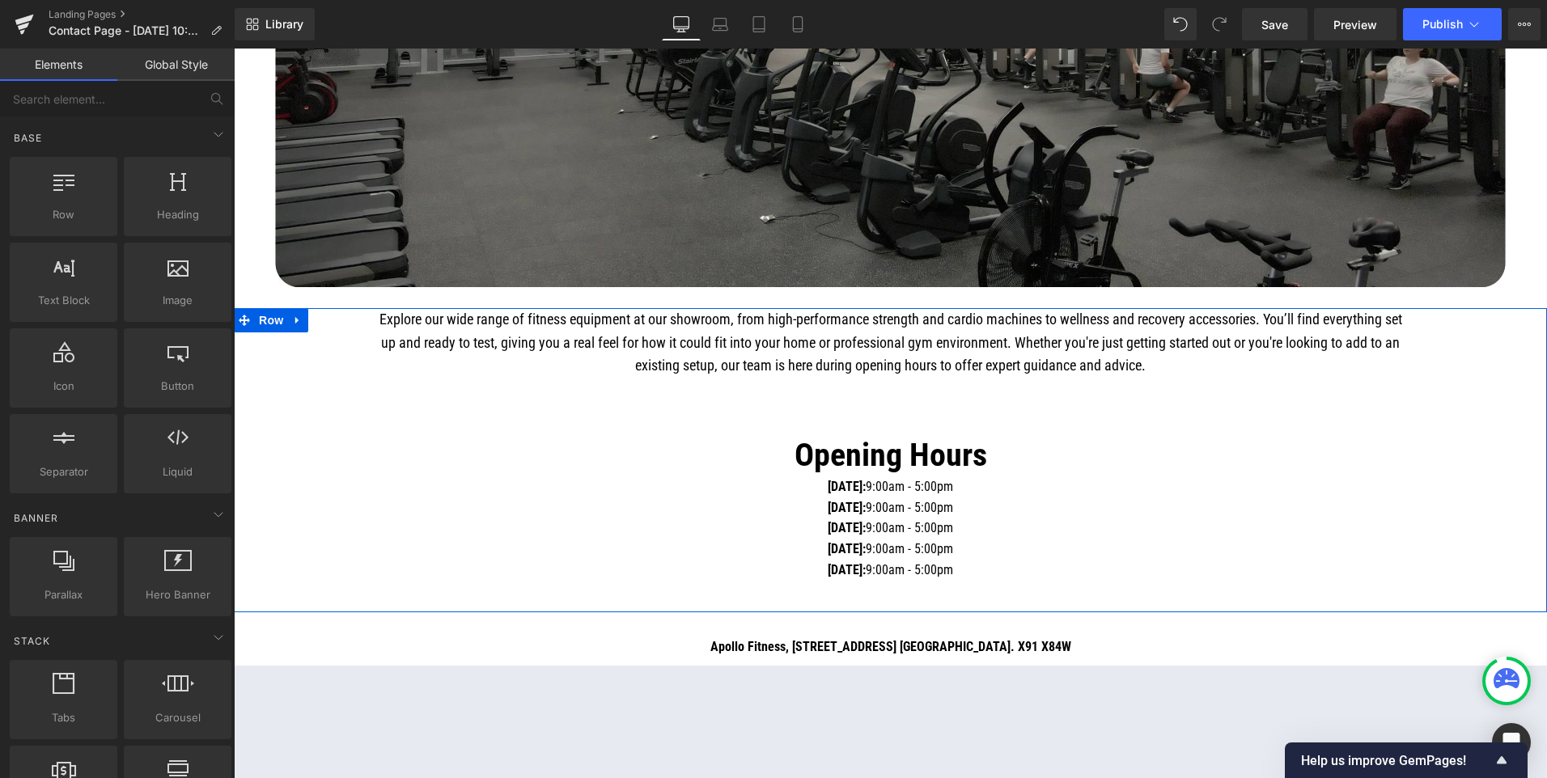
click at [288, 365] on div "Explore our wide range of fitness equipment at our showroom, from high-performa…" at bounding box center [890, 444] width 1313 height 272
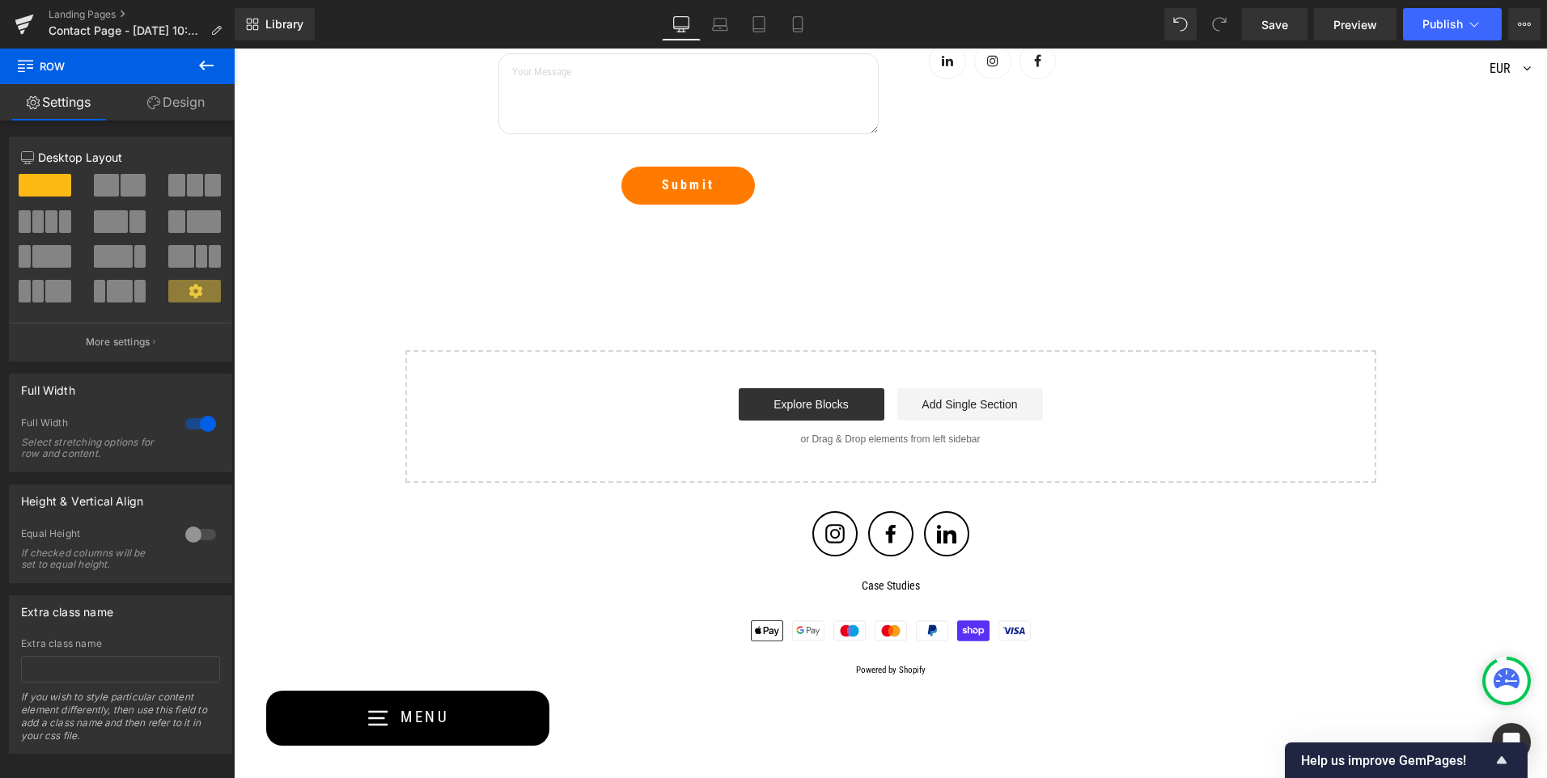
scroll to position [1593, 0]
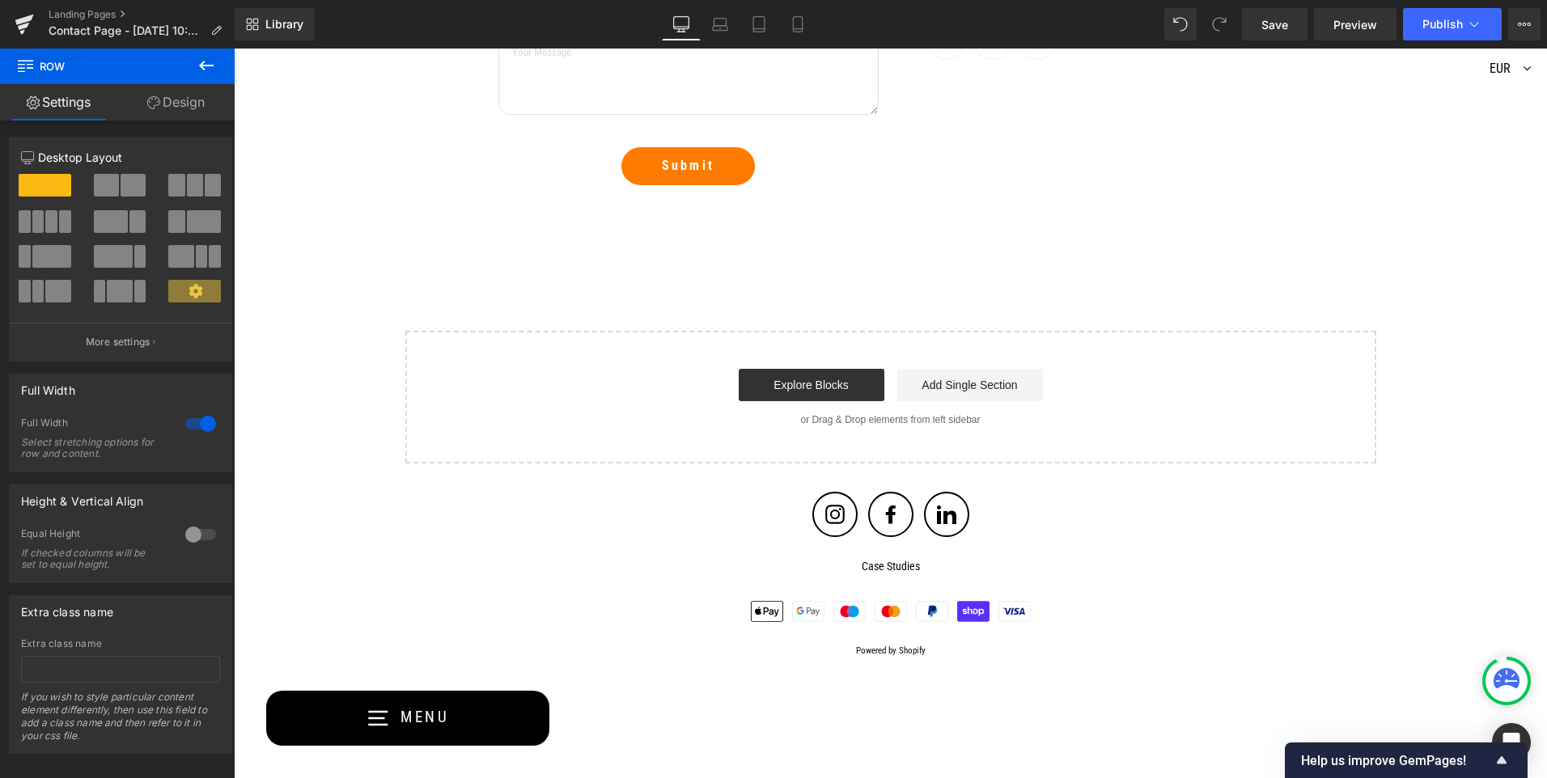
click at [825, 519] on icon at bounding box center [834, 514] width 19 height 19
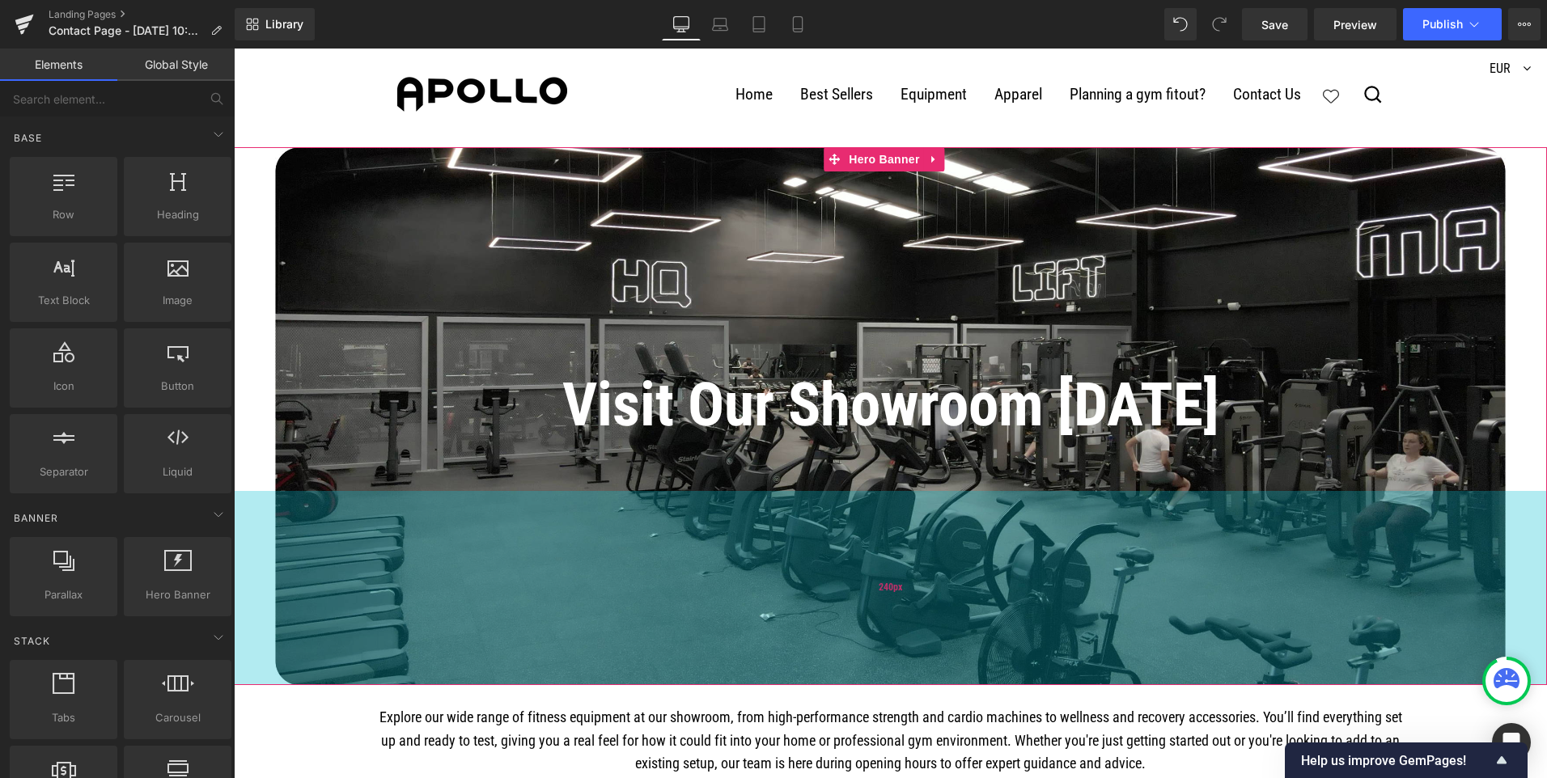
scroll to position [0, 0]
